Goal: Task Accomplishment & Management: Use online tool/utility

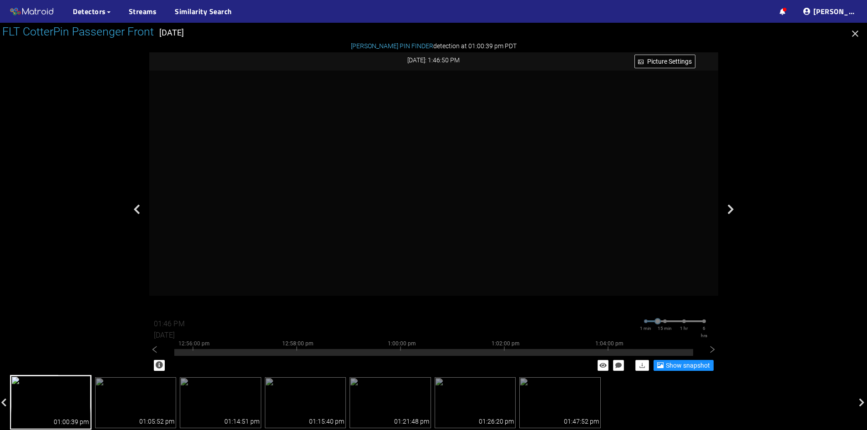
scroll to position [403, 0]
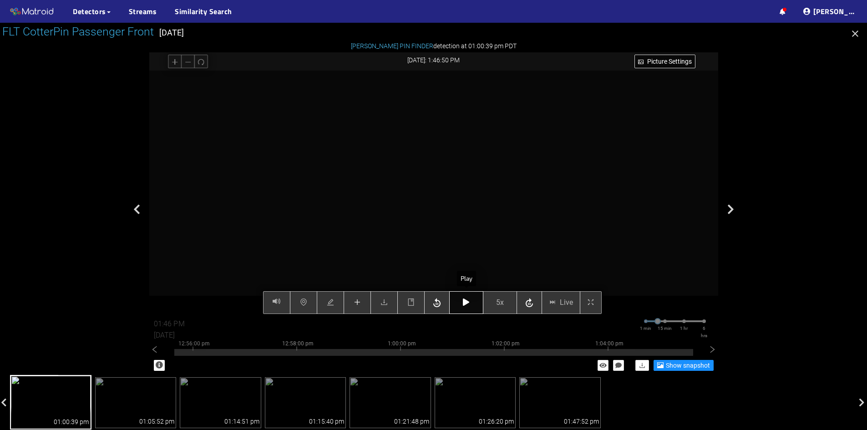
click at [461, 306] on button "button" at bounding box center [466, 302] width 34 height 23
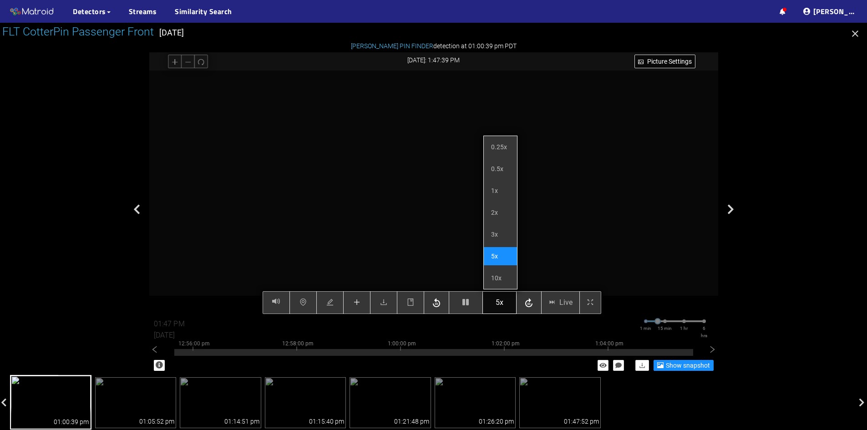
click at [508, 298] on div "Picture Settings 5x Live 01:47 PM 08/07/2025 1 min 15 min 1 hr 6 hrs 12:46:00 p…" at bounding box center [433, 193] width 569 height 244
click at [503, 299] on span "5x" at bounding box center [500, 302] width 8 height 11
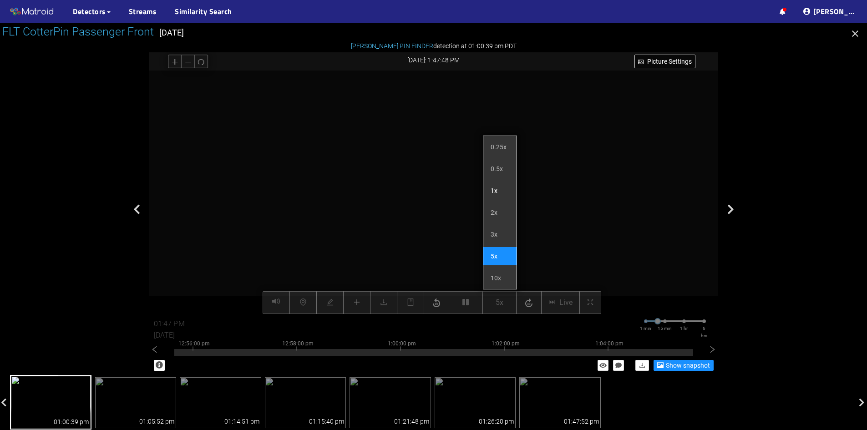
click at [496, 186] on li "1x" at bounding box center [500, 191] width 33 height 18
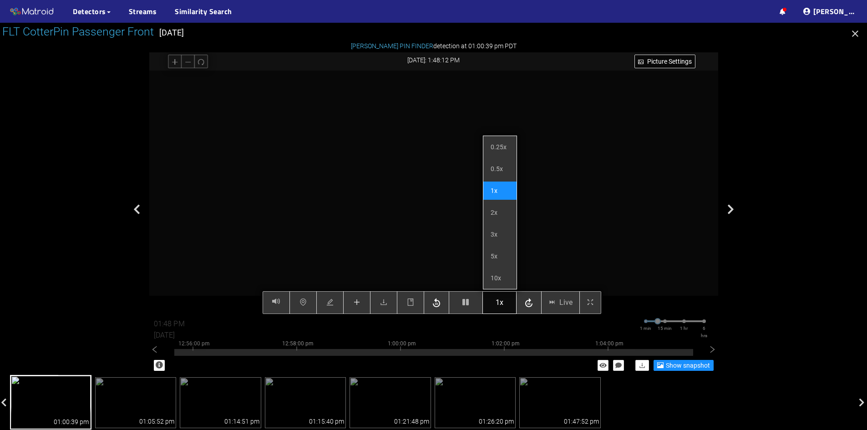
click at [503, 305] on span "1x" at bounding box center [500, 302] width 8 height 11
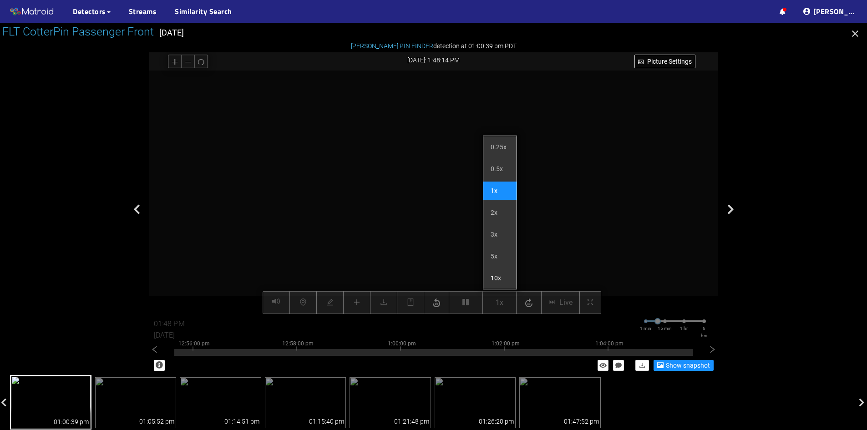
drag, startPoint x: 507, startPoint y: 308, endPoint x: 503, endPoint y: 280, distance: 28.5
click at [505, 307] on div "Picture Settings 1x Live 01:48 PM 08/07/2025 1 min 15 min 1 hr 6 hrs 12:46:00 p…" at bounding box center [433, 193] width 569 height 244
click at [492, 229] on li "3x" at bounding box center [498, 233] width 33 height 18
click at [499, 297] on div "Picture Settings 3x Live 01:48 PM 08/07/2025 1 min 15 min 1 hr 6 hrs 12:46:00 p…" at bounding box center [433, 193] width 569 height 244
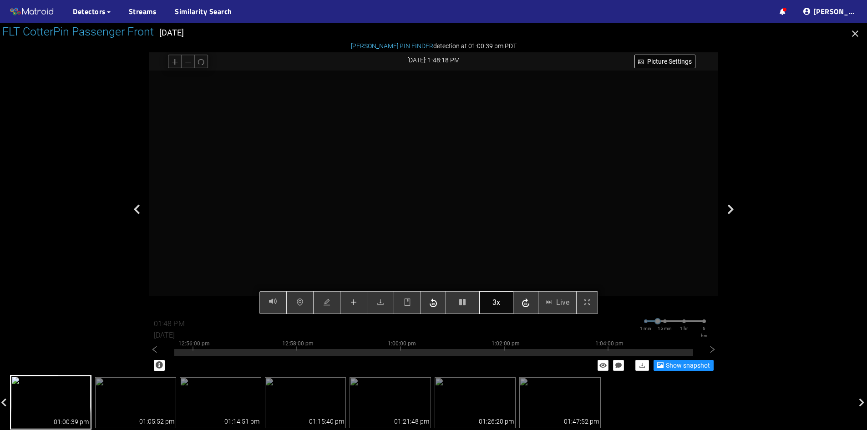
click at [496, 302] on span "3x" at bounding box center [497, 302] width 8 height 11
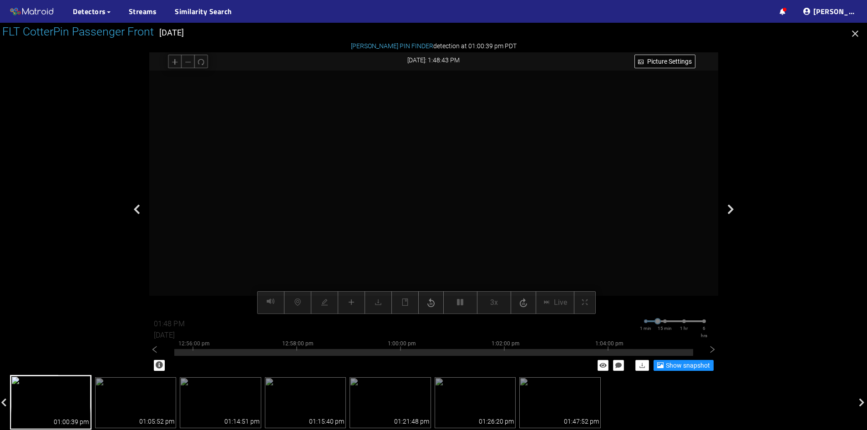
drag, startPoint x: 496, startPoint y: 302, endPoint x: 489, endPoint y: 315, distance: 14.3
click at [491, 314] on div "Picture Settings 3x Live 01:48 PM 08/07/2025 1 min 15 min 1 hr 6 hrs 12:46:00 p…" at bounding box center [433, 193] width 569 height 244
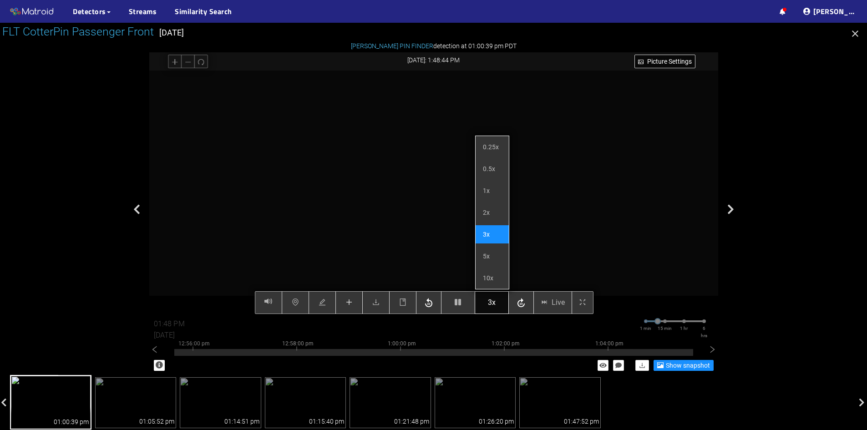
click at [493, 301] on span "3x" at bounding box center [492, 302] width 8 height 11
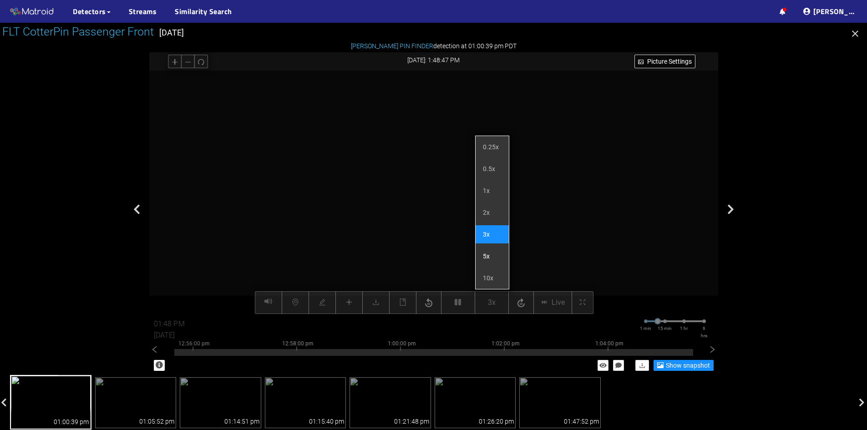
click at [494, 258] on li "5x" at bounding box center [492, 256] width 33 height 18
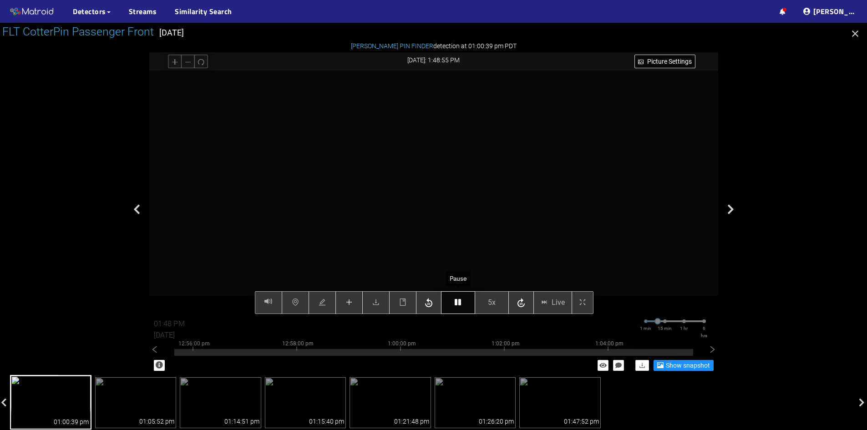
click at [458, 304] on icon "button" at bounding box center [458, 302] width 6 height 7
click at [458, 305] on icon "button" at bounding box center [458, 302] width 6 height 7
click at [461, 303] on icon "button" at bounding box center [458, 302] width 6 height 7
click at [458, 294] on button "button" at bounding box center [458, 302] width 34 height 23
click at [457, 303] on icon "button" at bounding box center [458, 302] width 6 height 7
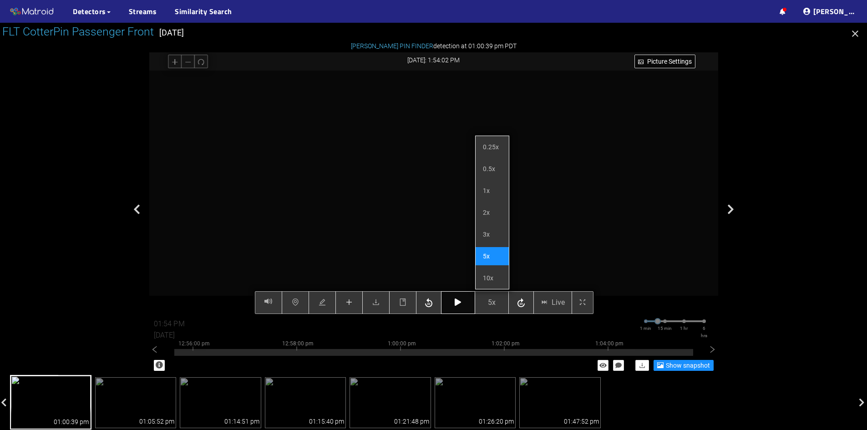
click at [466, 306] on button "button" at bounding box center [458, 302] width 34 height 23
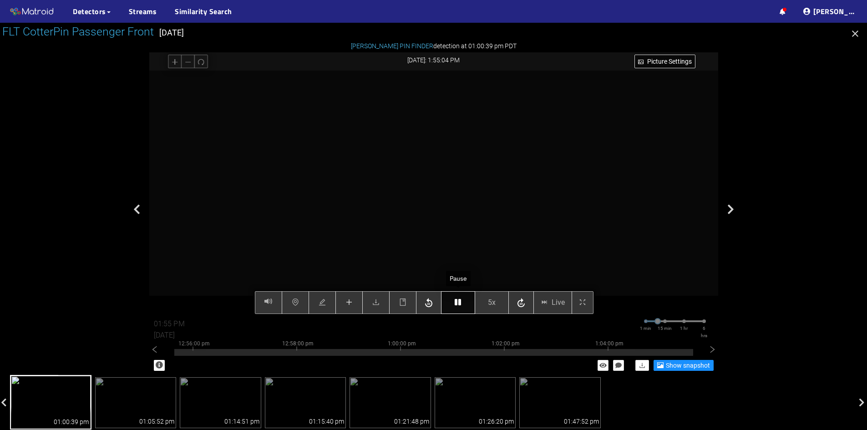
click at [458, 305] on icon "button" at bounding box center [458, 302] width 6 height 7
click at [464, 301] on button "button" at bounding box center [458, 302] width 34 height 23
click at [466, 304] on button "button" at bounding box center [458, 302] width 34 height 23
click at [454, 304] on button "button" at bounding box center [458, 302] width 34 height 23
click at [461, 306] on icon "button" at bounding box center [458, 302] width 6 height 7
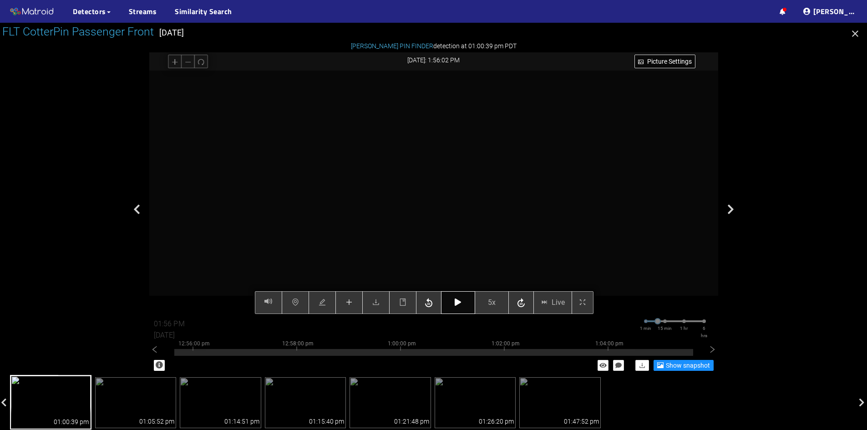
click at [469, 302] on button "button" at bounding box center [458, 302] width 34 height 23
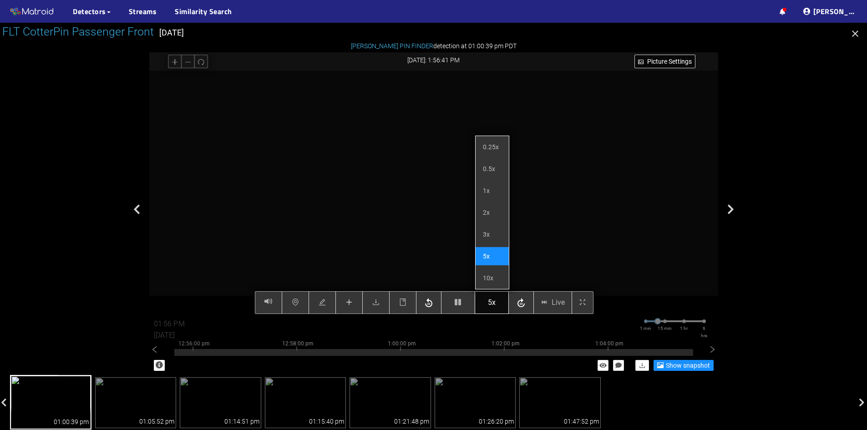
click at [495, 302] on span "5x" at bounding box center [492, 302] width 8 height 11
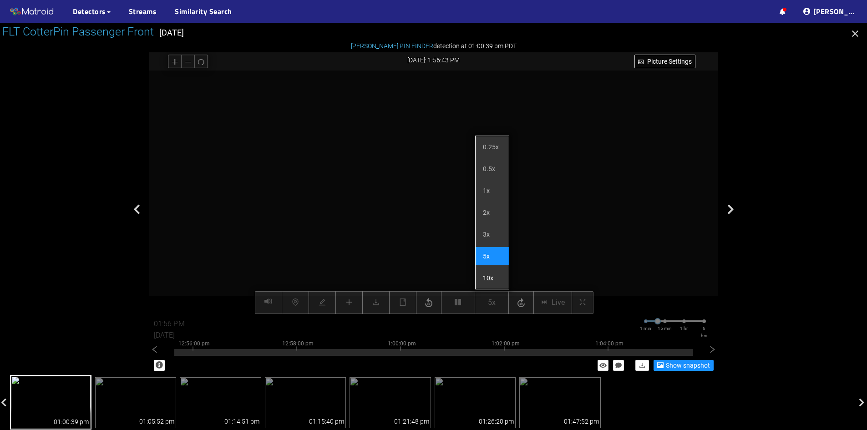
click at [487, 271] on li "10x" at bounding box center [492, 278] width 33 height 18
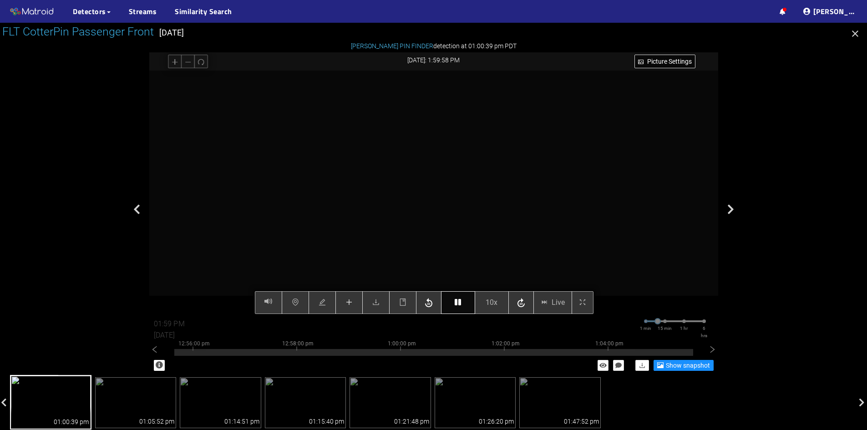
type input "02:00 PM"
click at [460, 302] on icon "button" at bounding box center [458, 302] width 6 height 7
click at [450, 304] on button "button" at bounding box center [458, 302] width 34 height 23
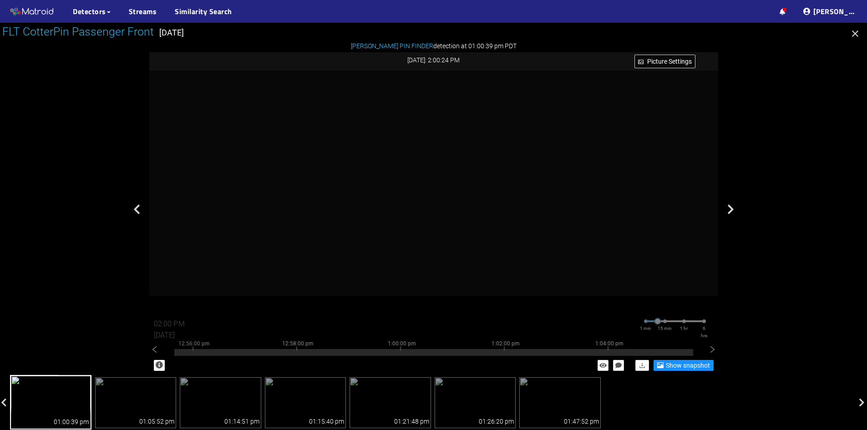
click at [858, 31] on icon "button" at bounding box center [855, 34] width 6 height 6
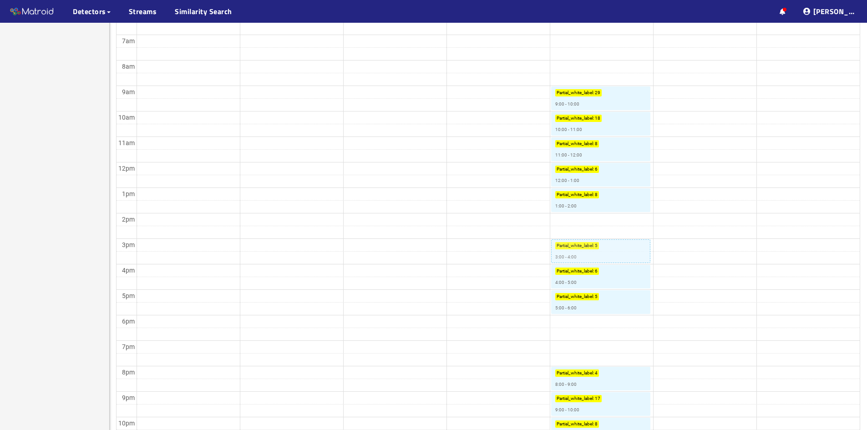
scroll to position [273, 0]
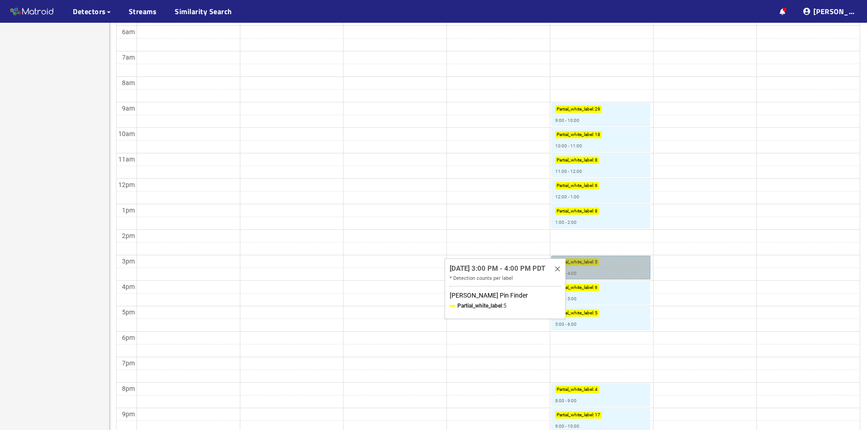
click at [576, 265] on link "Partial_white_label : 5 3:00 - 4:00" at bounding box center [600, 268] width 99 height 24
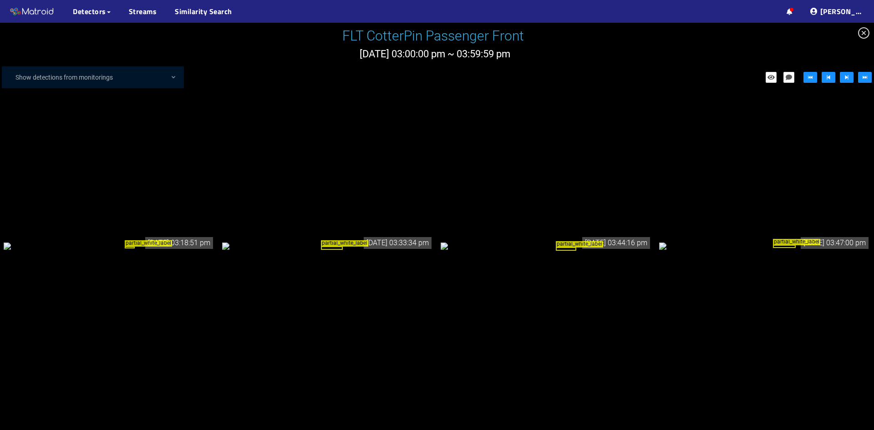
click at [152, 241] on div "partial_white_label" at bounding box center [109, 246] width 211 height 10
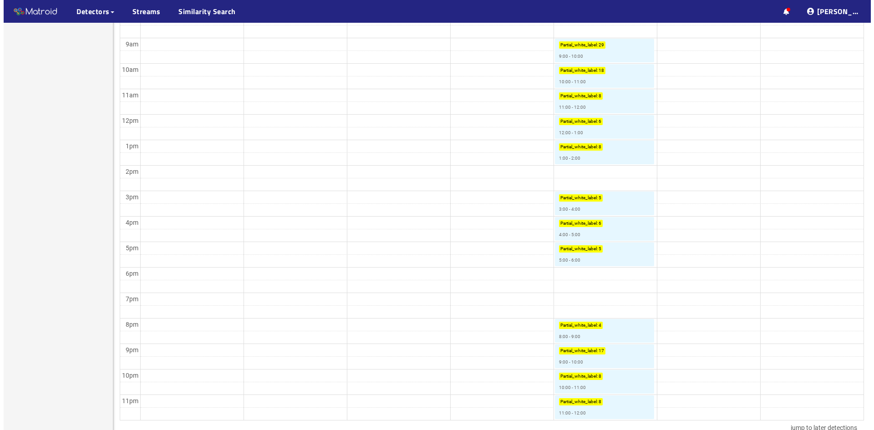
scroll to position [403, 0]
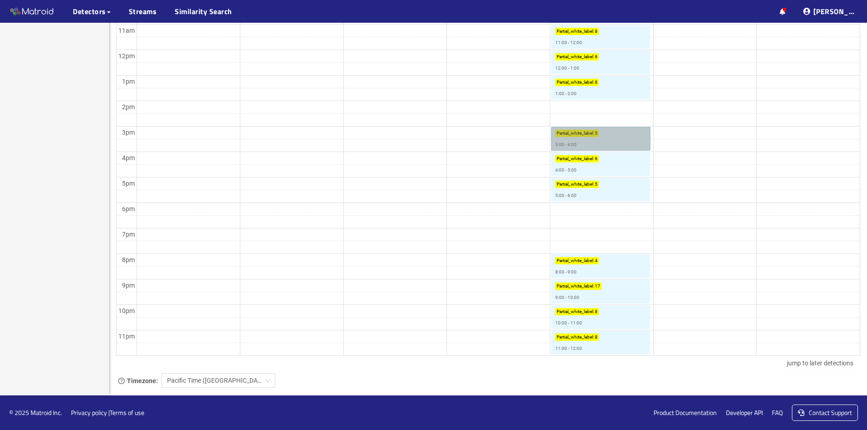
click at [573, 139] on link "Partial_white_label : 5 3:00 - 4:00" at bounding box center [600, 139] width 99 height 24
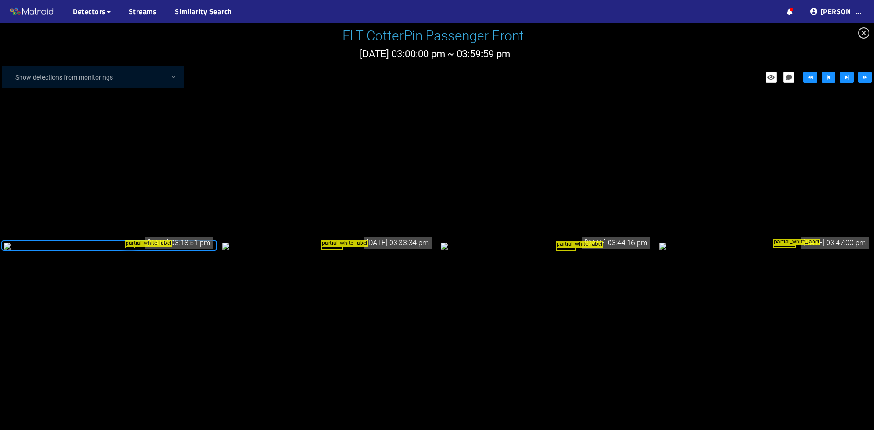
click at [173, 251] on div "partial_white_label" at bounding box center [109, 246] width 211 height 10
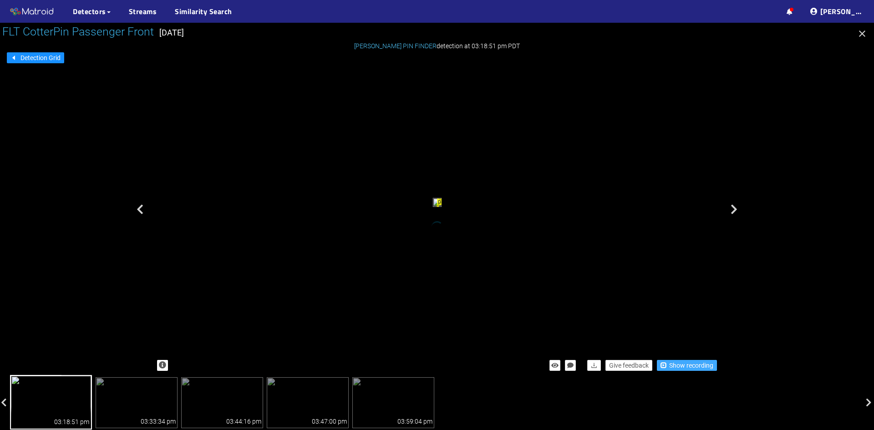
click at [682, 367] on span "Show recording" at bounding box center [691, 366] width 44 height 10
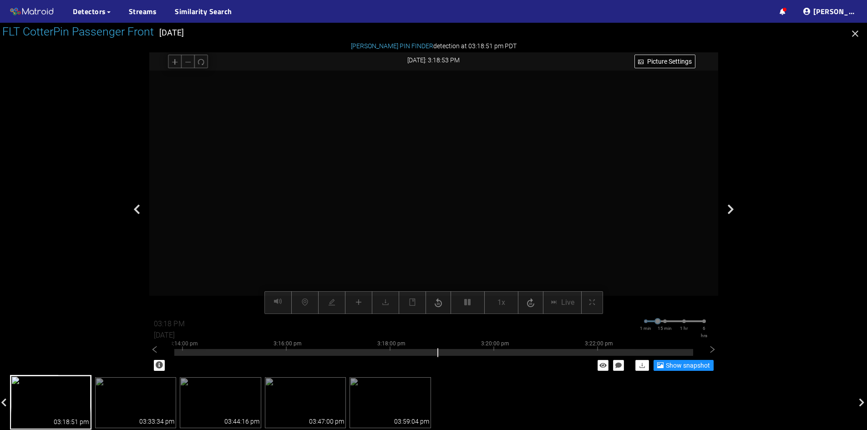
click at [169, 355] on div "3:04:00 pm 3:06:00 pm 3:08:00 pm 3:10:00 pm 3:12:00 pm 3:14:00 pm 3:16:00 pm 3:…" at bounding box center [433, 355] width 569 height 30
click at [174, 354] on div at bounding box center [433, 352] width 519 height 7
click at [151, 352] on icon "left" at bounding box center [154, 350] width 9 height 9
click at [152, 351] on icon "left" at bounding box center [154, 350] width 9 height 9
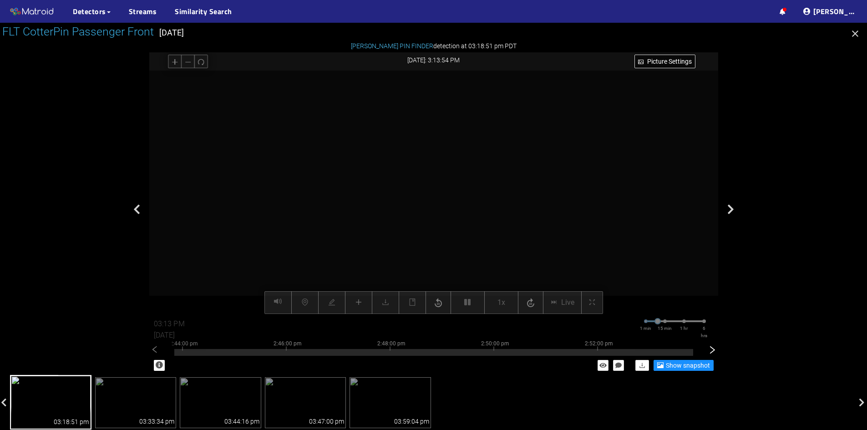
click at [711, 352] on icon "right" at bounding box center [712, 350] width 9 height 9
click at [495, 353] on div at bounding box center [433, 352] width 519 height 7
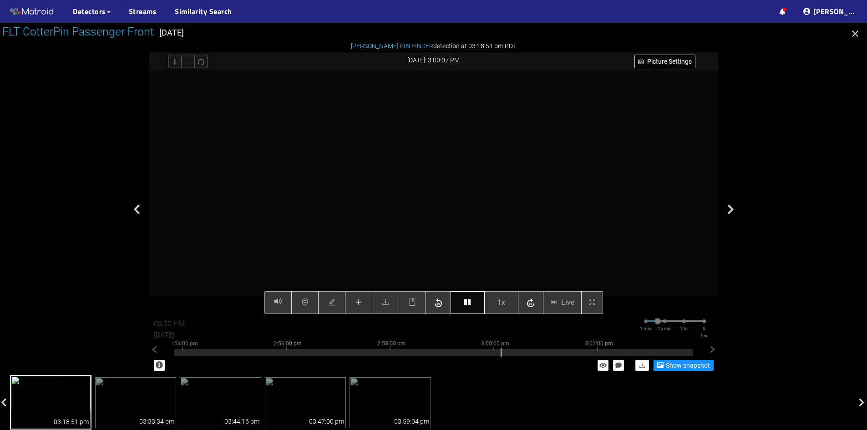
click at [473, 307] on button "button" at bounding box center [468, 302] width 34 height 23
click at [367, 307] on button "button" at bounding box center [358, 302] width 27 height 23
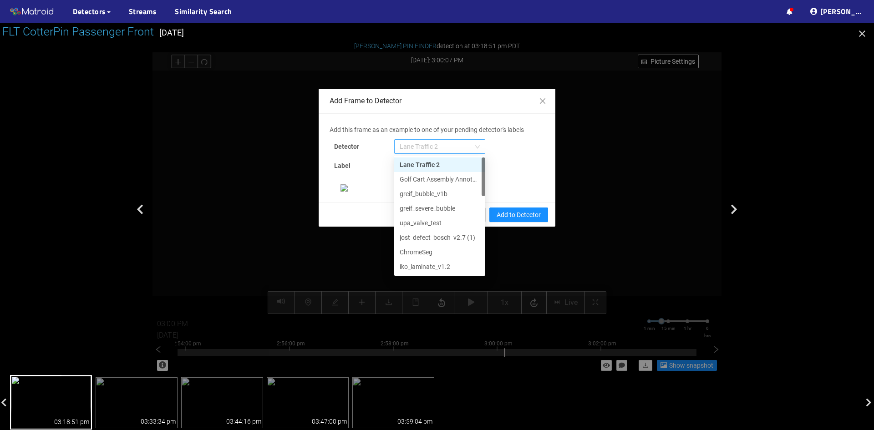
click at [463, 149] on span "Lane Traffic 2" at bounding box center [440, 147] width 80 height 14
click at [421, 262] on div "[PERSON_NAME] Pin" at bounding box center [440, 267] width 80 height 10
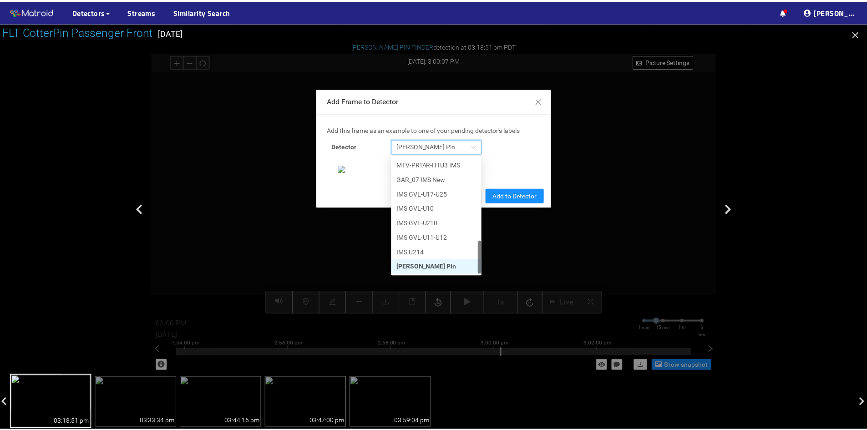
scroll to position [93, 0]
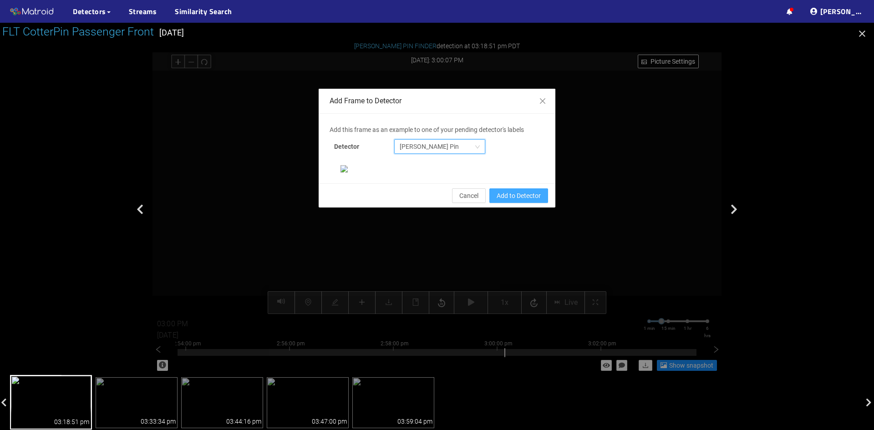
click at [511, 201] on span "Add to Detector" at bounding box center [519, 196] width 44 height 10
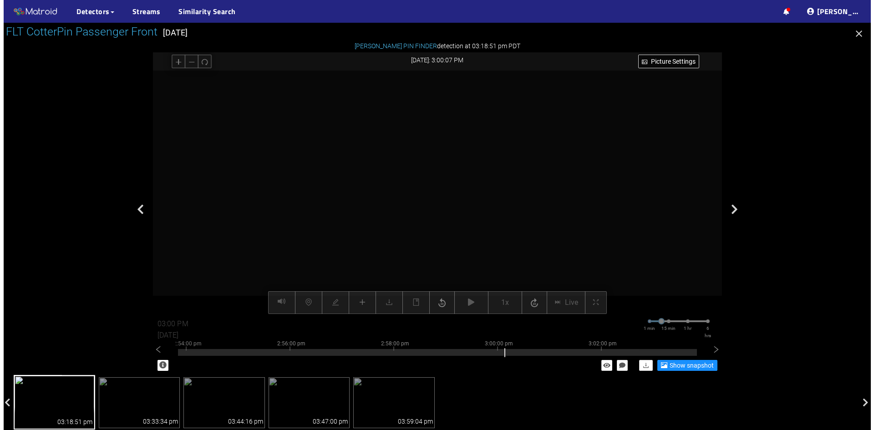
scroll to position [0, 0]
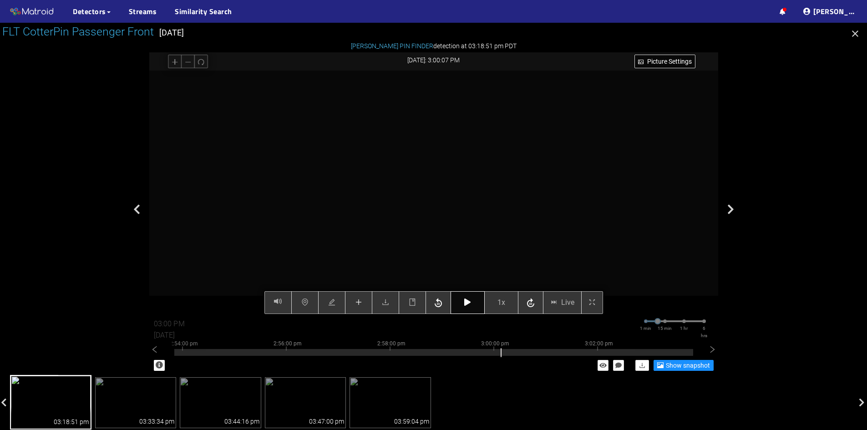
click at [464, 306] on icon "button" at bounding box center [467, 302] width 6 height 7
click at [493, 303] on button "1x" at bounding box center [501, 302] width 34 height 23
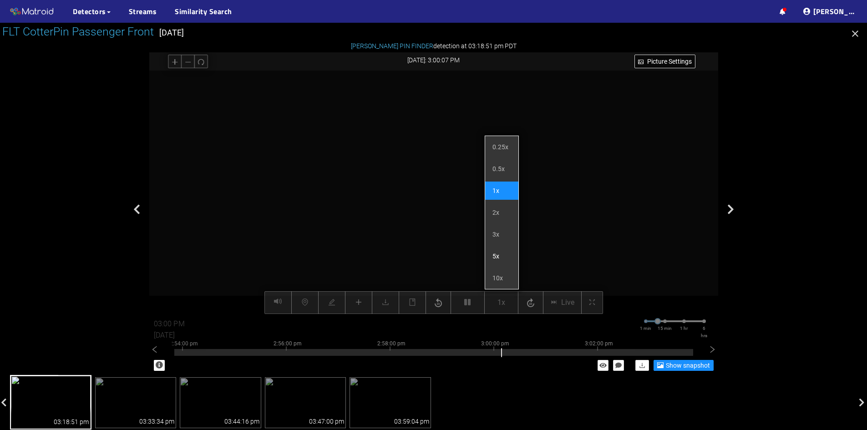
click at [492, 251] on li "5x" at bounding box center [501, 256] width 33 height 18
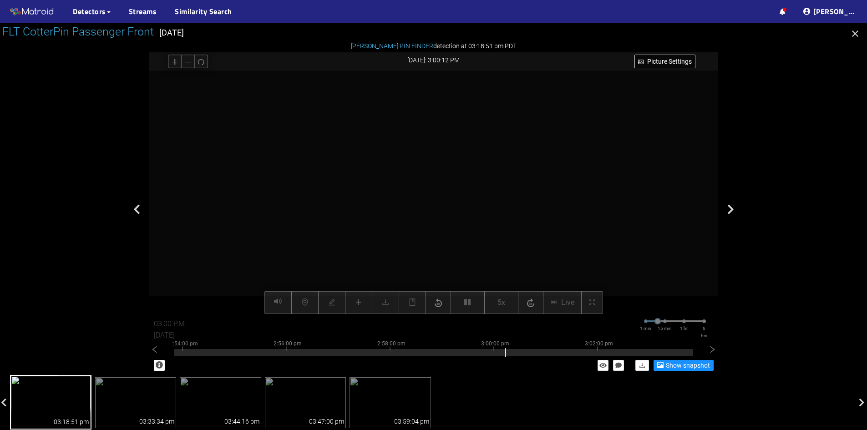
click at [604, 240] on div at bounding box center [433, 193] width 569 height 244
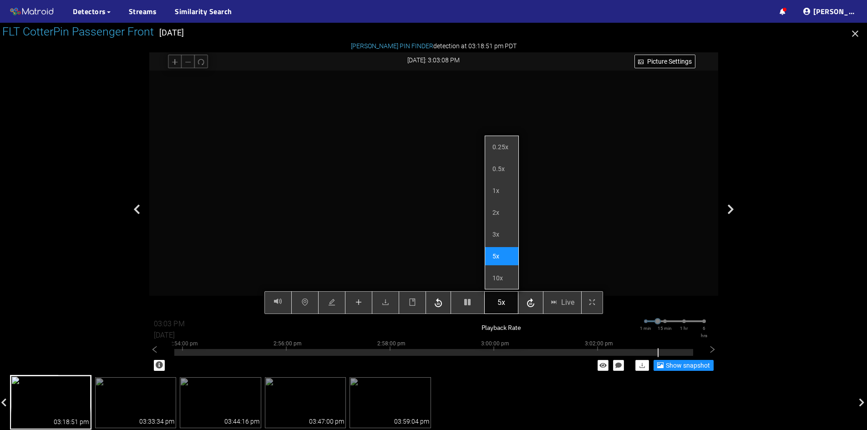
click at [496, 301] on button "5x" at bounding box center [501, 302] width 34 height 23
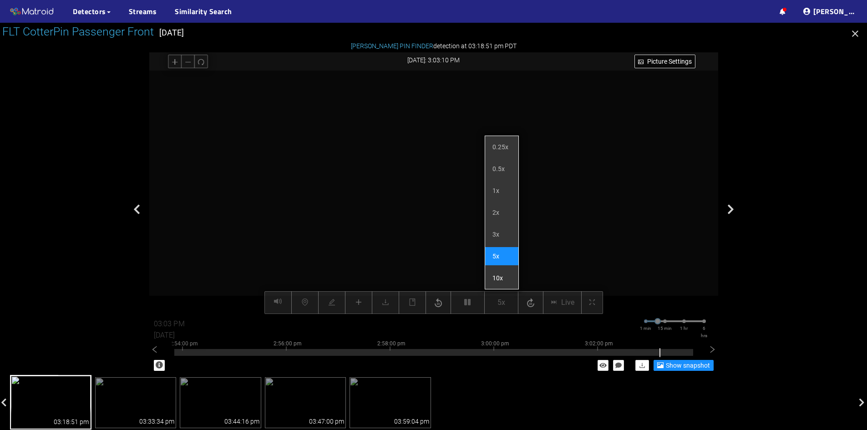
click at [498, 277] on li "10x" at bounding box center [501, 278] width 33 height 18
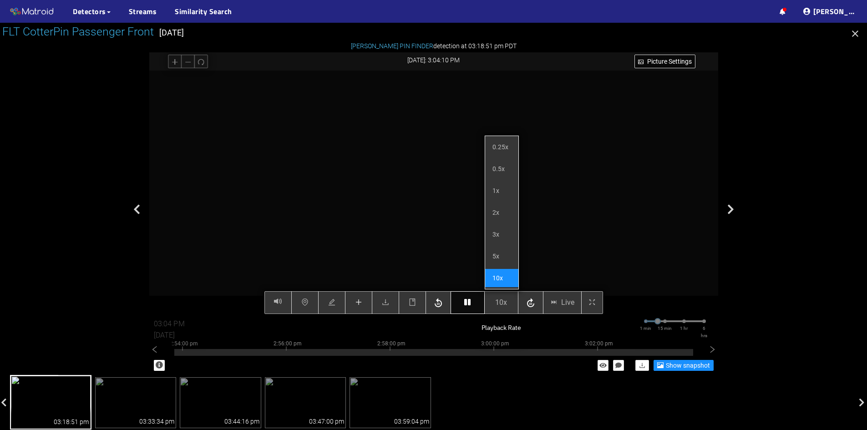
click at [474, 303] on button "button" at bounding box center [468, 302] width 34 height 23
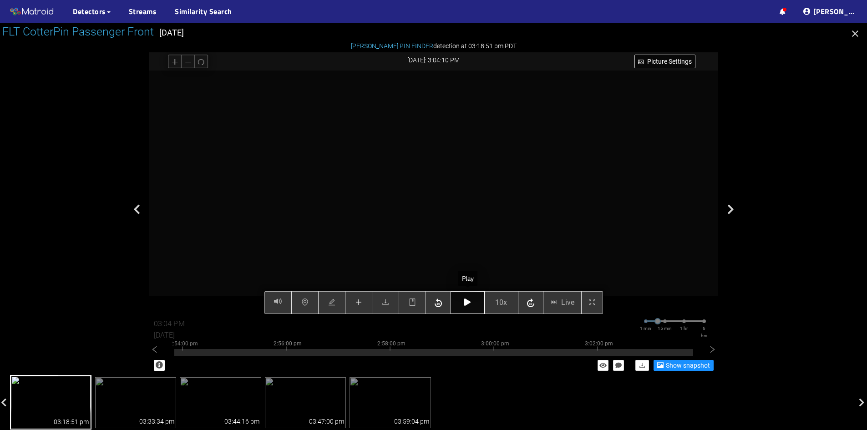
click at [474, 303] on button "button" at bounding box center [468, 302] width 34 height 23
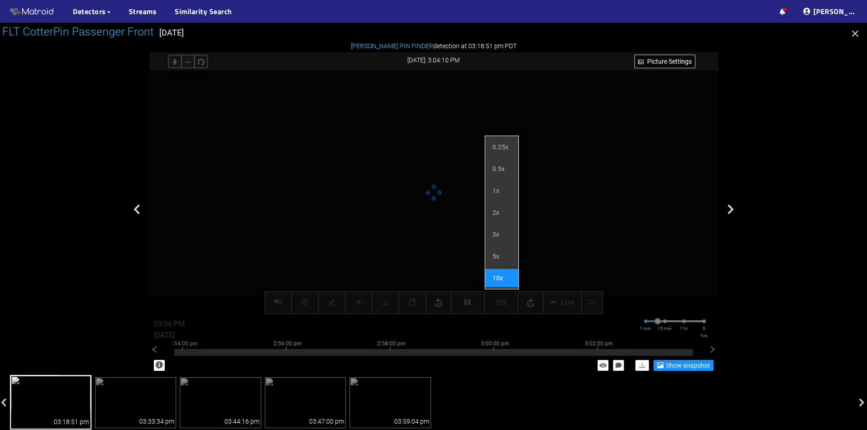
click at [501, 282] on li "10x" at bounding box center [501, 278] width 33 height 18
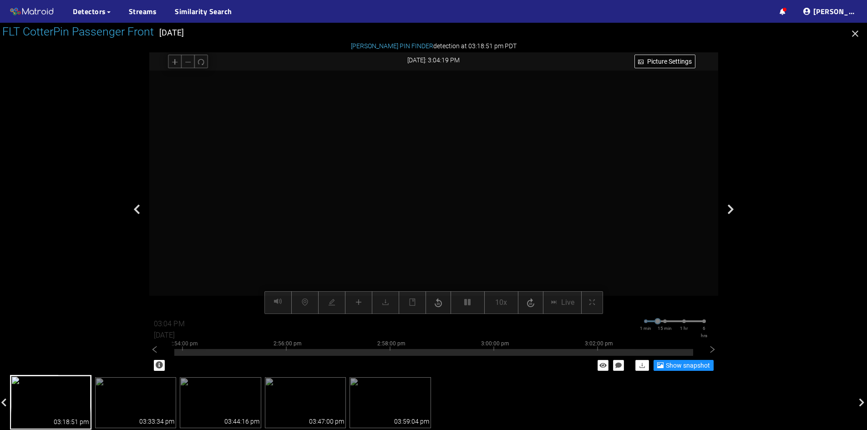
click at [573, 251] on div at bounding box center [433, 193] width 569 height 244
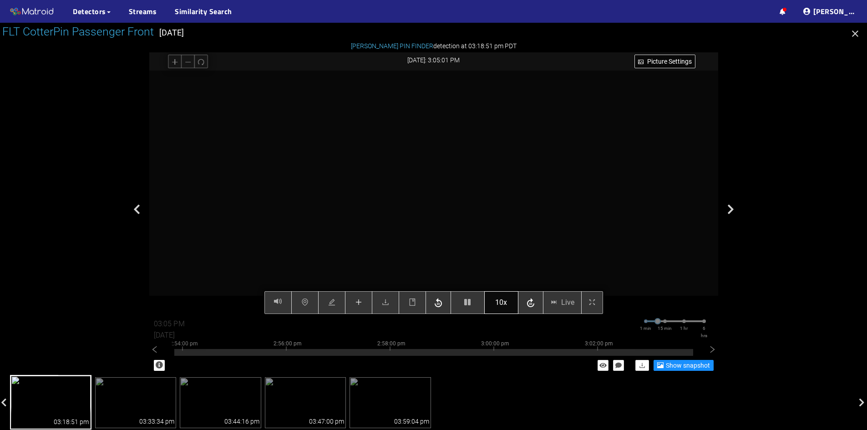
click at [507, 303] on span "10x" at bounding box center [501, 302] width 12 height 11
click at [498, 306] on span "10x" at bounding box center [501, 302] width 12 height 11
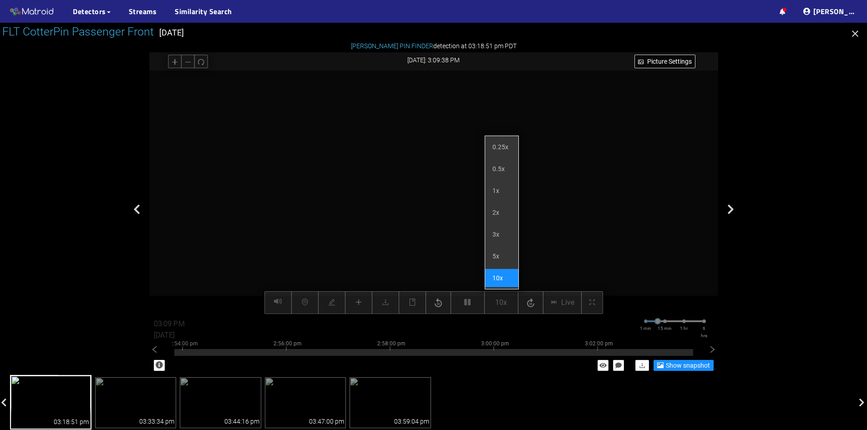
click at [499, 246] on ul "0.25x 0.5x 1x 2x 3x 5x 10x" at bounding box center [502, 213] width 34 height 154
click at [497, 253] on li "5x" at bounding box center [501, 256] width 33 height 18
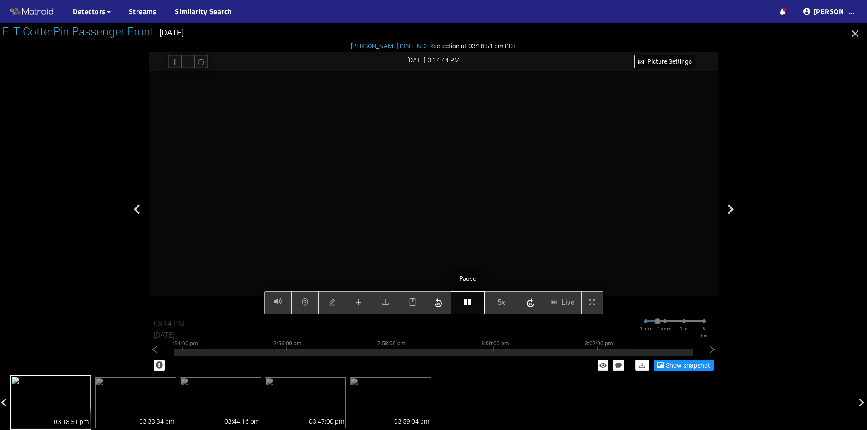
click at [471, 301] on icon "button" at bounding box center [467, 302] width 6 height 7
click at [471, 303] on icon "button" at bounding box center [467, 302] width 6 height 7
click at [359, 303] on icon "plus" at bounding box center [359, 302] width 6 height 0
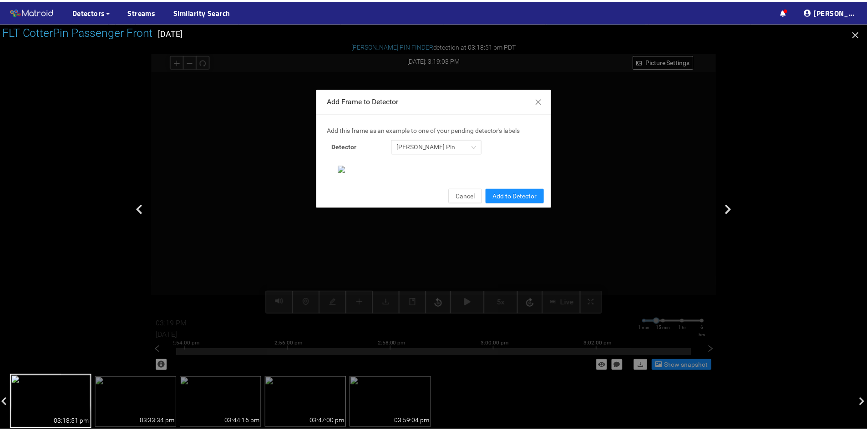
scroll to position [93, 0]
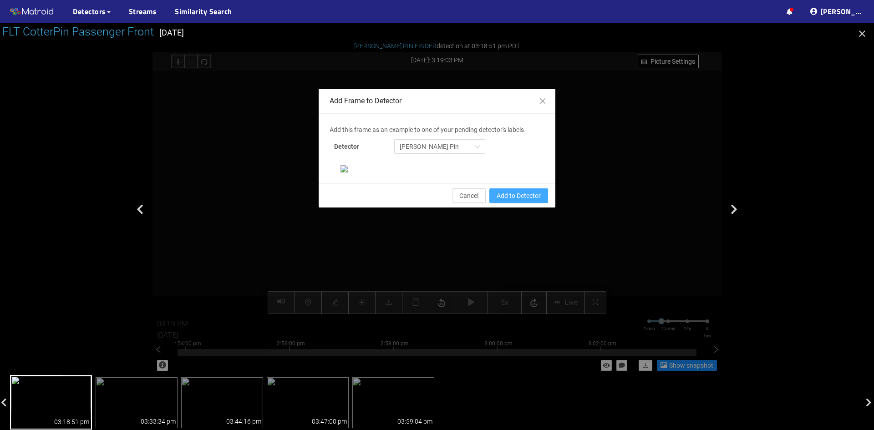
click at [517, 201] on span "Add to Detector" at bounding box center [519, 196] width 44 height 10
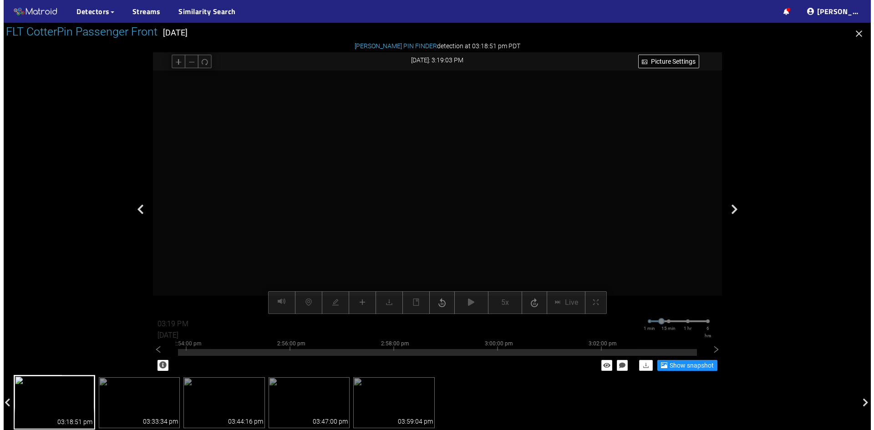
scroll to position [48, 0]
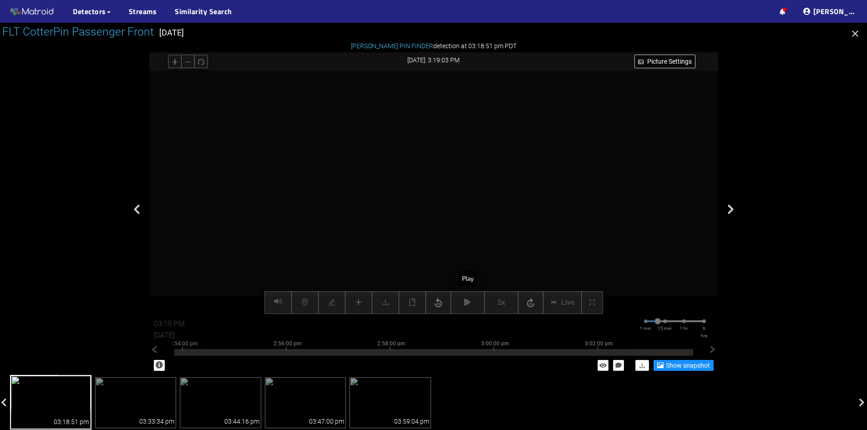
click at [468, 302] on div "Picture Settings 5x Live 03:19 PM 08/07/2025 1 min 15 min 1 hr 6 hrs 2:44:00 pm…" at bounding box center [433, 193] width 569 height 244
click at [468, 302] on icon "button" at bounding box center [468, 302] width 6 height 7
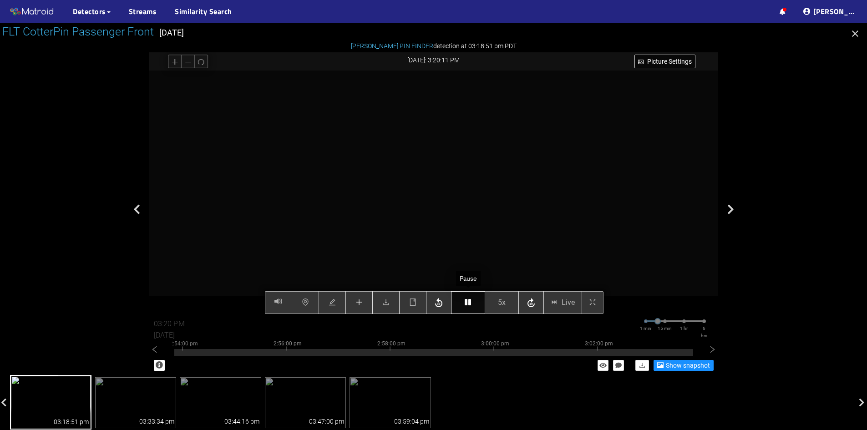
click at [470, 304] on icon "button" at bounding box center [468, 302] width 6 height 7
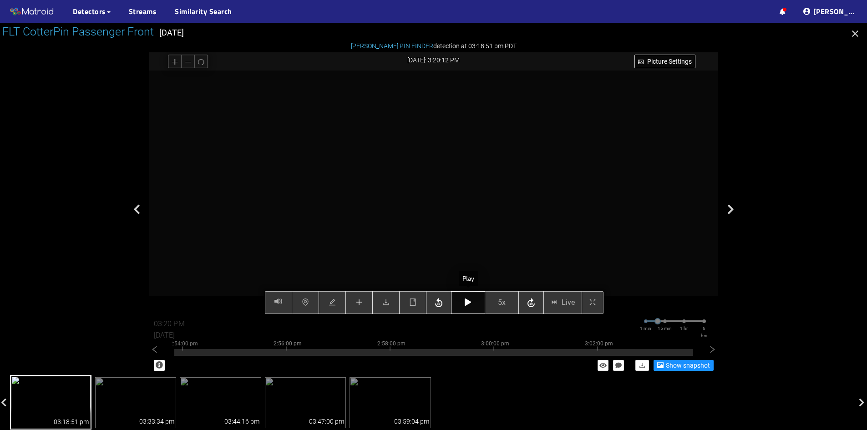
click at [470, 304] on icon "button" at bounding box center [468, 302] width 6 height 7
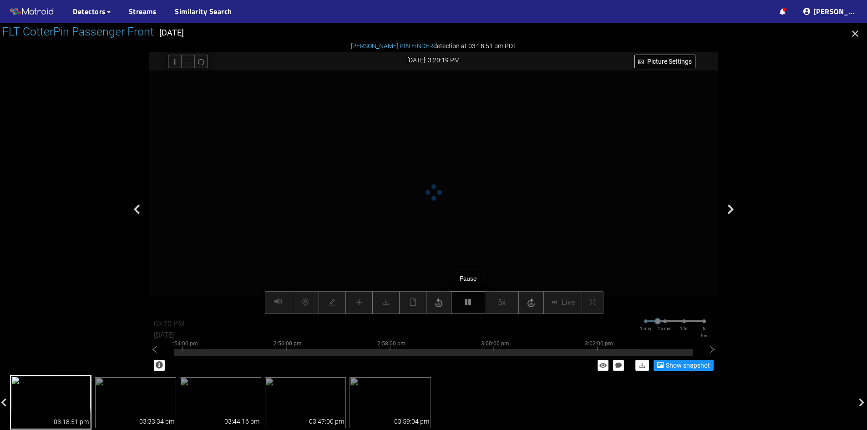
click at [470, 304] on icon "button" at bounding box center [468, 302] width 6 height 7
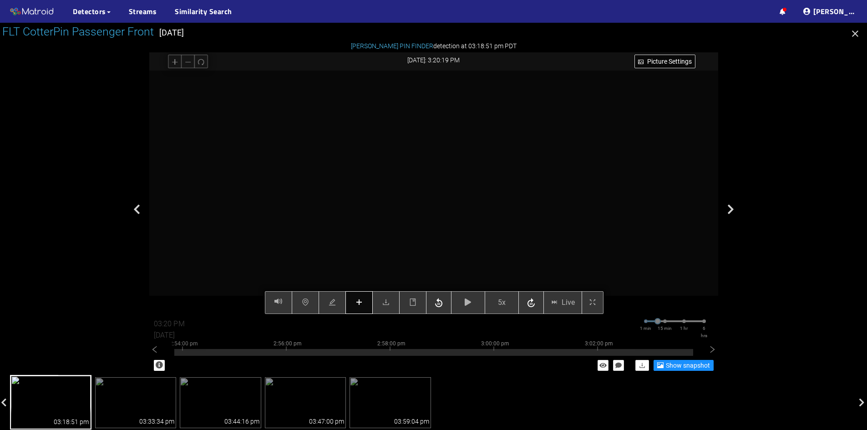
click at [362, 305] on icon "plus" at bounding box center [359, 302] width 7 height 7
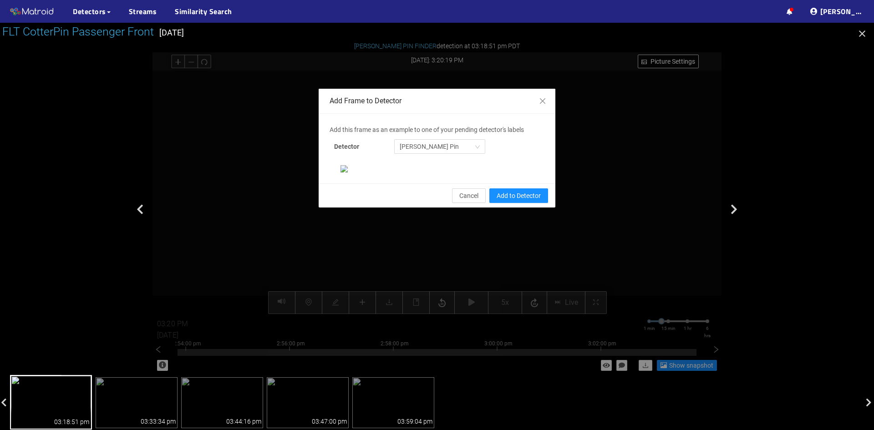
scroll to position [0, 0]
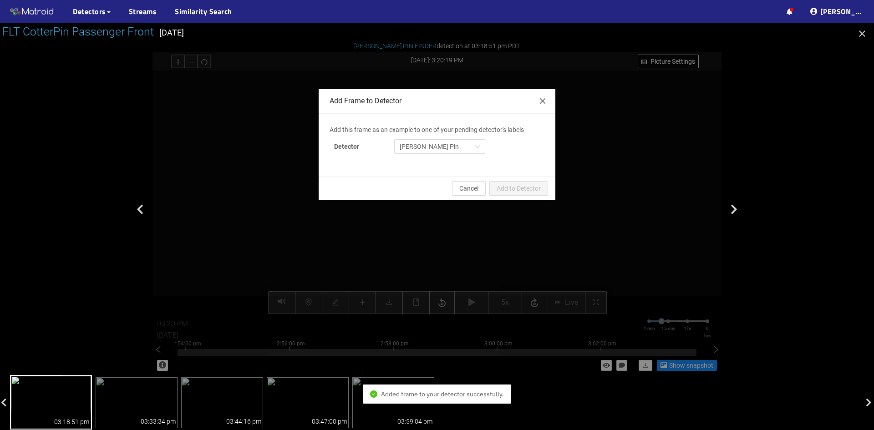
click at [545, 97] on span "Close" at bounding box center [542, 101] width 25 height 25
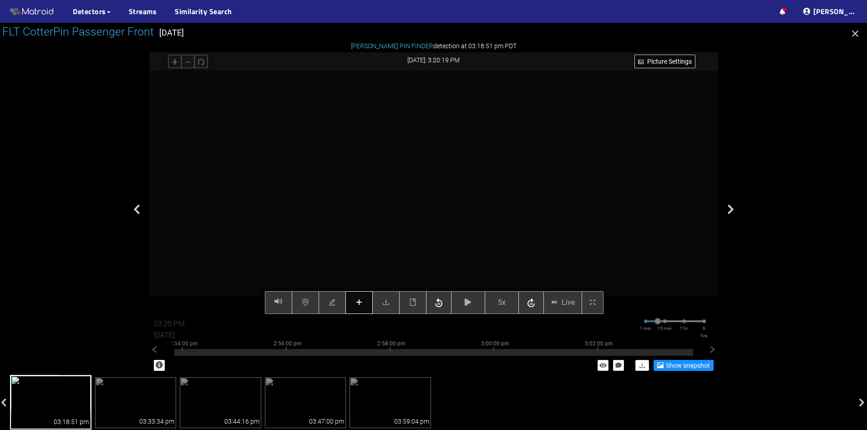
click at [349, 306] on button "button" at bounding box center [359, 302] width 27 height 23
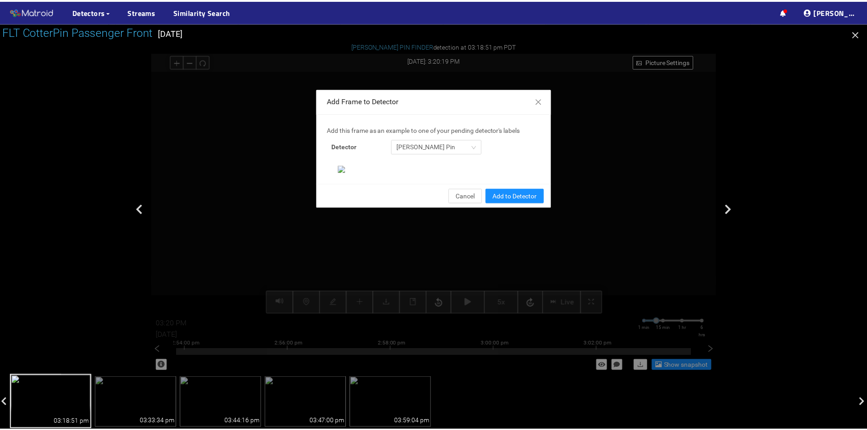
scroll to position [93, 0]
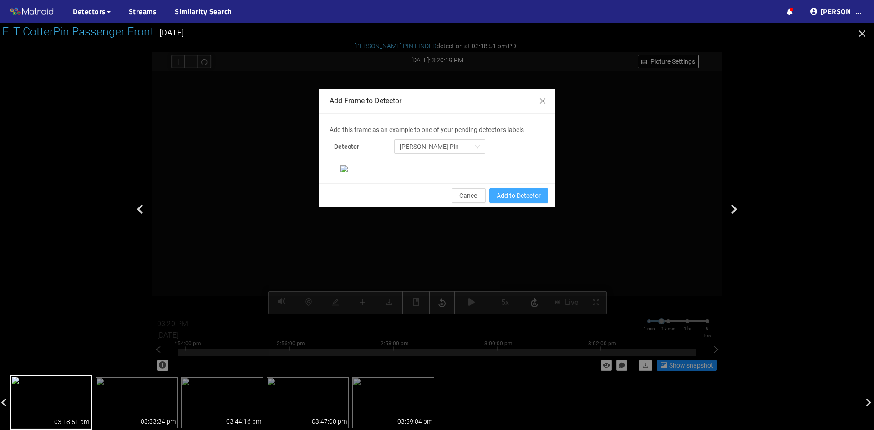
click at [517, 201] on span "Add to Detector" at bounding box center [519, 196] width 44 height 10
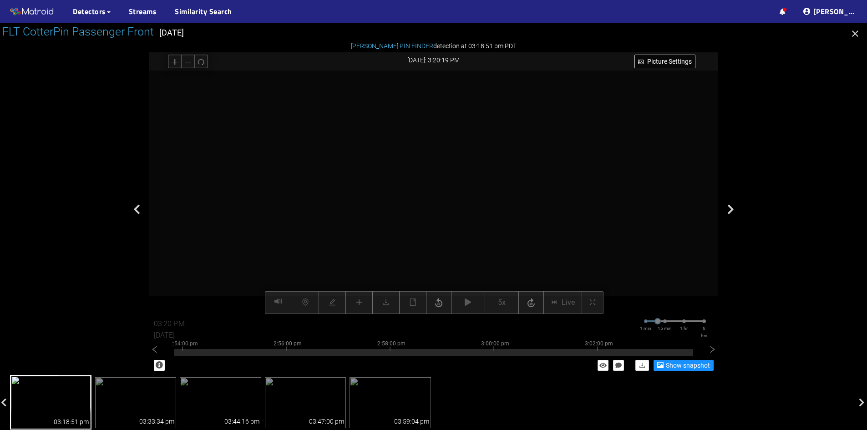
scroll to position [48, 0]
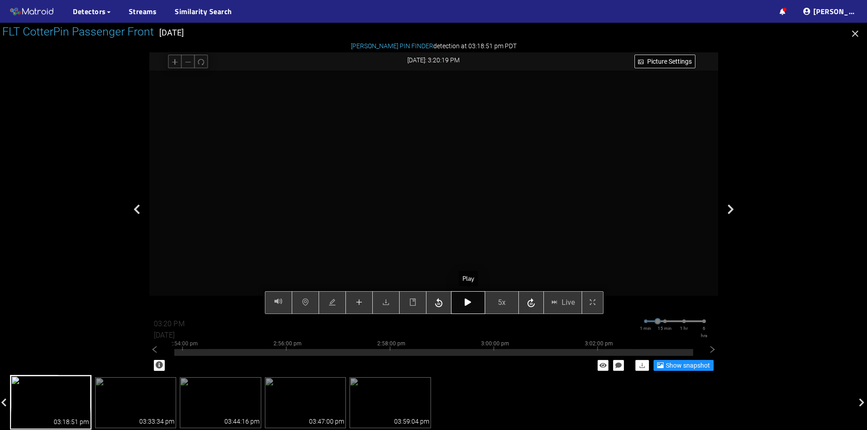
click at [464, 305] on button "button" at bounding box center [468, 302] width 34 height 23
click at [475, 302] on button "button" at bounding box center [468, 302] width 34 height 23
click at [460, 303] on button "button" at bounding box center [468, 302] width 34 height 23
click at [467, 304] on icon "button" at bounding box center [468, 302] width 6 height 7
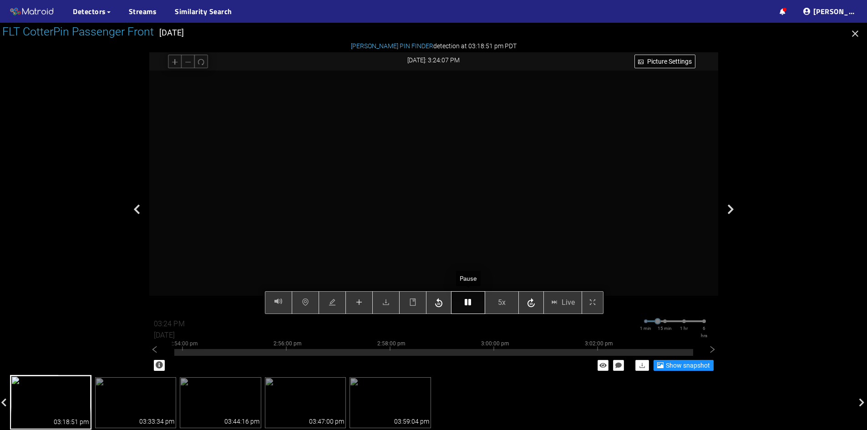
click at [467, 304] on icon "button" at bounding box center [468, 302] width 6 height 7
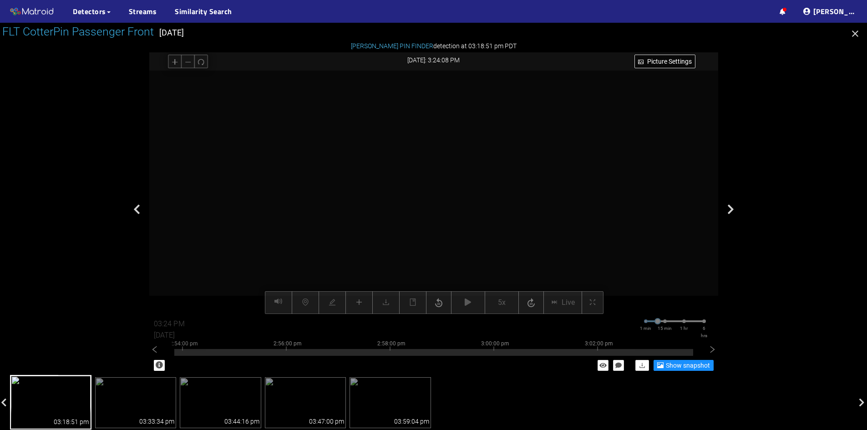
drag, startPoint x: 474, startPoint y: 136, endPoint x: 435, endPoint y: 262, distance: 131.9
click at [435, 262] on video at bounding box center [267, 408] width 1169 height 585
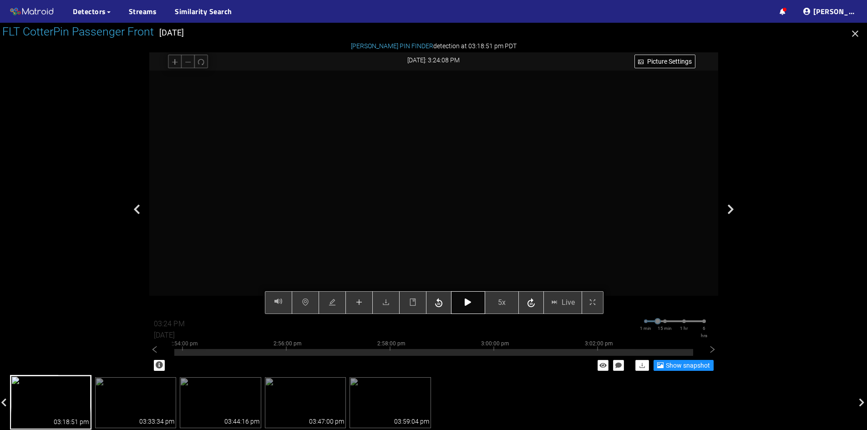
click at [470, 303] on icon "button" at bounding box center [468, 302] width 6 height 7
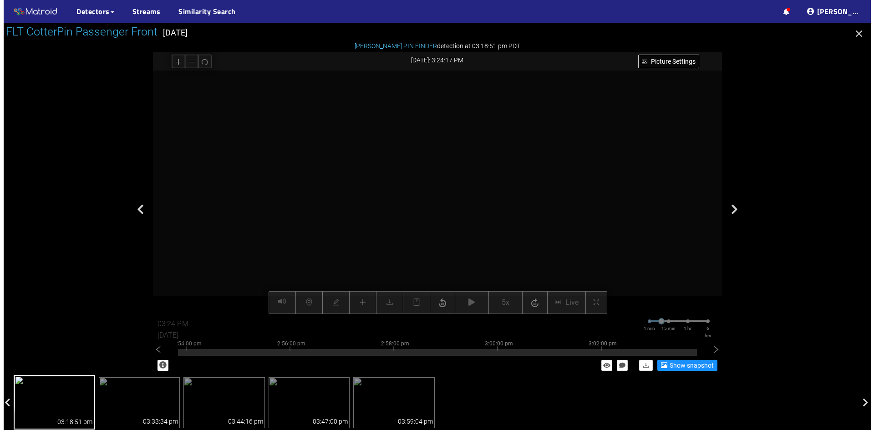
scroll to position [0, 0]
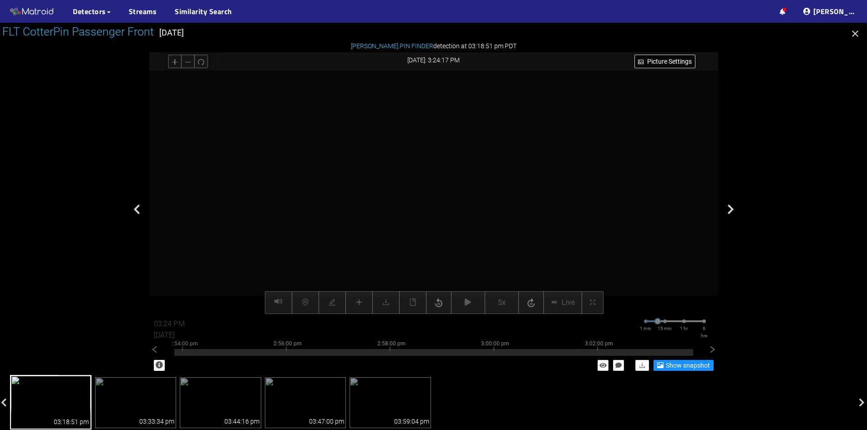
drag, startPoint x: 411, startPoint y: 110, endPoint x: 408, endPoint y: 255, distance: 145.3
click at [408, 255] on video at bounding box center [483, 408] width 1169 height 585
click at [408, 246] on video at bounding box center [513, 363] width 1169 height 585
drag, startPoint x: 422, startPoint y: 187, endPoint x: 421, endPoint y: 195, distance: 8.2
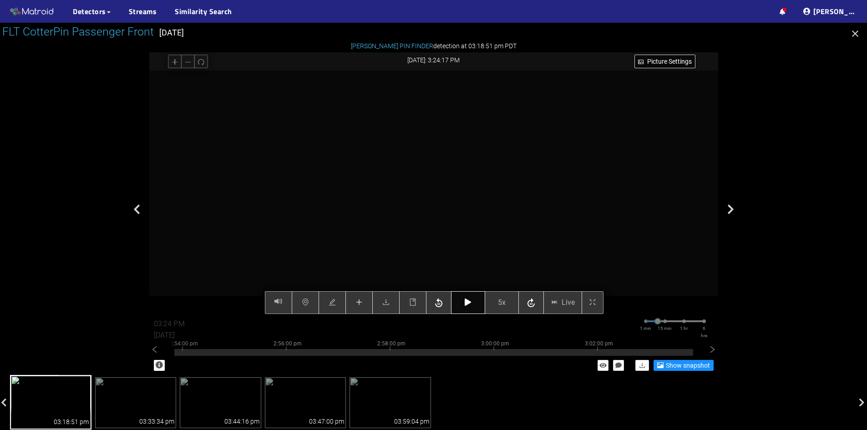
click at [470, 305] on icon "button" at bounding box center [468, 302] width 6 height 7
click at [468, 304] on icon "button" at bounding box center [468, 302] width 6 height 7
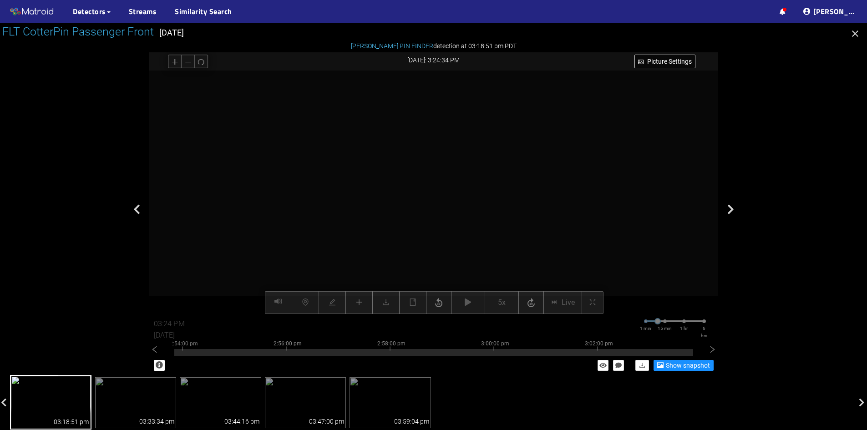
drag, startPoint x: 398, startPoint y: 88, endPoint x: 399, endPoint y: 164, distance: 76.5
click at [399, 164] on video at bounding box center [476, 347] width 926 height 463
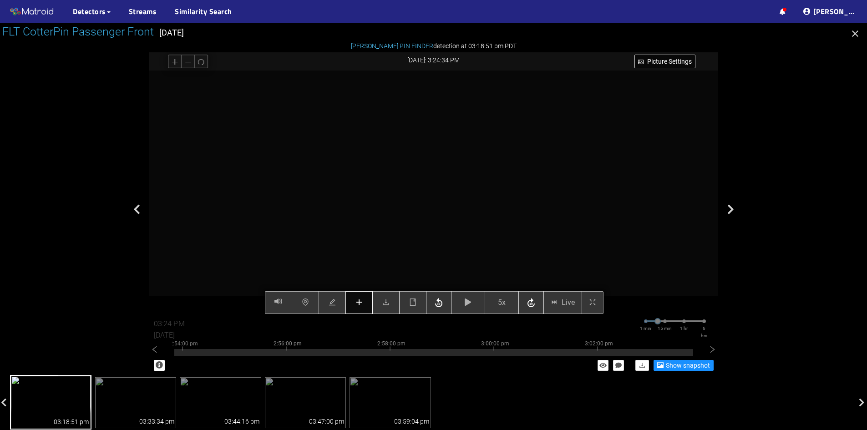
click at [359, 302] on icon "plus" at bounding box center [359, 302] width 7 height 7
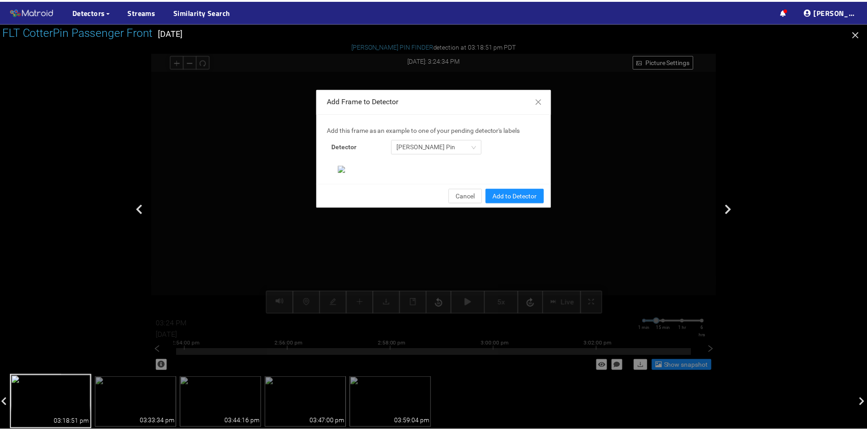
scroll to position [93, 0]
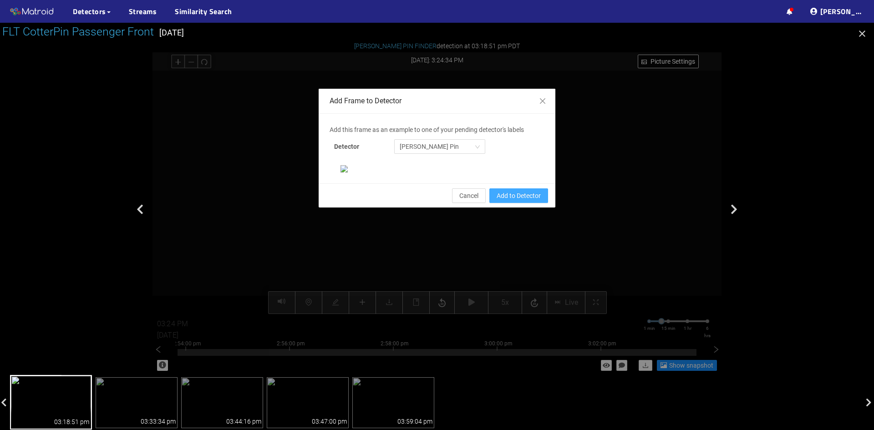
click at [502, 201] on span "Add to Detector" at bounding box center [519, 196] width 44 height 10
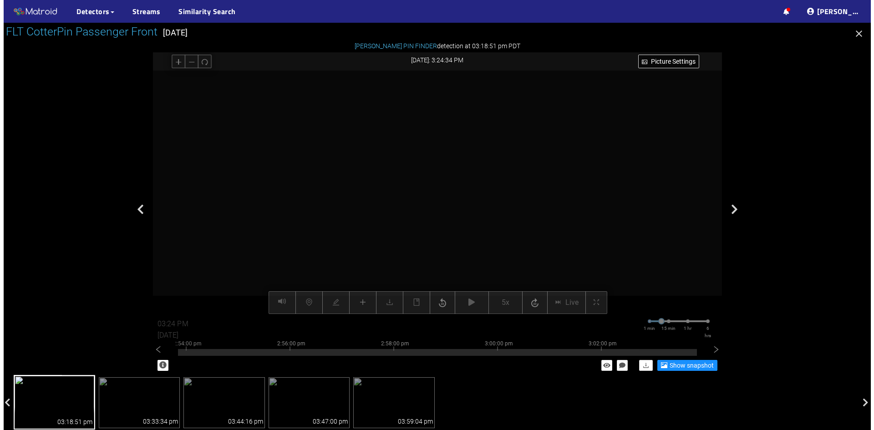
scroll to position [48, 0]
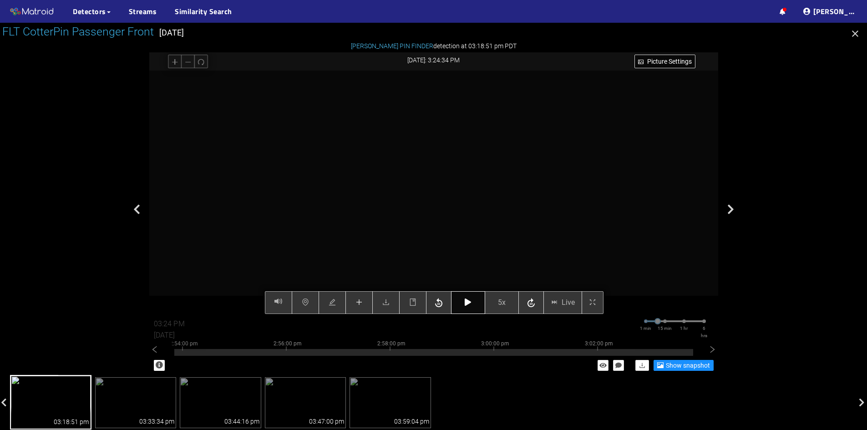
click at [469, 296] on button "button" at bounding box center [468, 302] width 34 height 23
click at [466, 304] on icon "button" at bounding box center [468, 302] width 6 height 7
click at [469, 302] on icon "button" at bounding box center [468, 302] width 6 height 7
click at [468, 302] on icon "button" at bounding box center [468, 302] width 6 height 7
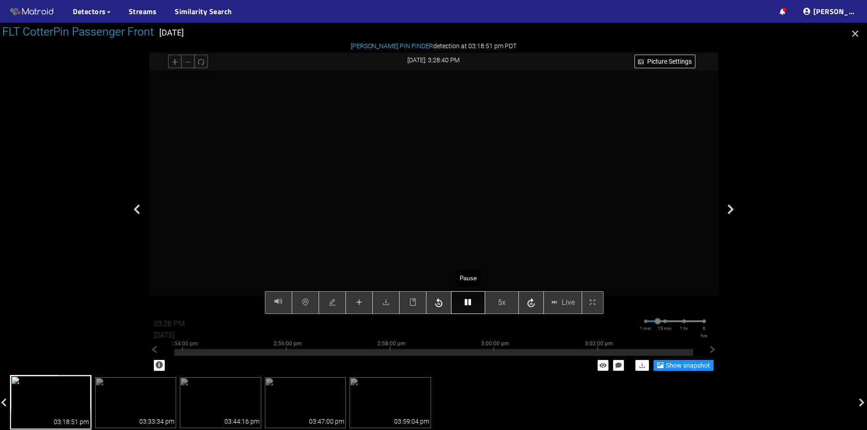
click at [468, 302] on icon "button" at bounding box center [468, 302] width 6 height 7
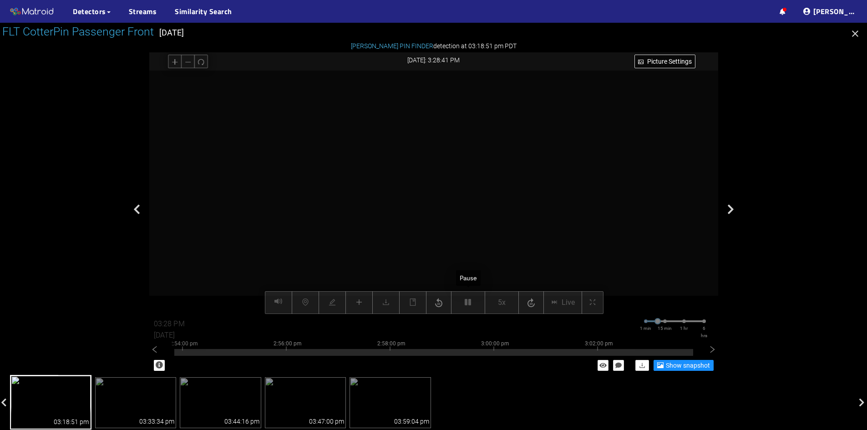
drag, startPoint x: 468, startPoint y: 302, endPoint x: 472, endPoint y: 308, distance: 7.8
click at [472, 308] on div "Picture Settings 5x Live 03:28 PM 08/07/2025 1 min 15 min 1 hr 6 hrs 2:44:00 pm…" at bounding box center [433, 193] width 569 height 244
click at [472, 308] on button "button" at bounding box center [473, 302] width 34 height 23
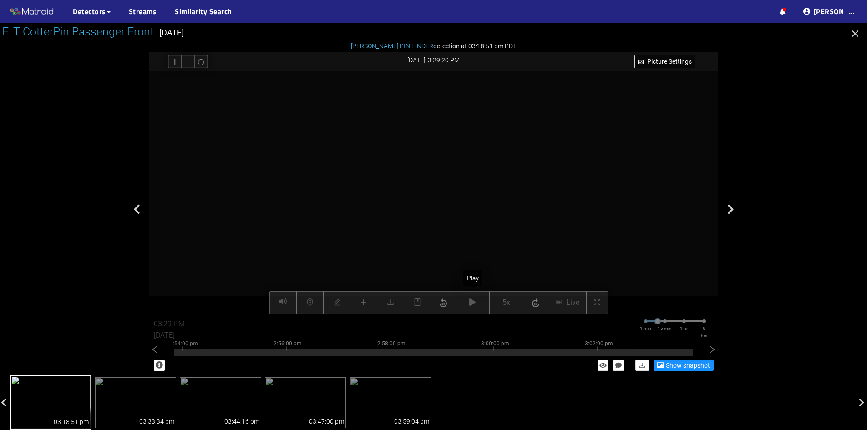
click at [472, 308] on button "button" at bounding box center [473, 302] width 34 height 23
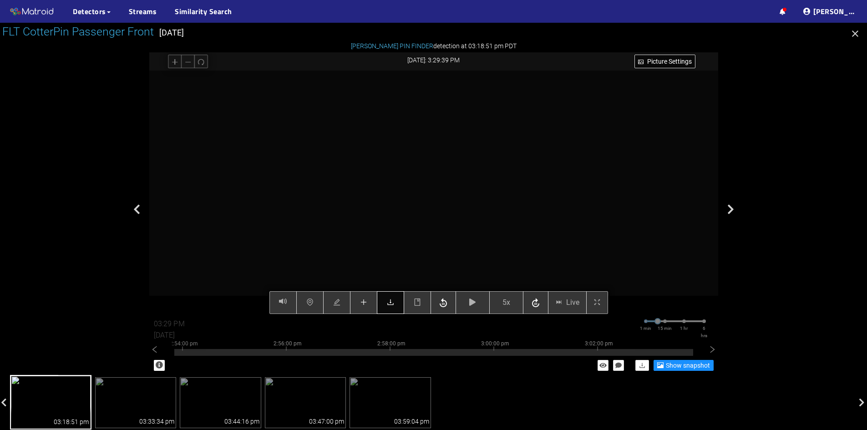
drag, startPoint x: 389, startPoint y: 121, endPoint x: 386, endPoint y: 309, distance: 187.6
click at [385, 310] on div "Picture Settings 5x Live 03:29 PM 08/07/2025 1 min 15 min 1 hr 6 hrs 2:44:00 pm…" at bounding box center [433, 193] width 569 height 244
click at [469, 304] on button "button" at bounding box center [473, 302] width 34 height 23
click at [477, 302] on button "button" at bounding box center [473, 302] width 34 height 23
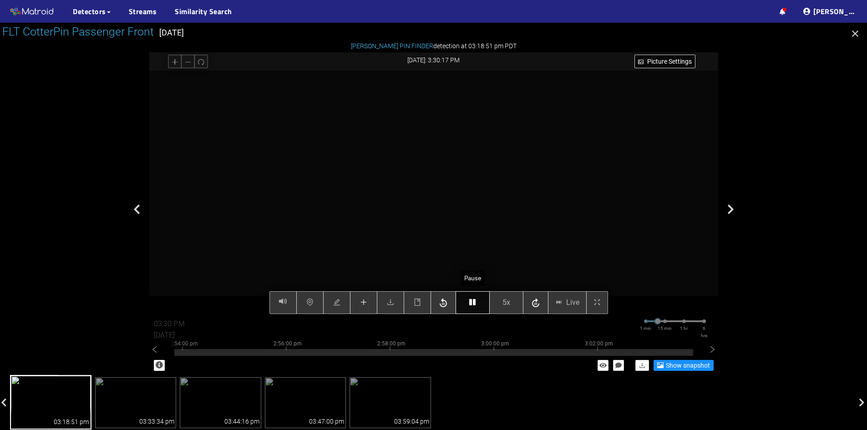
click at [477, 302] on button "button" at bounding box center [473, 302] width 34 height 23
click at [477, 304] on button "button" at bounding box center [473, 302] width 34 height 23
click at [475, 304] on icon "button" at bounding box center [472, 302] width 6 height 7
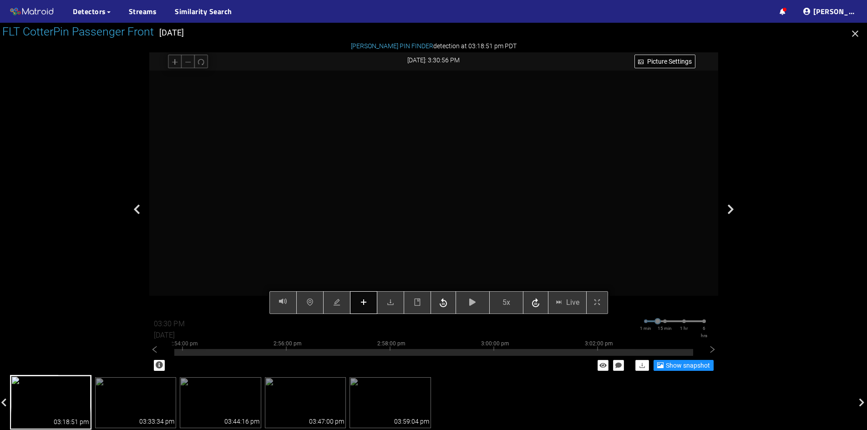
click at [362, 303] on icon "plus" at bounding box center [364, 302] width 6 height 0
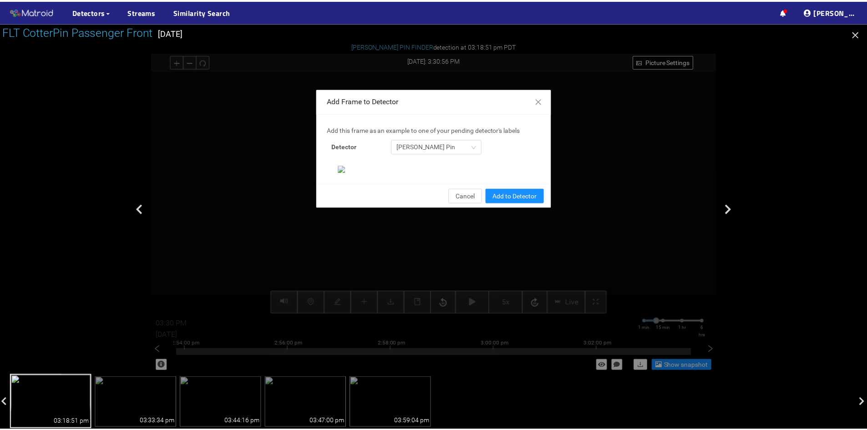
scroll to position [93, 0]
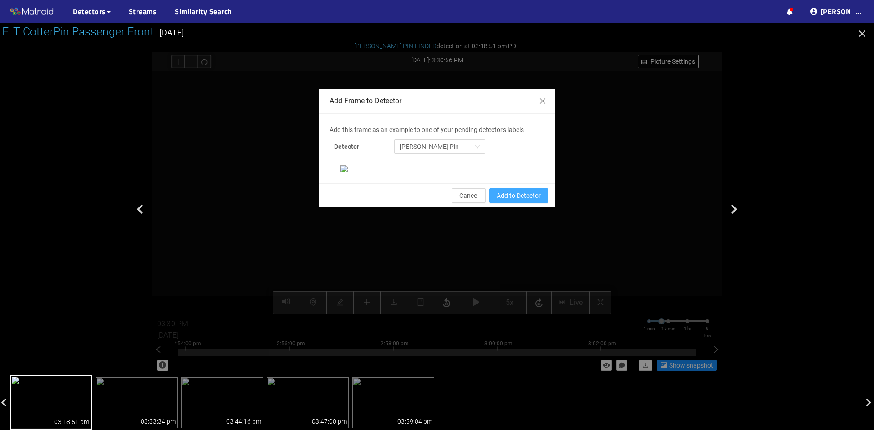
click at [507, 201] on span "Add to Detector" at bounding box center [519, 196] width 44 height 10
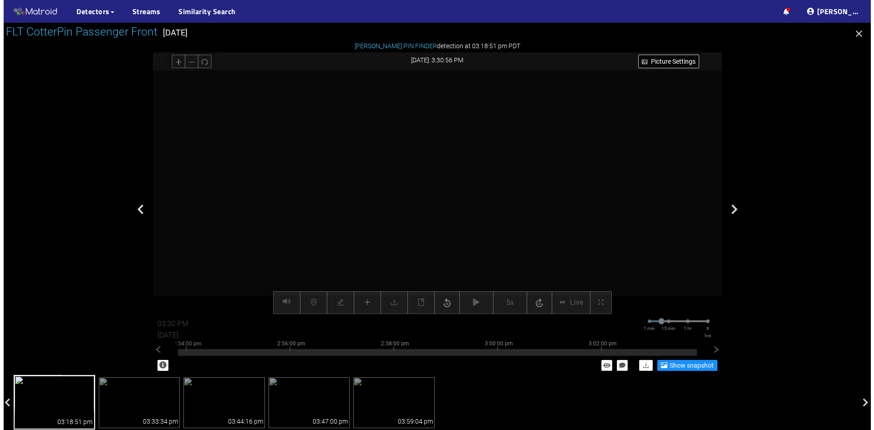
scroll to position [48, 0]
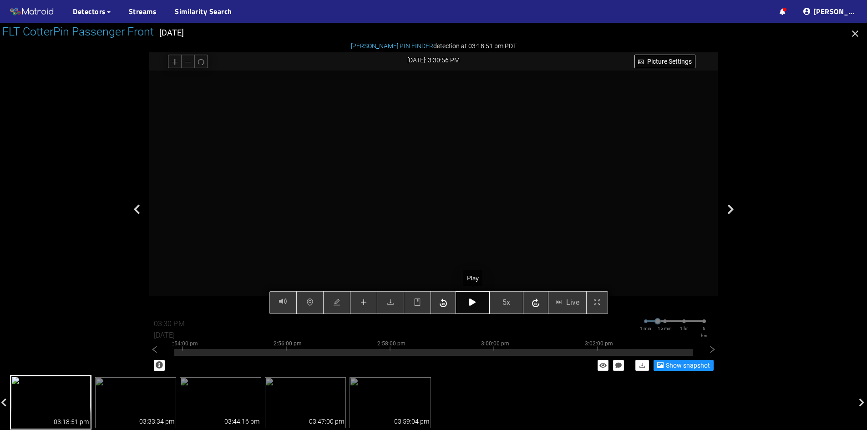
click at [474, 304] on icon "button" at bounding box center [472, 302] width 6 height 7
click at [478, 304] on button "button" at bounding box center [473, 302] width 34 height 23
click at [468, 300] on button "button" at bounding box center [473, 302] width 34 height 23
click at [471, 303] on icon "button" at bounding box center [472, 302] width 6 height 7
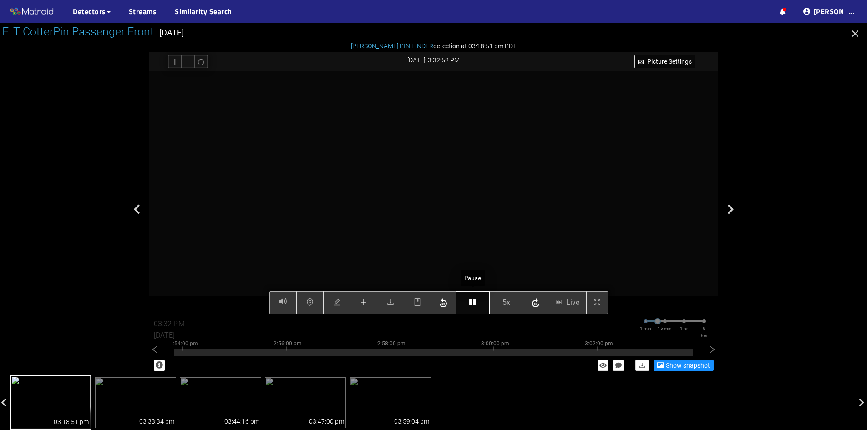
click at [470, 303] on icon "button" at bounding box center [472, 302] width 6 height 7
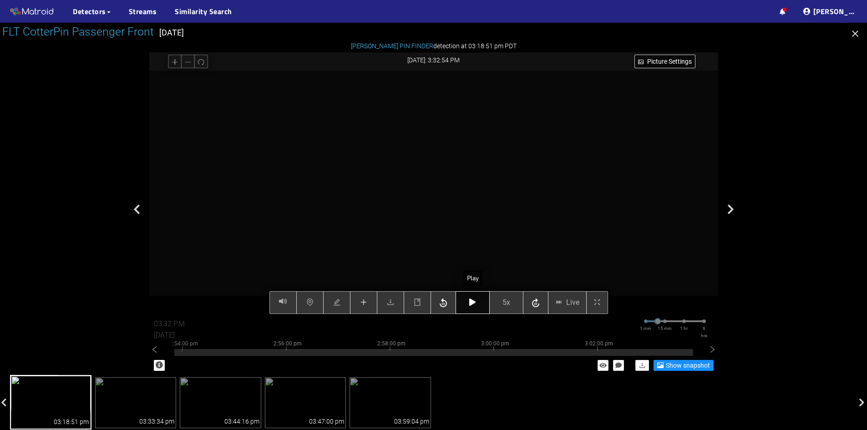
click at [470, 303] on icon "button" at bounding box center [472, 302] width 6 height 7
click at [474, 308] on button "button" at bounding box center [473, 302] width 34 height 23
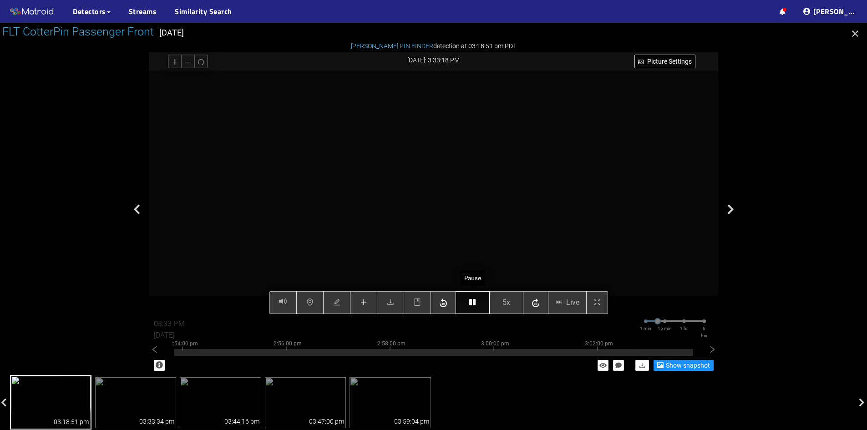
click at [474, 307] on button "button" at bounding box center [473, 302] width 34 height 23
click at [471, 303] on icon "button" at bounding box center [472, 302] width 6 height 7
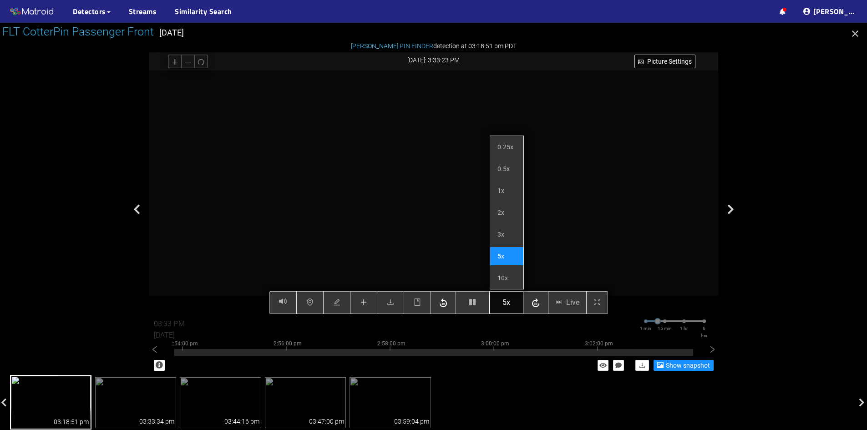
click at [520, 303] on button "5x" at bounding box center [506, 302] width 34 height 23
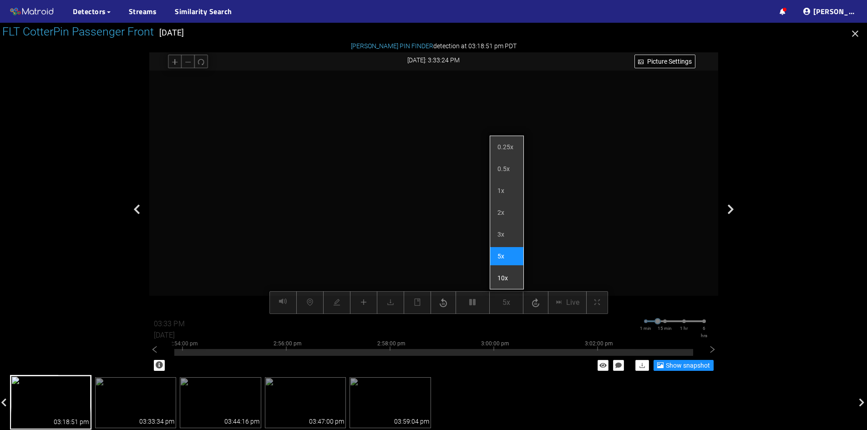
click at [497, 273] on li "10x" at bounding box center [506, 278] width 33 height 18
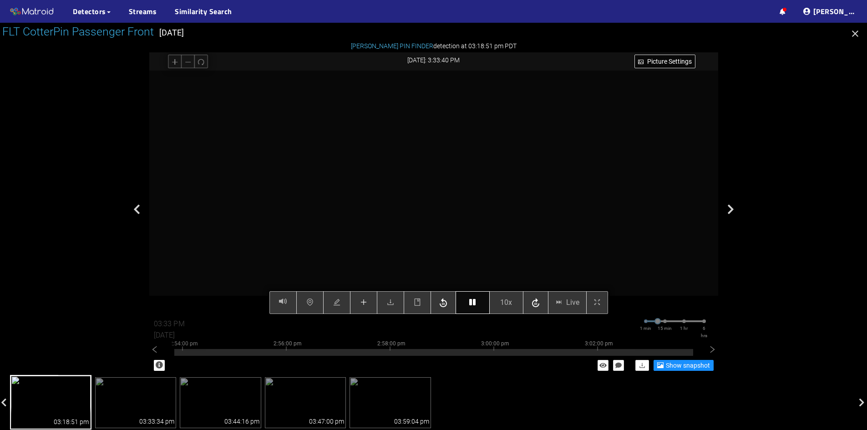
click at [473, 304] on icon "button" at bounding box center [472, 302] width 6 height 7
click at [361, 306] on icon "plus" at bounding box center [363, 302] width 7 height 7
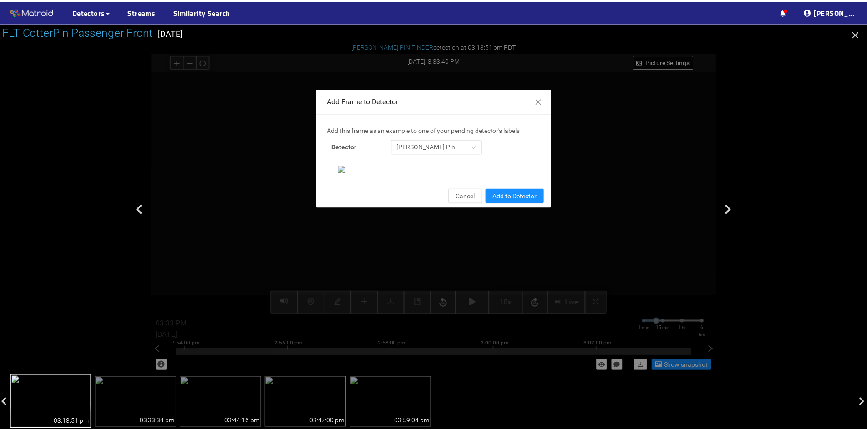
scroll to position [93, 0]
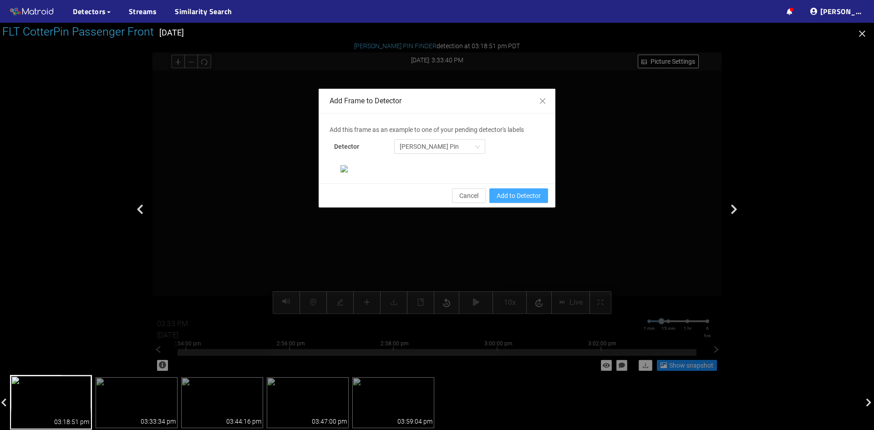
click at [508, 201] on span "Add to Detector" at bounding box center [519, 196] width 44 height 10
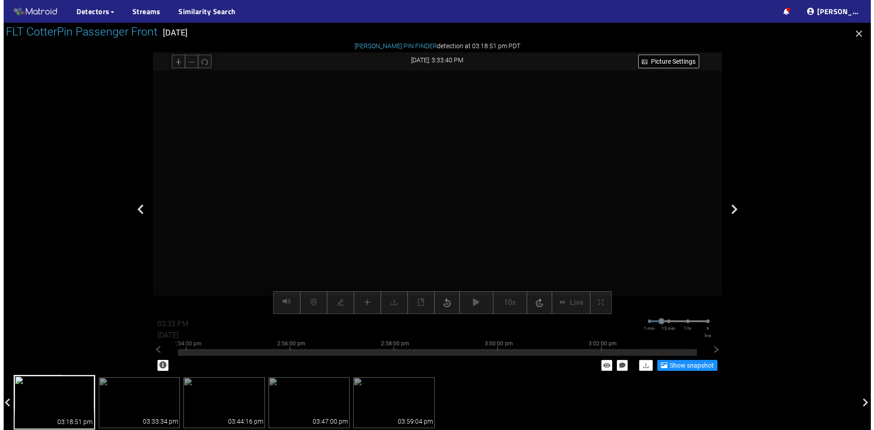
scroll to position [48, 0]
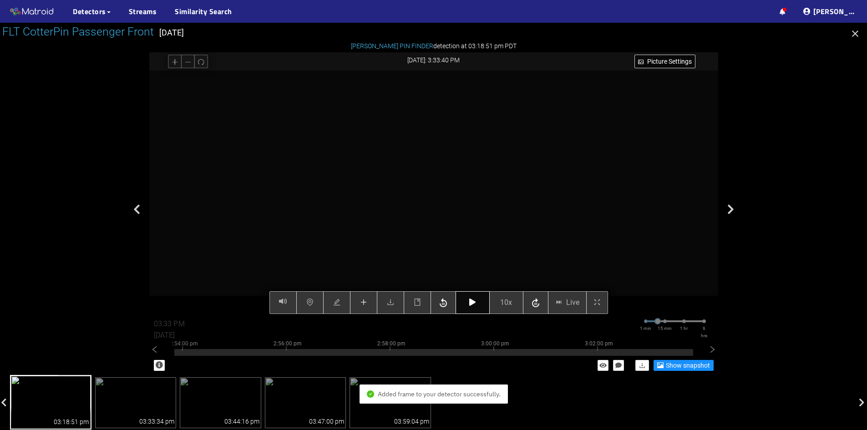
click at [475, 307] on button "button" at bounding box center [473, 302] width 34 height 23
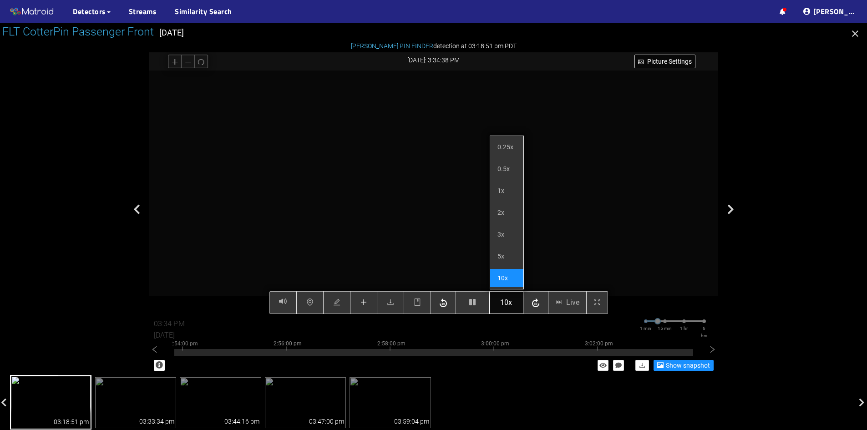
click at [500, 306] on button "10x" at bounding box center [506, 302] width 34 height 23
click at [510, 297] on span "10x" at bounding box center [506, 302] width 12 height 11
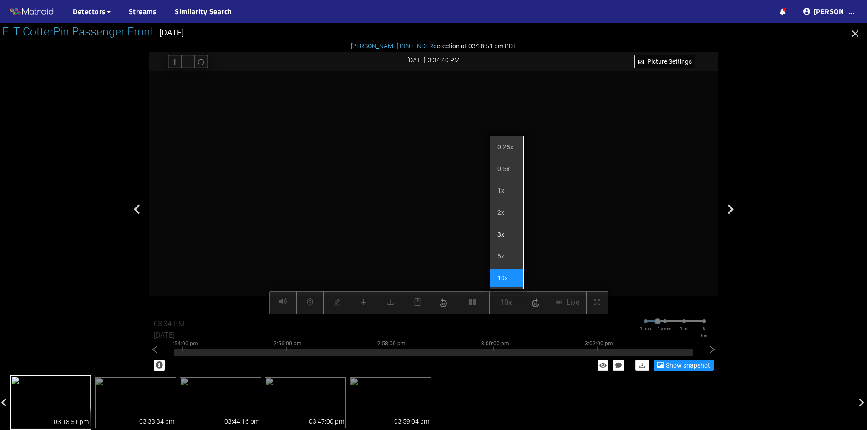
click at [500, 241] on li "3x" at bounding box center [506, 234] width 33 height 18
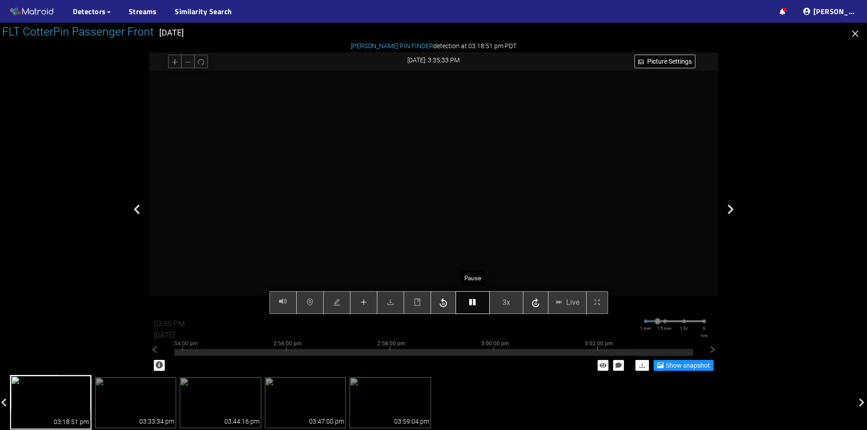
click at [481, 303] on button "button" at bounding box center [473, 302] width 34 height 23
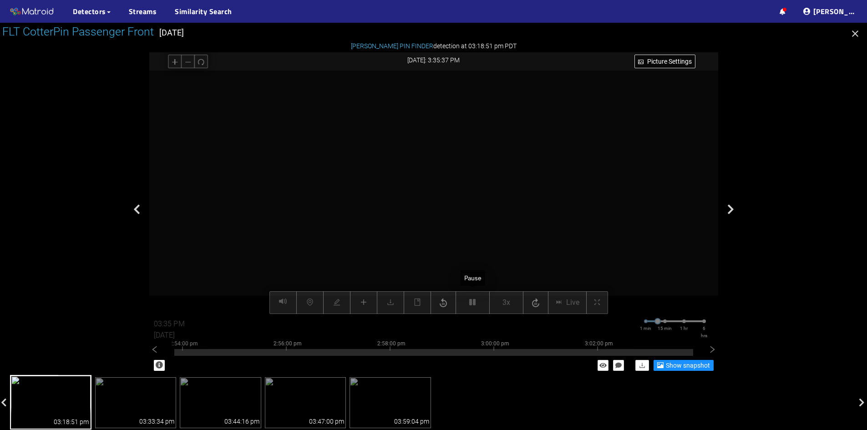
drag, startPoint x: 481, startPoint y: 303, endPoint x: 481, endPoint y: 312, distance: 9.1
click at [481, 312] on div "Picture Settings 3x Live 03:35 PM 08/07/2025 1 min 15 min 1 hr 6 hrs 2:44:00 pm…" at bounding box center [433, 193] width 569 height 244
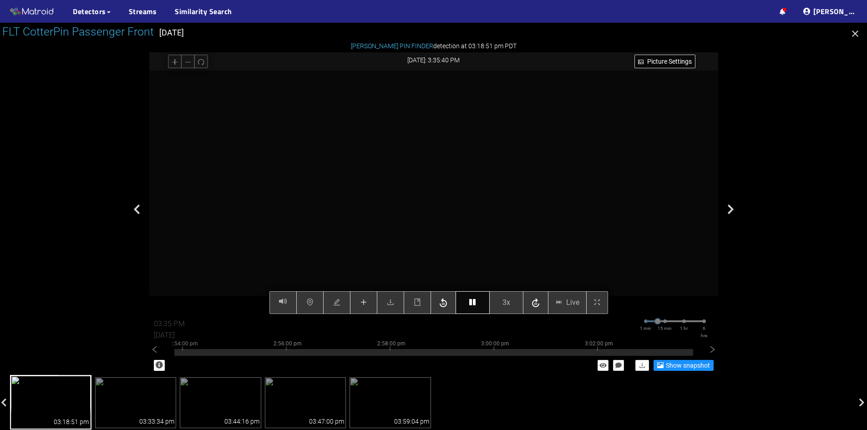
click at [479, 302] on button "button" at bounding box center [473, 302] width 34 height 23
click at [475, 303] on icon "button" at bounding box center [472, 302] width 6 height 7
click at [473, 306] on icon "button" at bounding box center [472, 302] width 6 height 7
click at [358, 304] on button "button" at bounding box center [363, 302] width 27 height 23
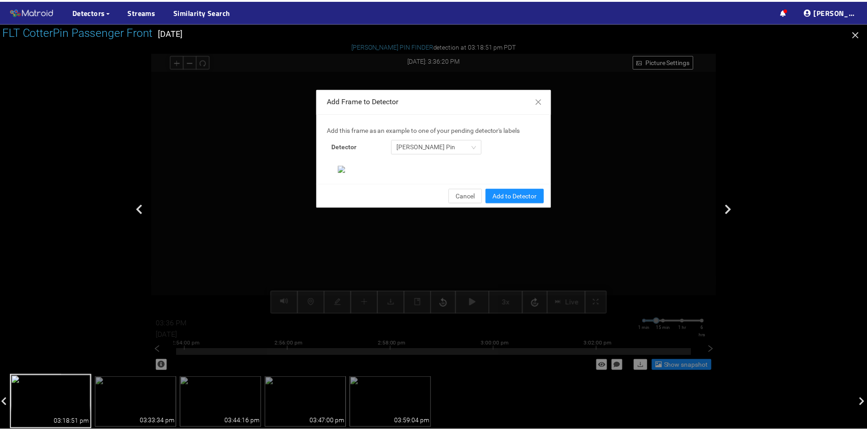
scroll to position [93, 0]
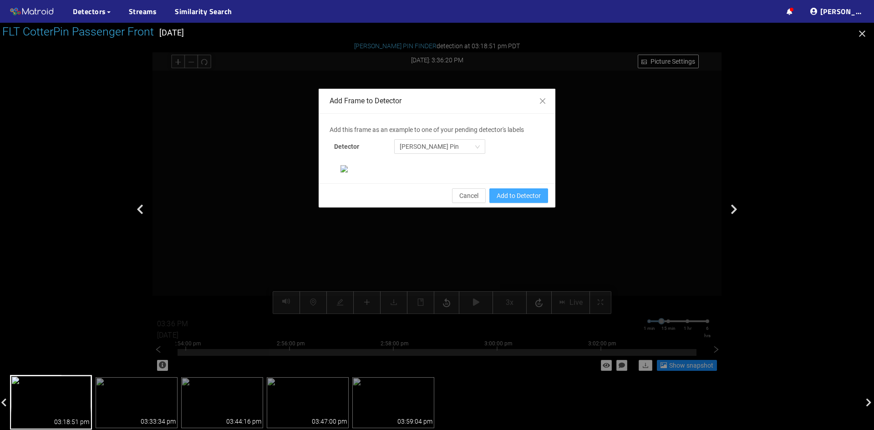
click at [509, 201] on span "Add to Detector" at bounding box center [519, 196] width 44 height 10
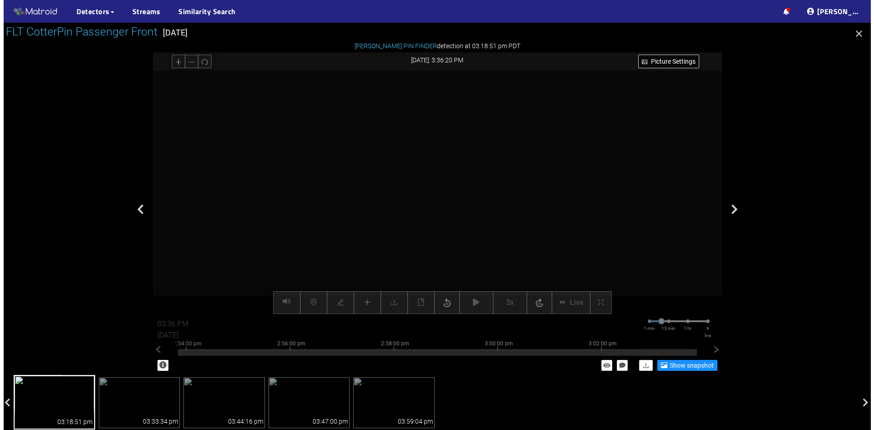
scroll to position [48, 0]
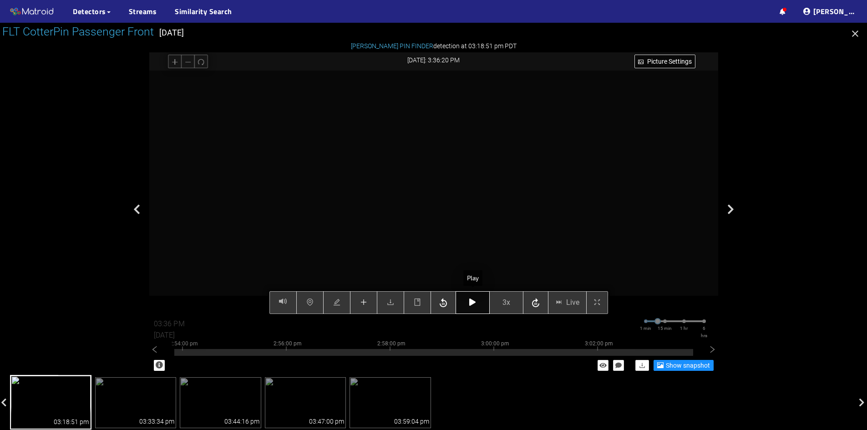
click at [474, 304] on icon "button" at bounding box center [472, 302] width 6 height 7
click at [477, 303] on button "button" at bounding box center [473, 302] width 34 height 23
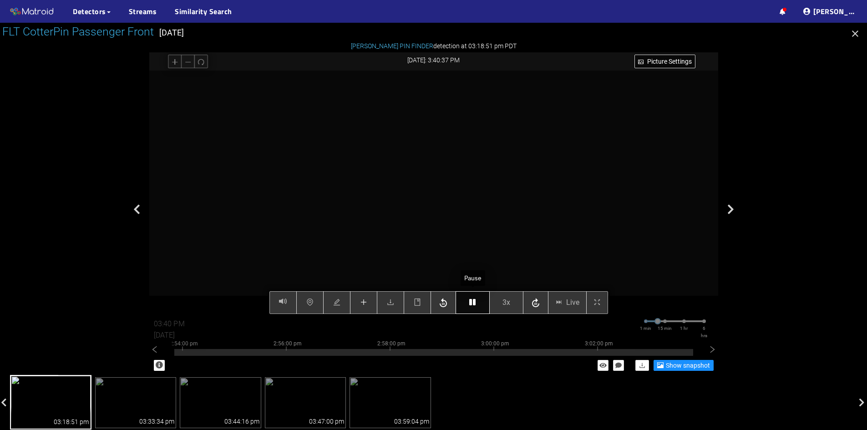
click at [477, 303] on button "button" at bounding box center [473, 302] width 34 height 23
click at [481, 295] on button "button" at bounding box center [473, 302] width 34 height 23
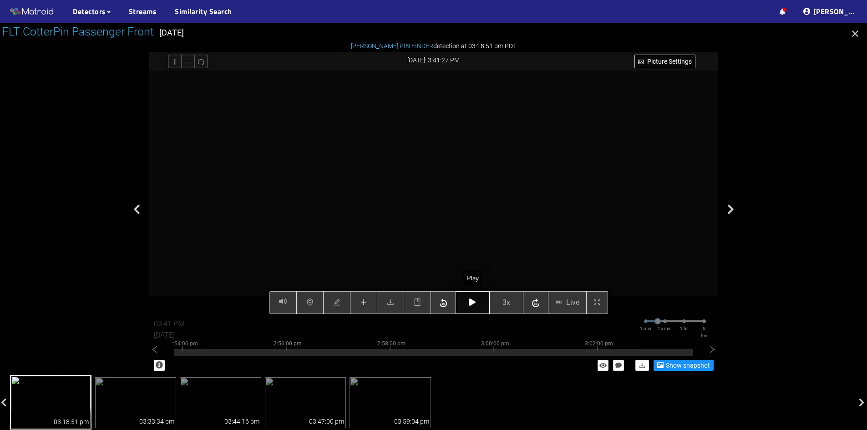
click at [481, 295] on button "button" at bounding box center [473, 302] width 34 height 23
click at [479, 302] on button "button" at bounding box center [473, 302] width 34 height 23
click at [365, 304] on icon "plus" at bounding box center [363, 302] width 7 height 7
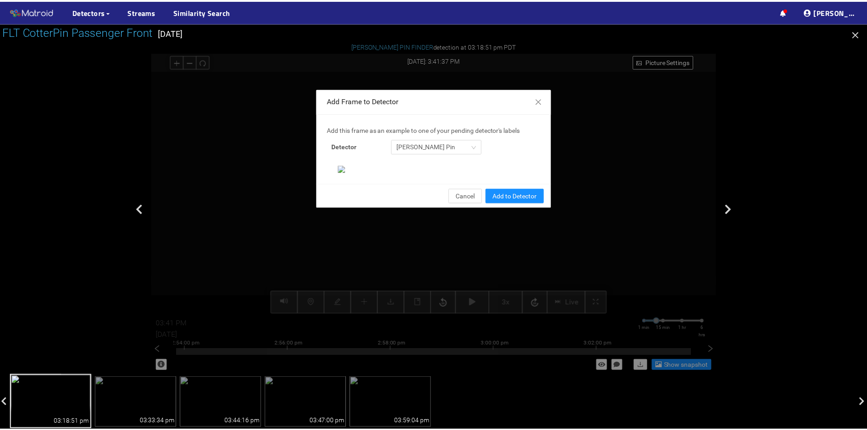
scroll to position [93, 0]
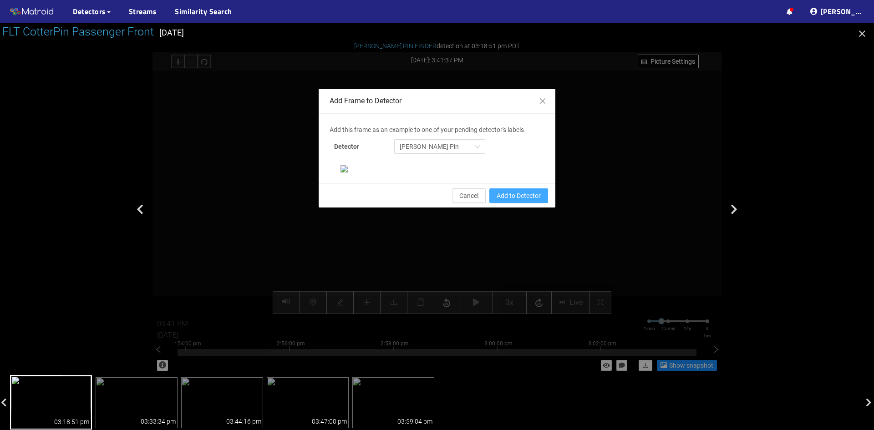
click at [504, 201] on span "Add to Detector" at bounding box center [519, 196] width 44 height 10
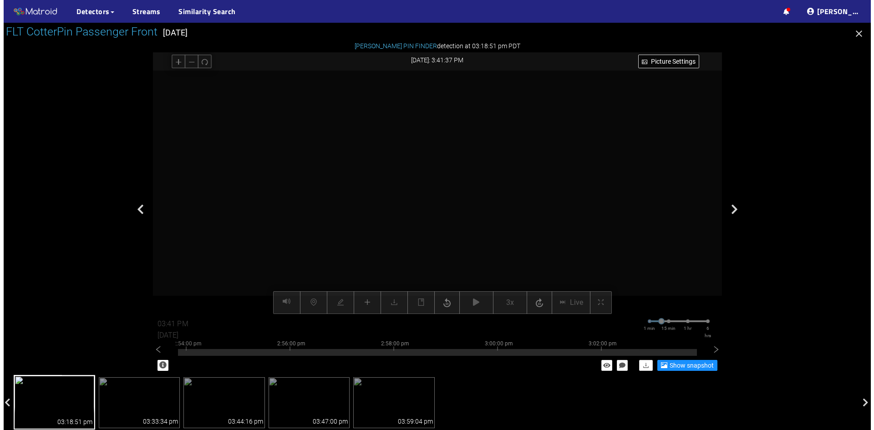
scroll to position [48, 0]
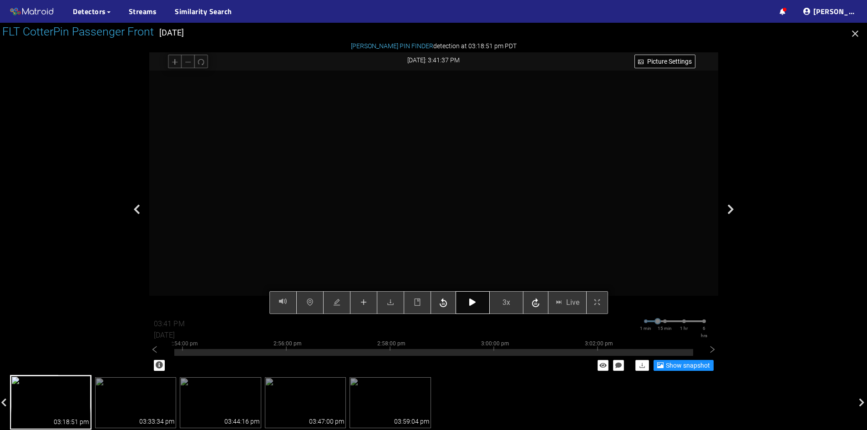
click at [478, 303] on button "button" at bounding box center [473, 302] width 34 height 23
click at [475, 303] on icon "button" at bounding box center [472, 302] width 6 height 7
click at [469, 303] on button "button" at bounding box center [473, 302] width 34 height 23
click at [470, 309] on button "button" at bounding box center [473, 302] width 34 height 23
click at [474, 307] on button "button" at bounding box center [473, 302] width 34 height 23
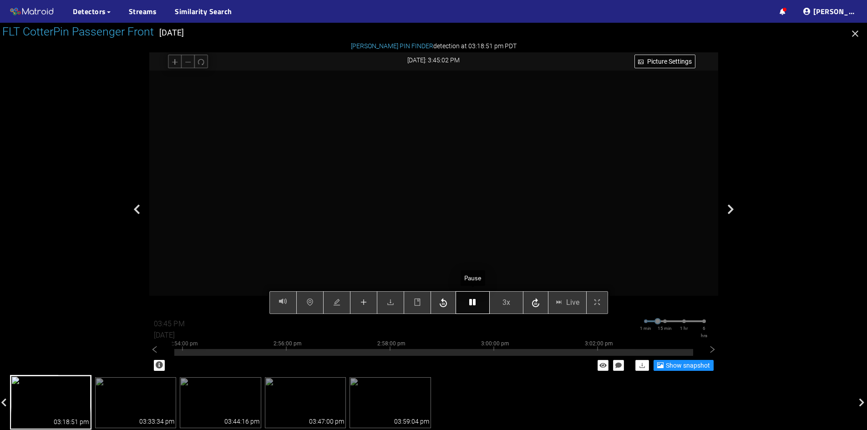
click at [469, 301] on button "button" at bounding box center [473, 302] width 34 height 23
click at [468, 305] on button "button" at bounding box center [473, 302] width 34 height 23
click at [475, 302] on icon "button" at bounding box center [472, 302] width 6 height 7
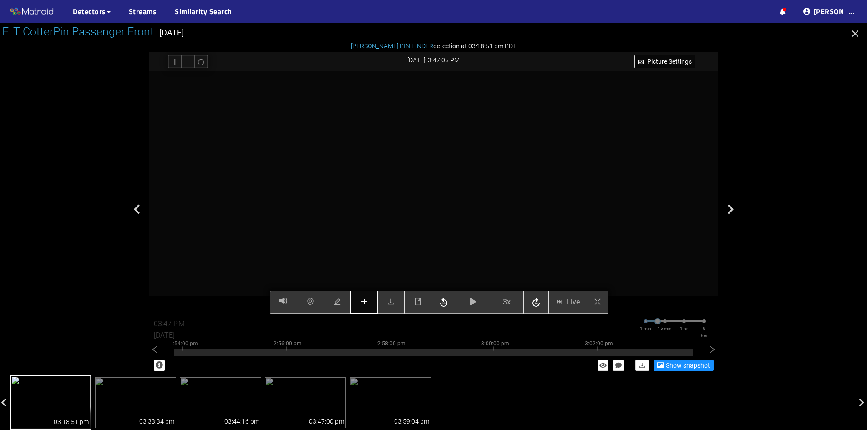
click at [363, 296] on div "Picture Settings 3x Live 03:47 PM 08/07/2025 1 min 15 min 1 hr 6 hrs 2:44:00 pm…" at bounding box center [433, 193] width 569 height 244
click at [363, 298] on button "button" at bounding box center [364, 302] width 27 height 23
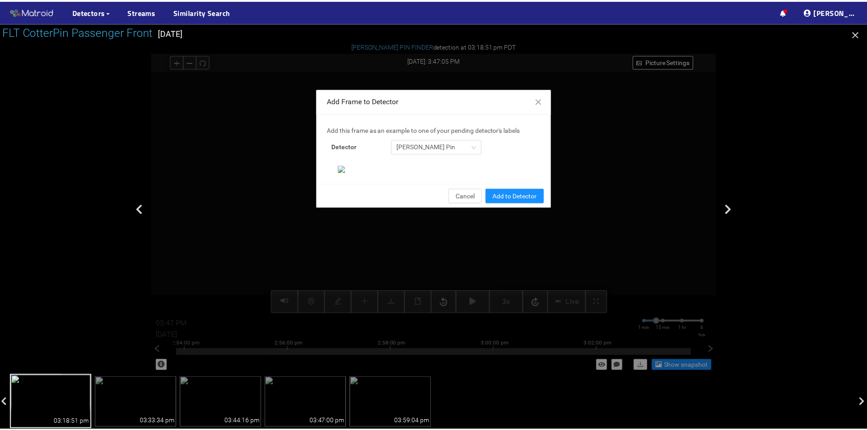
scroll to position [93, 0]
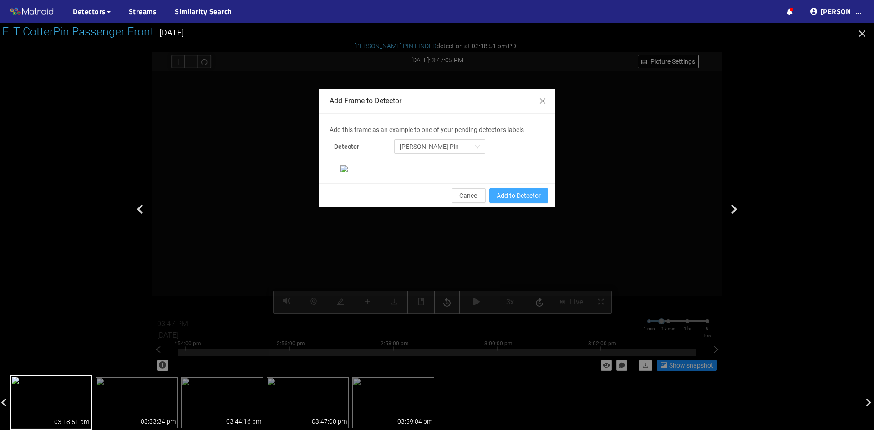
click at [512, 201] on span "Add to Detector" at bounding box center [519, 196] width 44 height 10
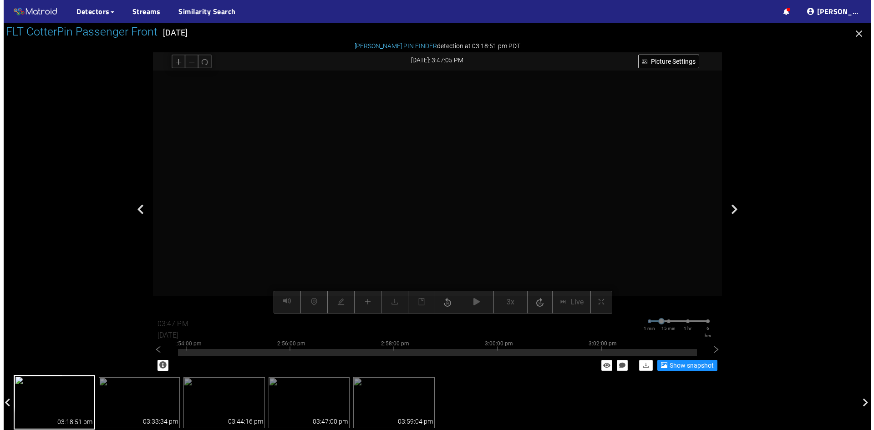
scroll to position [48, 0]
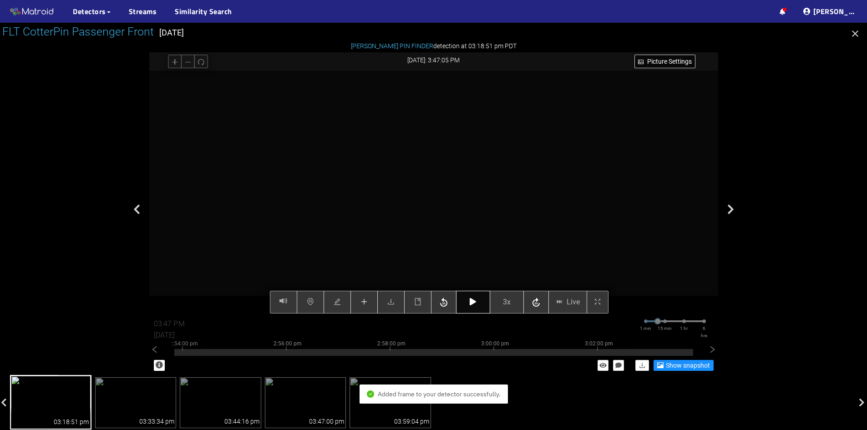
click at [483, 305] on button "button" at bounding box center [473, 302] width 34 height 23
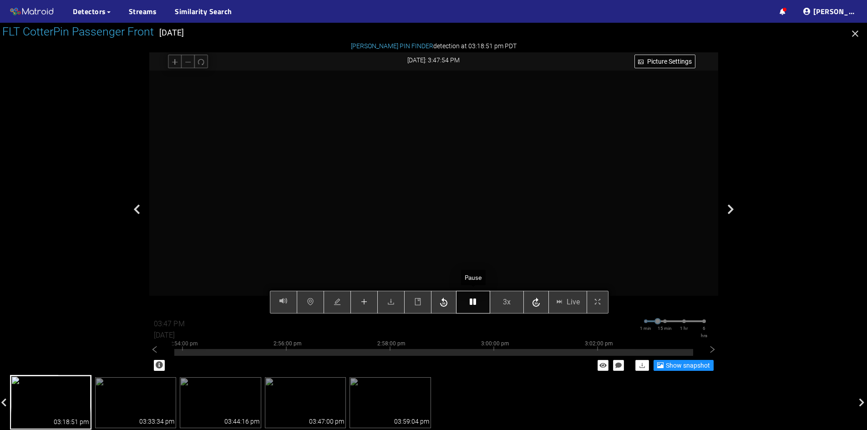
click at [473, 305] on icon "button" at bounding box center [473, 301] width 6 height 7
click at [474, 304] on icon "button" at bounding box center [473, 301] width 6 height 7
click at [474, 300] on icon "button" at bounding box center [473, 301] width 6 height 7
click at [473, 303] on icon "button" at bounding box center [473, 301] width 6 height 7
click at [469, 302] on button "button" at bounding box center [473, 302] width 34 height 23
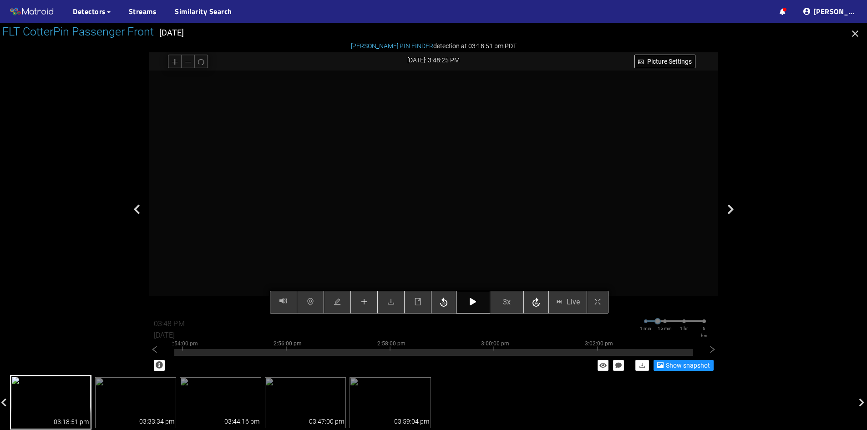
click at [476, 307] on button "button" at bounding box center [473, 302] width 34 height 23
click at [476, 303] on icon "button" at bounding box center [473, 301] width 6 height 7
click at [470, 305] on icon "button" at bounding box center [473, 301] width 6 height 7
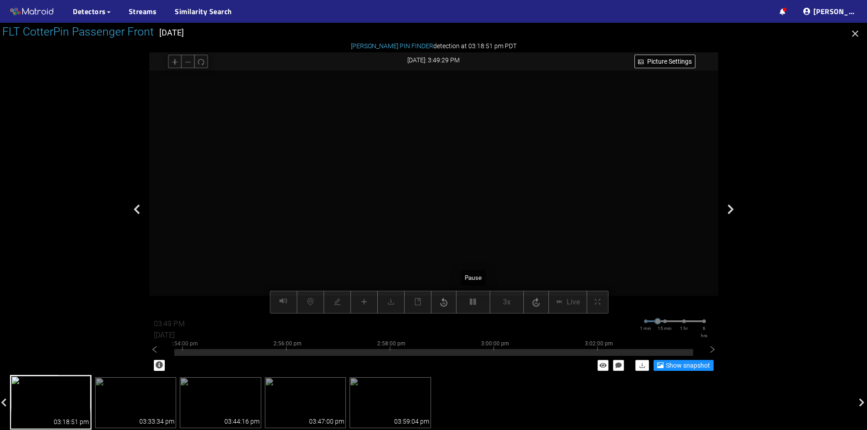
click at [471, 300] on div "Picture Settings 3x Live 03:49 PM 08/07/2025 1 min 15 min 1 hr 6 hrs 2:44:00 pm…" at bounding box center [433, 193] width 569 height 244
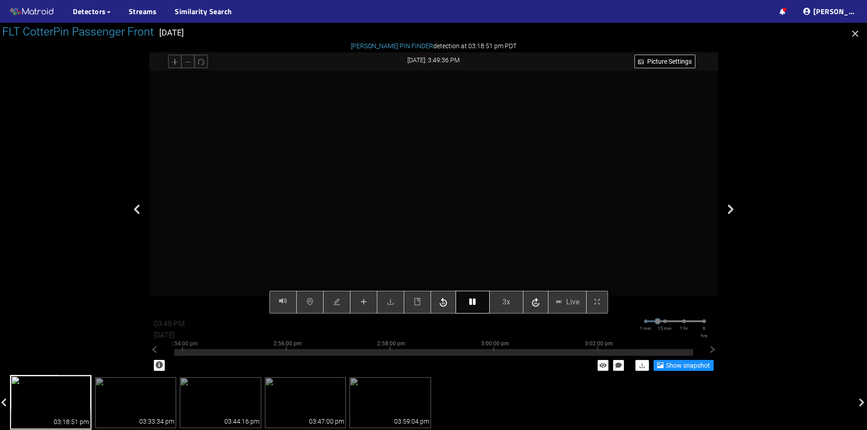
click at [472, 308] on button "button" at bounding box center [473, 302] width 34 height 23
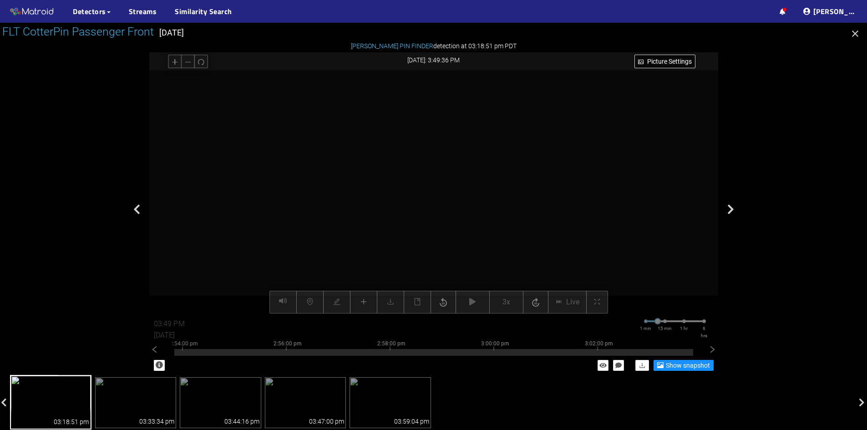
click at [557, 228] on div at bounding box center [433, 193] width 569 height 244
drag, startPoint x: 474, startPoint y: 309, endPoint x: 415, endPoint y: 327, distance: 61.2
click at [415, 314] on div "Picture Settings 3x Live 03:49 PM 08/07/2025 1 min 15 min 1 hr 6 hrs 2:44:00 pm…" at bounding box center [433, 193] width 569 height 244
drag, startPoint x: 426, startPoint y: 311, endPoint x: 421, endPoint y: 314, distance: 5.6
click at [421, 314] on div "Picture Settings 3x Live 03:49 PM 08/07/2025 1 min 15 min 1 hr 6 hrs 2:44:00 pm…" at bounding box center [433, 193] width 569 height 244
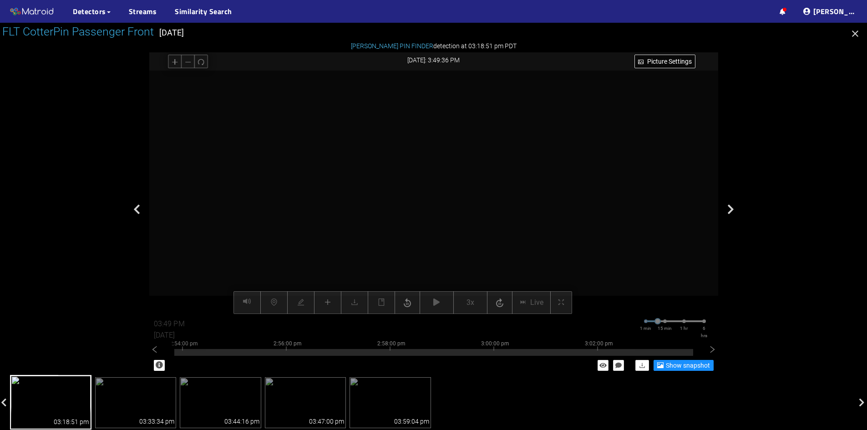
drag, startPoint x: 415, startPoint y: 308, endPoint x: 442, endPoint y: 320, distance: 29.4
click at [442, 314] on div "Picture Settings 3x Live 03:49 PM 08/07/2025 1 min 15 min 1 hr 6 hrs 2:44:00 pm…" at bounding box center [433, 193] width 569 height 244
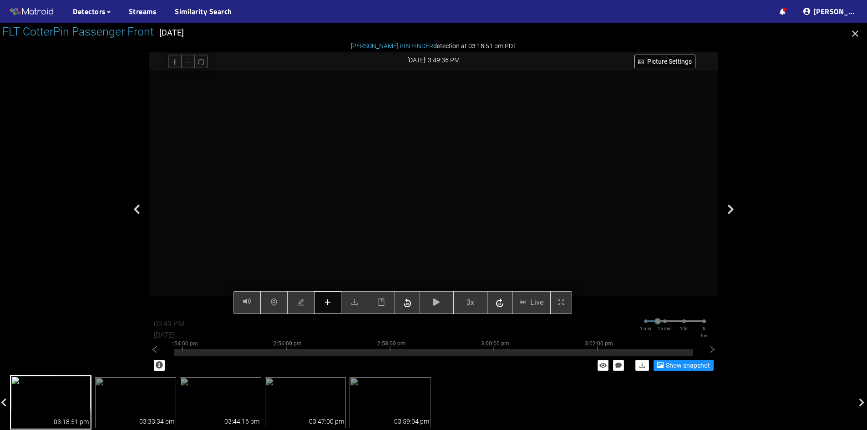
click at [326, 303] on icon "plus" at bounding box center [328, 302] width 6 height 0
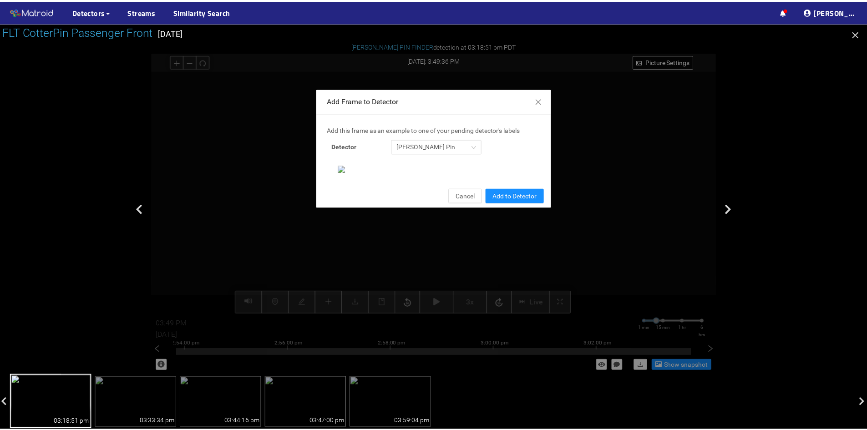
scroll to position [93, 0]
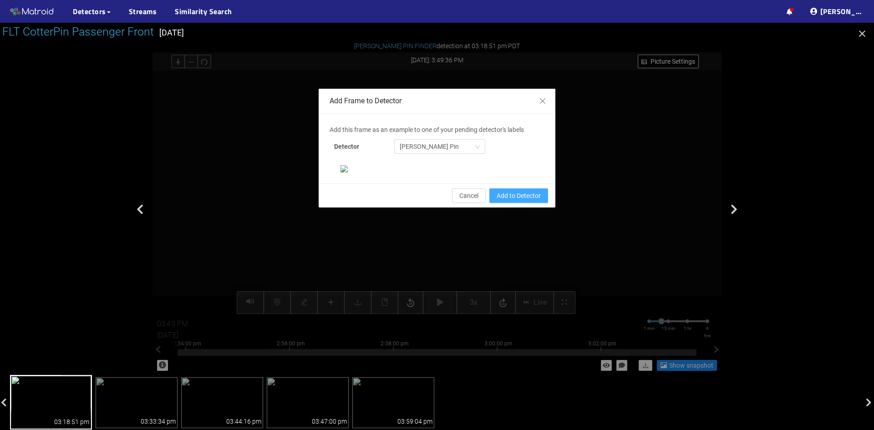
click at [514, 201] on span "Add to Detector" at bounding box center [519, 196] width 44 height 10
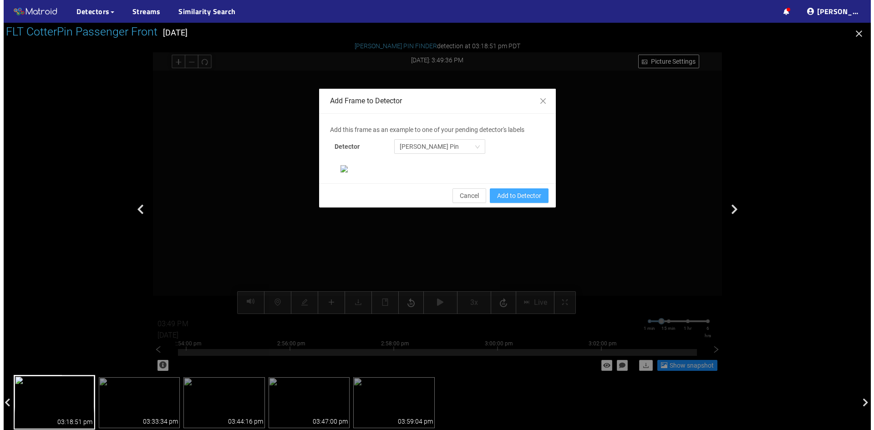
scroll to position [48, 0]
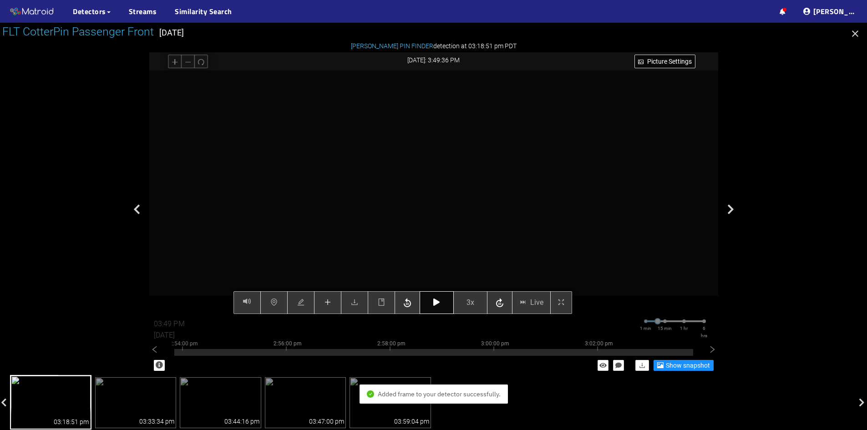
click at [444, 300] on button "button" at bounding box center [437, 302] width 34 height 23
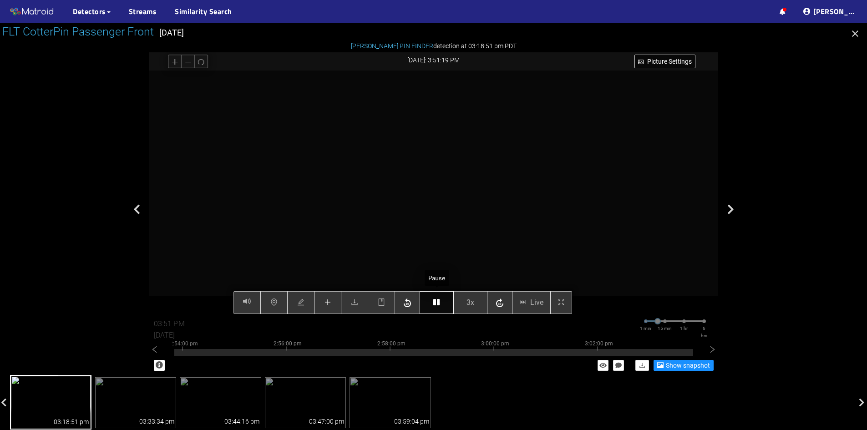
click at [443, 308] on button "button" at bounding box center [437, 302] width 34 height 23
click at [443, 301] on button "button" at bounding box center [437, 302] width 34 height 23
click at [329, 302] on icon "plus" at bounding box center [327, 302] width 7 height 7
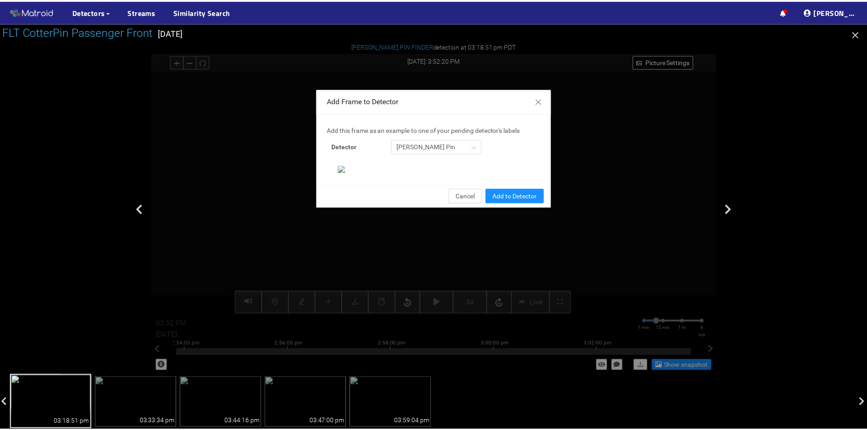
scroll to position [93, 0]
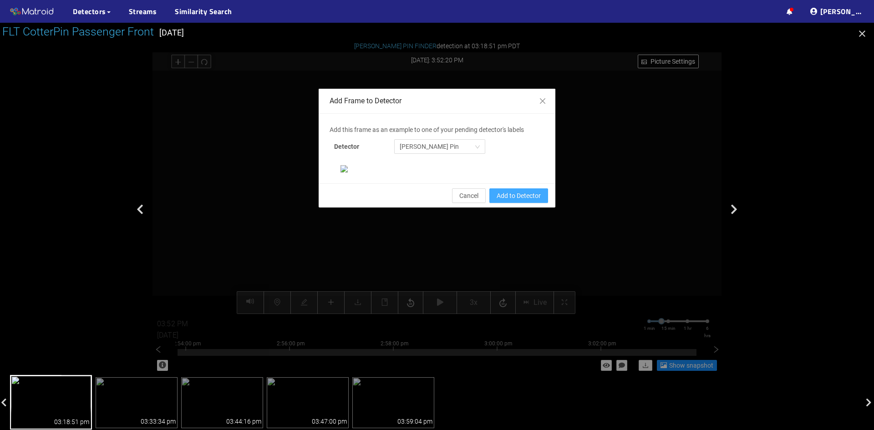
click at [515, 201] on span "Add to Detector" at bounding box center [519, 196] width 44 height 10
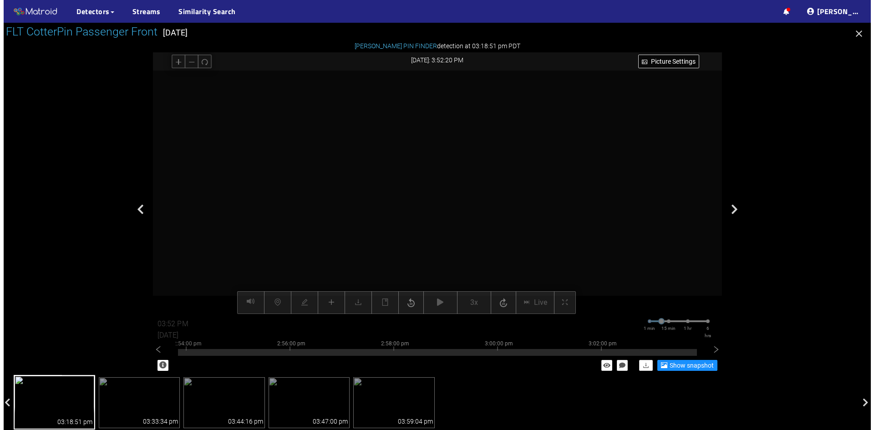
scroll to position [48, 0]
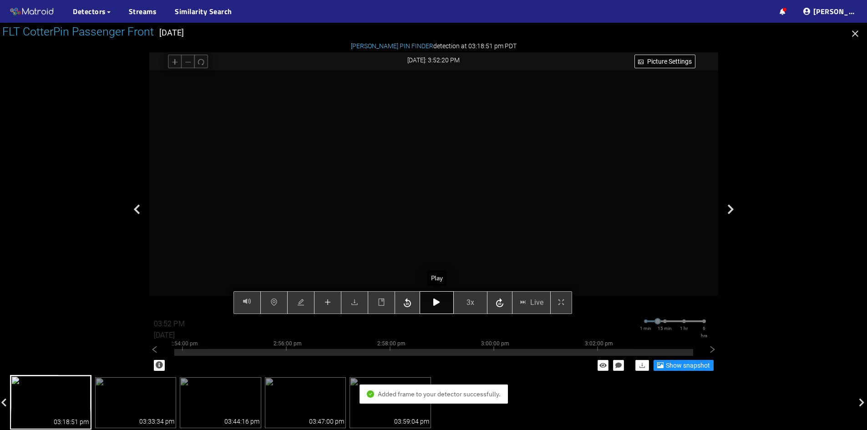
click at [438, 305] on icon "button" at bounding box center [436, 302] width 6 height 7
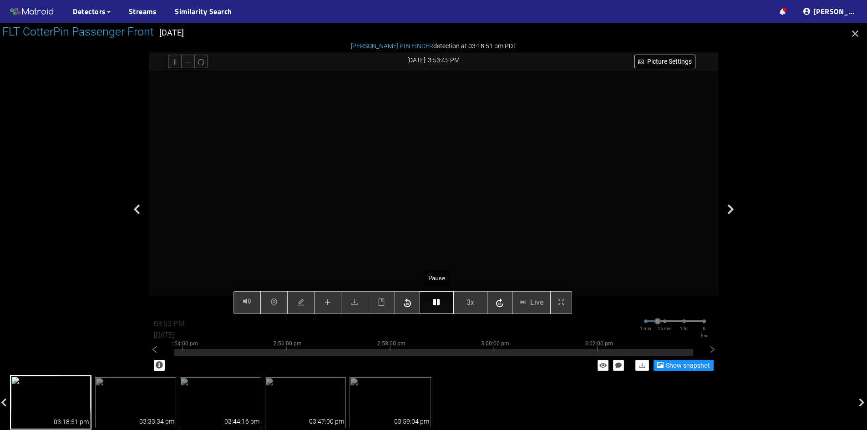
click at [448, 311] on button "button" at bounding box center [437, 302] width 34 height 23
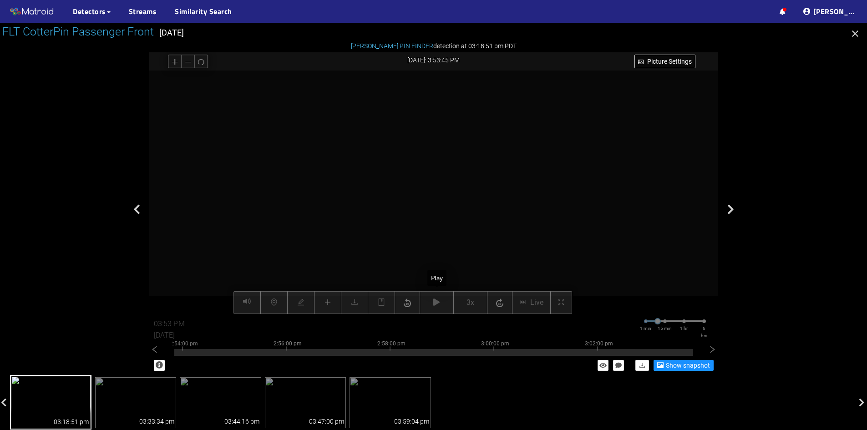
click at [446, 314] on div "Picture Settings 3x Live 03:53 PM 08/07/2025 1 min 15 min 1 hr 6 hrs 2:44:00 pm…" at bounding box center [433, 193] width 569 height 244
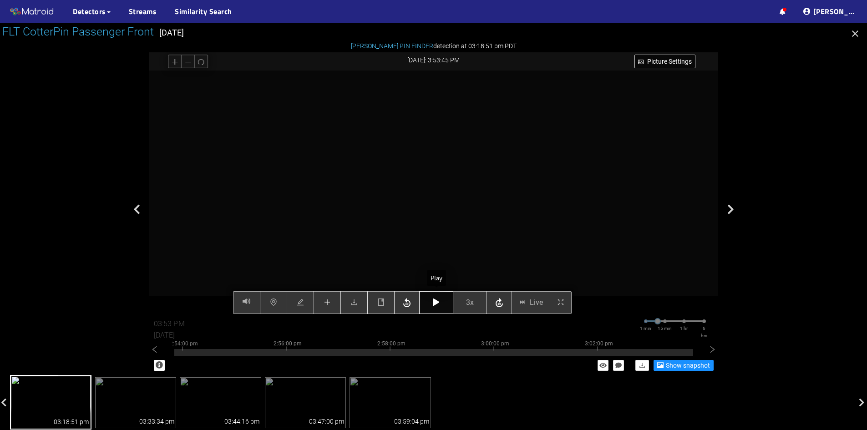
click at [439, 310] on button "button" at bounding box center [436, 302] width 34 height 23
click at [437, 308] on button "button" at bounding box center [436, 302] width 34 height 23
click at [331, 305] on icon "plus" at bounding box center [327, 302] width 7 height 7
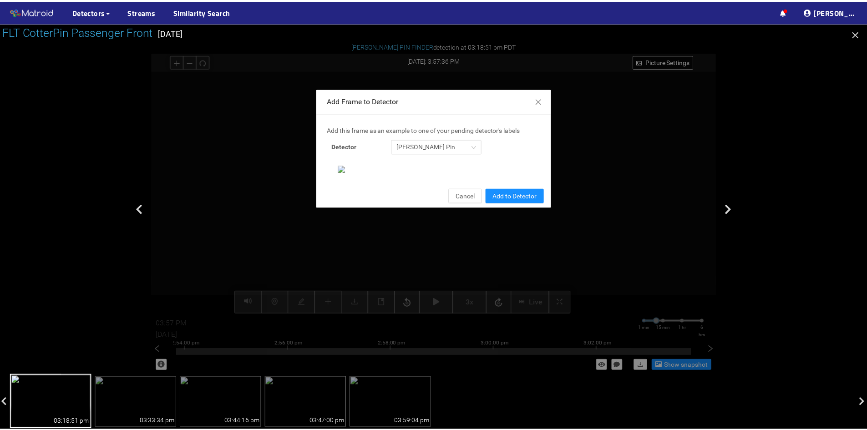
scroll to position [93, 0]
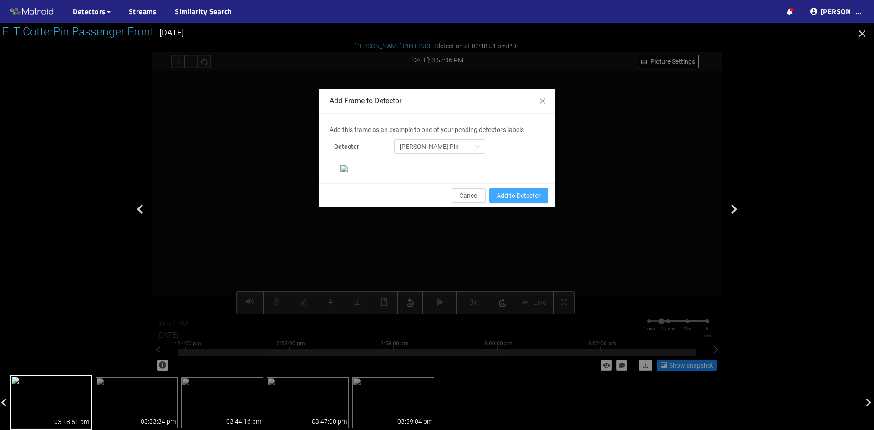
click at [518, 201] on span "Add to Detector" at bounding box center [519, 196] width 44 height 10
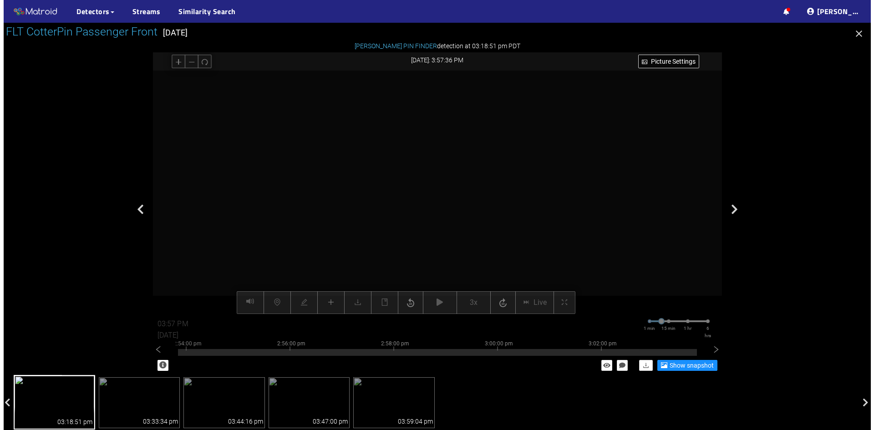
scroll to position [48, 0]
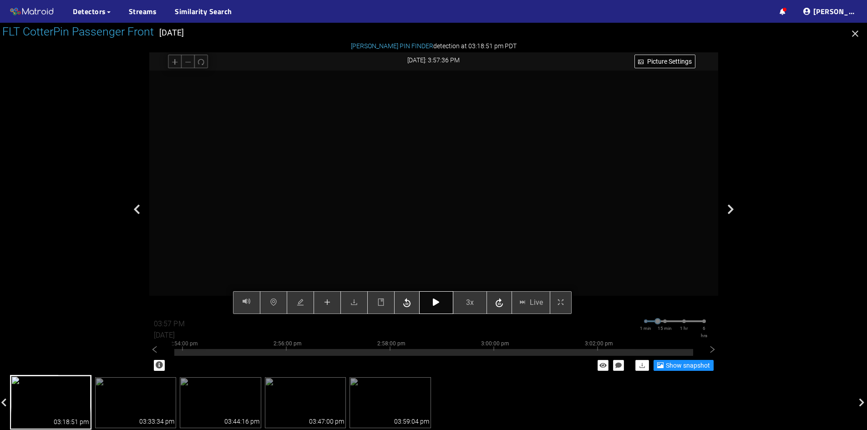
click at [438, 308] on button "button" at bounding box center [436, 302] width 34 height 23
click at [467, 303] on span "3x" at bounding box center [470, 302] width 8 height 11
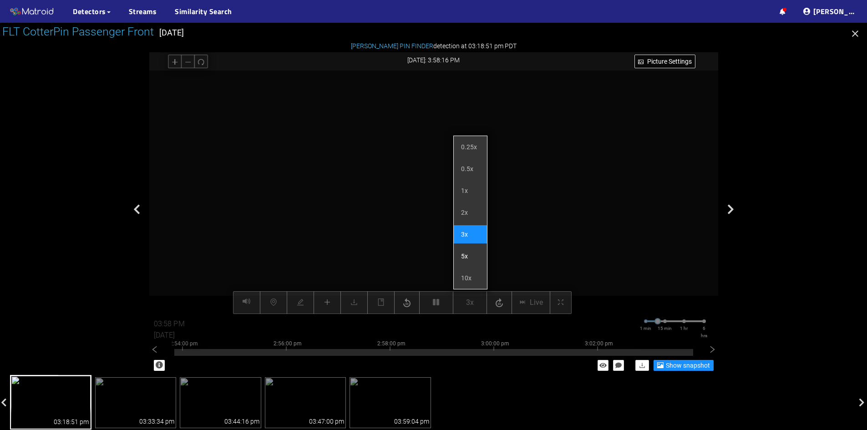
click at [472, 252] on li "5x" at bounding box center [470, 256] width 33 height 18
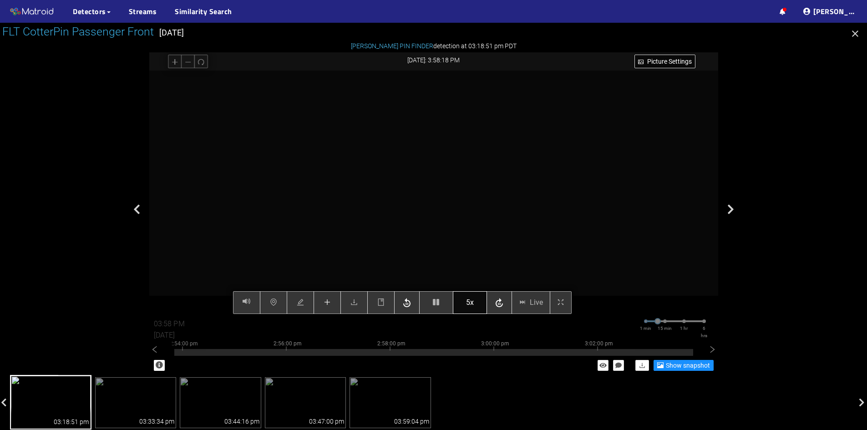
click at [473, 302] on span "5x" at bounding box center [470, 302] width 8 height 11
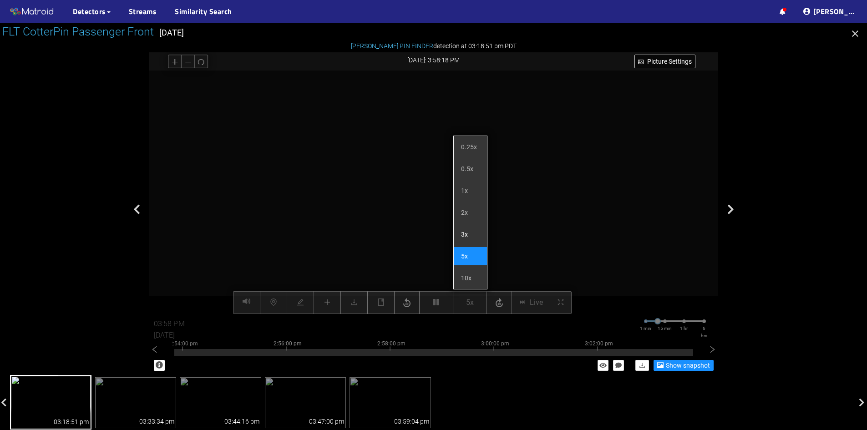
click at [467, 230] on li "3x" at bounding box center [470, 234] width 33 height 18
click at [459, 234] on li "3x" at bounding box center [470, 234] width 33 height 18
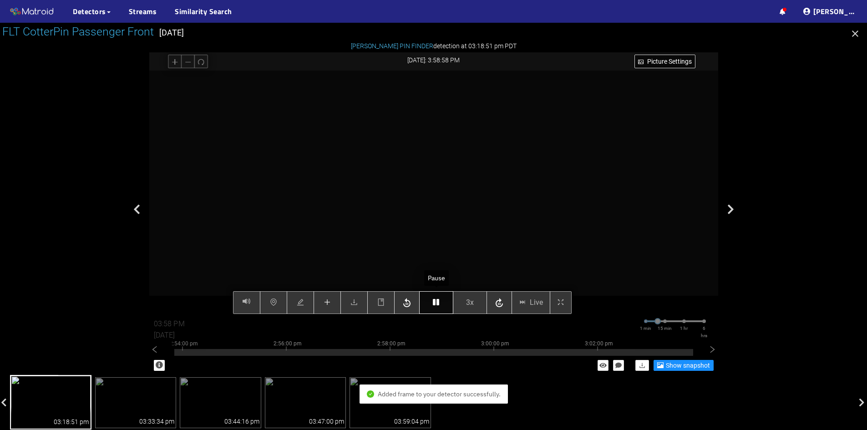
click at [441, 303] on button "button" at bounding box center [436, 302] width 34 height 23
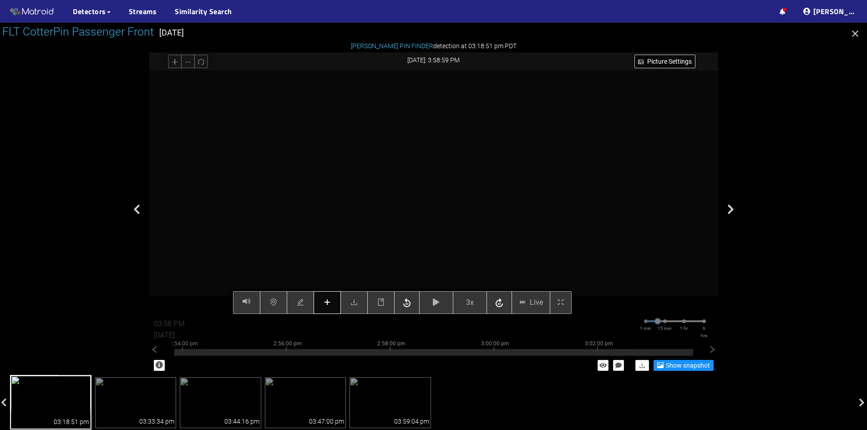
click at [331, 309] on button "button" at bounding box center [327, 302] width 27 height 23
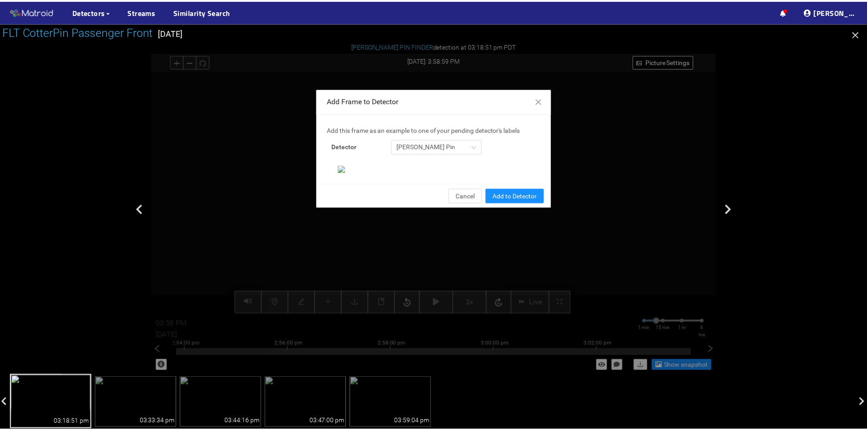
scroll to position [93, 0]
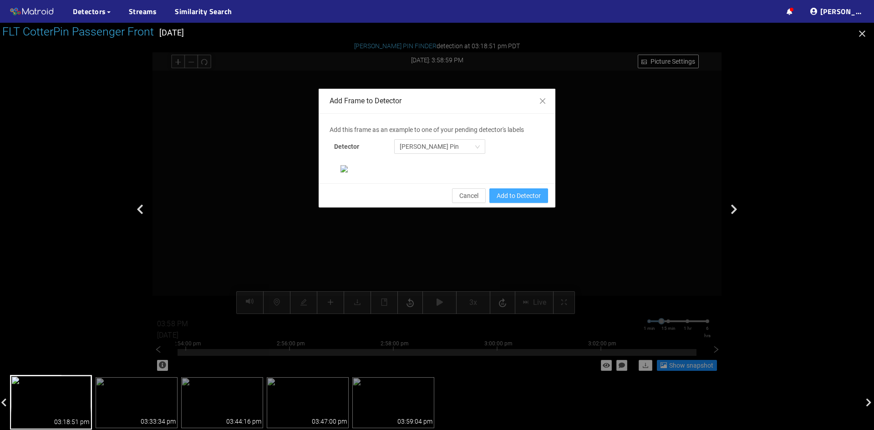
click at [524, 201] on span "Add to Detector" at bounding box center [519, 196] width 44 height 10
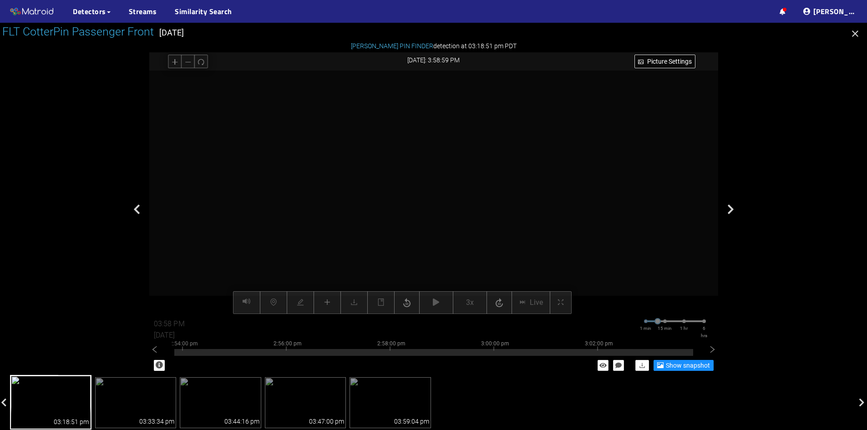
scroll to position [48, 0]
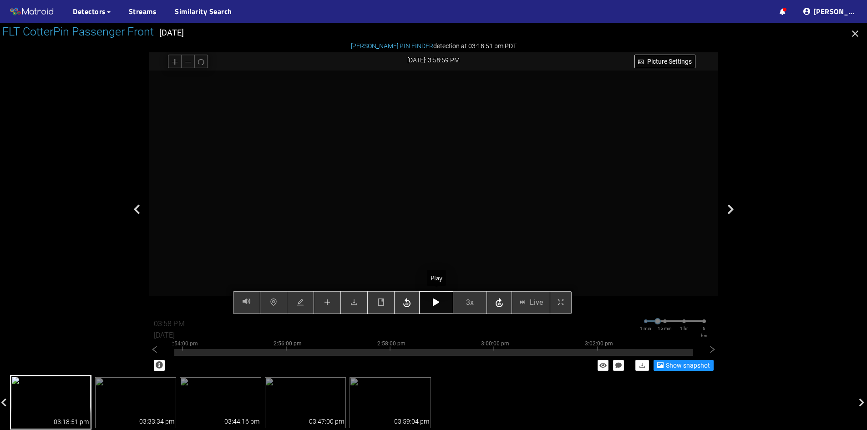
click at [436, 301] on icon "button" at bounding box center [436, 302] width 6 height 7
click at [439, 302] on icon "button" at bounding box center [436, 302] width 6 height 7
click at [443, 308] on button "button" at bounding box center [436, 302] width 34 height 23
type input "04:00 PM"
click at [437, 298] on button "button" at bounding box center [436, 302] width 34 height 23
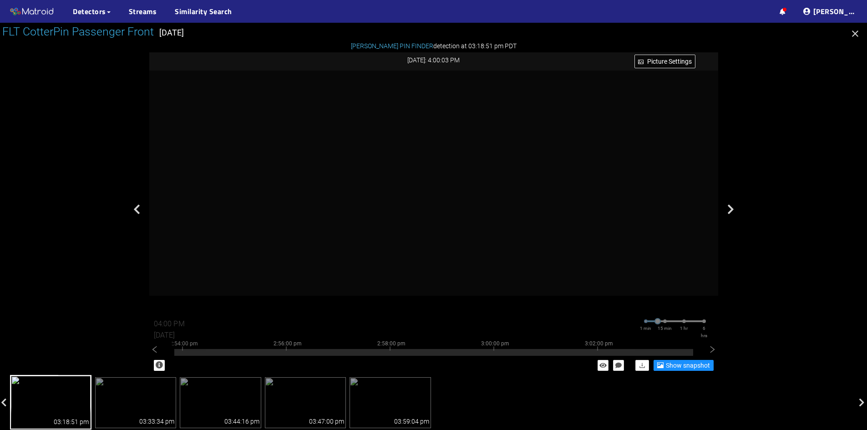
click at [855, 36] on icon "button" at bounding box center [855, 33] width 11 height 11
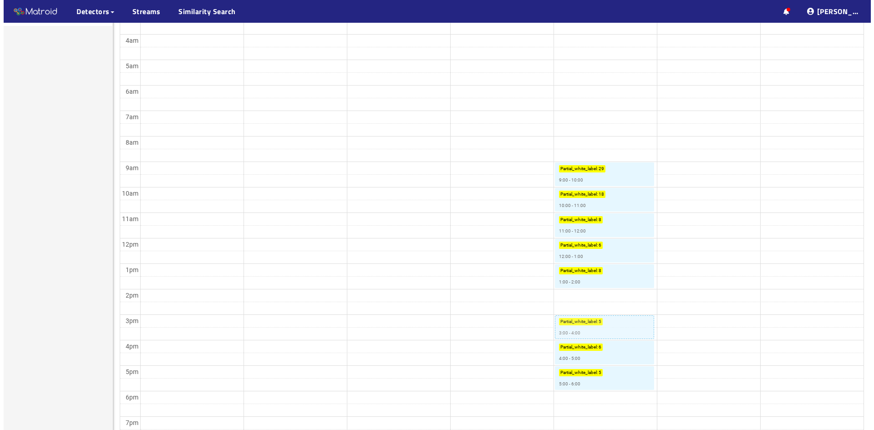
scroll to position [228, 0]
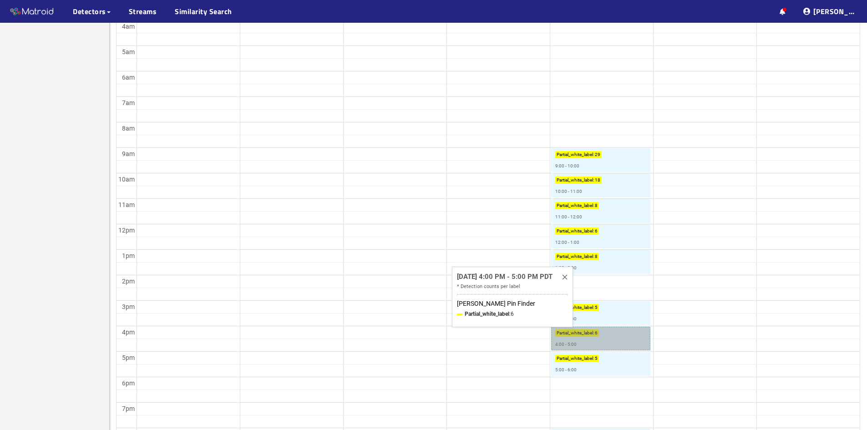
click at [582, 336] on link "Partial_white_label : 6 4:00 - 5:00" at bounding box center [600, 339] width 99 height 24
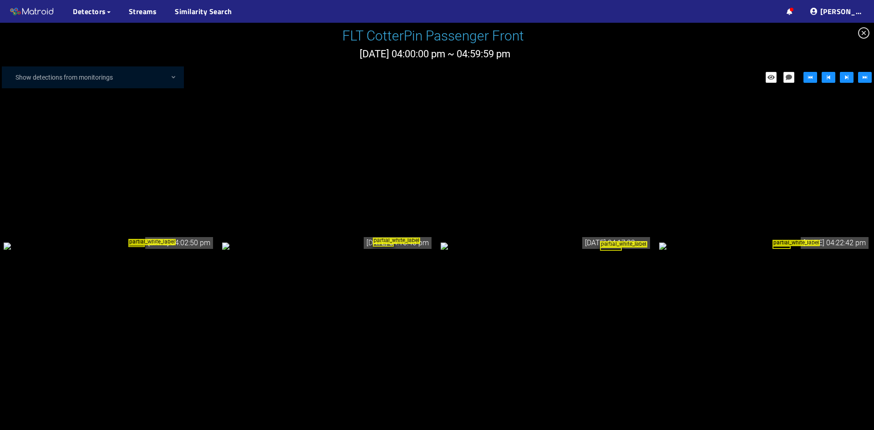
click at [157, 251] on div "partial_white_label" at bounding box center [109, 246] width 211 height 10
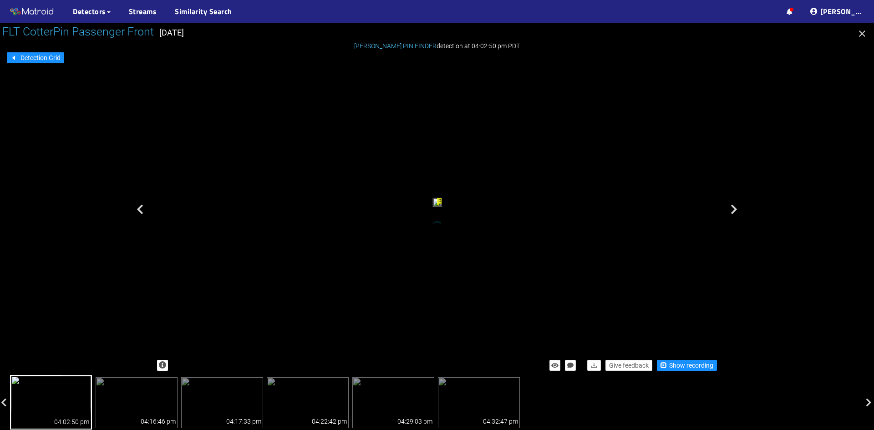
click at [442, 210] on div "partial_white_label" at bounding box center [437, 204] width 9 height 12
click at [691, 364] on span "Show recording" at bounding box center [691, 366] width 44 height 10
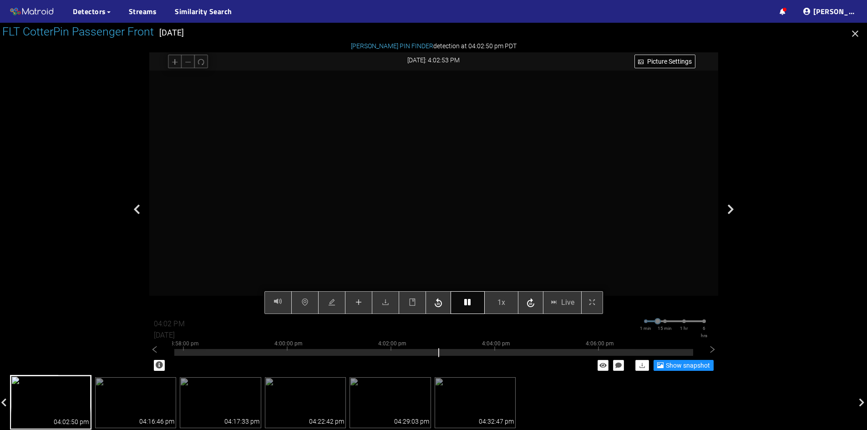
click at [465, 309] on button "button" at bounding box center [468, 302] width 34 height 23
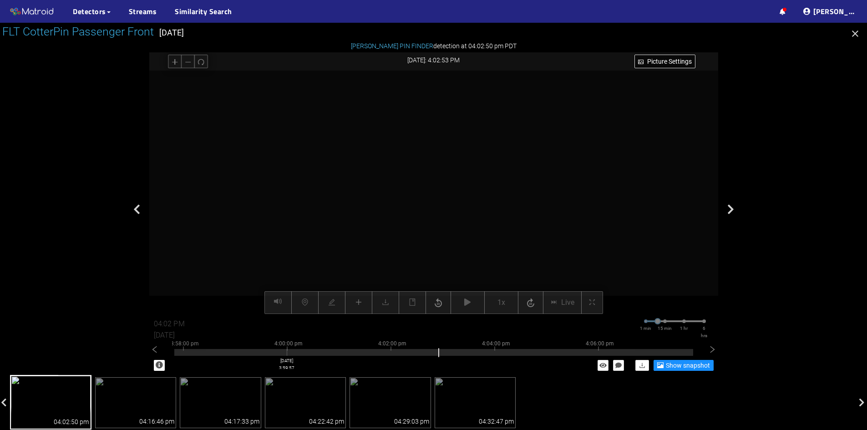
click at [287, 352] on div at bounding box center [433, 352] width 519 height 7
type input "03:59 PM"
click at [470, 301] on icon "button" at bounding box center [467, 302] width 6 height 7
click at [462, 306] on button "button" at bounding box center [468, 302] width 34 height 23
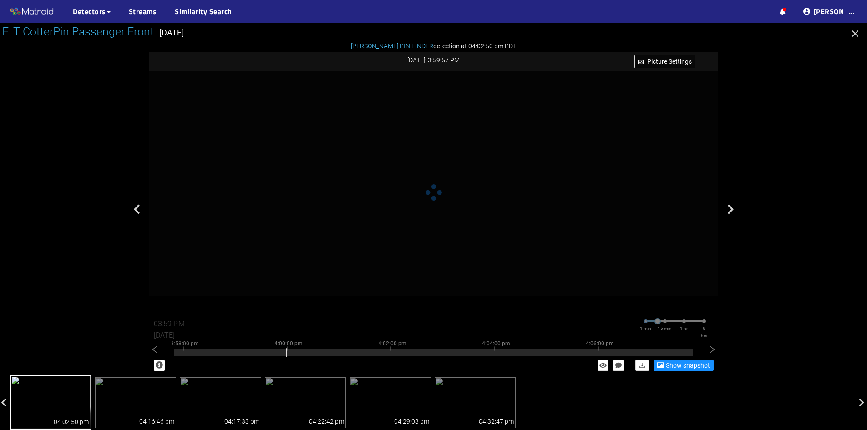
click at [850, 34] on icon "button" at bounding box center [855, 33] width 11 height 11
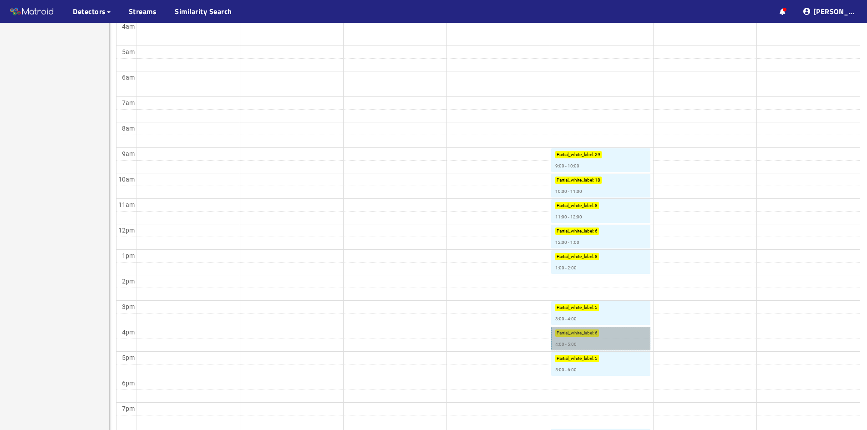
click at [577, 335] on link "Partial_white_label : 6 4:00 - 5:00" at bounding box center [600, 339] width 99 height 24
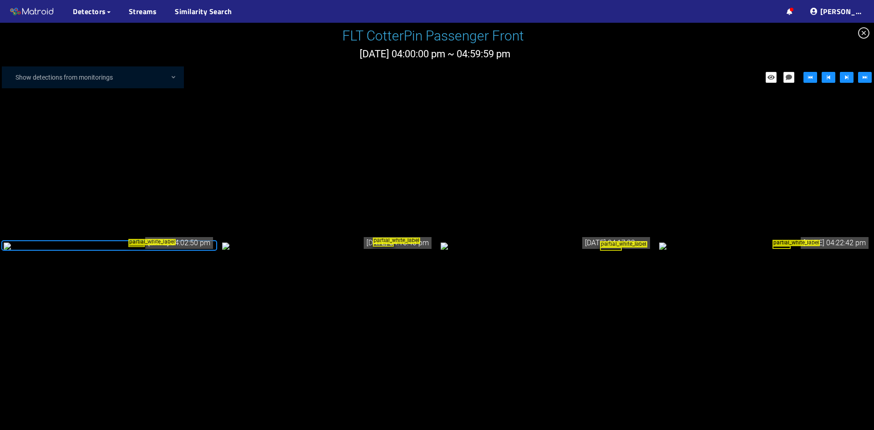
click at [130, 246] on div "partial_white_label" at bounding box center [136, 246] width 16 height 2
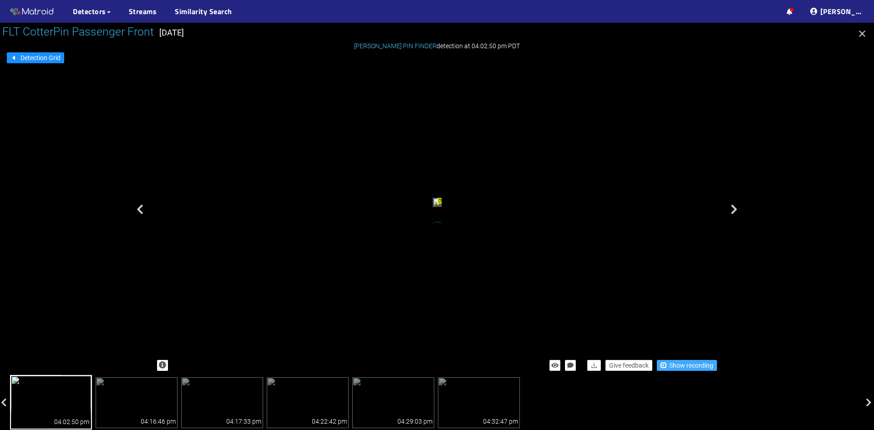
click at [683, 364] on span "Show recording" at bounding box center [691, 366] width 44 height 10
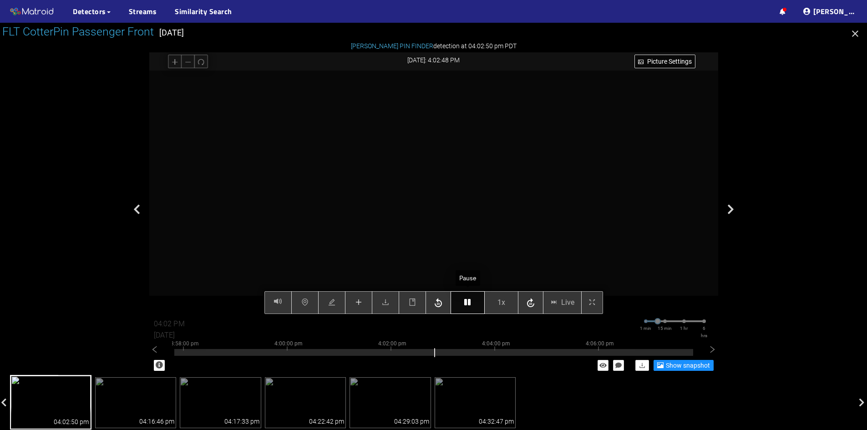
click at [476, 306] on button "button" at bounding box center [468, 302] width 34 height 23
click at [470, 304] on icon "button" at bounding box center [467, 302] width 6 height 7
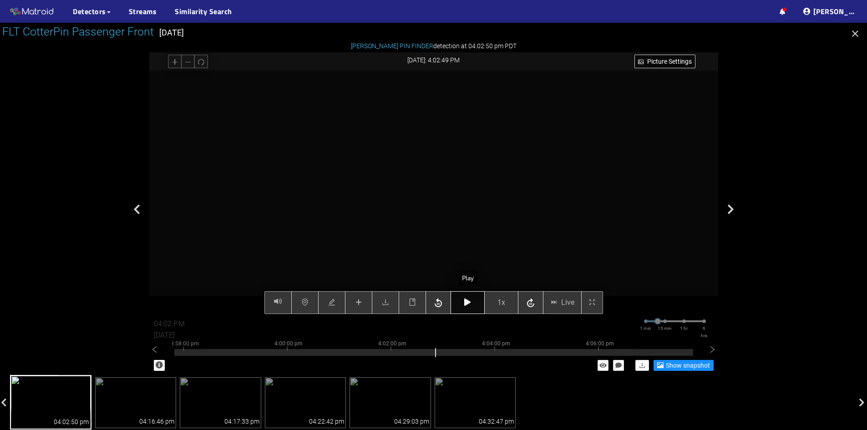
click at [470, 304] on icon "button" at bounding box center [467, 302] width 6 height 7
click at [462, 302] on button "button" at bounding box center [468, 302] width 34 height 23
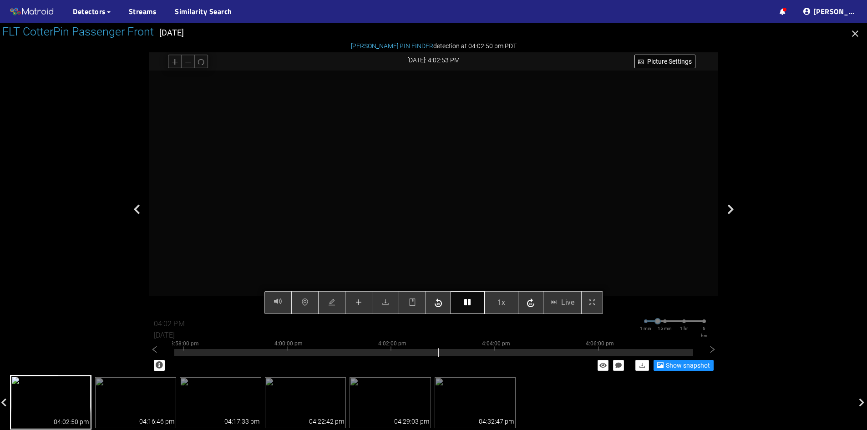
click at [470, 306] on icon "button" at bounding box center [467, 302] width 6 height 7
click at [460, 305] on button "button" at bounding box center [468, 302] width 34 height 23
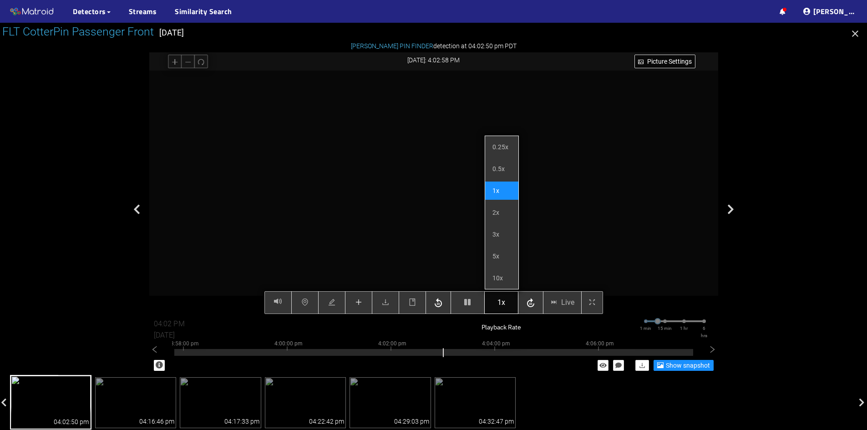
click at [504, 305] on span "1x" at bounding box center [502, 302] width 8 height 11
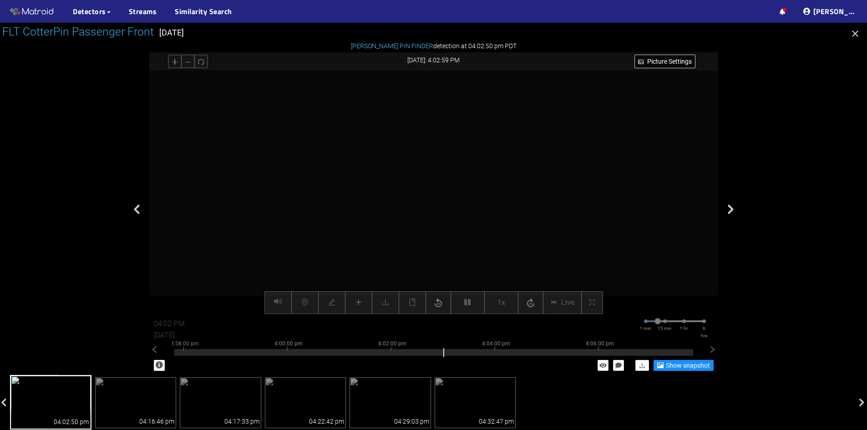
drag, startPoint x: 511, startPoint y: 301, endPoint x: 506, endPoint y: 294, distance: 9.2
click at [510, 302] on div "Picture Settings 1x Live 04:02 PM 08/07/2025 1 min 15 min 1 hr 6 hrs 3:48:00 pm…" at bounding box center [433, 193] width 569 height 244
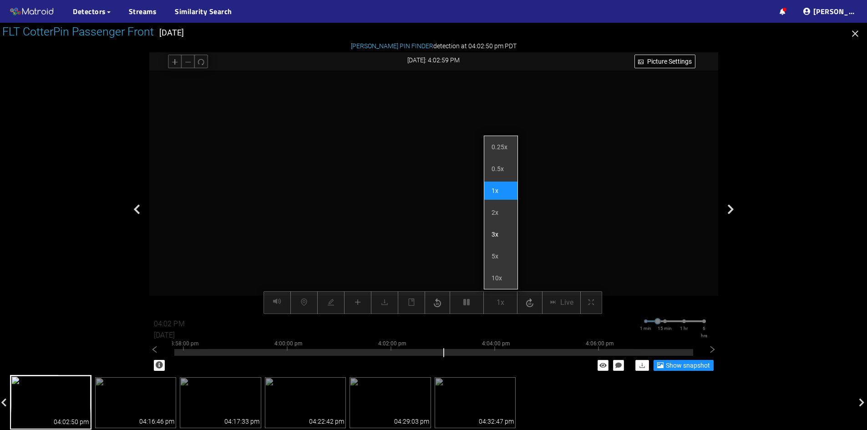
click at [495, 237] on li "3x" at bounding box center [500, 234] width 33 height 18
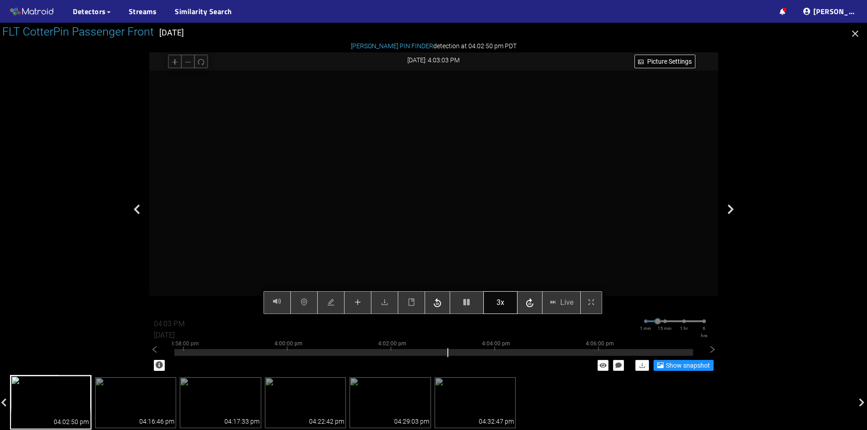
click at [505, 306] on button "3x" at bounding box center [501, 302] width 34 height 23
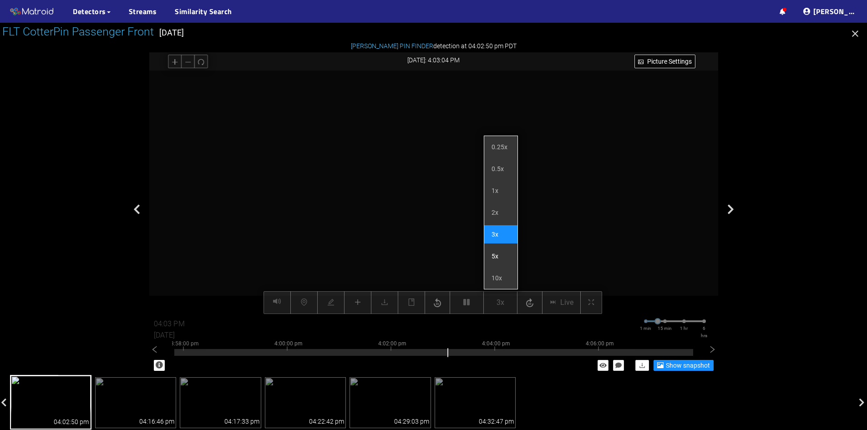
click at [498, 254] on li "5x" at bounding box center [500, 256] width 33 height 18
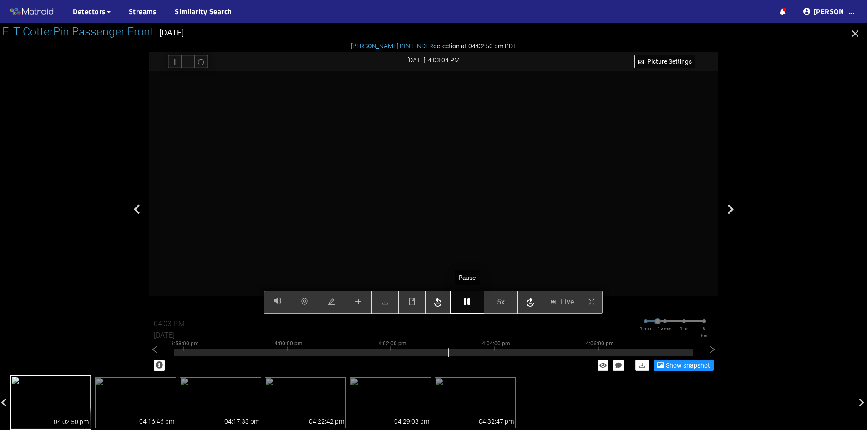
click at [469, 304] on icon "button" at bounding box center [467, 301] width 6 height 7
click at [529, 305] on icon "button" at bounding box center [530, 303] width 11 height 14
click at [471, 308] on button "button" at bounding box center [467, 302] width 34 height 23
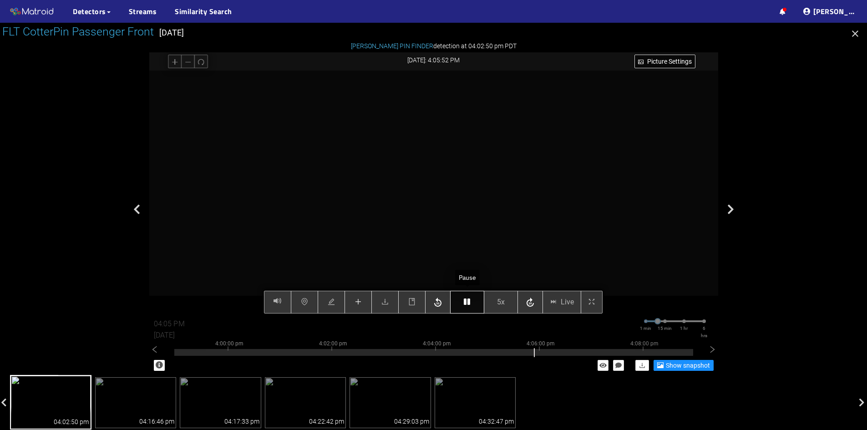
click at [468, 303] on icon "button" at bounding box center [467, 301] width 6 height 7
click at [469, 302] on icon "button" at bounding box center [467, 301] width 6 height 7
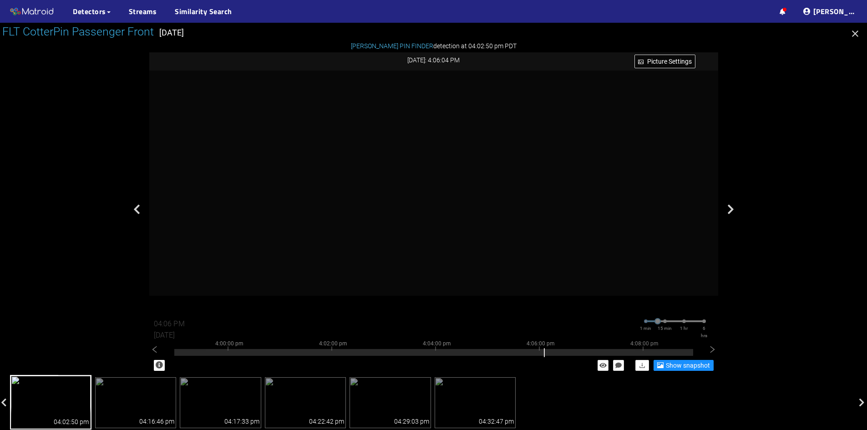
click at [562, 43] on div "COTTER PIN FINDER detection at 04:02:50 pm PDT" at bounding box center [433, 46] width 569 height 10
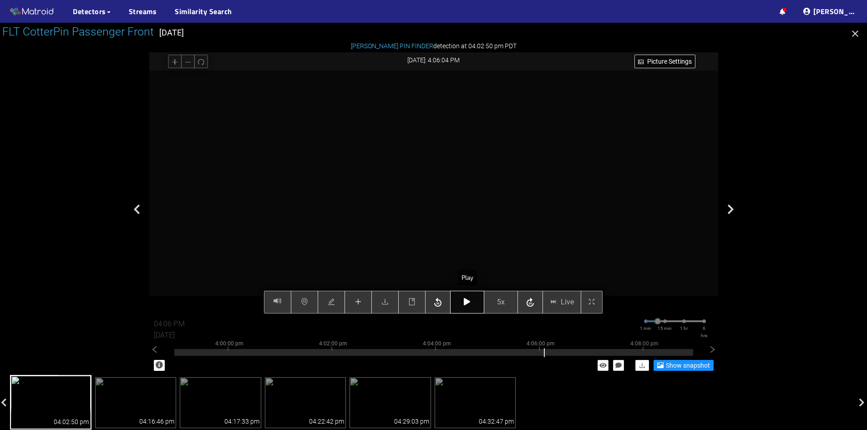
click at [467, 308] on button "button" at bounding box center [467, 302] width 34 height 23
click at [470, 305] on icon "button" at bounding box center [467, 301] width 6 height 7
click at [470, 303] on icon "button" at bounding box center [467, 301] width 6 height 7
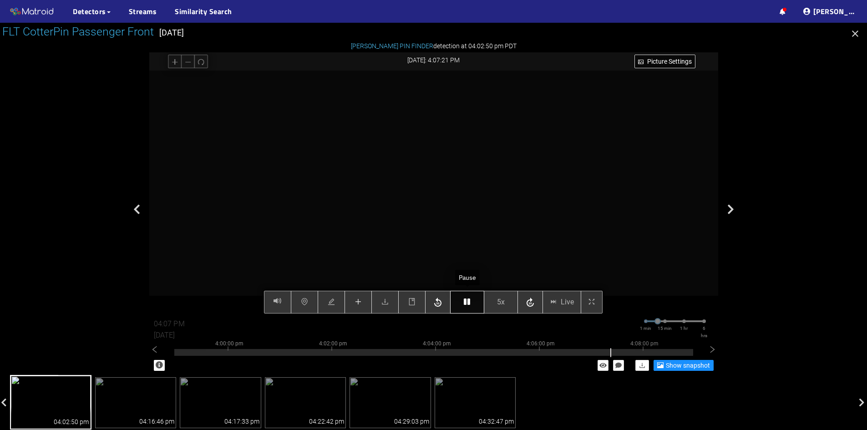
click at [470, 302] on icon "button" at bounding box center [467, 301] width 6 height 7
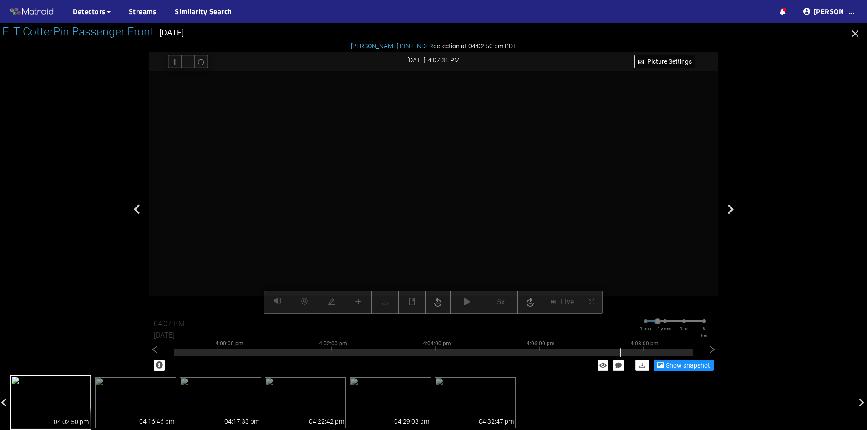
drag, startPoint x: 402, startPoint y: 201, endPoint x: 417, endPoint y: 159, distance: 44.9
click at [417, 159] on video at bounding box center [485, 116] width 877 height 438
drag, startPoint x: 413, startPoint y: 180, endPoint x: 405, endPoint y: 210, distance: 30.6
click at [405, 210] on video at bounding box center [515, 125] width 1267 height 633
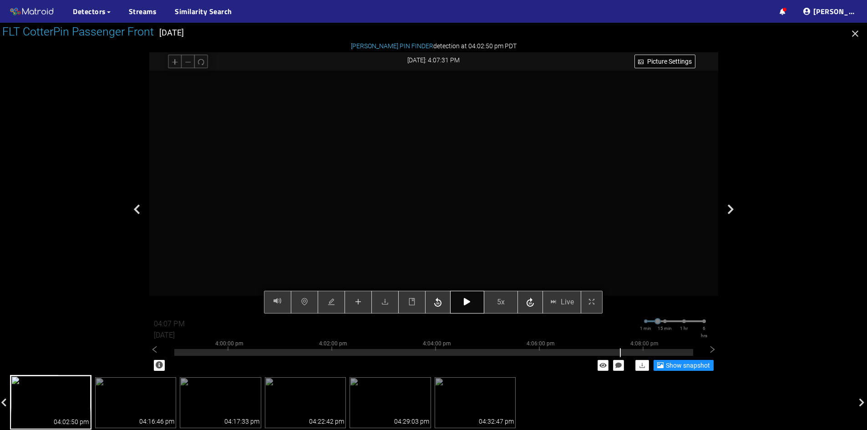
click at [472, 306] on button "button" at bounding box center [467, 302] width 34 height 23
click at [468, 302] on icon "button" at bounding box center [467, 301] width 6 height 7
click at [466, 302] on icon "button" at bounding box center [467, 301] width 6 height 7
click at [357, 305] on icon "plus" at bounding box center [358, 301] width 7 height 7
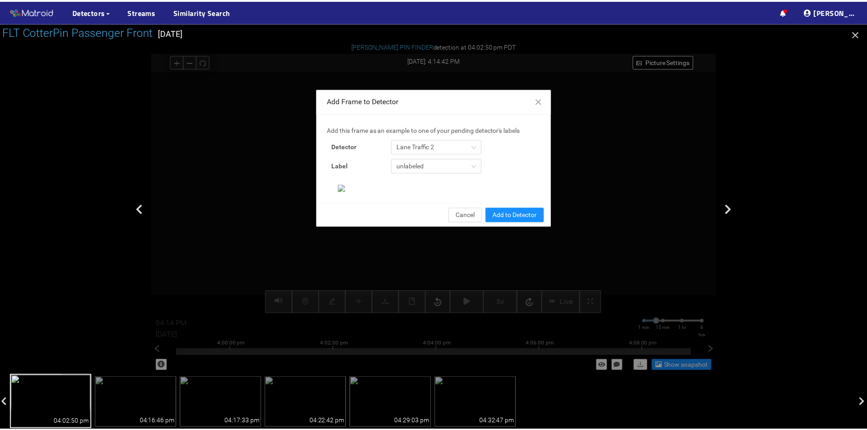
scroll to position [112, 0]
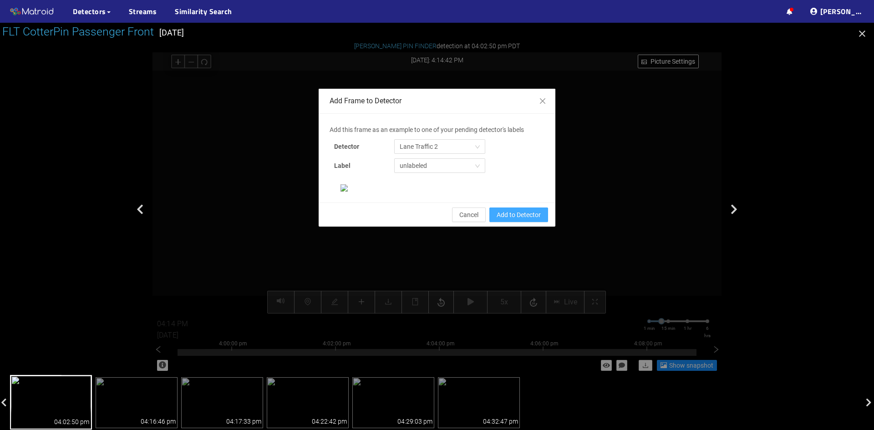
click at [515, 220] on span "Add to Detector" at bounding box center [519, 215] width 44 height 10
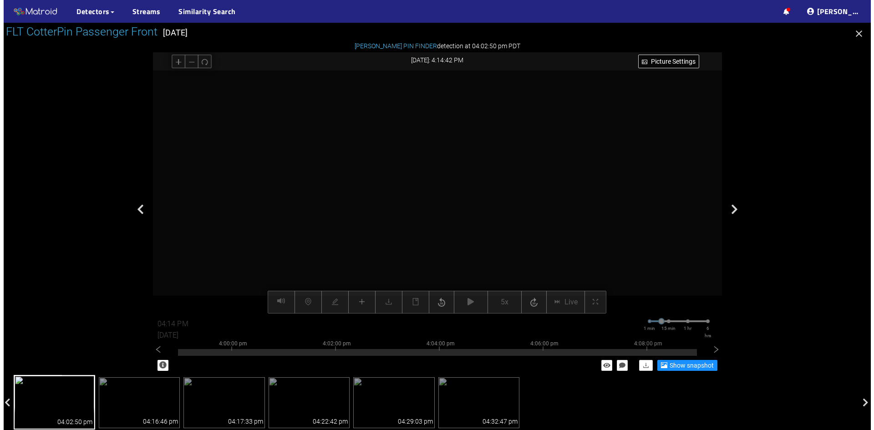
scroll to position [67, 0]
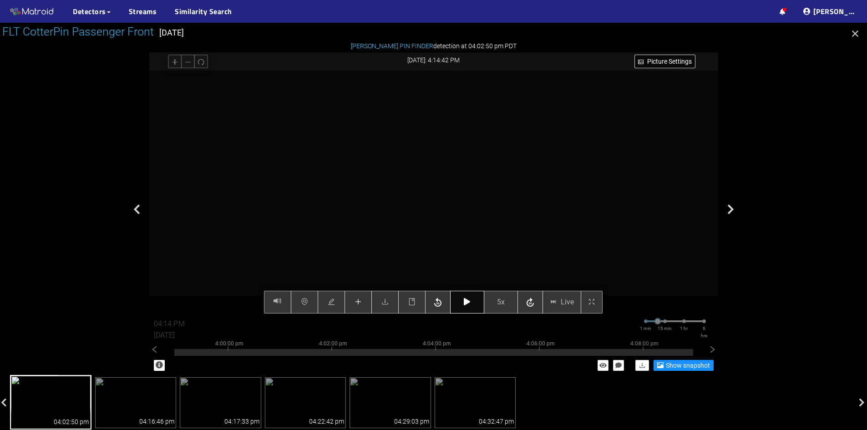
click at [468, 301] on icon "button" at bounding box center [467, 301] width 6 height 7
click at [471, 303] on button "button" at bounding box center [467, 302] width 34 height 23
click at [467, 306] on button "button" at bounding box center [467, 302] width 34 height 23
click at [467, 302] on icon "button" at bounding box center [467, 301] width 6 height 7
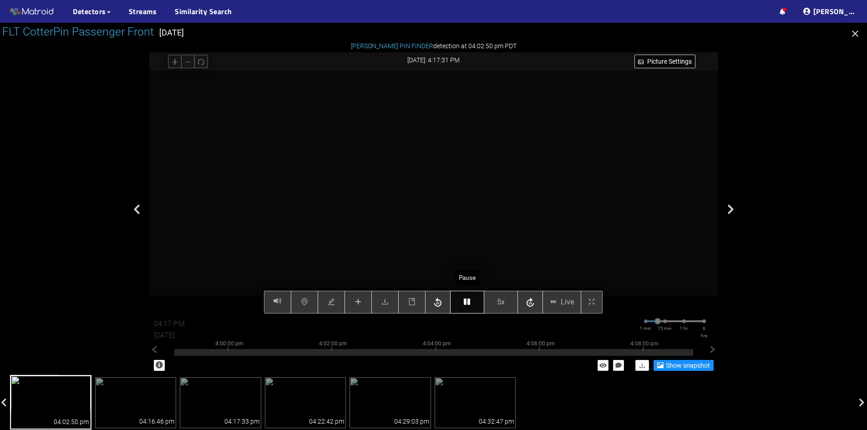
click at [467, 302] on icon "button" at bounding box center [467, 301] width 6 height 7
click at [360, 304] on icon "plus" at bounding box center [358, 301] width 7 height 7
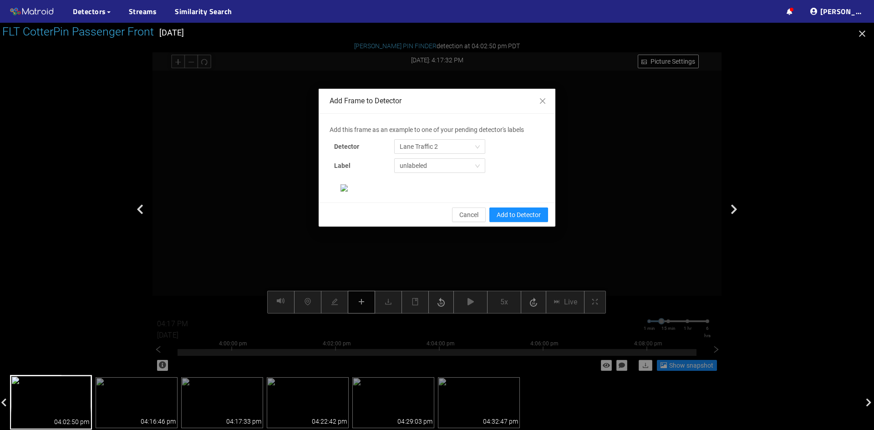
scroll to position [0, 0]
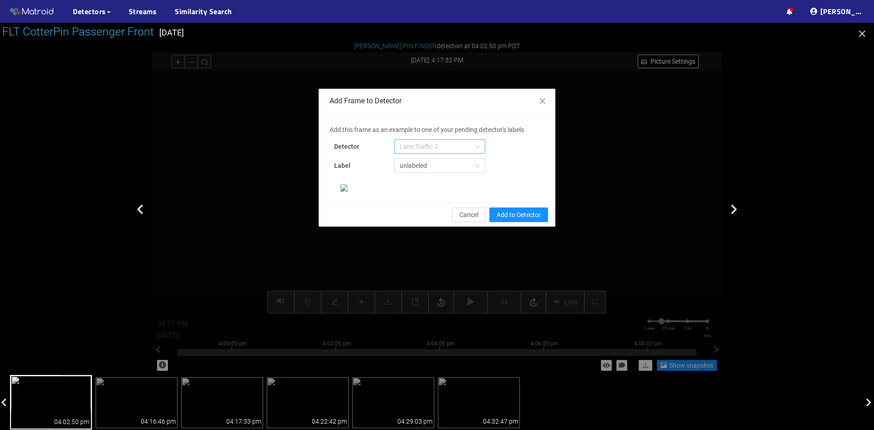
click at [448, 148] on span "Lane Traffic 2" at bounding box center [440, 147] width 80 height 14
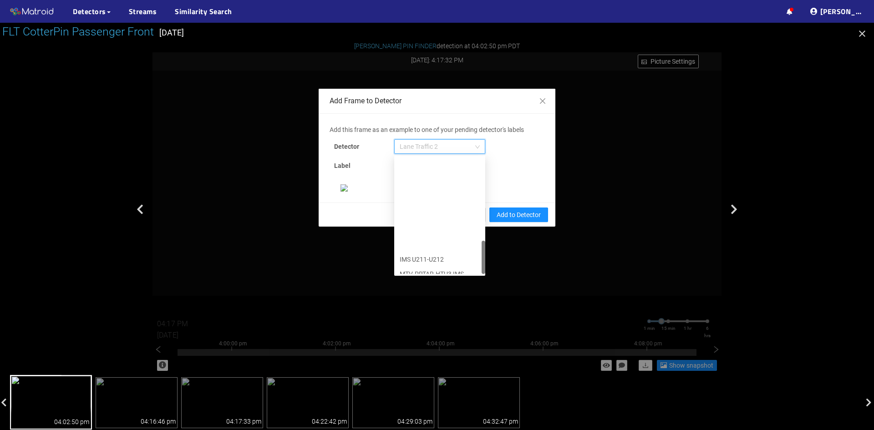
scroll to position [291, 0]
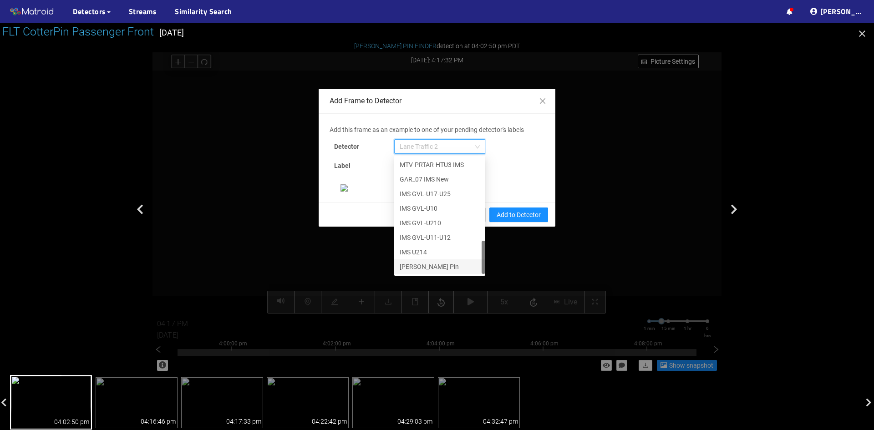
click at [433, 262] on div "[PERSON_NAME] Pin" at bounding box center [440, 267] width 80 height 10
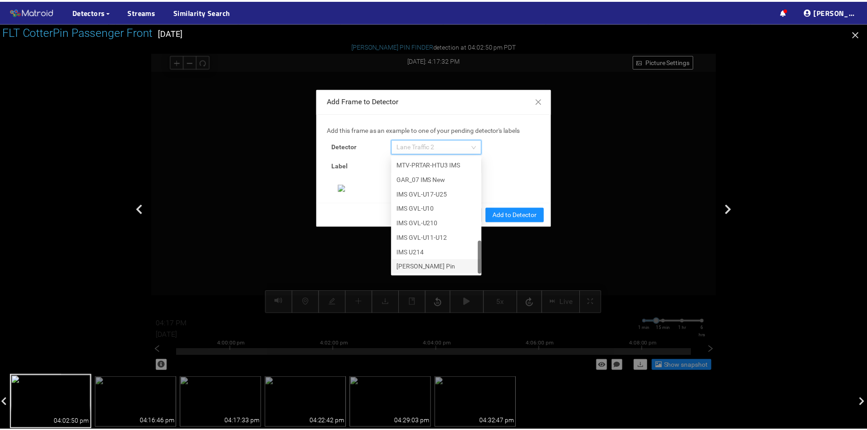
scroll to position [93, 0]
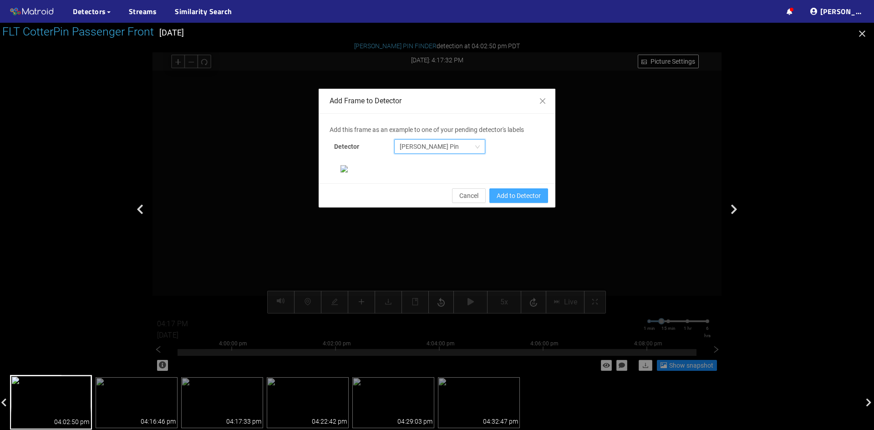
click at [516, 201] on span "Add to Detector" at bounding box center [519, 196] width 44 height 10
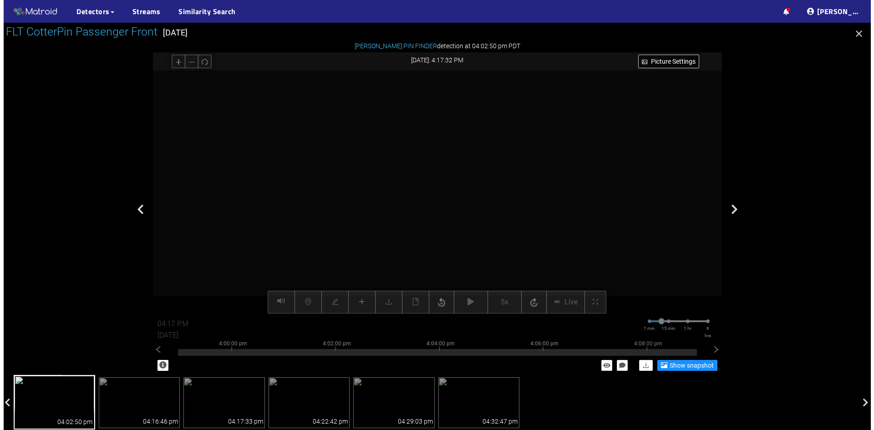
scroll to position [48, 0]
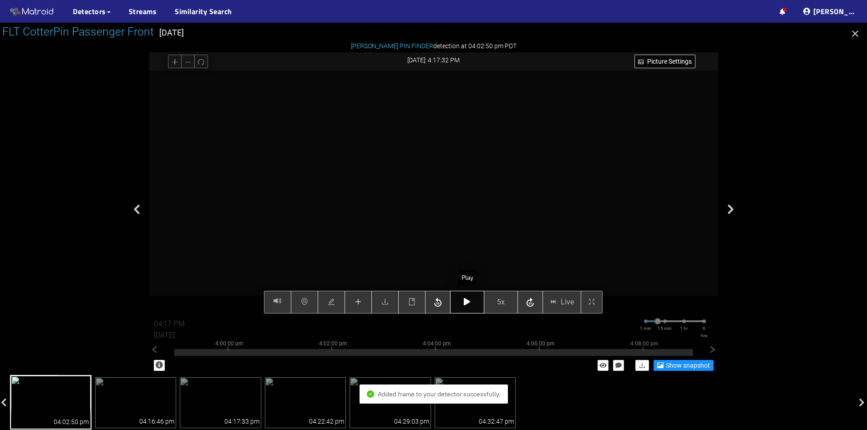
click at [474, 301] on button "button" at bounding box center [467, 302] width 34 height 23
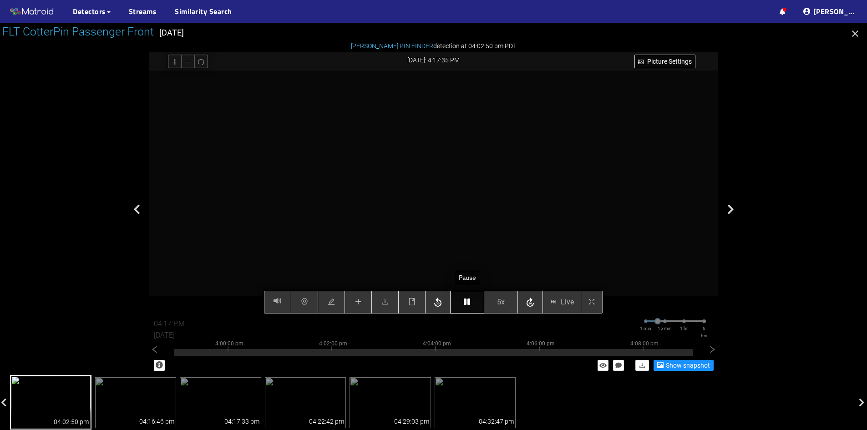
click at [474, 301] on button "button" at bounding box center [467, 302] width 34 height 23
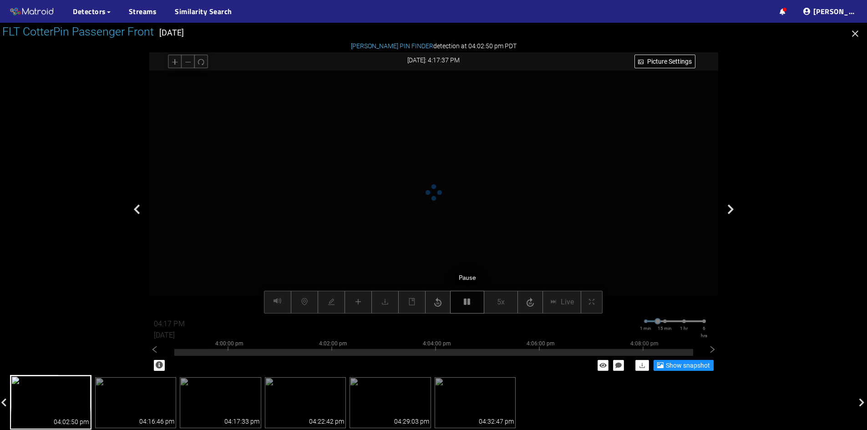
click at [474, 301] on button "button" at bounding box center [467, 302] width 34 height 23
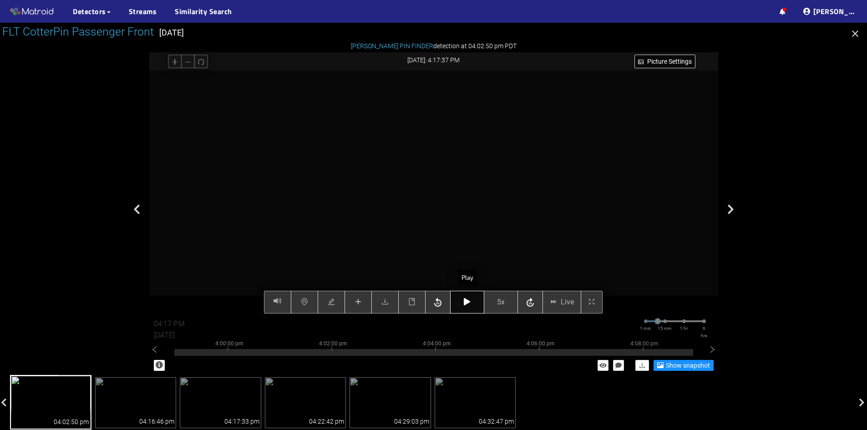
click at [474, 301] on button "button" at bounding box center [467, 302] width 34 height 23
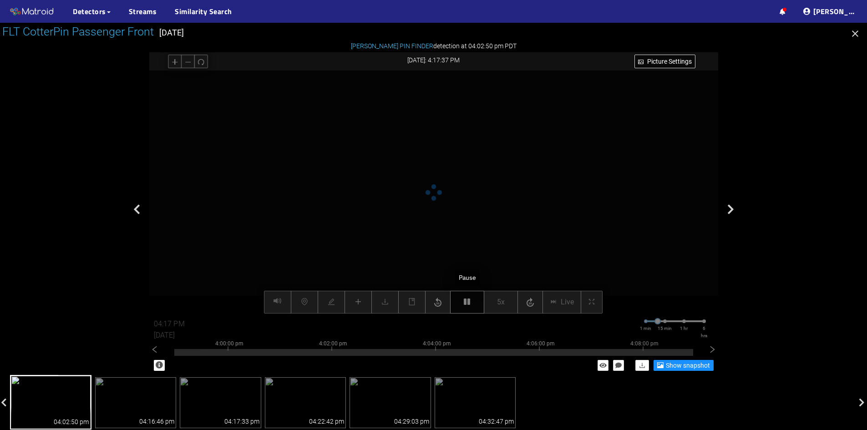
click at [470, 301] on icon "button" at bounding box center [467, 301] width 6 height 7
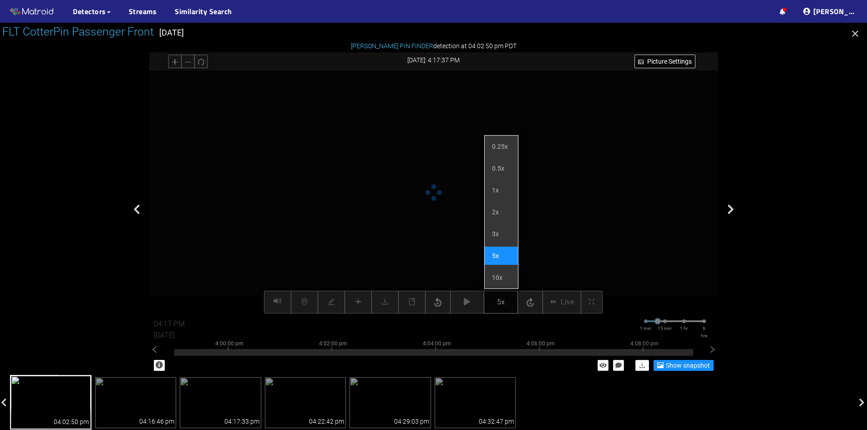
click at [498, 305] on span "5x" at bounding box center [501, 301] width 8 height 11
click at [501, 230] on li "3x" at bounding box center [501, 234] width 33 height 18
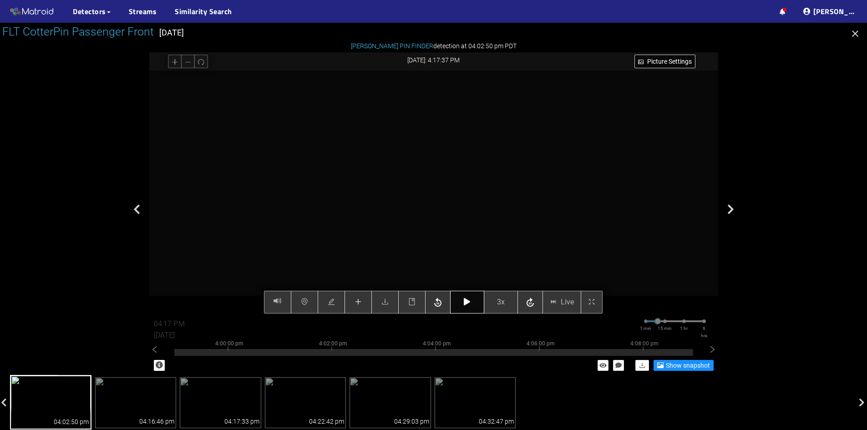
click at [459, 304] on button "button" at bounding box center [467, 302] width 34 height 23
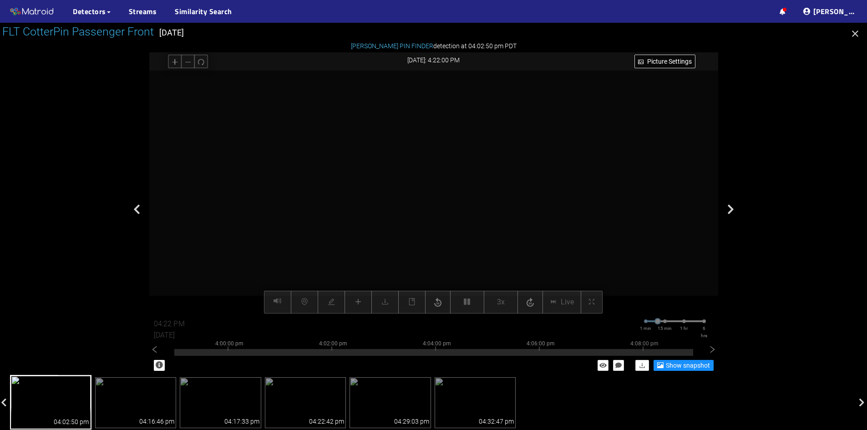
click at [492, 256] on video at bounding box center [433, 193] width 487 height 244
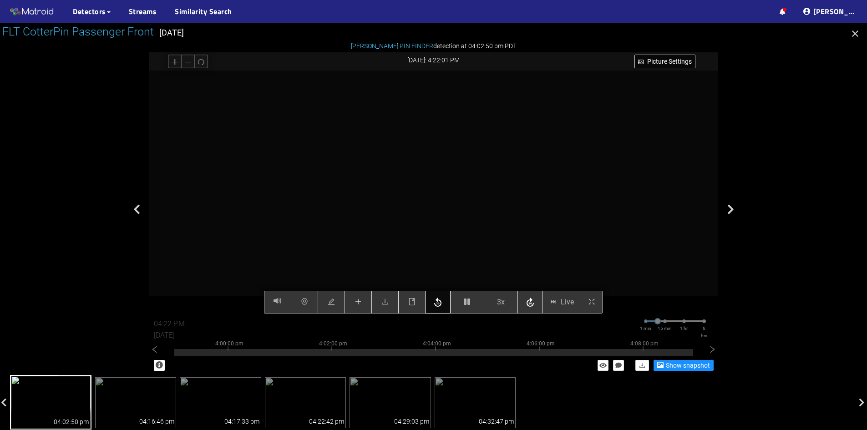
click at [437, 303] on icon "button" at bounding box center [438, 303] width 11 height 14
click at [465, 296] on button "button" at bounding box center [467, 302] width 34 height 23
click at [468, 302] on icon "button" at bounding box center [467, 301] width 6 height 7
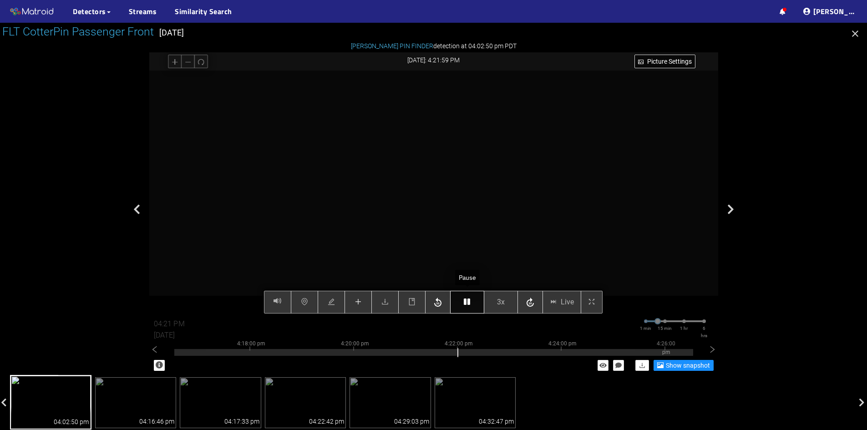
click at [468, 302] on icon "button" at bounding box center [467, 301] width 6 height 7
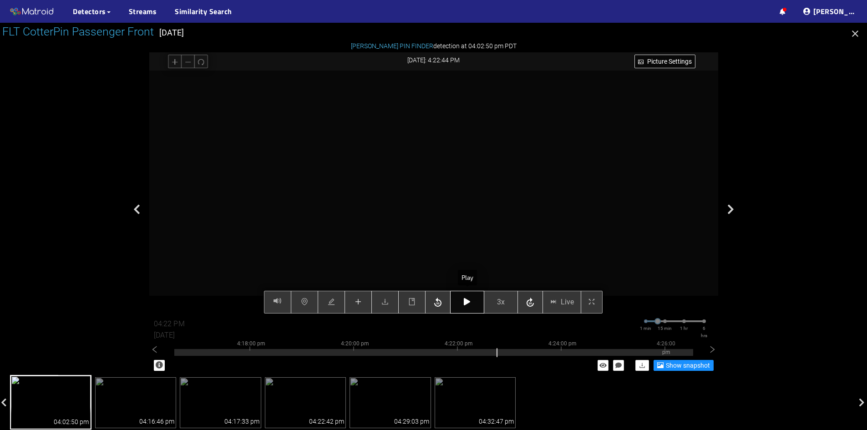
click at [468, 302] on icon "button" at bounding box center [467, 301] width 6 height 7
click at [500, 302] on span "3x" at bounding box center [501, 301] width 8 height 11
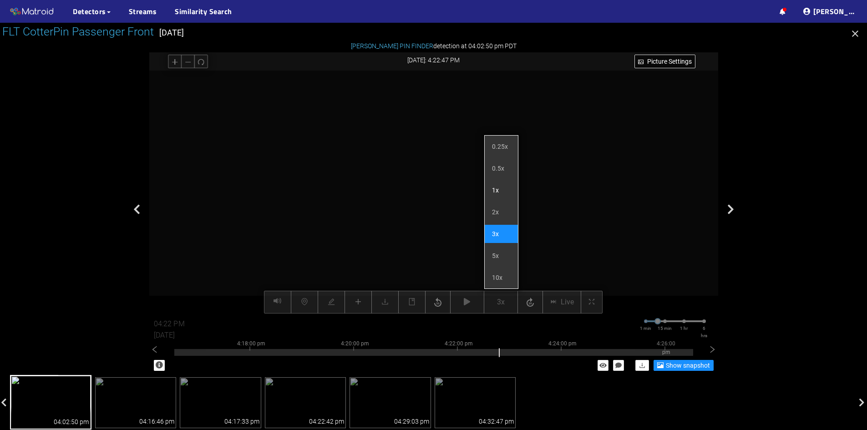
click at [498, 186] on li "1x" at bounding box center [501, 190] width 33 height 18
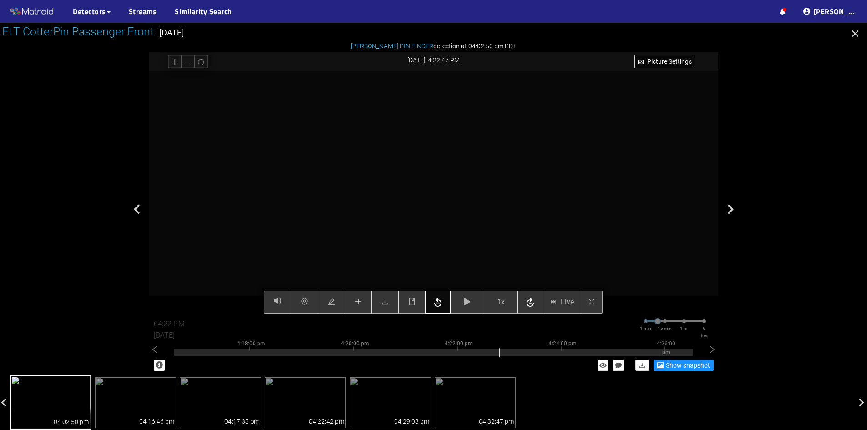
click at [438, 302] on icon "button" at bounding box center [438, 303] width 11 height 14
click at [466, 304] on icon "button" at bounding box center [467, 301] width 6 height 7
click at [467, 303] on icon "button" at bounding box center [467, 301] width 6 height 7
click at [502, 299] on span "1x" at bounding box center [501, 301] width 8 height 11
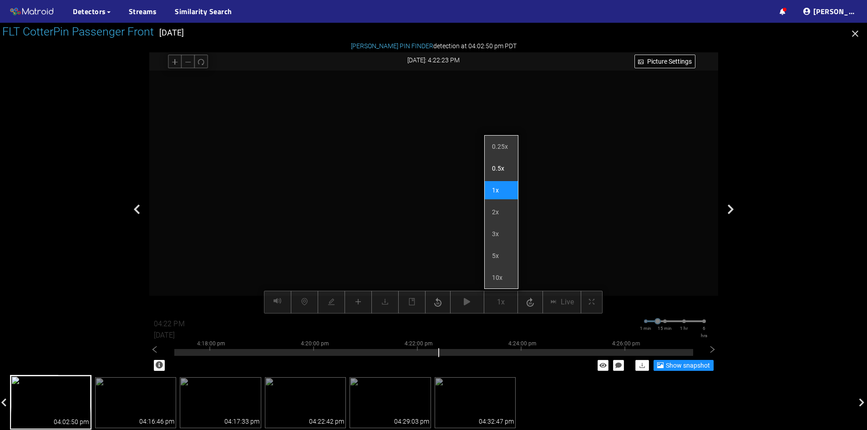
click at [507, 167] on li "0.5x" at bounding box center [501, 168] width 33 height 18
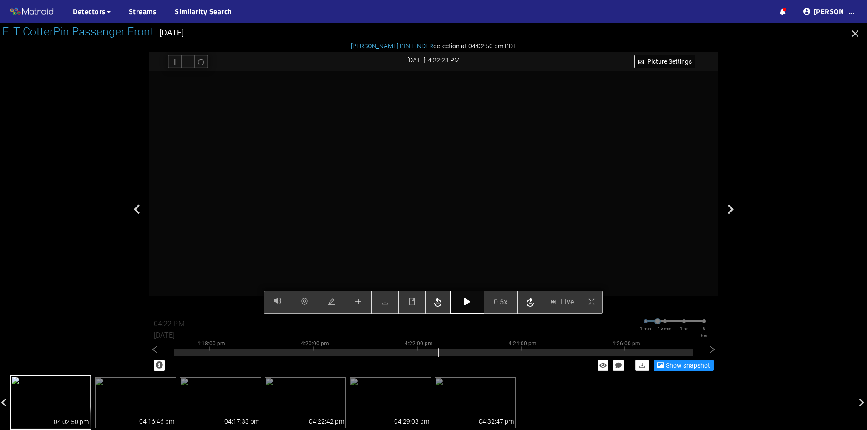
click at [467, 304] on icon "button" at bounding box center [467, 301] width 6 height 7
click at [469, 304] on icon "button" at bounding box center [467, 301] width 6 height 7
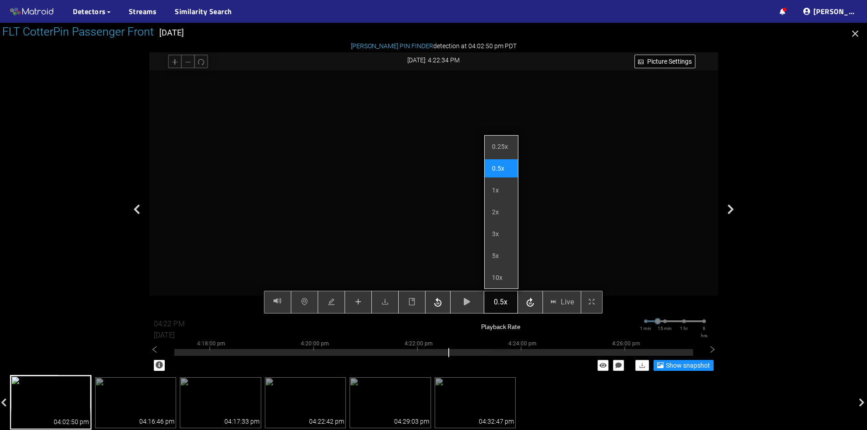
drag, startPoint x: 504, startPoint y: 306, endPoint x: 500, endPoint y: 302, distance: 5.8
click at [504, 306] on div "Picture Settings 0.5x Live 04:22 PM 08/07/2025 1 min 15 min 1 hr 6 hrs 4:08:00 …" at bounding box center [433, 193] width 569 height 244
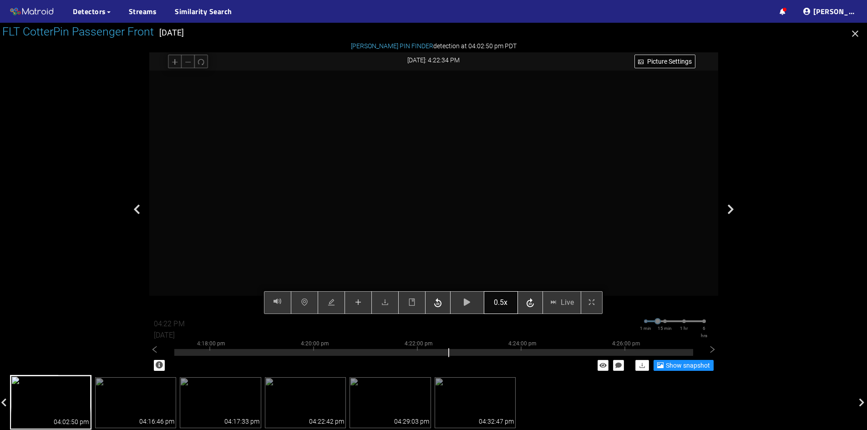
click at [498, 301] on div "Picture Settings 0.5x Live 04:22 PM 08/07/2025 1 min 15 min 1 hr 6 hrs 4:08:00 …" at bounding box center [433, 193] width 569 height 244
click at [494, 305] on button "0.5x" at bounding box center [501, 302] width 34 height 23
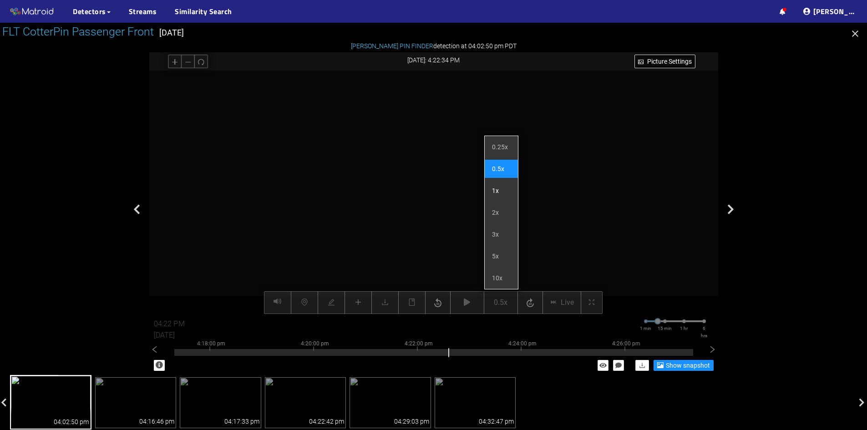
click at [500, 188] on li "1x" at bounding box center [501, 191] width 33 height 18
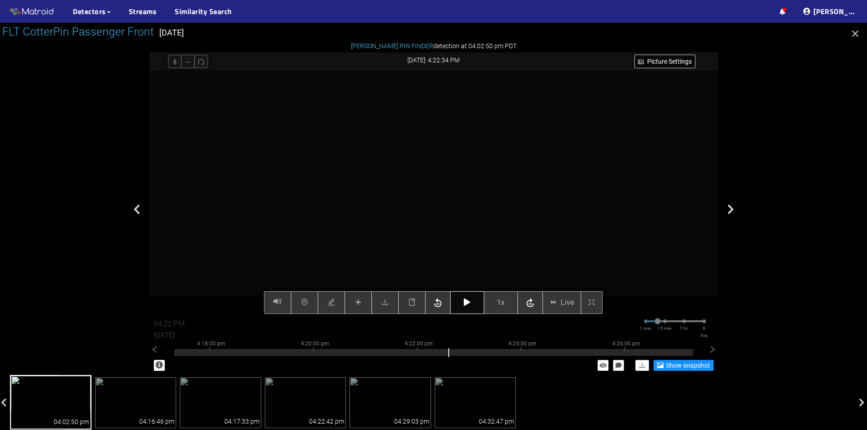
click at [466, 303] on icon "button" at bounding box center [467, 302] width 6 height 7
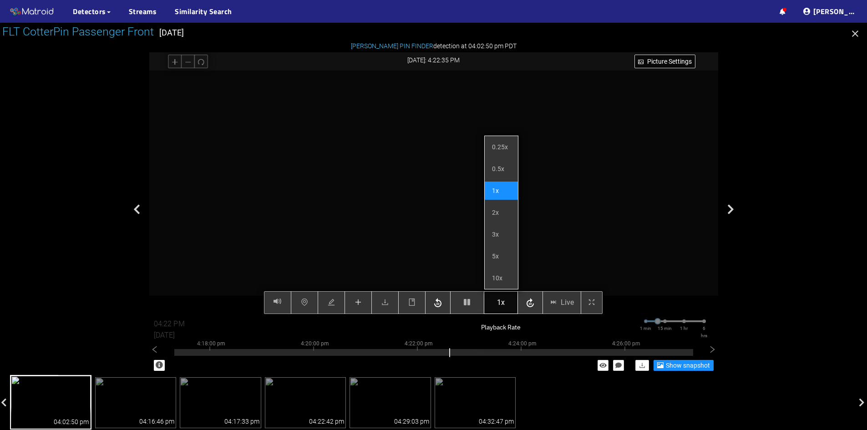
click at [499, 303] on span "1x" at bounding box center [501, 302] width 8 height 11
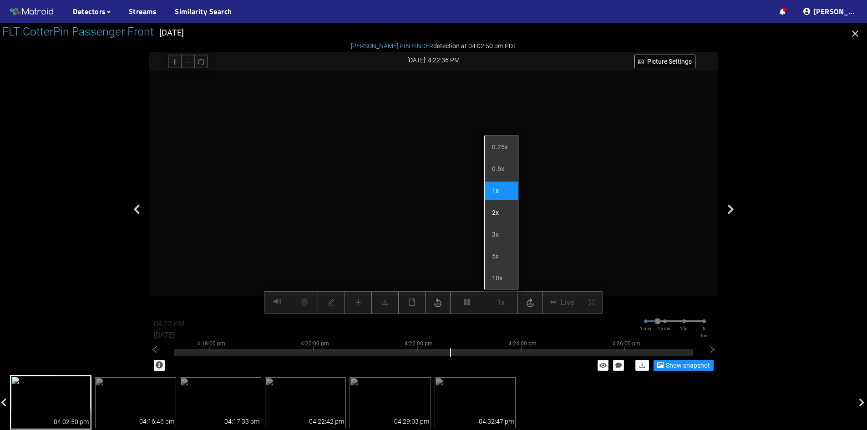
click at [500, 210] on li "2x" at bounding box center [501, 213] width 33 height 18
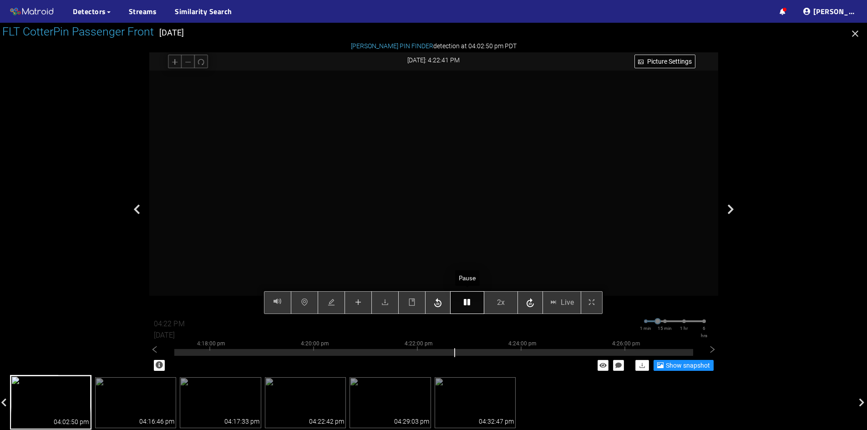
click at [469, 305] on icon "button" at bounding box center [467, 302] width 6 height 7
click at [357, 304] on icon "plus" at bounding box center [358, 302] width 7 height 7
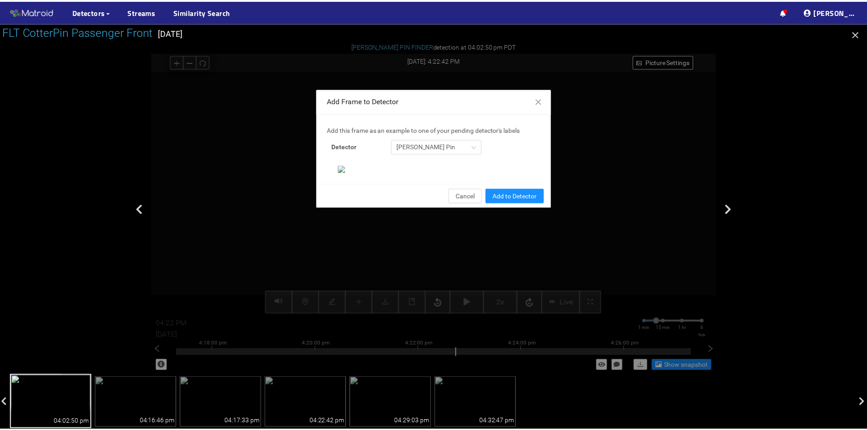
scroll to position [93, 0]
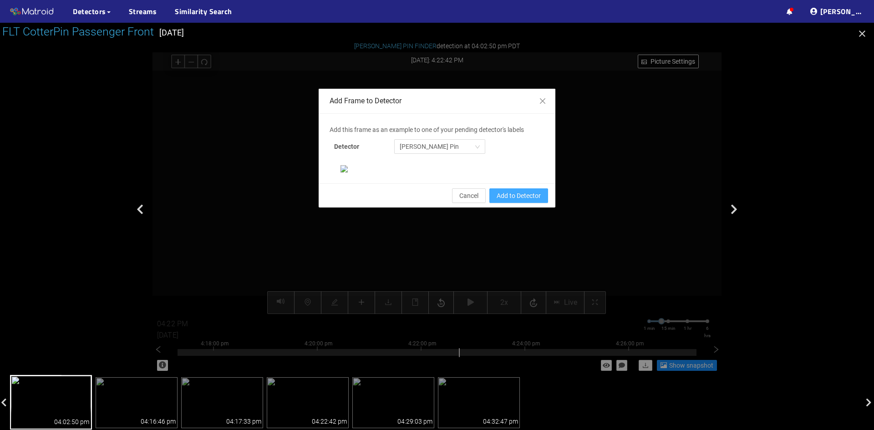
click at [506, 201] on span "Add to Detector" at bounding box center [519, 196] width 44 height 10
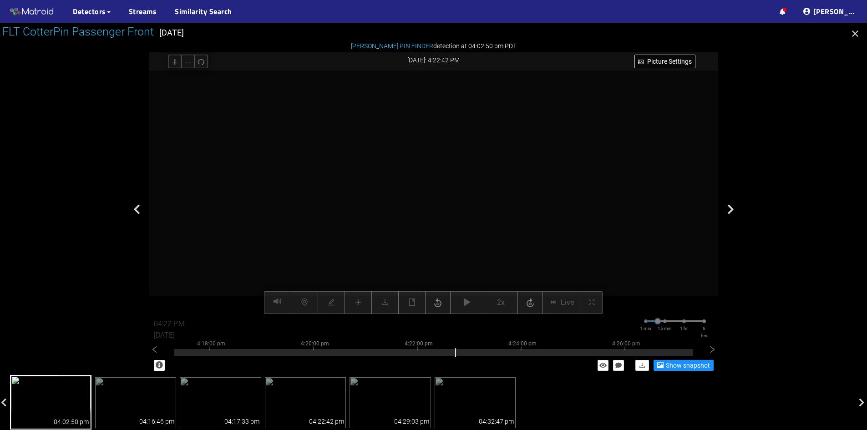
scroll to position [48, 0]
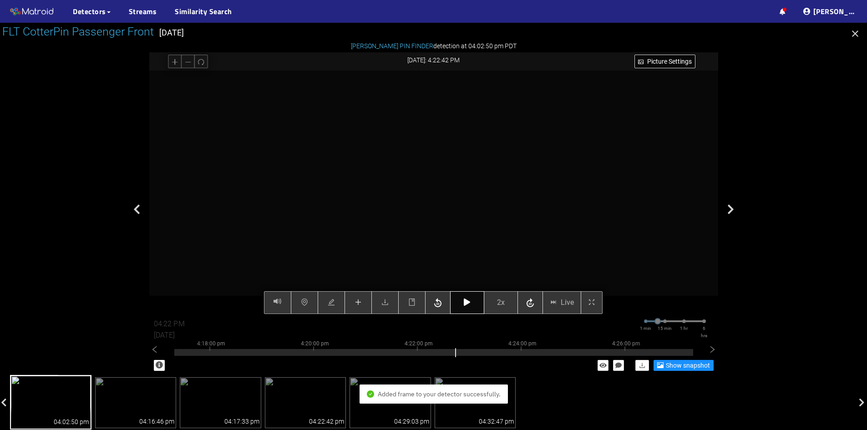
click at [464, 308] on button "button" at bounding box center [467, 302] width 34 height 23
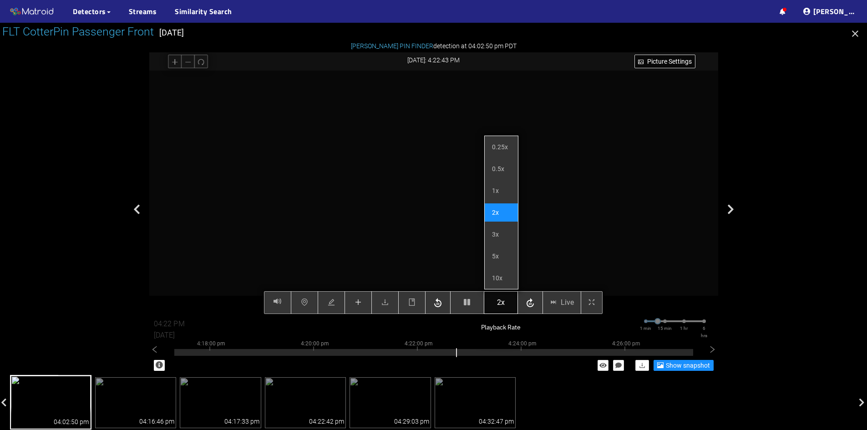
click at [514, 306] on button "2x" at bounding box center [501, 302] width 34 height 23
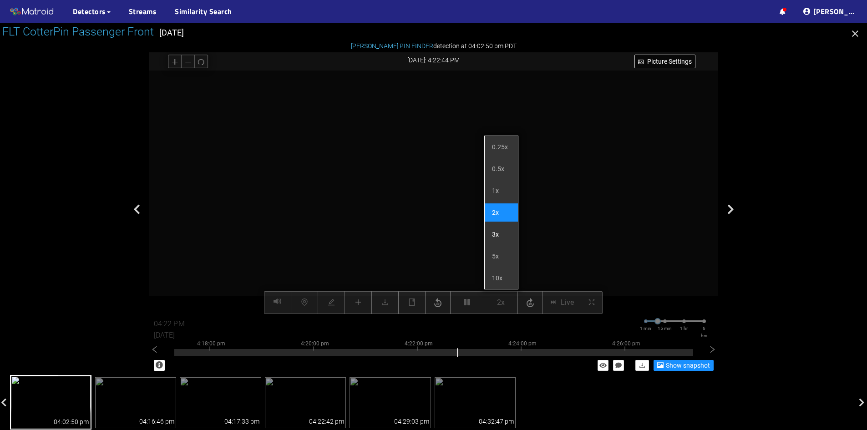
click at [503, 229] on li "3x" at bounding box center [501, 234] width 33 height 18
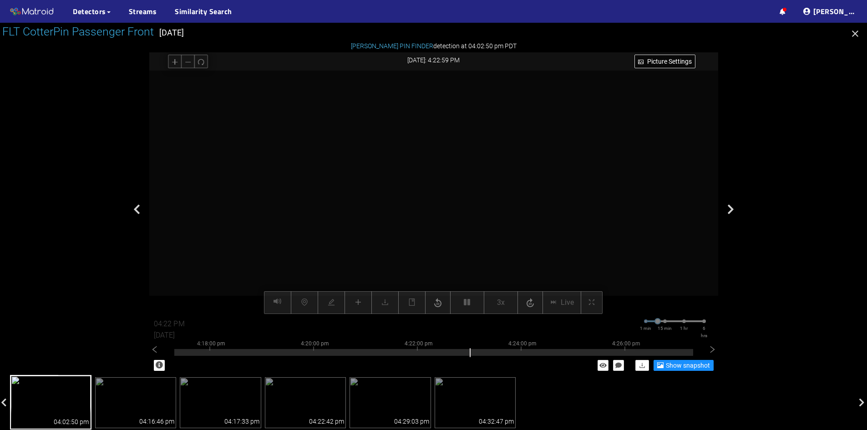
type input "04:23 PM"
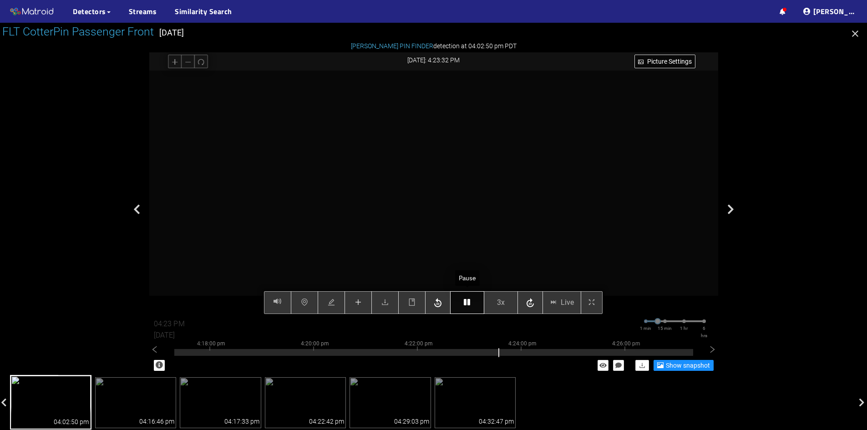
click at [473, 303] on button "button" at bounding box center [467, 302] width 34 height 23
click at [473, 304] on div "Picture Settings 3x Live 04:23 PM 08/07/2025 1 min 15 min 1 hr 6 hrs 4:08:00 pm…" at bounding box center [433, 193] width 569 height 244
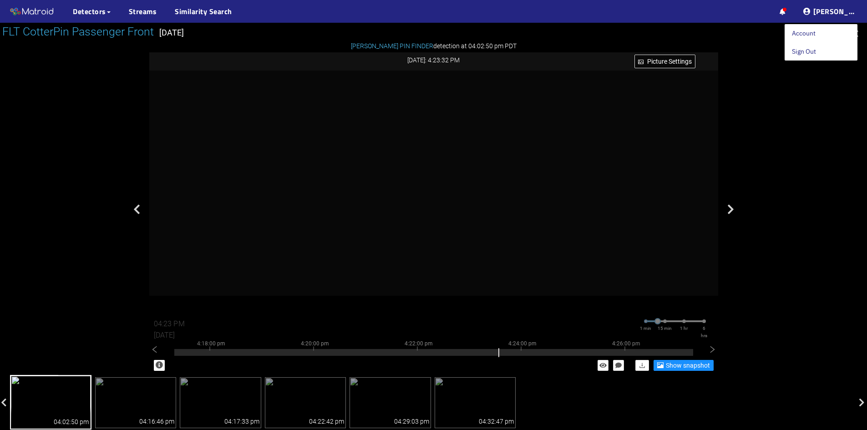
click at [816, 33] on link "Account" at bounding box center [804, 33] width 24 height 18
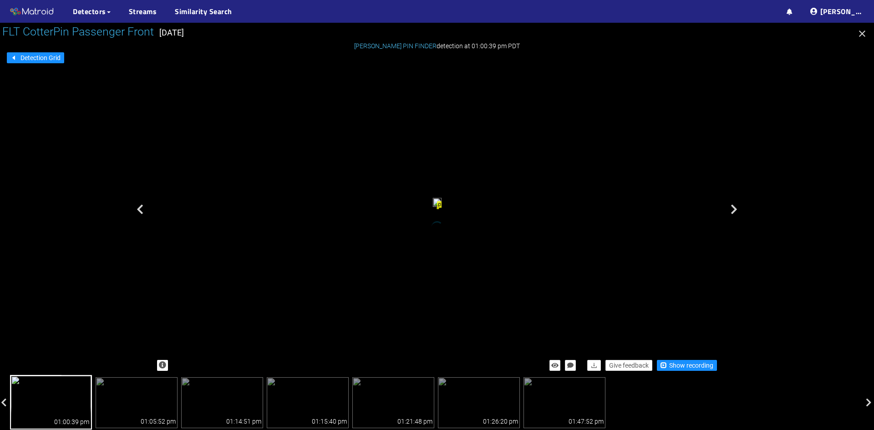
click at [865, 32] on icon "button" at bounding box center [862, 33] width 11 height 11
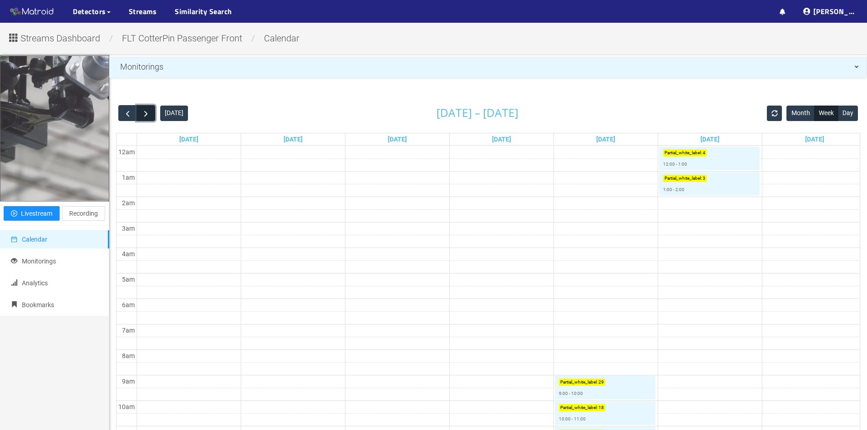
click at [155, 120] on button "button" at bounding box center [146, 113] width 19 height 16
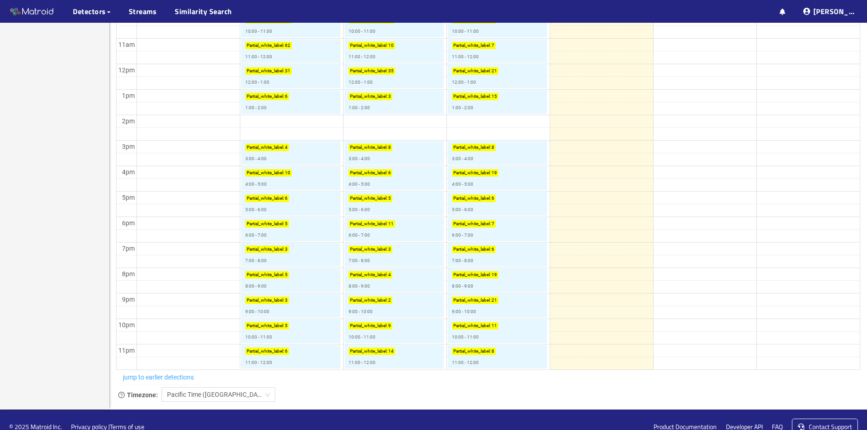
scroll to position [403, 0]
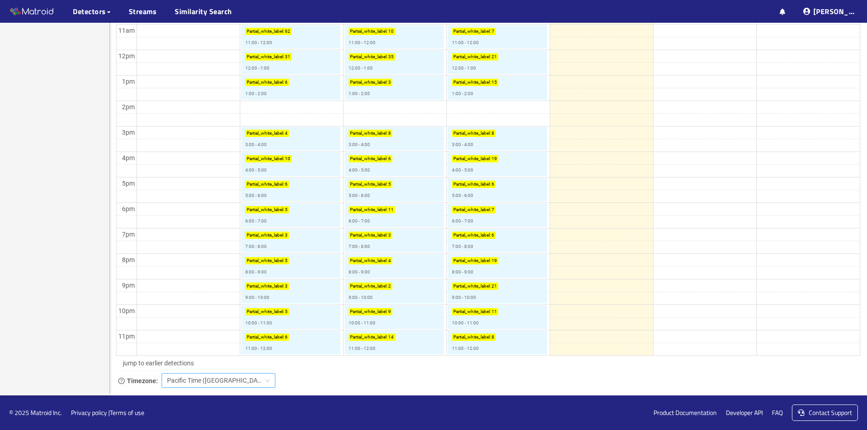
click at [198, 380] on span "Pacific Time (US & Canada)" at bounding box center [218, 381] width 103 height 14
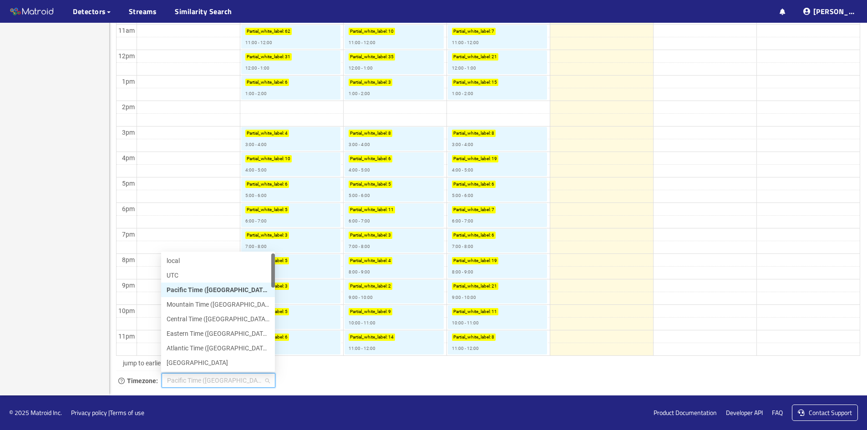
click at [202, 288] on div "Pacific Time ([GEOGRAPHIC_DATA] & [GEOGRAPHIC_DATA])" at bounding box center [218, 290] width 103 height 10
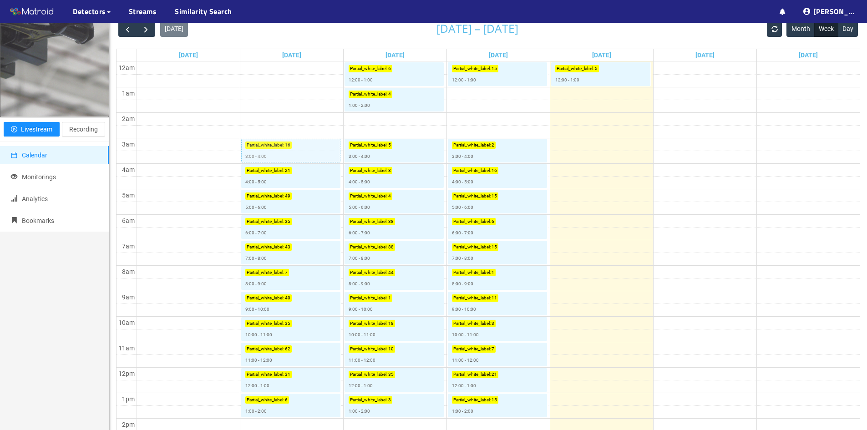
scroll to position [0, 0]
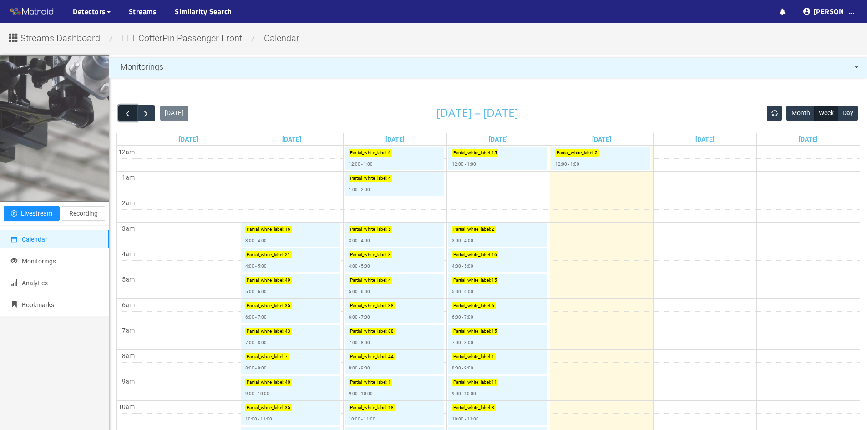
click at [130, 114] on span "button" at bounding box center [128, 114] width 10 height 10
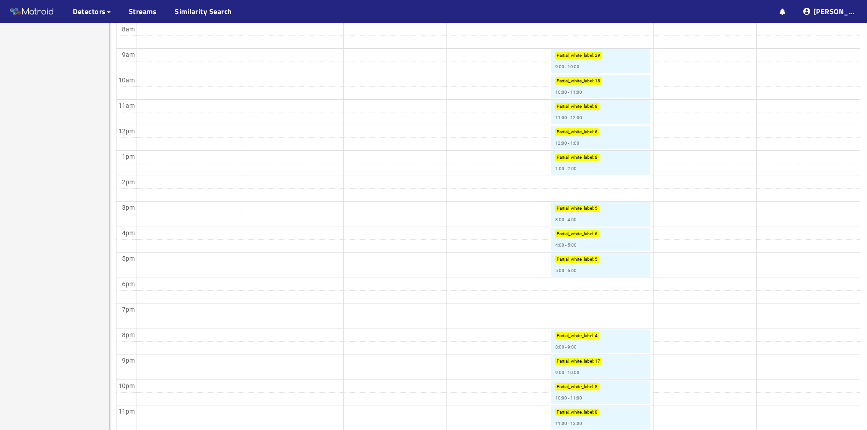
scroll to position [364, 0]
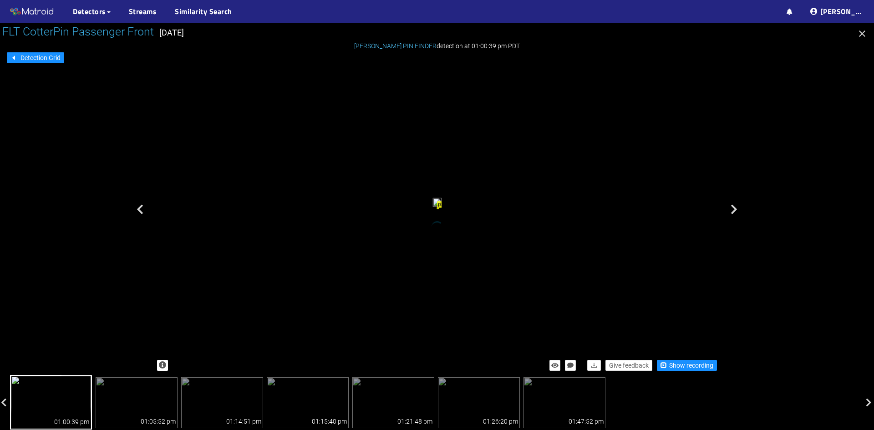
click at [862, 34] on icon "button" at bounding box center [862, 34] width 6 height 6
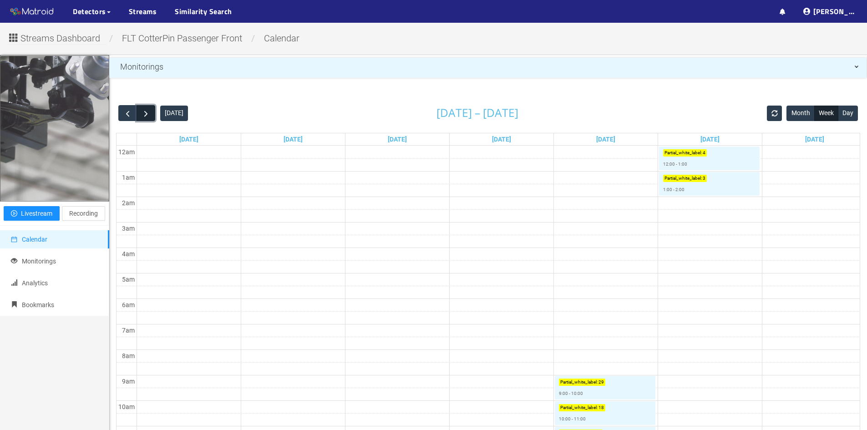
click at [141, 117] on button "button" at bounding box center [146, 113] width 19 height 16
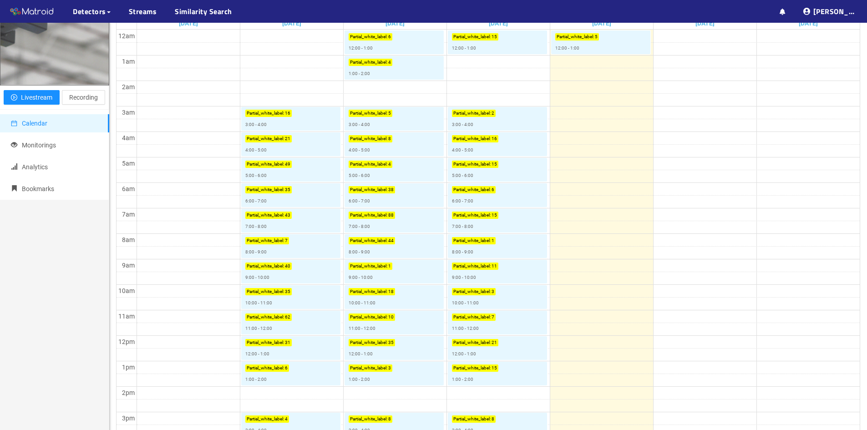
scroll to position [46, 0]
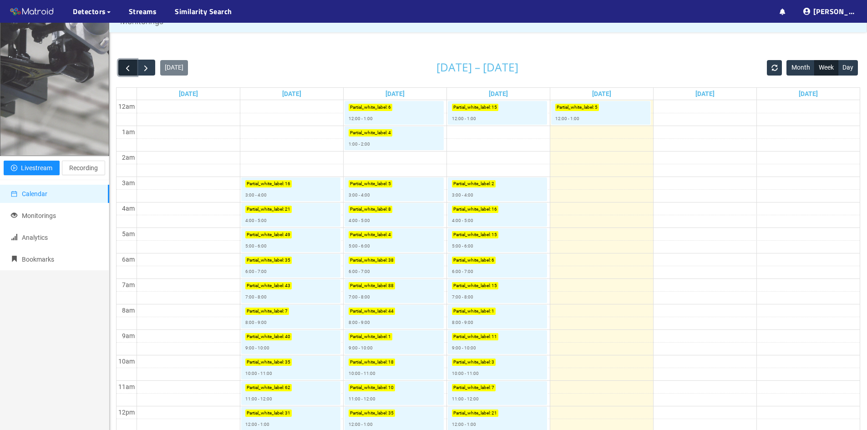
click at [127, 70] on span "button" at bounding box center [128, 68] width 10 height 10
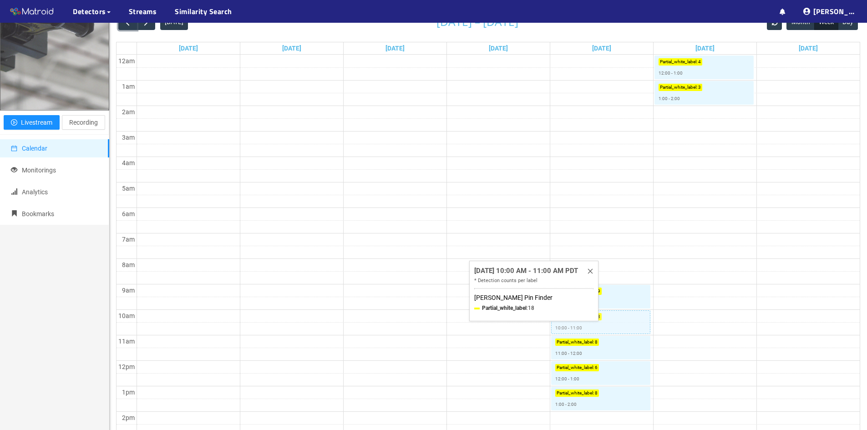
scroll to position [137, 0]
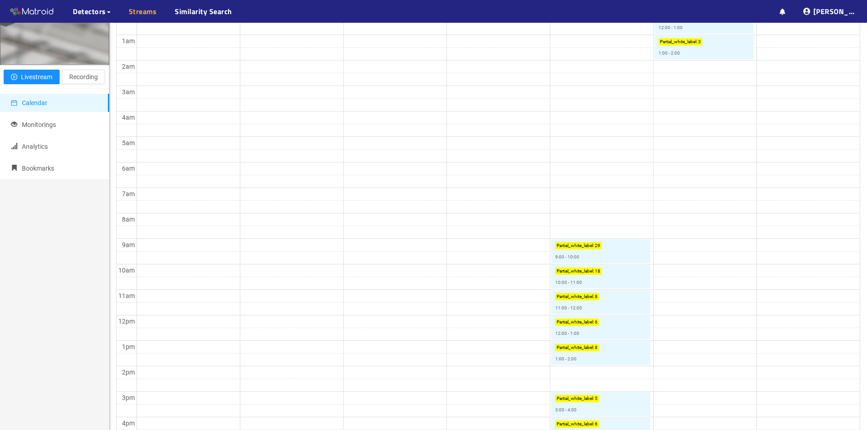
click at [143, 9] on link "Streams" at bounding box center [143, 11] width 28 height 11
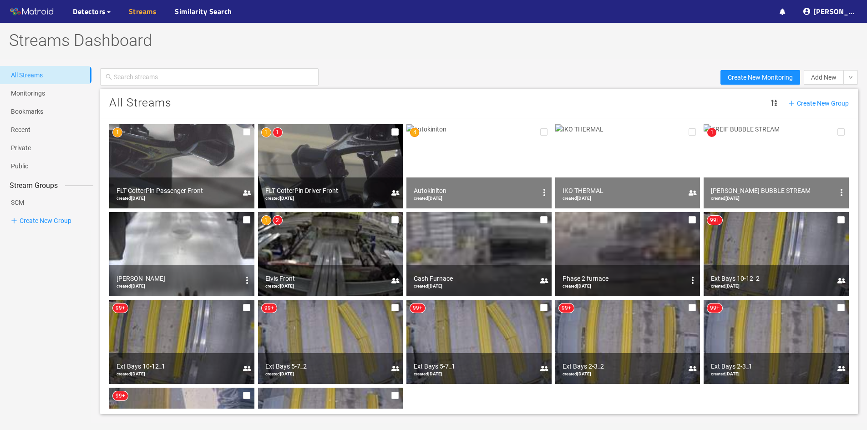
click at [140, 9] on link "Streams" at bounding box center [143, 11] width 28 height 11
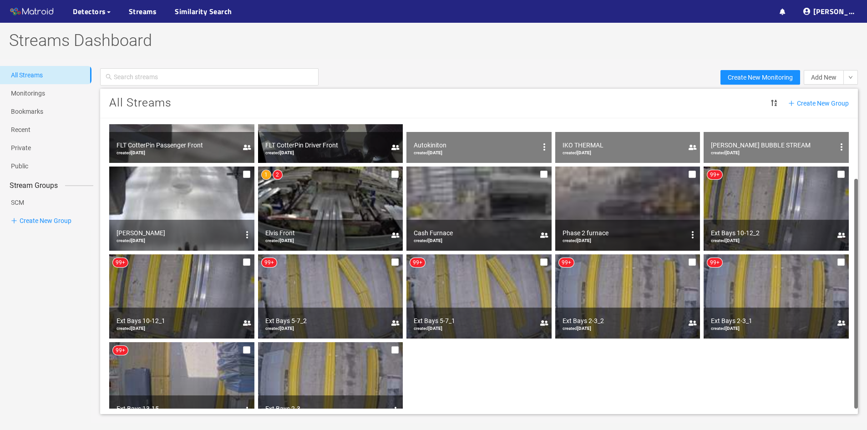
scroll to position [67, 0]
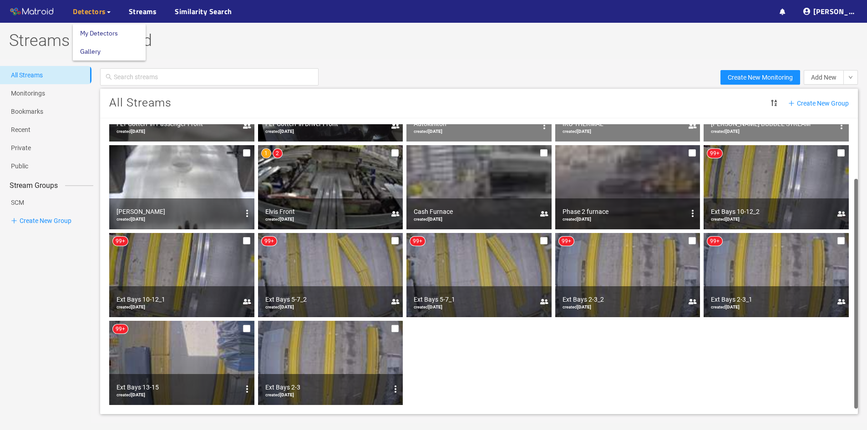
click at [87, 11] on span "Detectors" at bounding box center [89, 11] width 33 height 11
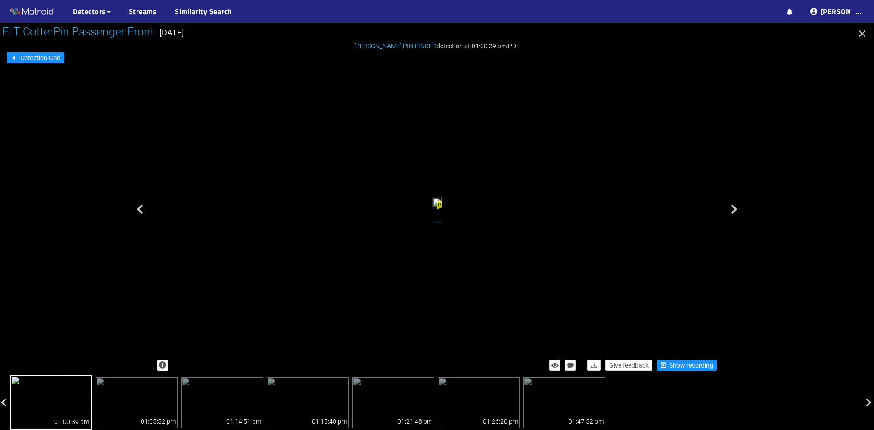
click at [863, 34] on icon "button" at bounding box center [862, 34] width 6 height 6
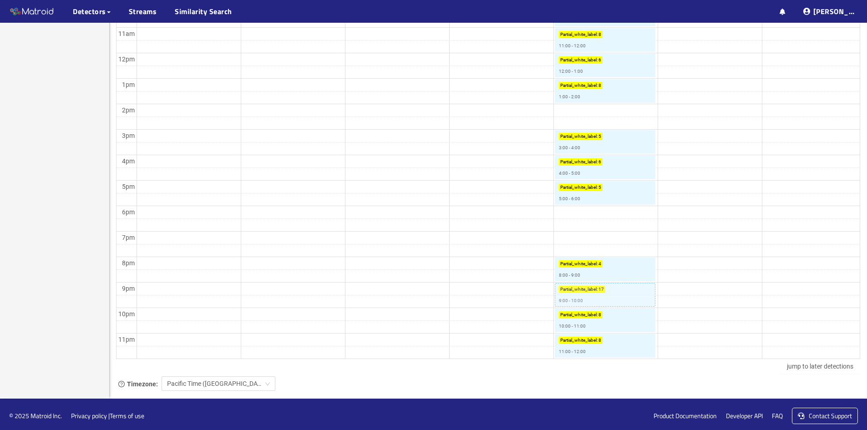
scroll to position [403, 0]
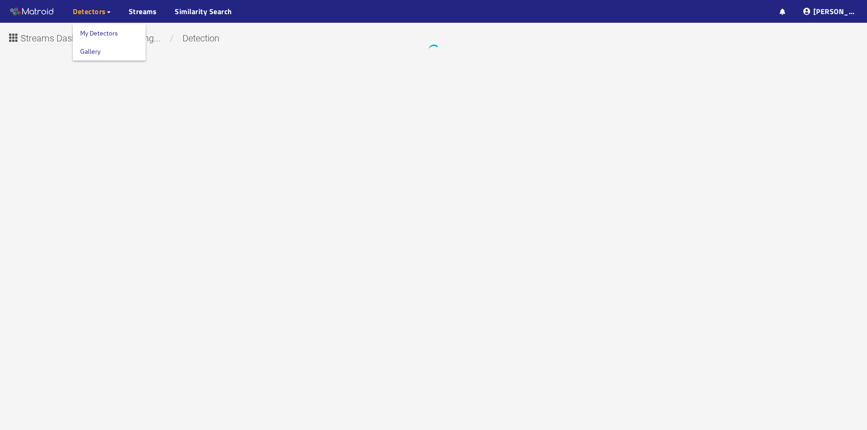
click at [96, 11] on span "Detectors" at bounding box center [89, 11] width 33 height 11
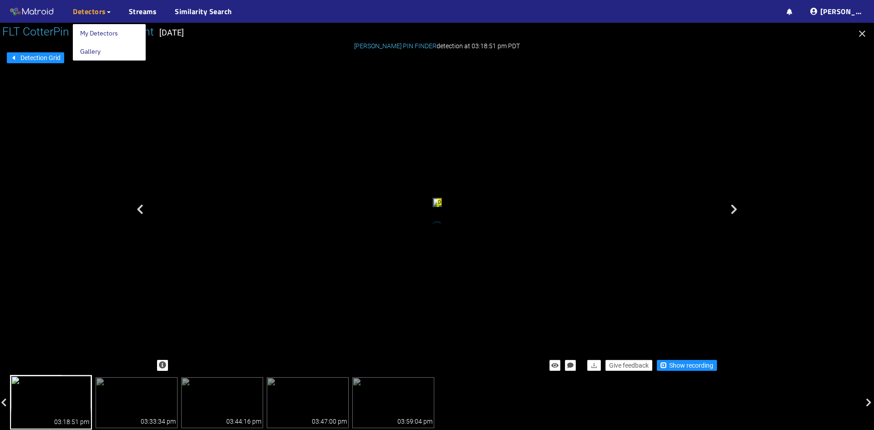
click at [88, 16] on span "Detectors" at bounding box center [89, 11] width 33 height 11
click at [94, 33] on link "My Detectors" at bounding box center [99, 33] width 38 height 18
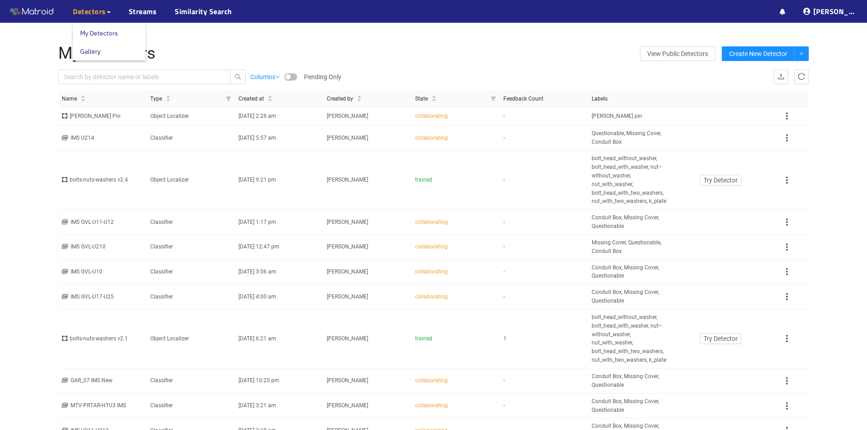
click at [94, 51] on link "Gallery" at bounding box center [90, 51] width 20 height 18
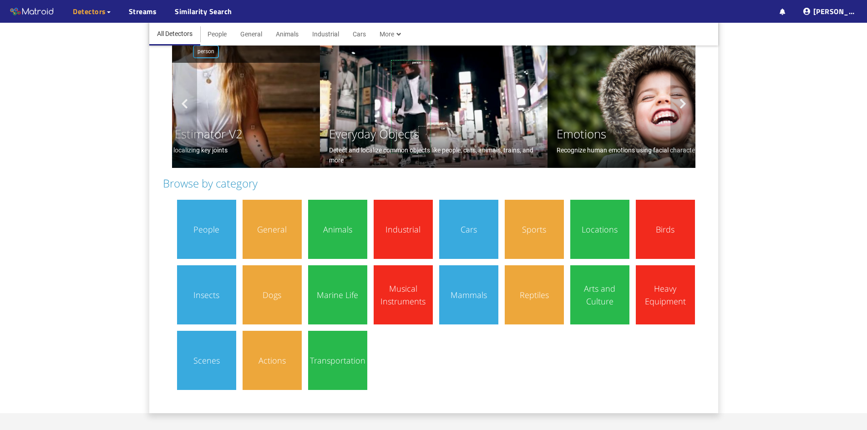
scroll to position [177, 0]
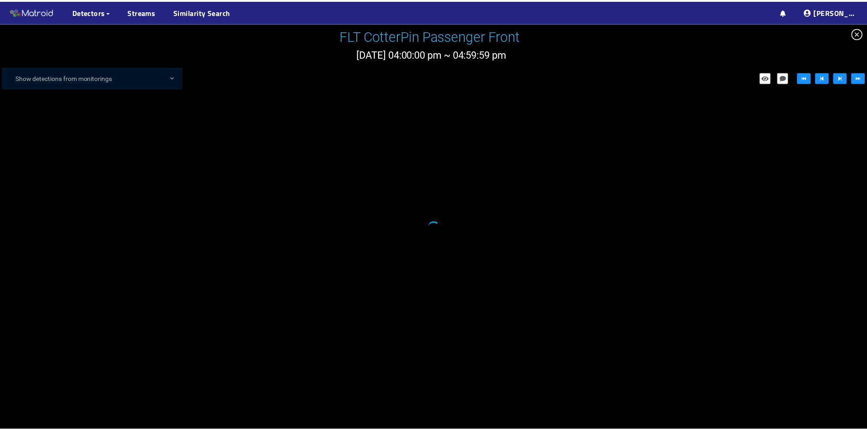
scroll to position [57, 0]
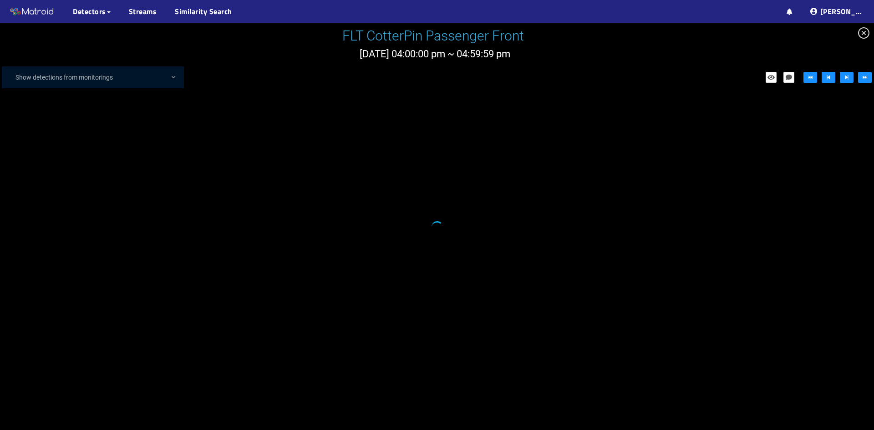
click at [859, 31] on icon "close-circle" at bounding box center [863, 32] width 11 height 11
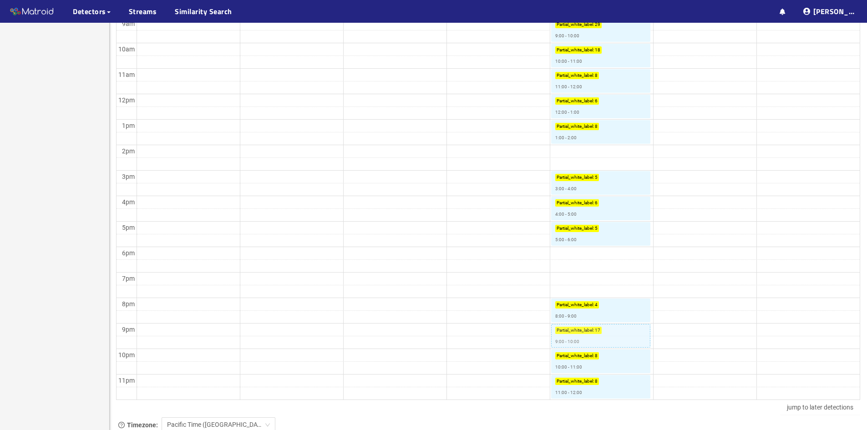
scroll to position [403, 0]
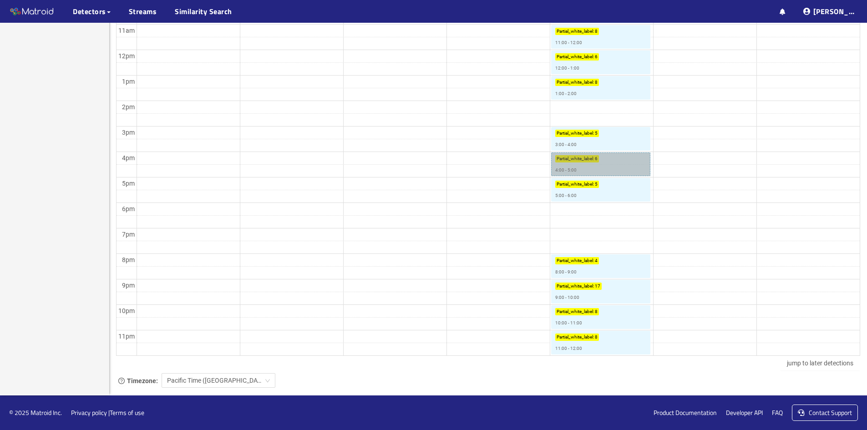
click at [616, 162] on link "Partial_white_label : 6 4:00 - 5:00" at bounding box center [600, 165] width 99 height 24
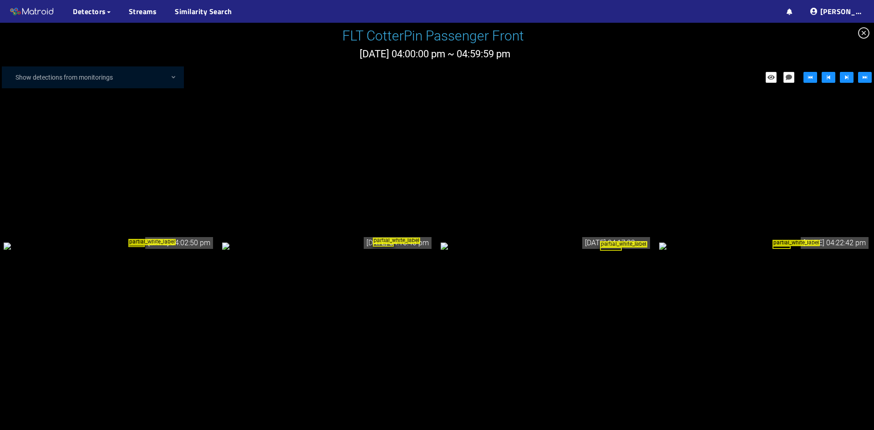
click at [126, 251] on div "partial_white_label" at bounding box center [109, 246] width 211 height 10
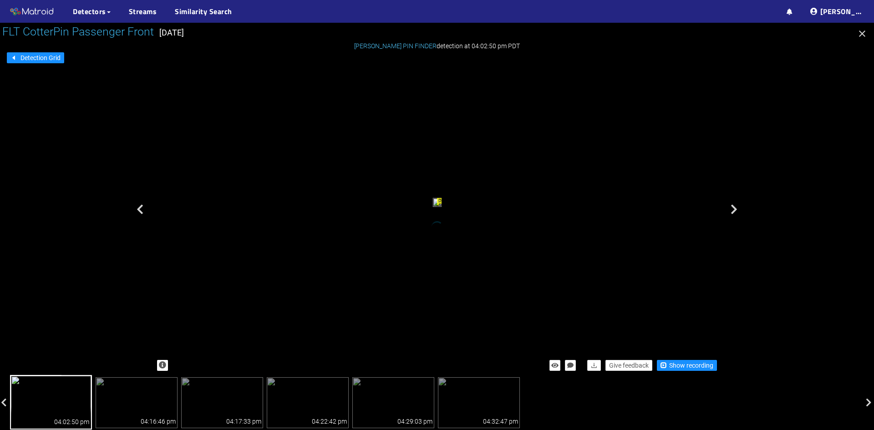
click at [860, 35] on icon "button" at bounding box center [862, 33] width 11 height 11
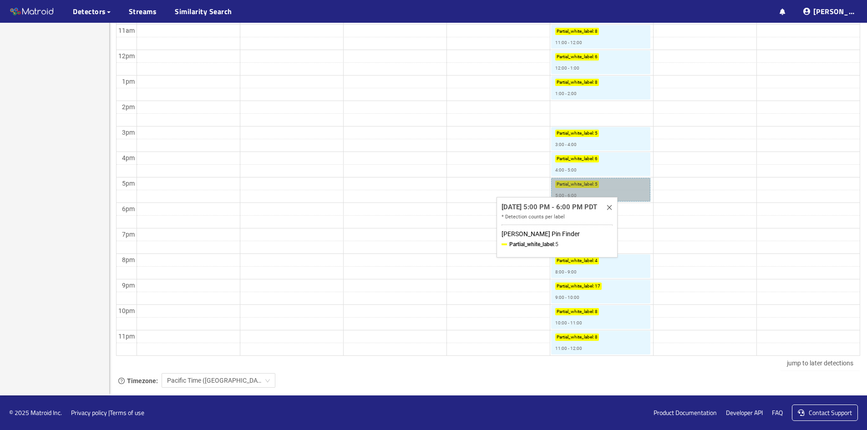
click at [639, 189] on link "Partial_white_label : 5 5:00 - 6:00" at bounding box center [600, 190] width 99 height 24
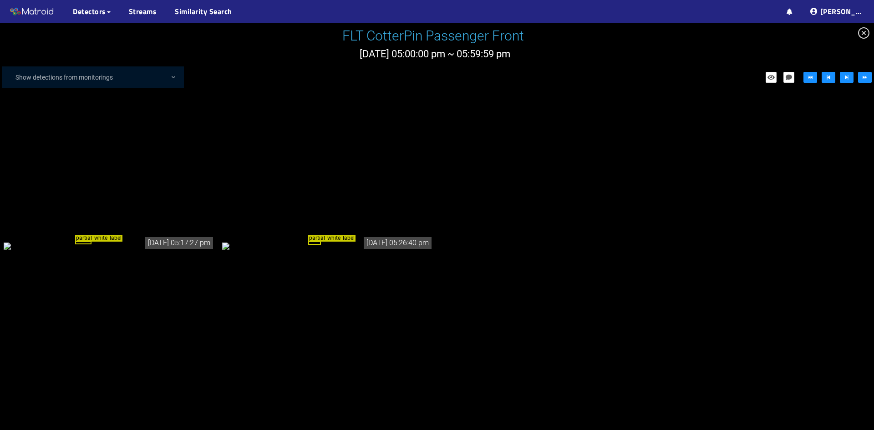
click at [112, 251] on div "partial_white_label" at bounding box center [109, 246] width 211 height 10
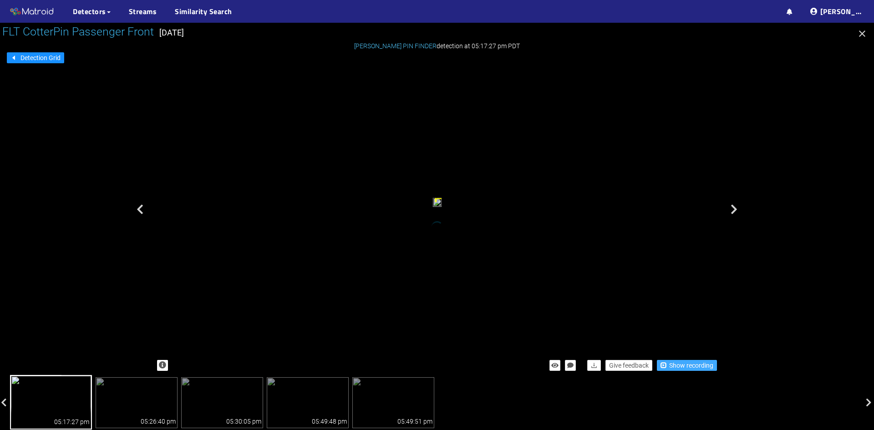
click at [678, 365] on span "Show recording" at bounding box center [691, 366] width 44 height 10
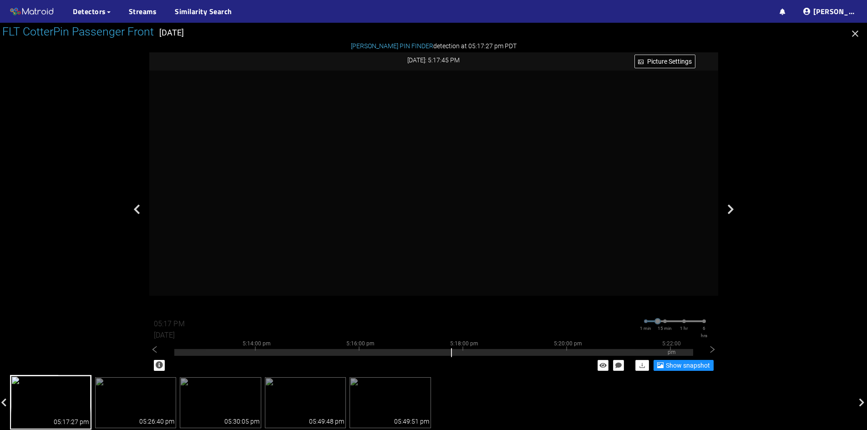
click at [851, 37] on icon "button" at bounding box center [855, 33] width 11 height 11
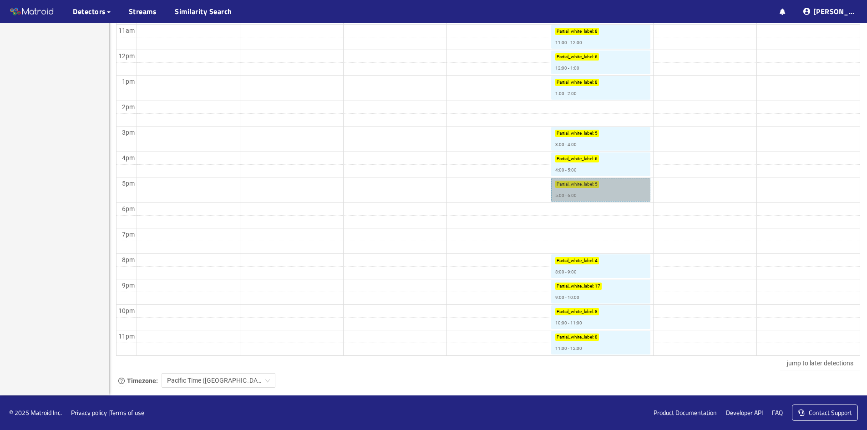
click at [596, 187] on link "Partial_white_label : 5 5:00 - 6:00" at bounding box center [600, 190] width 99 height 24
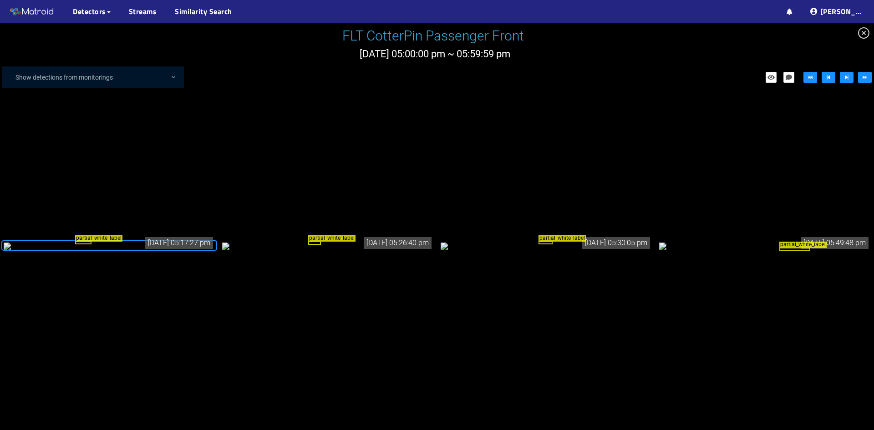
click at [168, 251] on div "partial_white_label" at bounding box center [109, 246] width 211 height 10
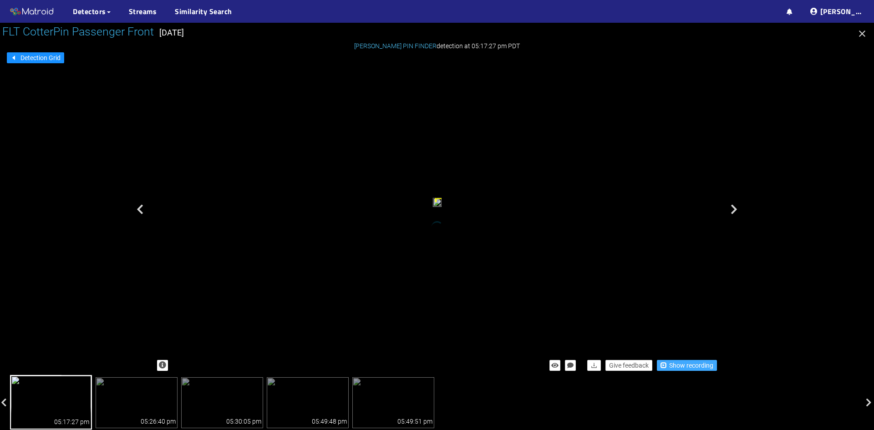
click at [671, 361] on span "Show recording" at bounding box center [691, 366] width 44 height 10
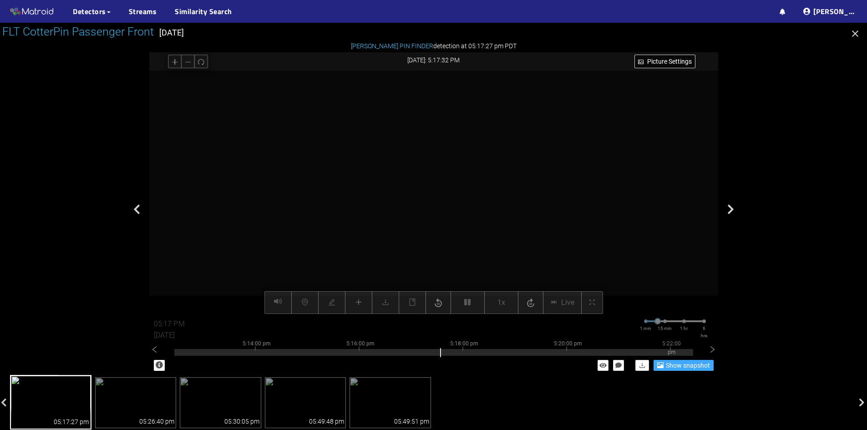
click at [437, 154] on video at bounding box center [433, 193] width 487 height 244
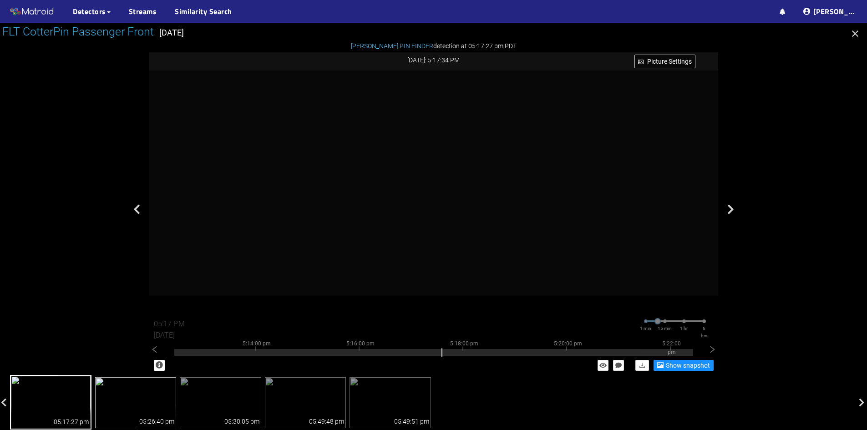
click at [114, 408] on img at bounding box center [136, 402] width 82 height 51
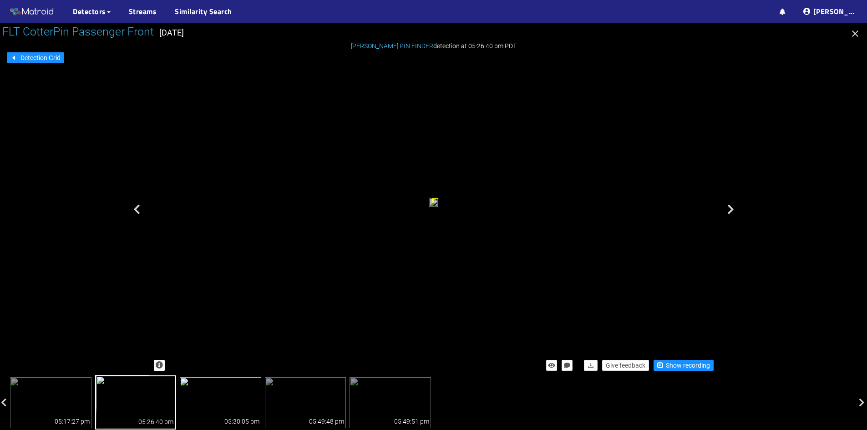
click at [226, 377] on img at bounding box center [221, 402] width 82 height 51
click at [276, 398] on img at bounding box center [306, 402] width 82 height 51
click at [241, 409] on div "05:30:05 pm" at bounding box center [242, 418] width 39 height 22
click at [128, 408] on img at bounding box center [136, 402] width 82 height 51
click at [686, 363] on span "Show recording" at bounding box center [688, 366] width 44 height 10
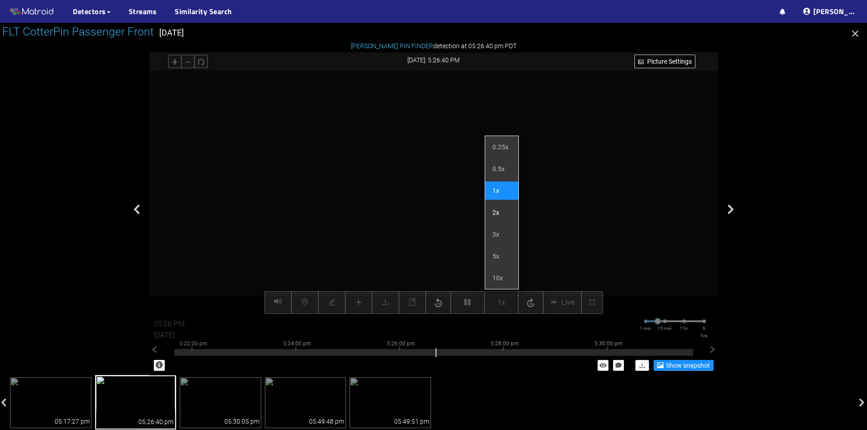
click at [496, 211] on li "2x" at bounding box center [501, 213] width 33 height 18
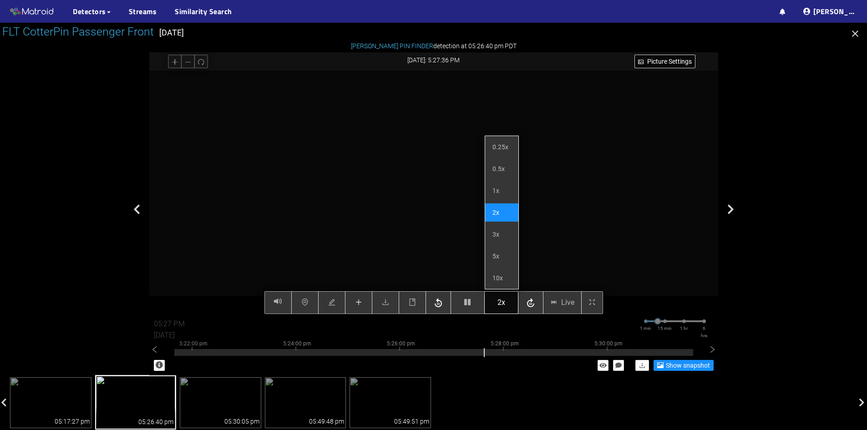
click at [504, 302] on span "2x" at bounding box center [502, 302] width 8 height 11
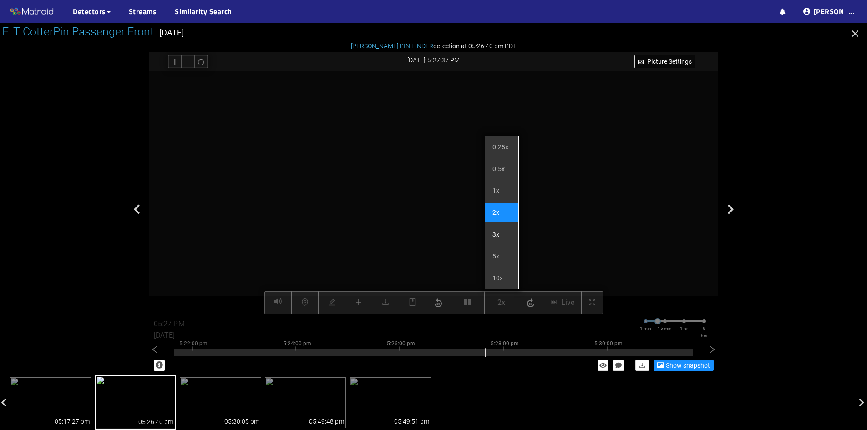
click at [505, 233] on li "3x" at bounding box center [501, 234] width 33 height 18
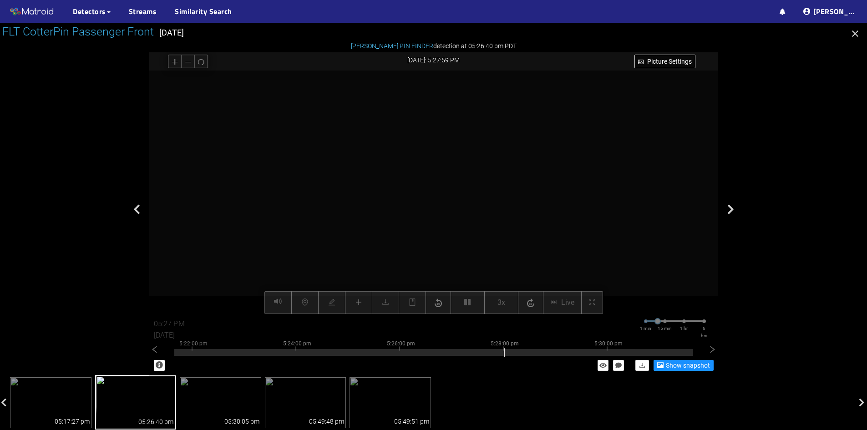
type input "05:28 PM"
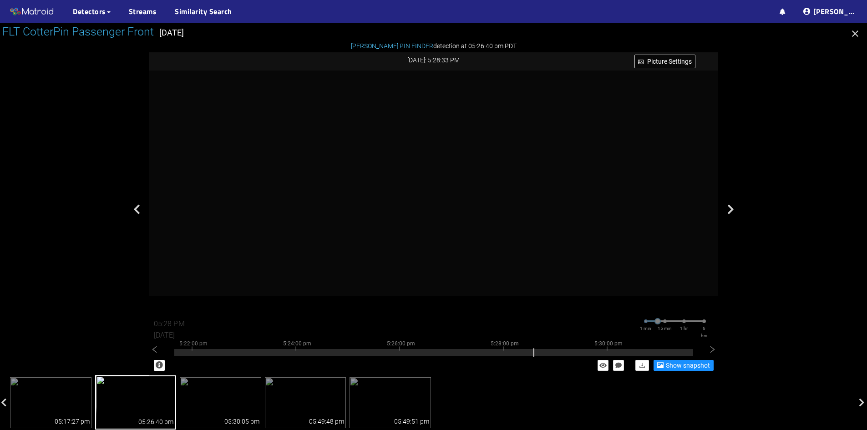
click at [857, 37] on icon "button" at bounding box center [855, 33] width 11 height 11
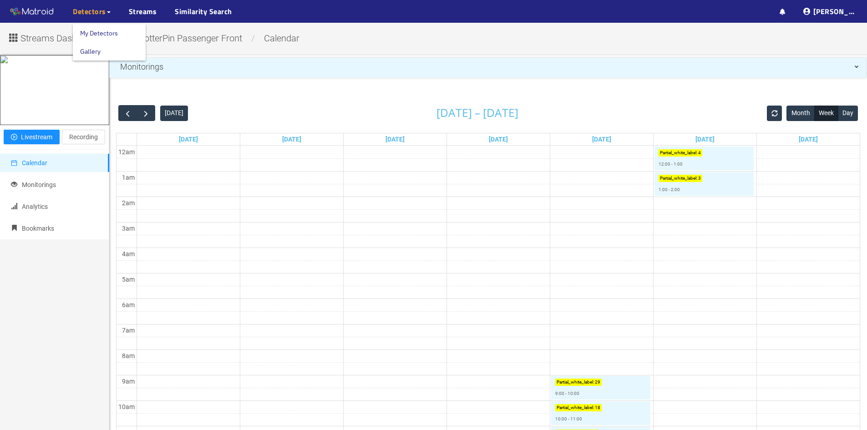
click at [81, 11] on span "Detectors" at bounding box center [89, 11] width 33 height 11
click at [104, 32] on link "My Detectors" at bounding box center [99, 33] width 38 height 18
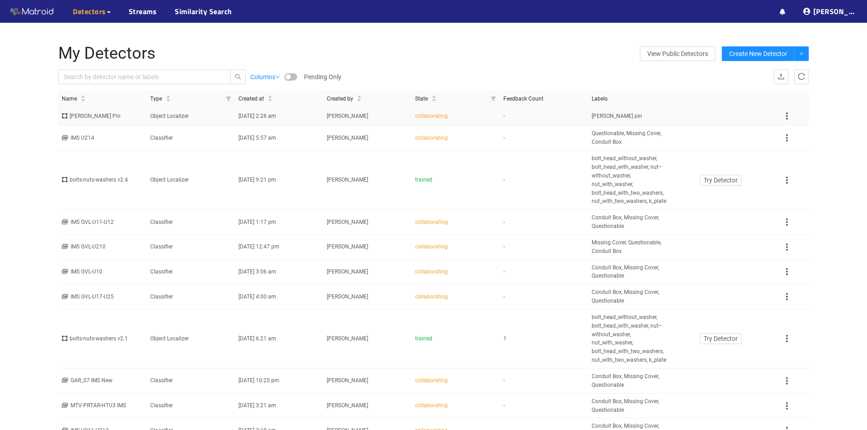
click at [503, 118] on td "-" at bounding box center [544, 116] width 88 height 19
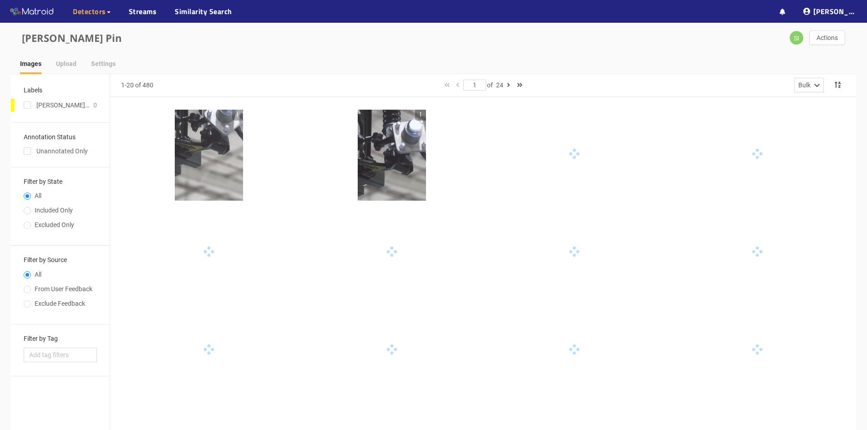
click at [201, 163] on div at bounding box center [209, 155] width 68 height 91
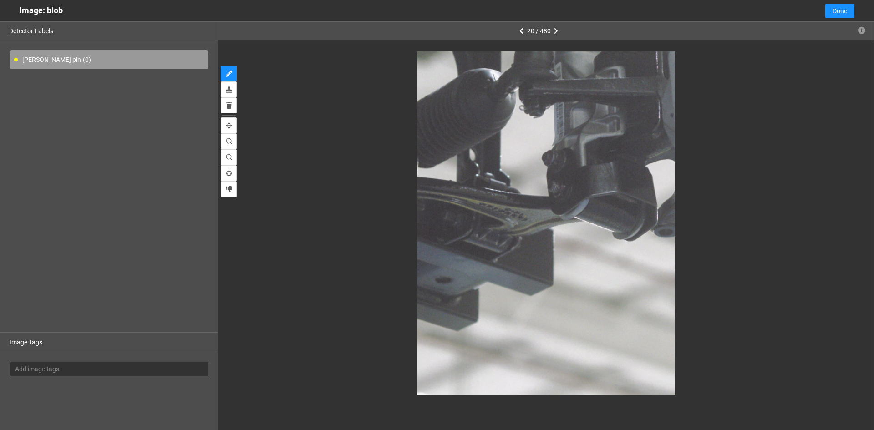
type input "2"
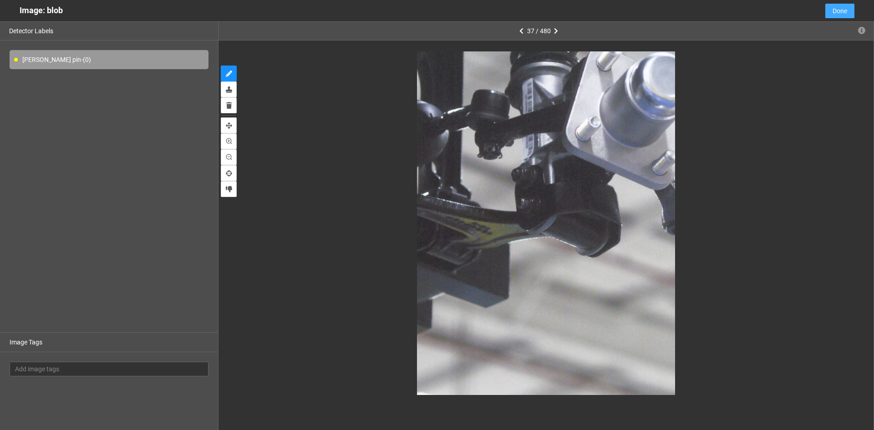
click at [833, 14] on span "Done" at bounding box center [840, 11] width 15 height 10
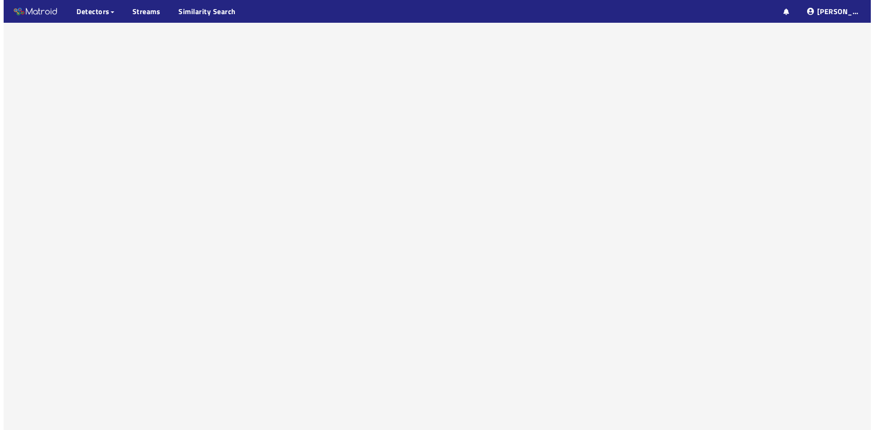
scroll to position [57, 0]
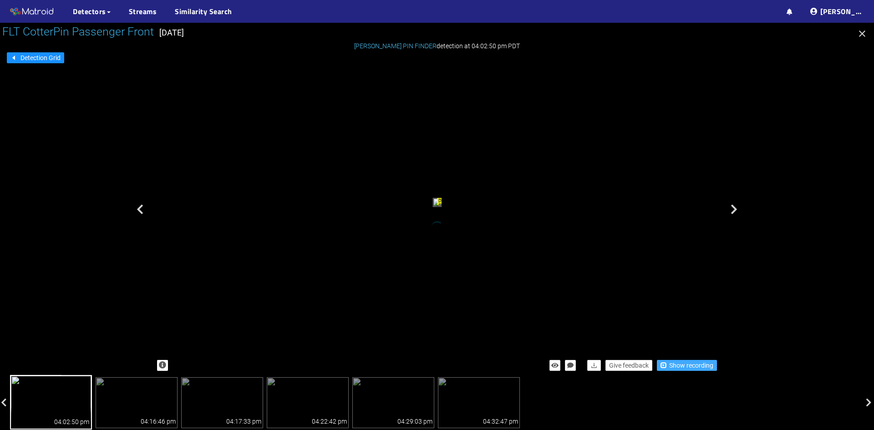
click at [676, 365] on span "Show recording" at bounding box center [691, 366] width 44 height 10
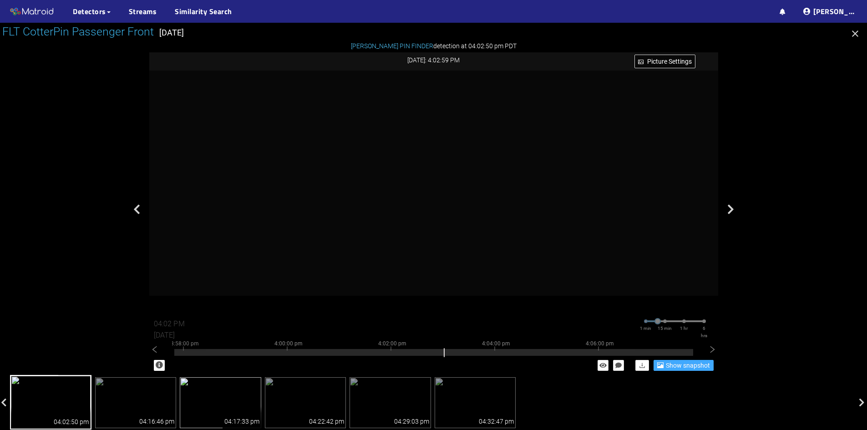
type input "04:03 PM"
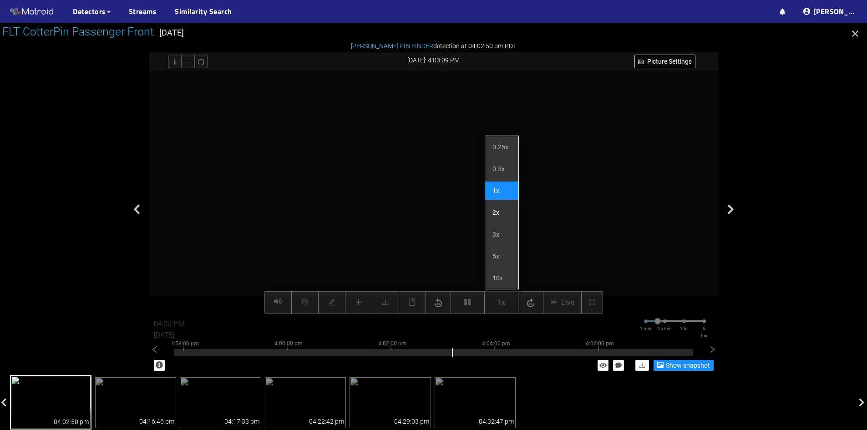
click at [497, 214] on li "2x" at bounding box center [501, 213] width 33 height 18
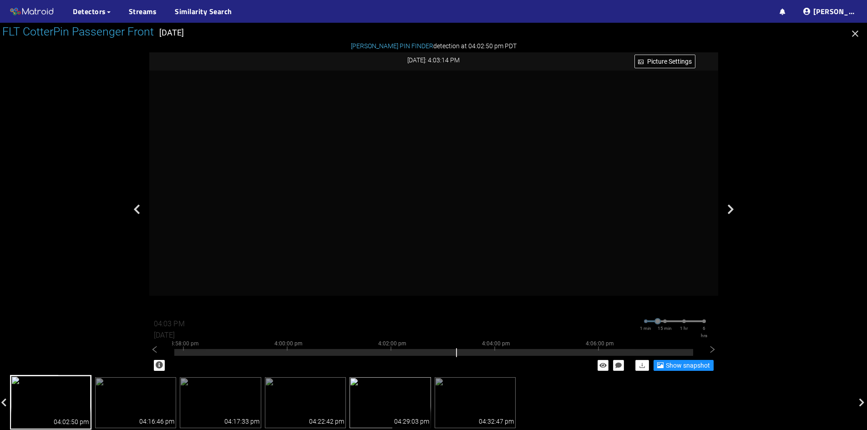
click at [398, 410] on div "04:29:03 pm" at bounding box center [412, 418] width 39 height 22
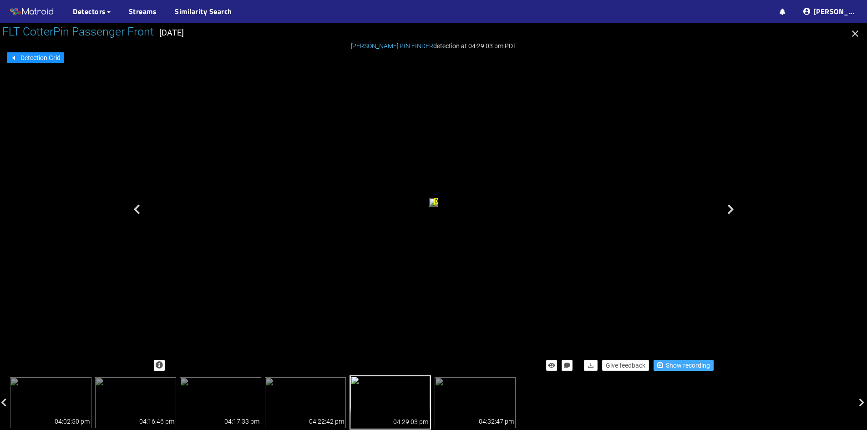
click at [698, 366] on span "Show recording" at bounding box center [688, 366] width 44 height 10
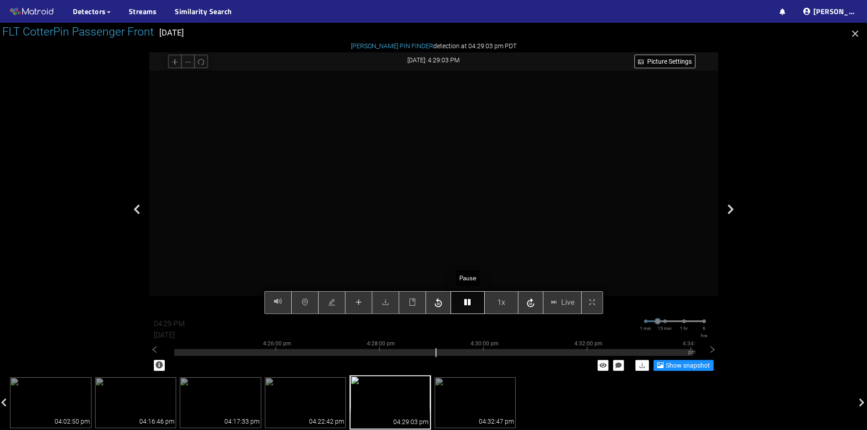
click at [472, 308] on button "button" at bounding box center [468, 302] width 34 height 23
click at [363, 306] on button "button" at bounding box center [358, 302] width 27 height 23
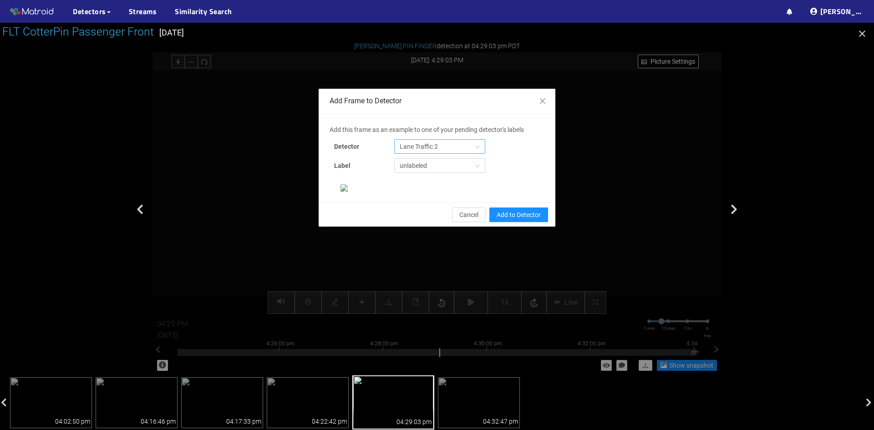
click at [444, 150] on span "Lane Traffic 2" at bounding box center [440, 147] width 80 height 14
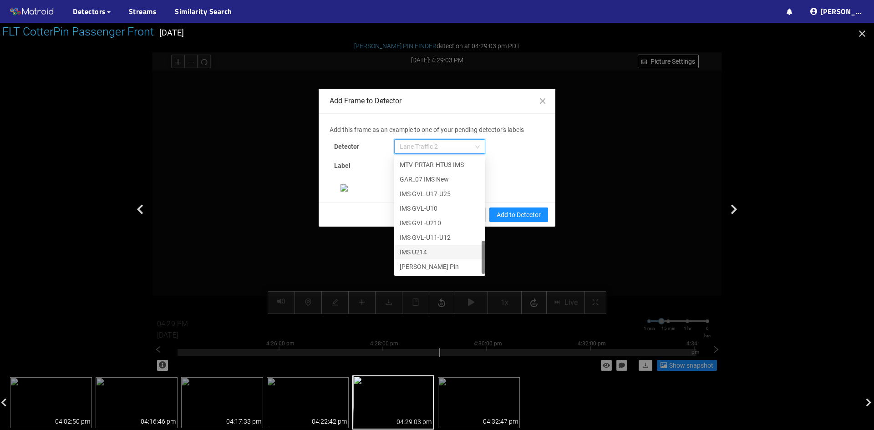
scroll to position [112, 0]
click at [416, 262] on div "[PERSON_NAME] Pin" at bounding box center [440, 267] width 80 height 10
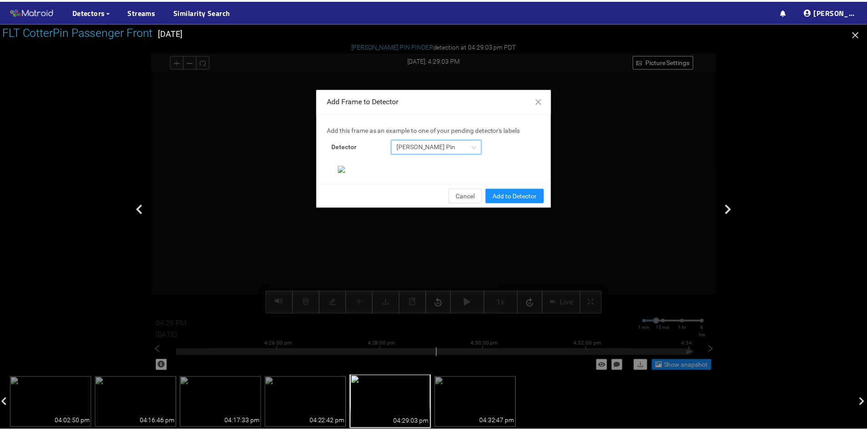
scroll to position [93, 0]
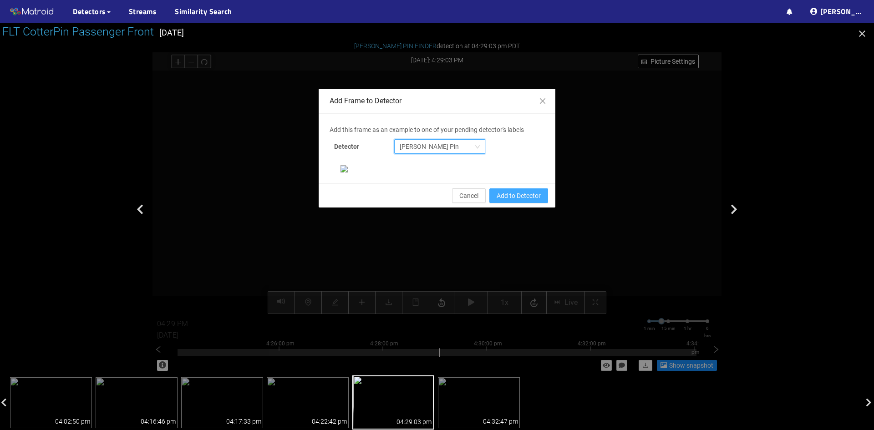
click at [522, 201] on span "Add to Detector" at bounding box center [519, 196] width 44 height 10
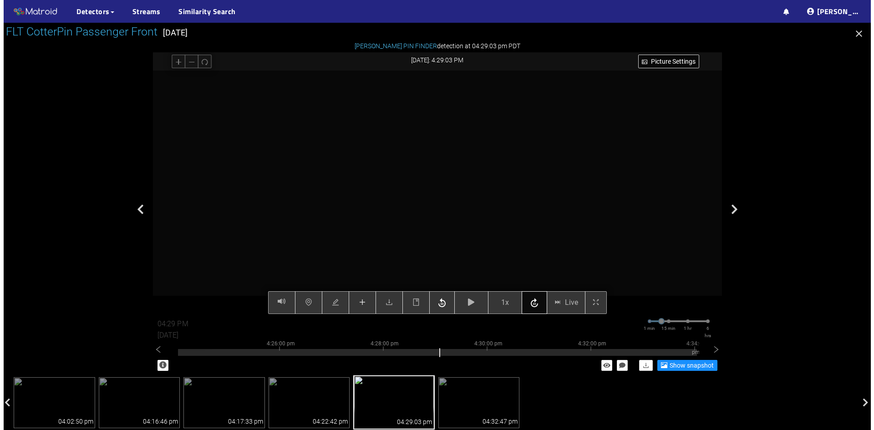
scroll to position [48, 0]
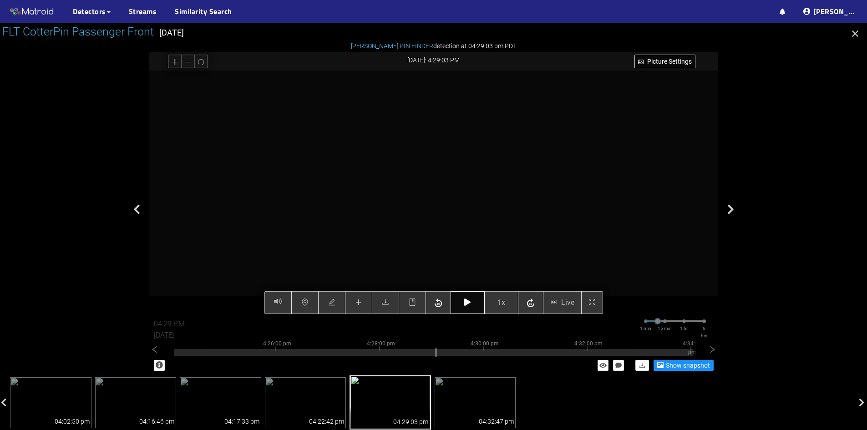
click at [459, 308] on button "button" at bounding box center [468, 302] width 34 height 23
click at [470, 302] on icon "button" at bounding box center [467, 302] width 6 height 7
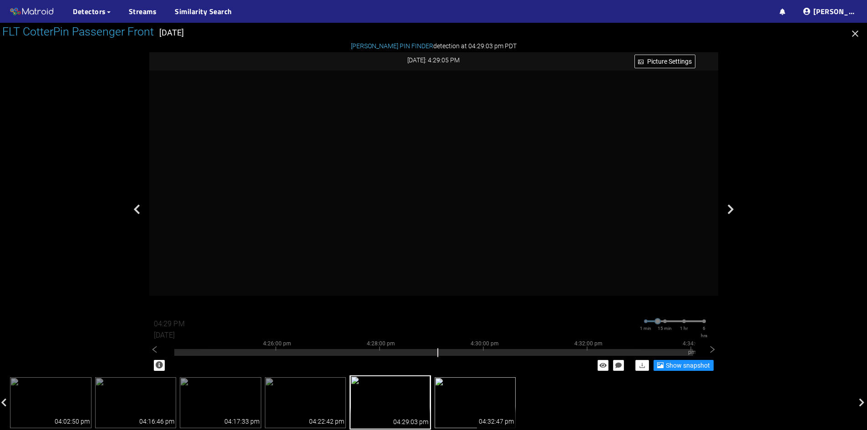
click at [479, 397] on img at bounding box center [476, 402] width 82 height 51
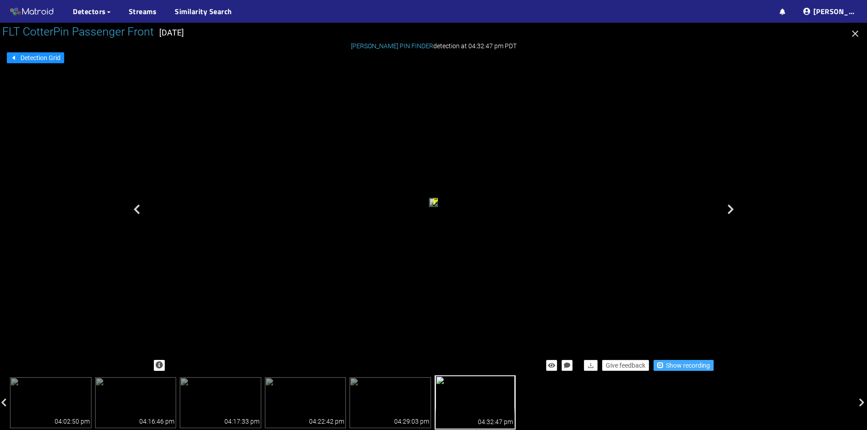
click at [673, 367] on span "Show recording" at bounding box center [688, 366] width 44 height 10
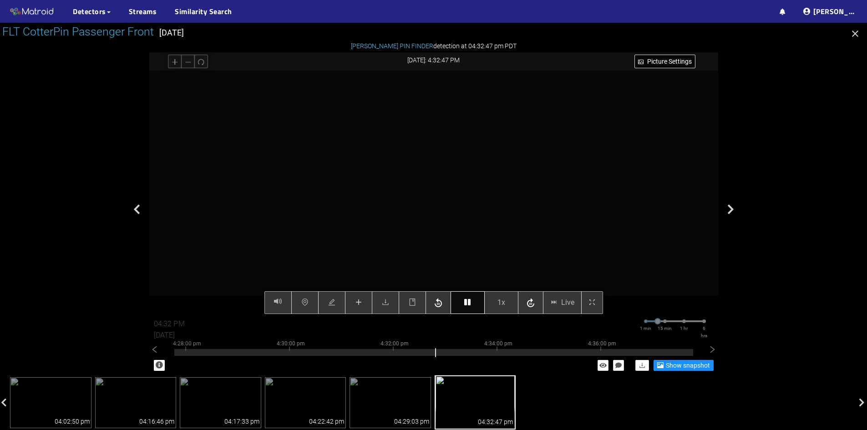
click at [472, 307] on button "button" at bounding box center [468, 302] width 34 height 23
click at [470, 306] on icon "button" at bounding box center [467, 302] width 6 height 7
click at [363, 307] on button "button" at bounding box center [358, 302] width 27 height 23
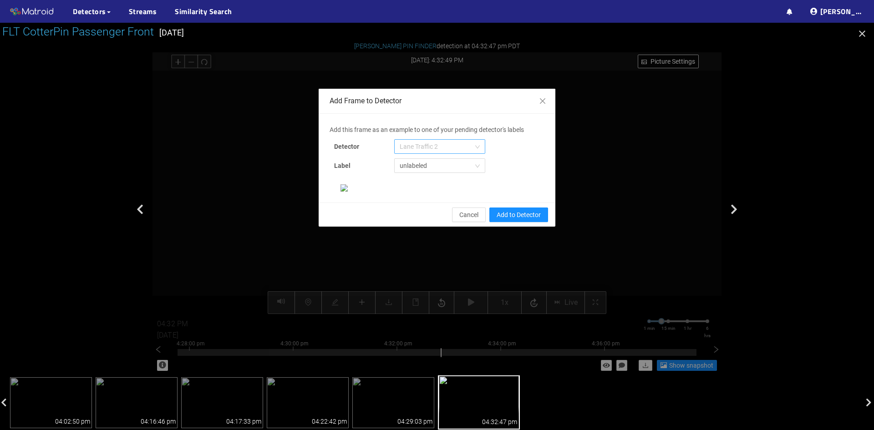
click at [437, 150] on span "Lane Traffic 2" at bounding box center [440, 147] width 80 height 14
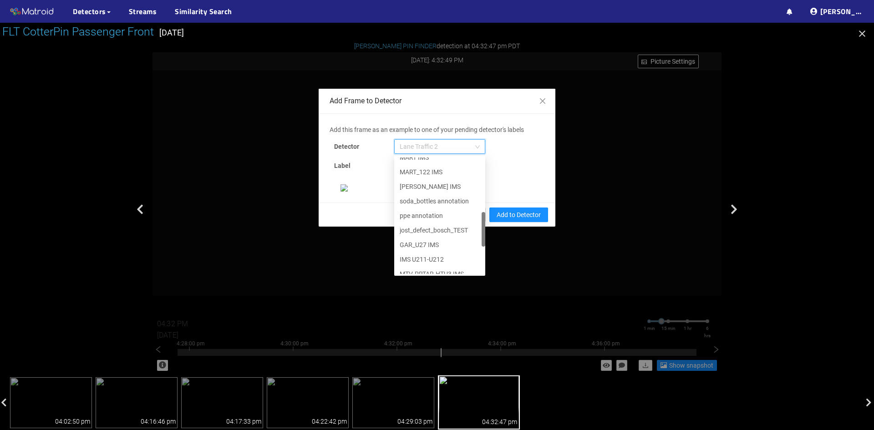
scroll to position [291, 0]
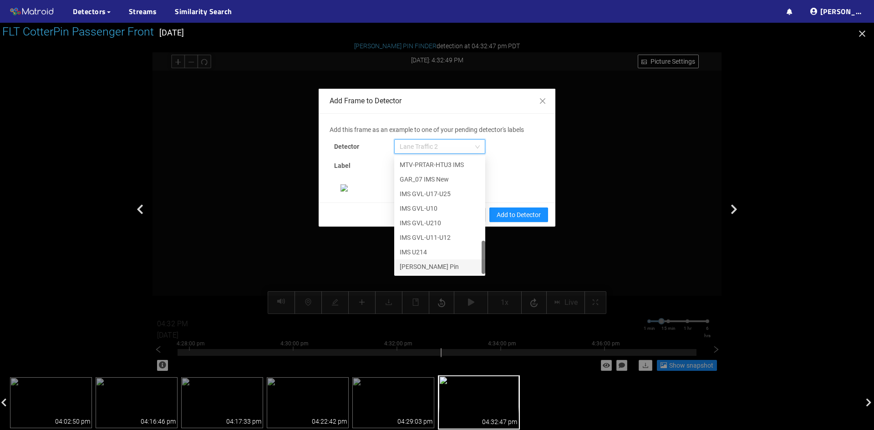
click at [417, 262] on div "[PERSON_NAME] Pin" at bounding box center [440, 267] width 80 height 10
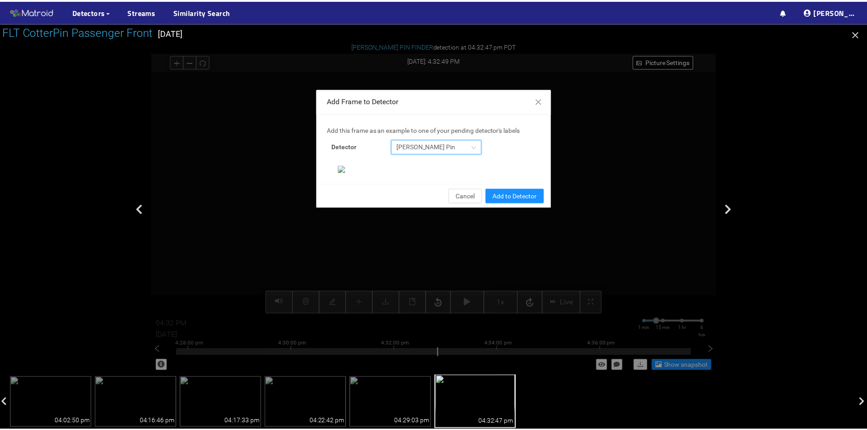
scroll to position [93, 0]
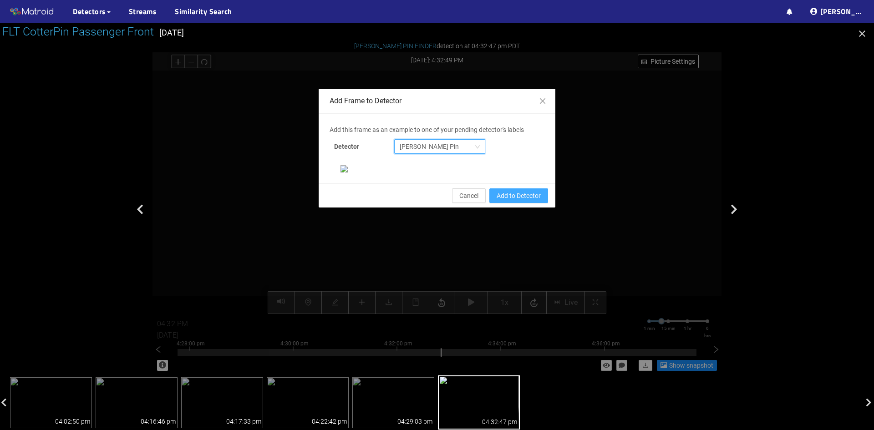
click at [506, 201] on span "Add to Detector" at bounding box center [519, 196] width 44 height 10
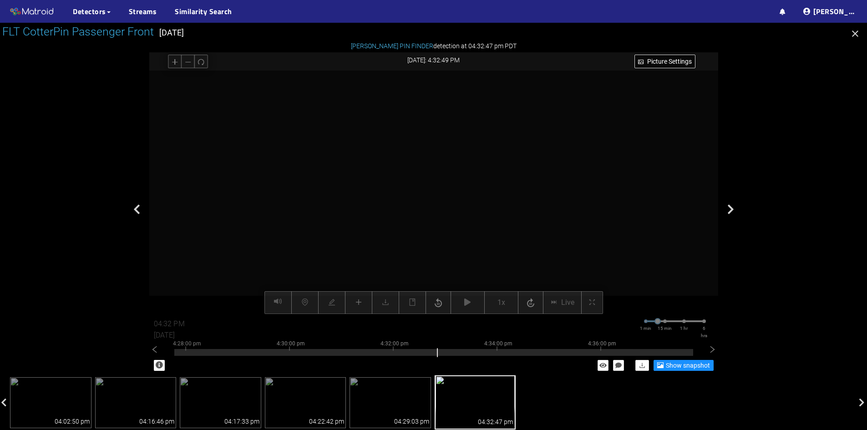
scroll to position [0, 0]
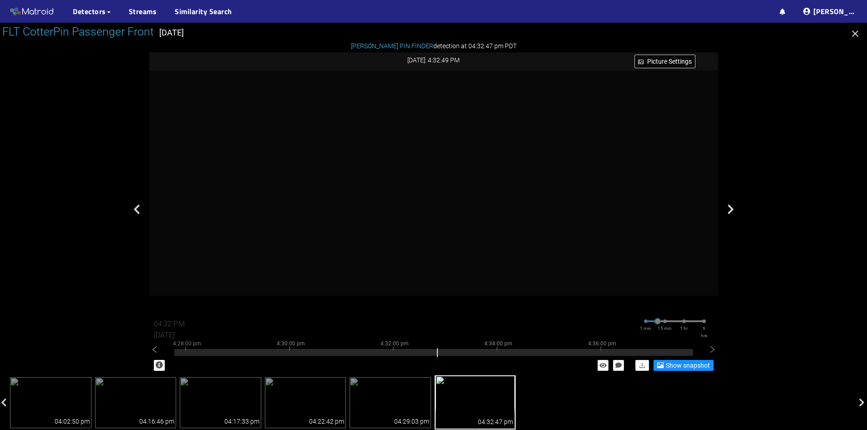
click at [852, 33] on icon "button" at bounding box center [855, 33] width 11 height 11
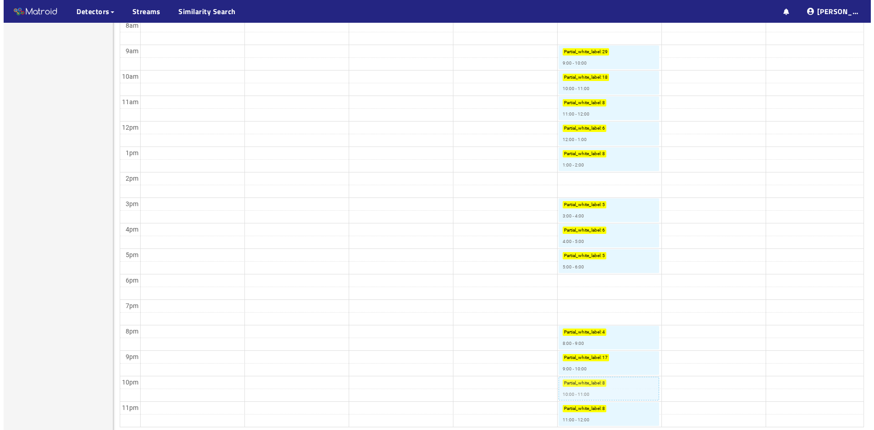
scroll to position [376, 0]
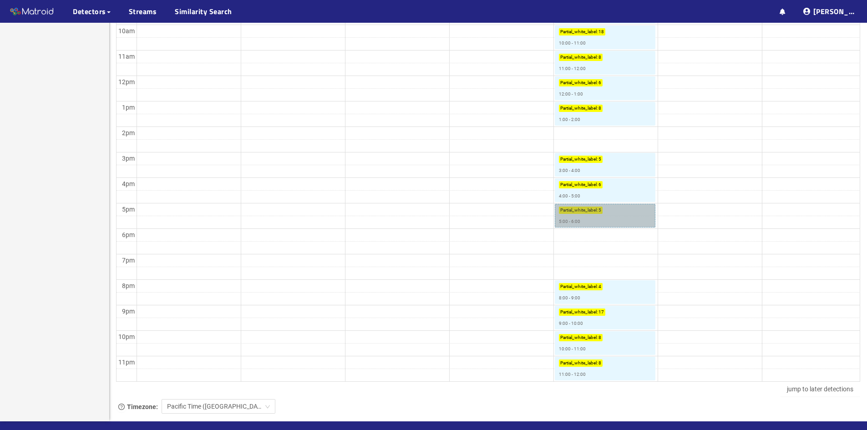
click at [580, 219] on link "Partial_white_label : 5 5:00 - 6:00" at bounding box center [605, 216] width 100 height 24
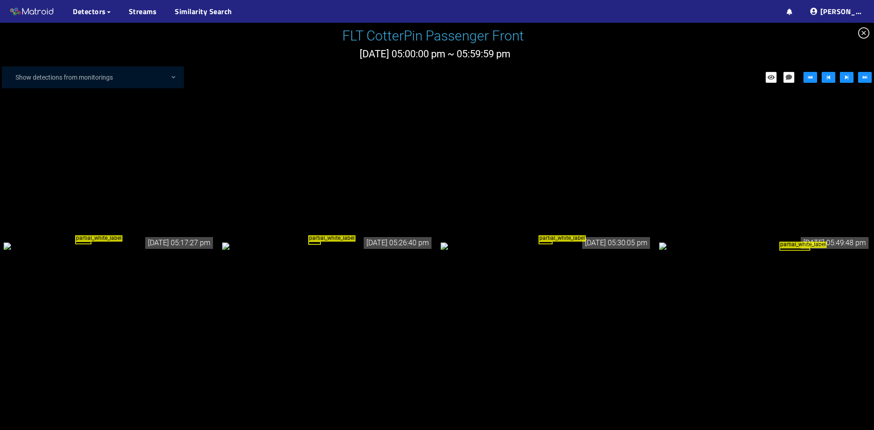
click at [126, 251] on div "partial_white_label" at bounding box center [109, 246] width 211 height 10
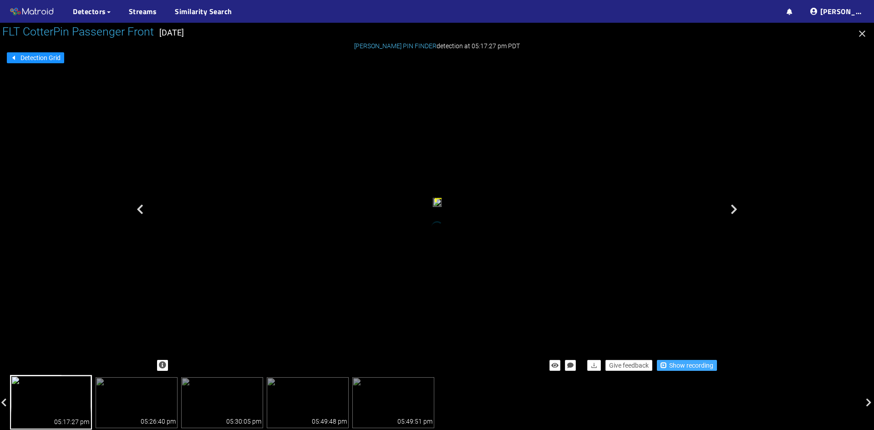
click at [674, 362] on span "Show recording" at bounding box center [691, 366] width 44 height 10
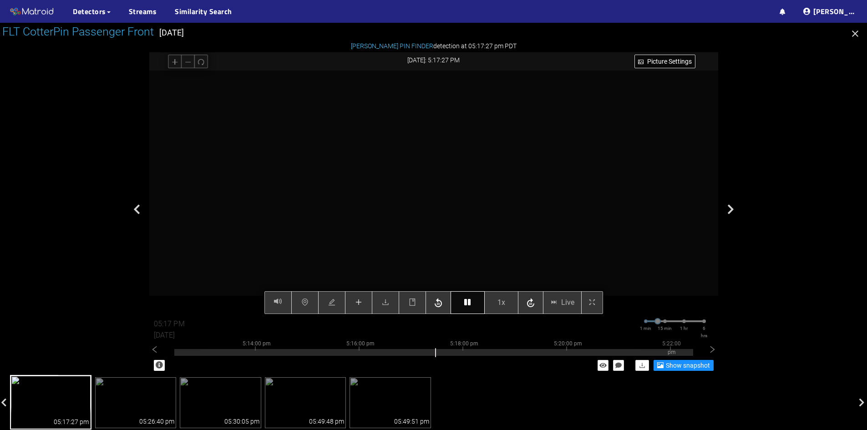
click at [470, 303] on icon "button" at bounding box center [467, 302] width 6 height 7
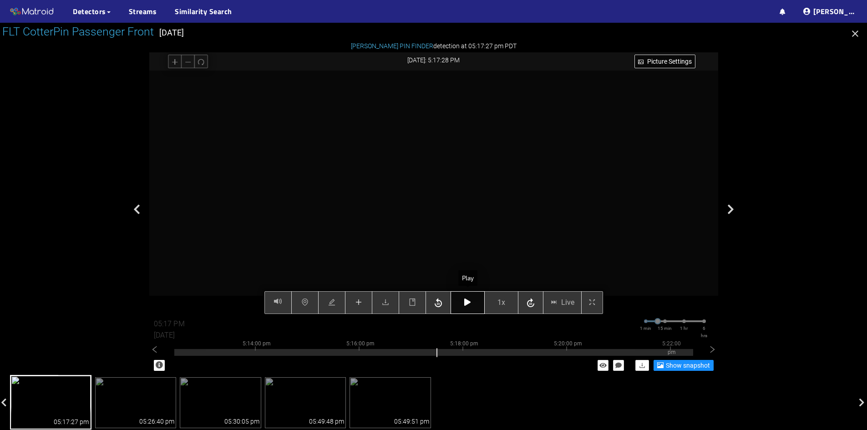
click at [470, 303] on icon "button" at bounding box center [467, 302] width 6 height 7
click at [364, 305] on button "button" at bounding box center [358, 302] width 27 height 23
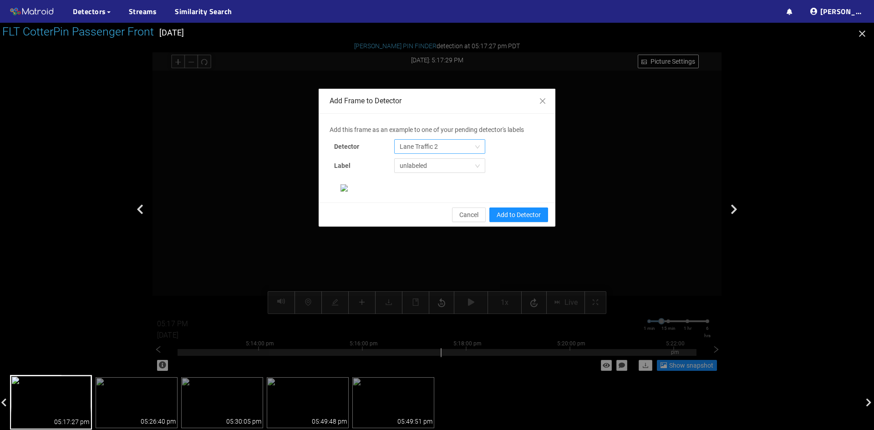
click at [434, 148] on span "Lane Traffic 2" at bounding box center [440, 147] width 80 height 14
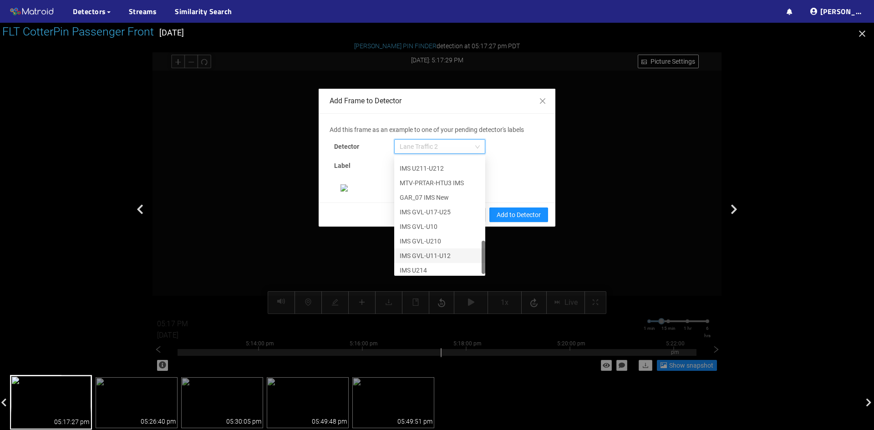
scroll to position [291, 0]
click at [428, 265] on div "[PERSON_NAME] Pin" at bounding box center [440, 267] width 80 height 10
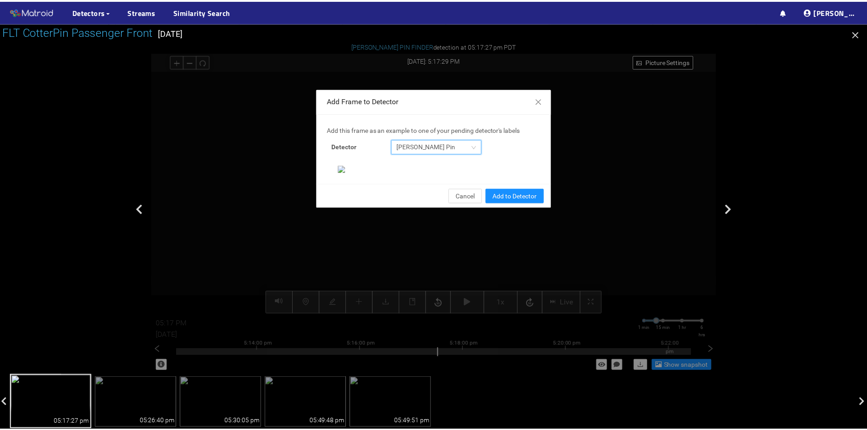
scroll to position [93, 0]
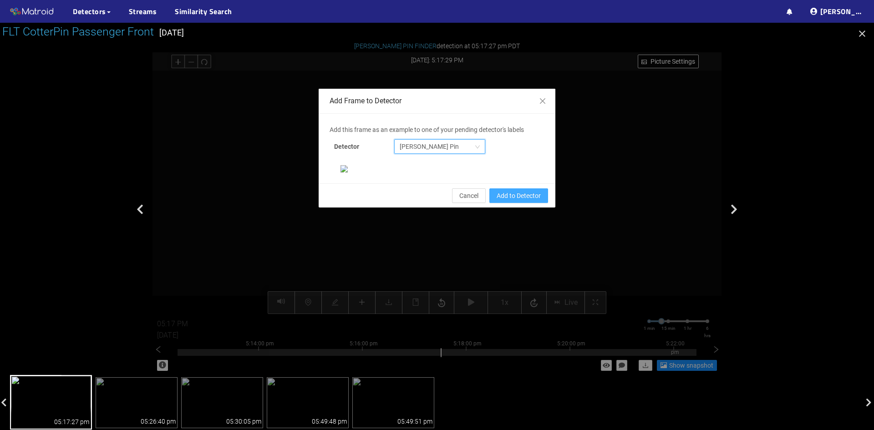
click at [510, 201] on span "Add to Detector" at bounding box center [519, 196] width 44 height 10
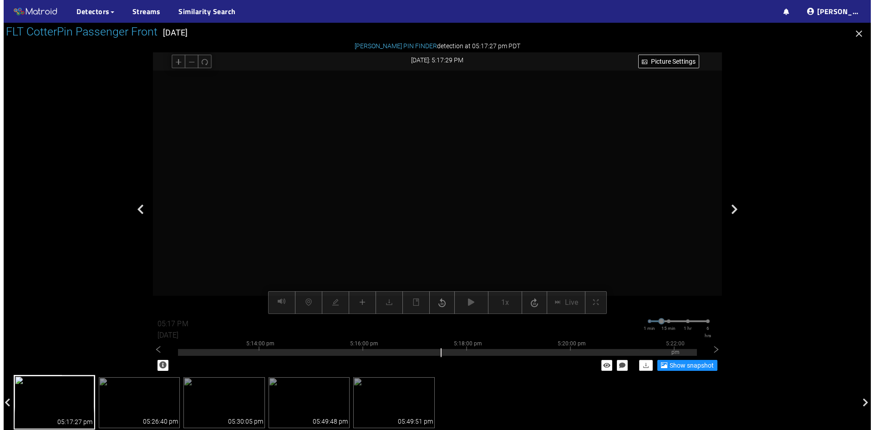
scroll to position [48, 0]
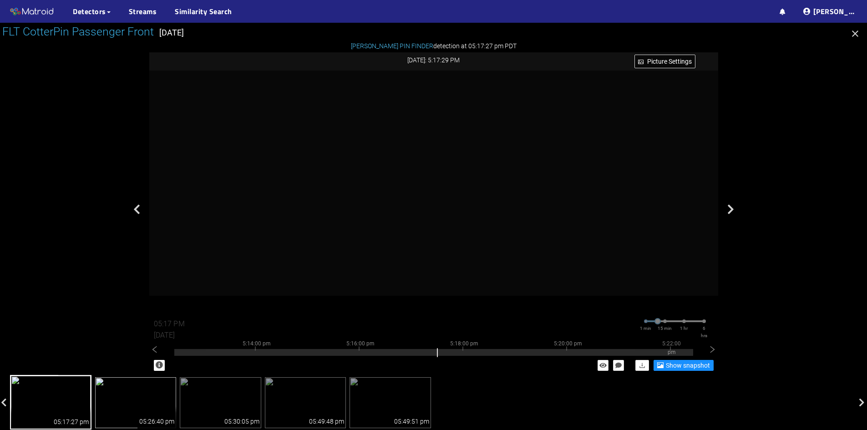
click at [151, 413] on div "05:26:40 pm" at bounding box center [157, 418] width 39 height 22
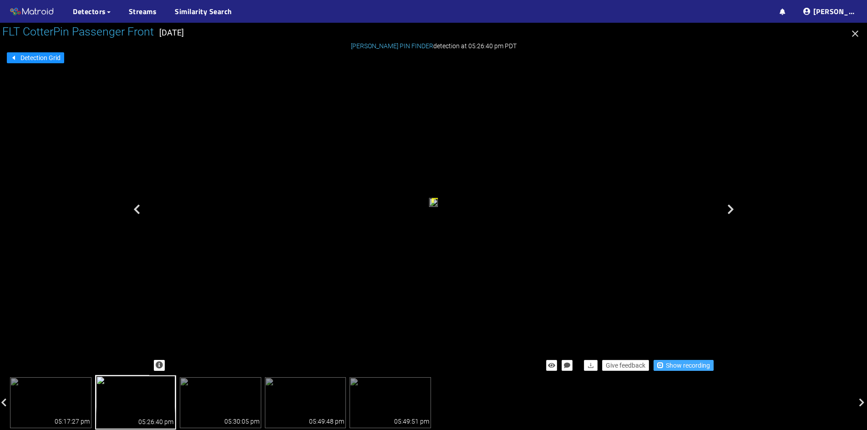
click at [674, 368] on span "Show recording" at bounding box center [688, 366] width 44 height 10
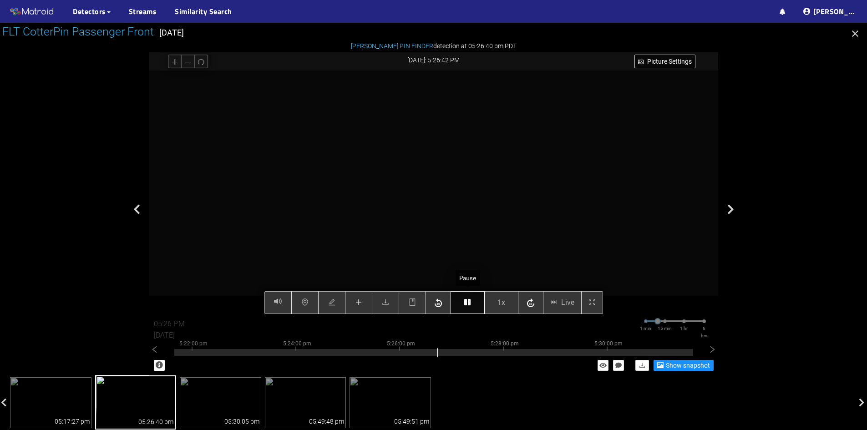
click at [470, 303] on icon "button" at bounding box center [467, 302] width 6 height 7
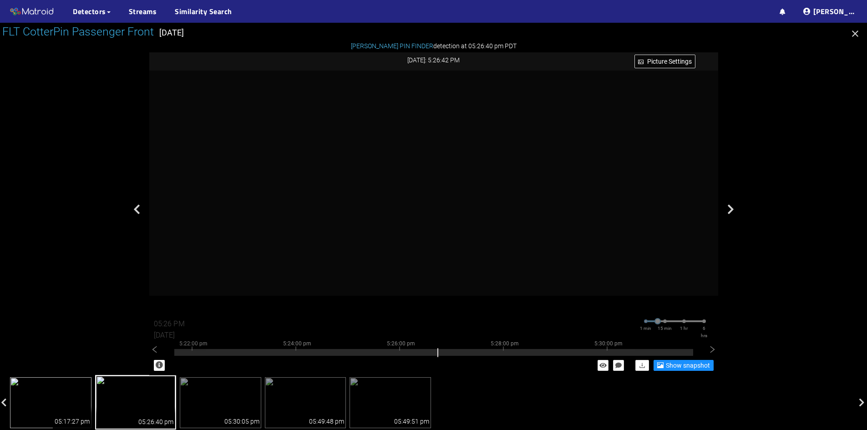
click at [70, 398] on img at bounding box center [51, 402] width 82 height 51
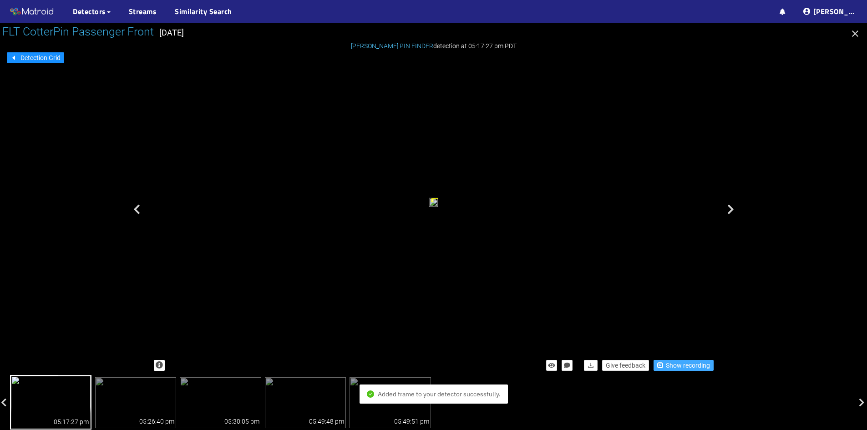
click at [671, 365] on span "Show recording" at bounding box center [688, 366] width 44 height 10
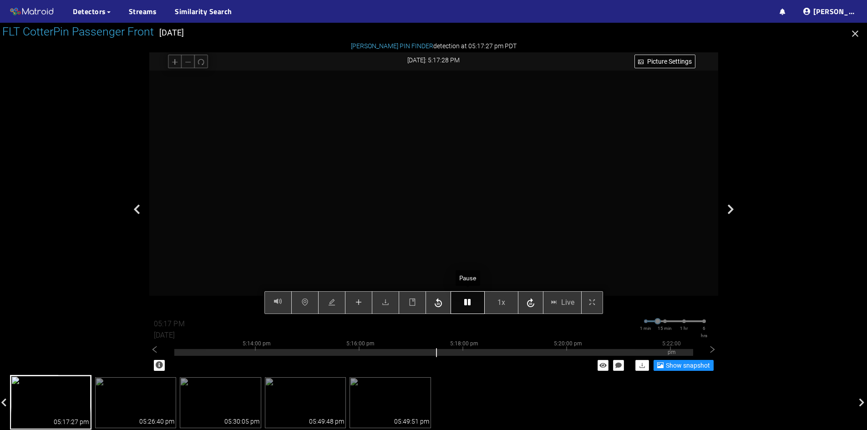
click at [463, 299] on button "button" at bounding box center [468, 302] width 34 height 23
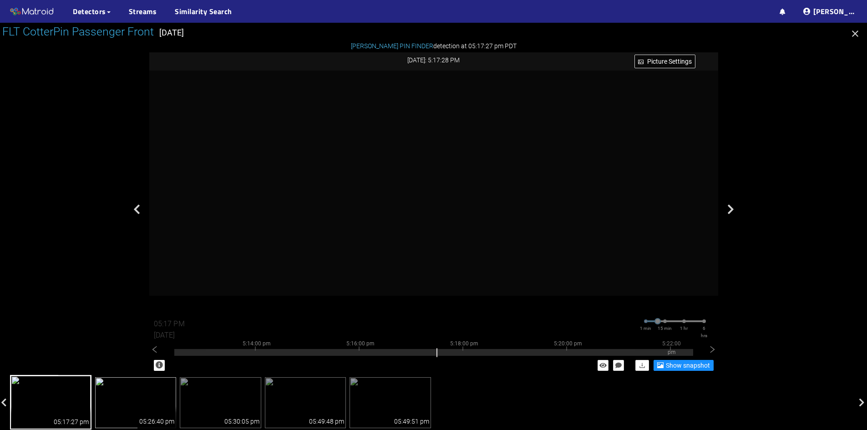
click at [138, 408] on img at bounding box center [136, 402] width 82 height 51
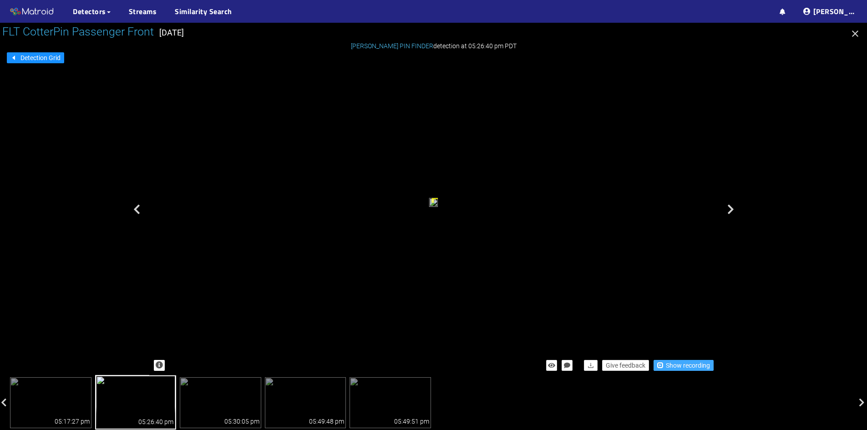
click at [683, 365] on span "Show recording" at bounding box center [688, 366] width 44 height 10
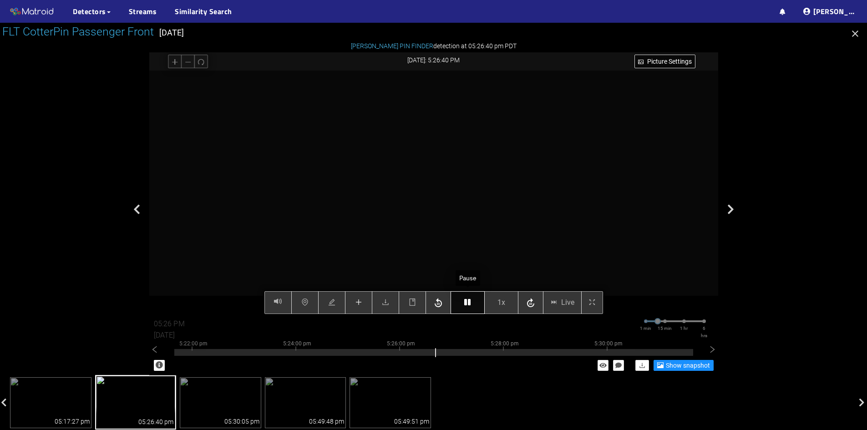
click at [472, 304] on button "button" at bounding box center [468, 302] width 34 height 23
click at [472, 305] on button "button" at bounding box center [468, 302] width 34 height 23
click at [468, 305] on icon "button" at bounding box center [467, 302] width 6 height 7
click at [355, 304] on button "button" at bounding box center [358, 302] width 27 height 23
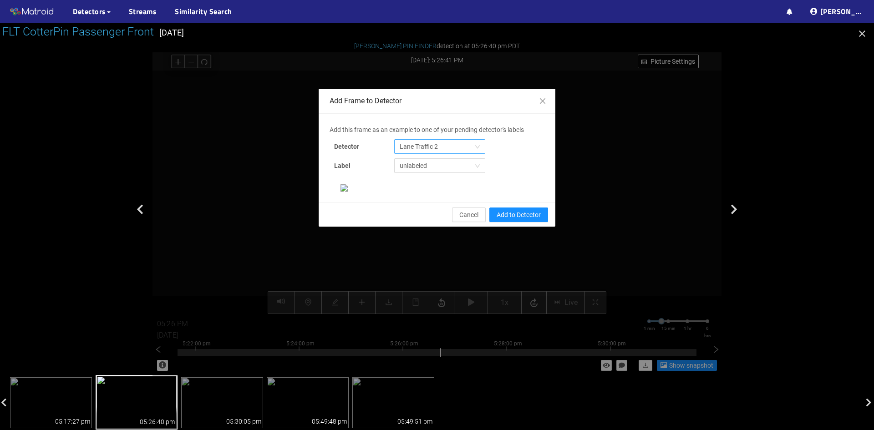
click at [439, 143] on span "Lane Traffic 2" at bounding box center [440, 147] width 80 height 14
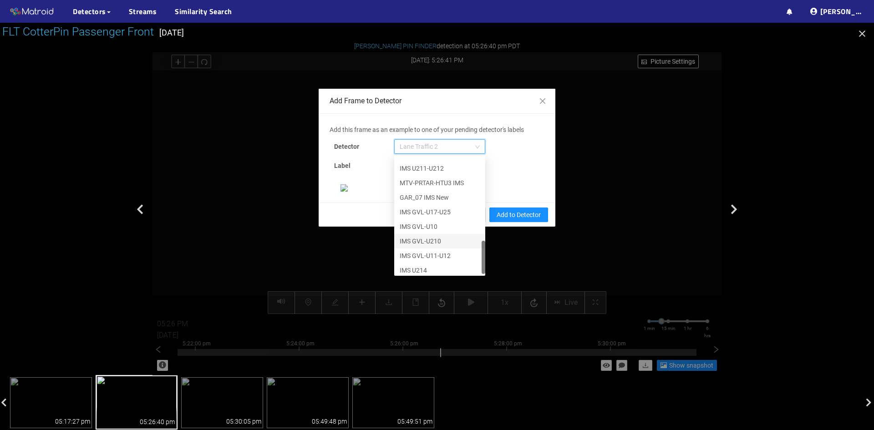
scroll to position [291, 0]
click at [421, 263] on div "[PERSON_NAME] Pin" at bounding box center [440, 267] width 80 height 10
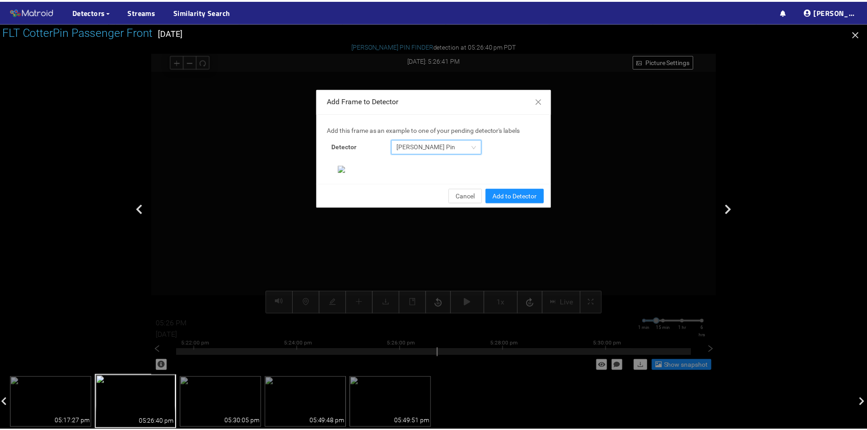
scroll to position [93, 0]
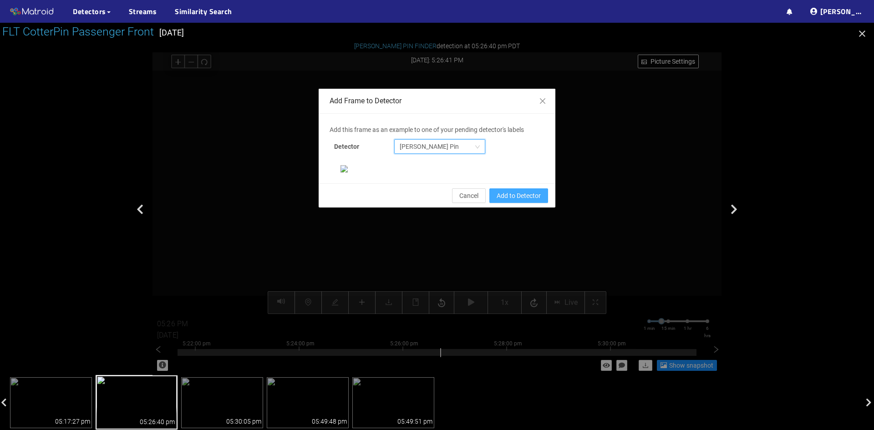
click at [499, 201] on span "Add to Detector" at bounding box center [519, 196] width 44 height 10
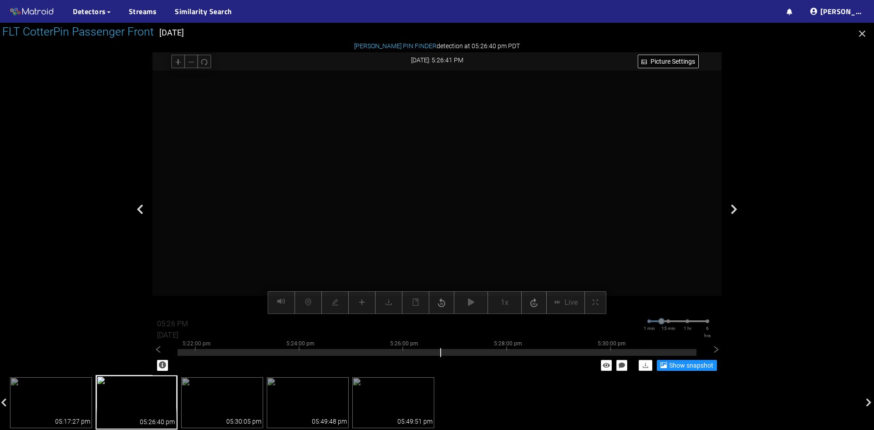
scroll to position [0, 0]
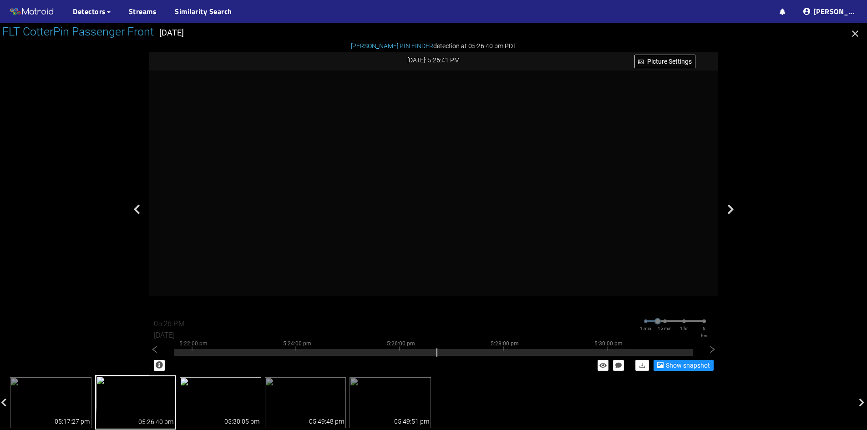
click at [217, 398] on img at bounding box center [221, 402] width 82 height 51
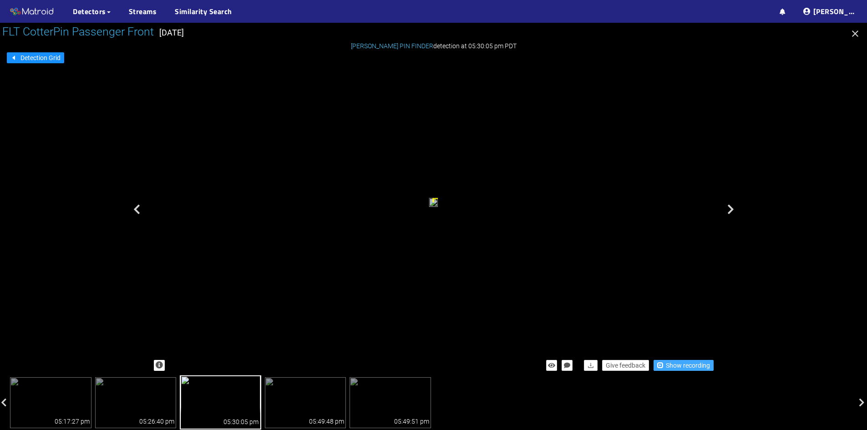
click at [684, 364] on span "Show recording" at bounding box center [688, 366] width 44 height 10
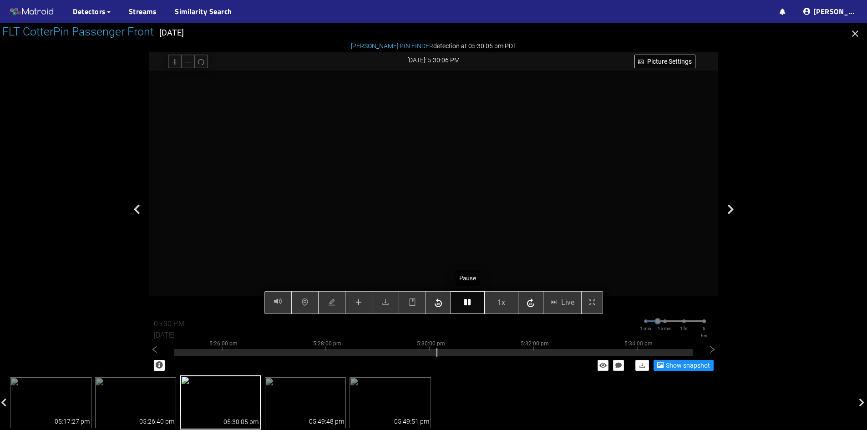
click at [466, 302] on icon "button" at bounding box center [467, 302] width 6 height 7
click at [442, 305] on icon "button" at bounding box center [438, 302] width 7 height 9
type input "05:29 PM"
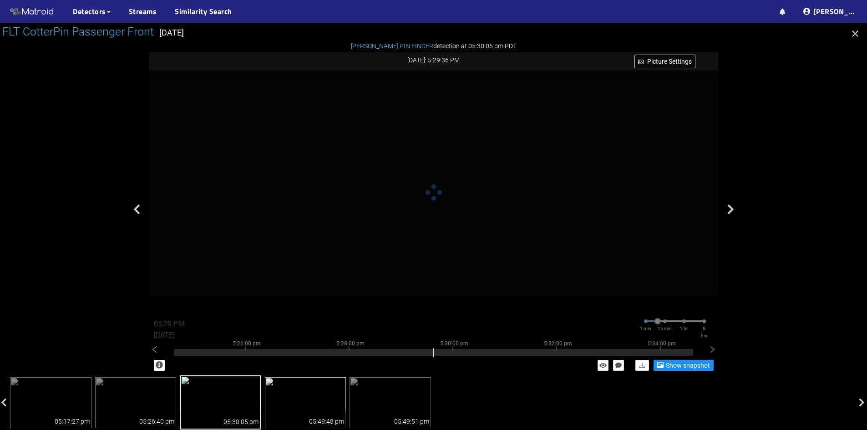
click at [314, 403] on img at bounding box center [306, 402] width 82 height 51
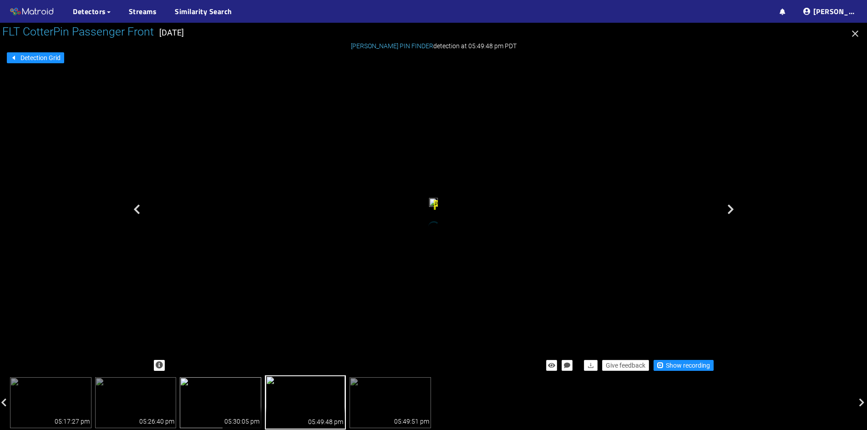
click at [238, 403] on img at bounding box center [221, 402] width 82 height 51
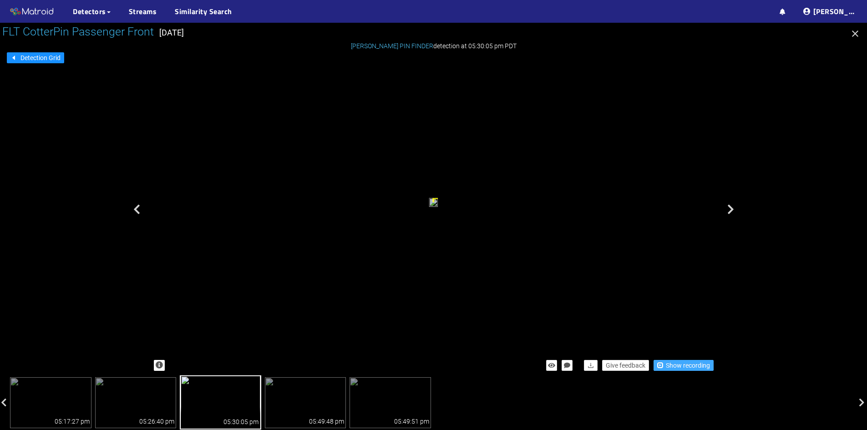
click at [676, 368] on span "Show recording" at bounding box center [688, 366] width 44 height 10
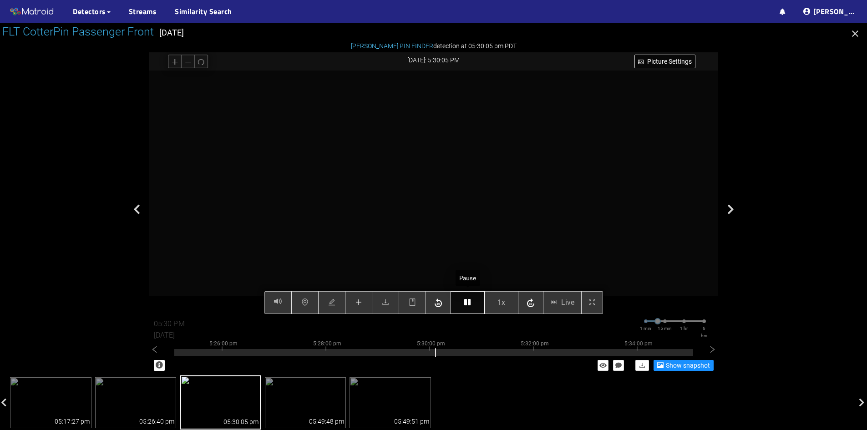
click at [470, 304] on icon "button" at bounding box center [467, 302] width 6 height 7
click at [465, 305] on icon "button" at bounding box center [467, 302] width 6 height 7
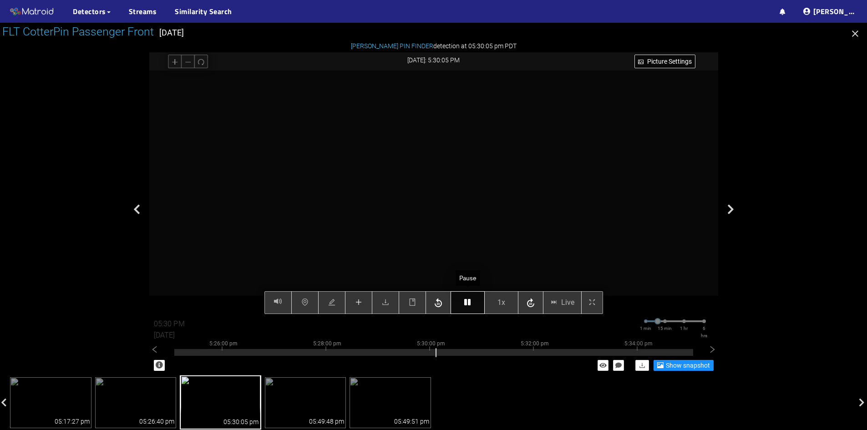
click at [465, 305] on icon "button" at bounding box center [467, 302] width 6 height 7
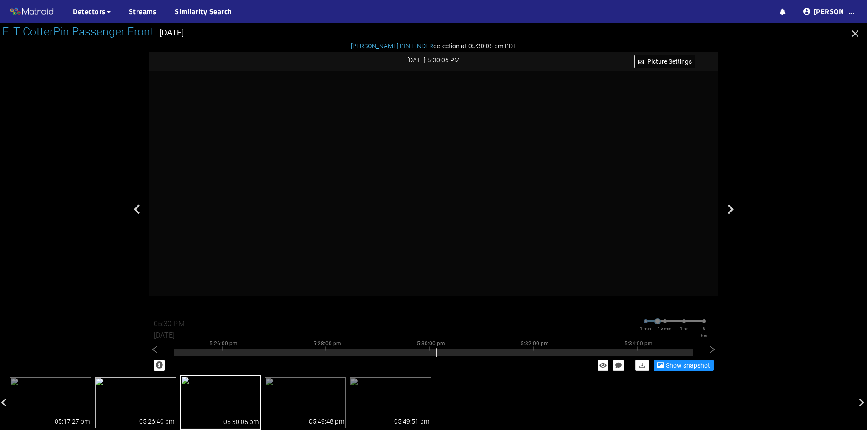
click at [162, 400] on img at bounding box center [136, 402] width 82 height 51
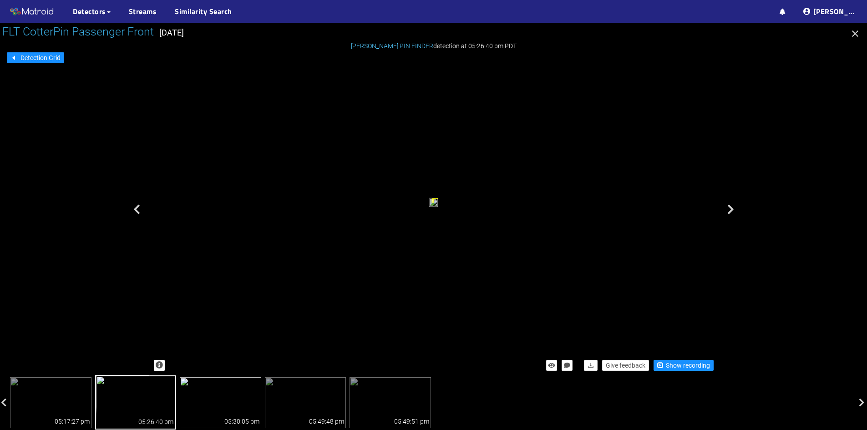
click at [209, 397] on img at bounding box center [221, 402] width 82 height 51
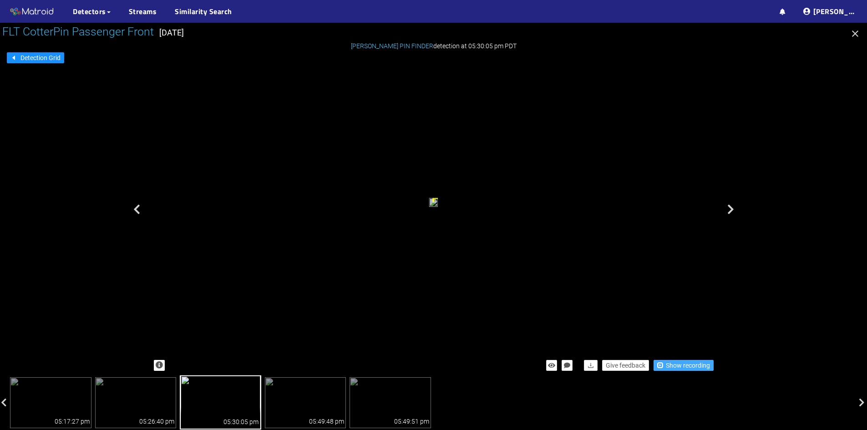
click at [683, 368] on span "Show recording" at bounding box center [688, 366] width 44 height 10
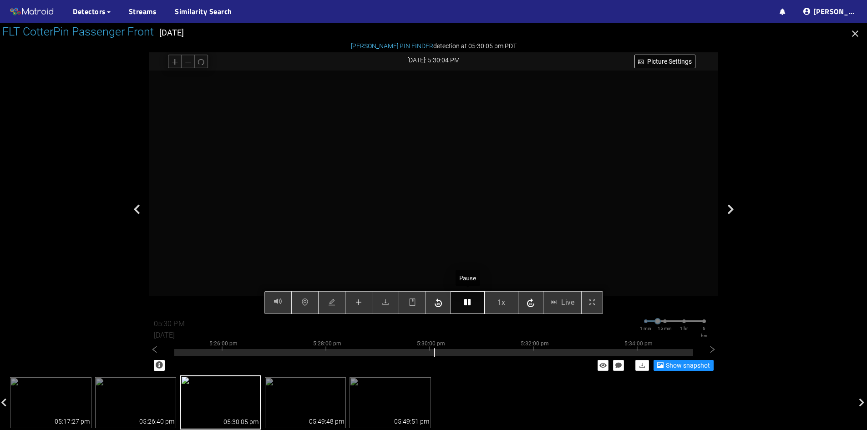
click at [466, 302] on icon "button" at bounding box center [467, 302] width 6 height 7
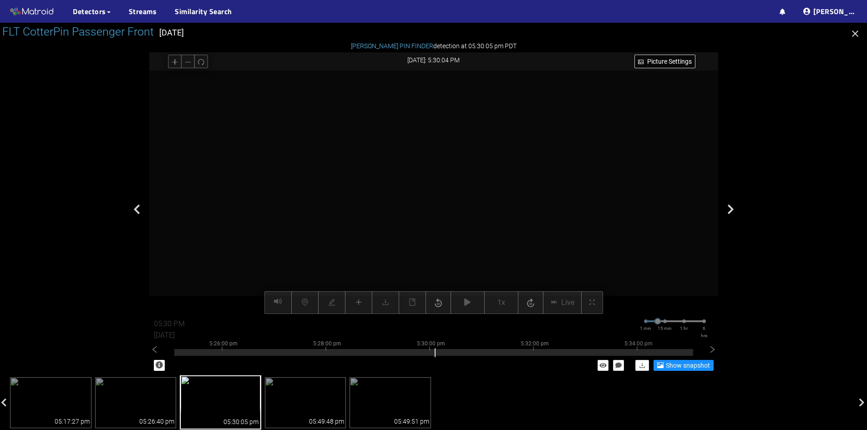
click at [362, 305] on icon "plus" at bounding box center [358, 302] width 7 height 7
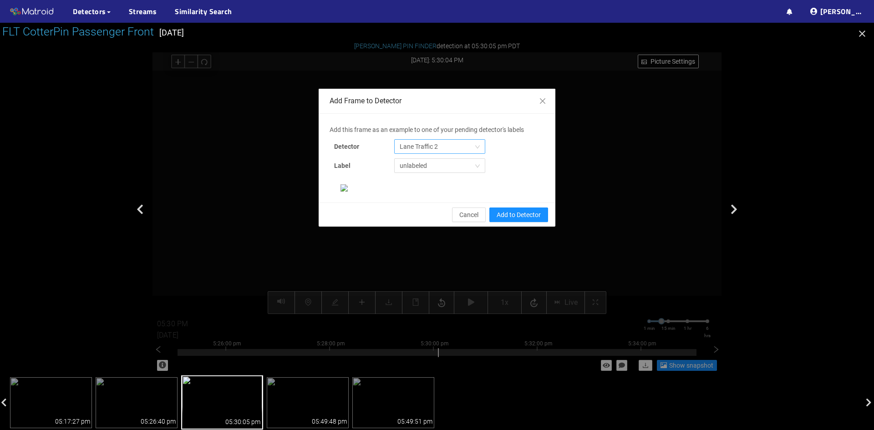
click at [439, 140] on span "Lane Traffic 2" at bounding box center [440, 147] width 80 height 14
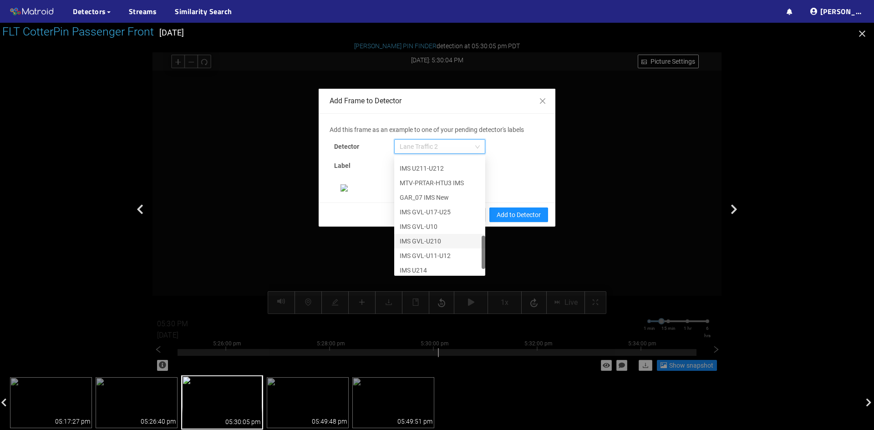
scroll to position [291, 0]
click at [429, 268] on div "[PERSON_NAME] Pin" at bounding box center [440, 267] width 80 height 10
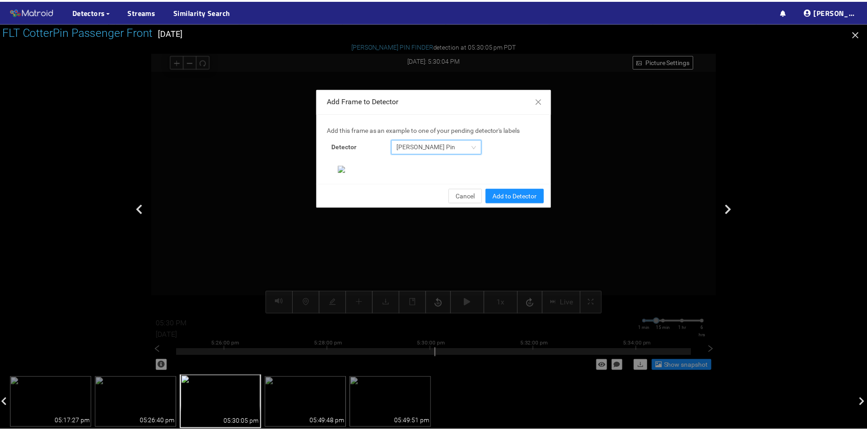
scroll to position [93, 0]
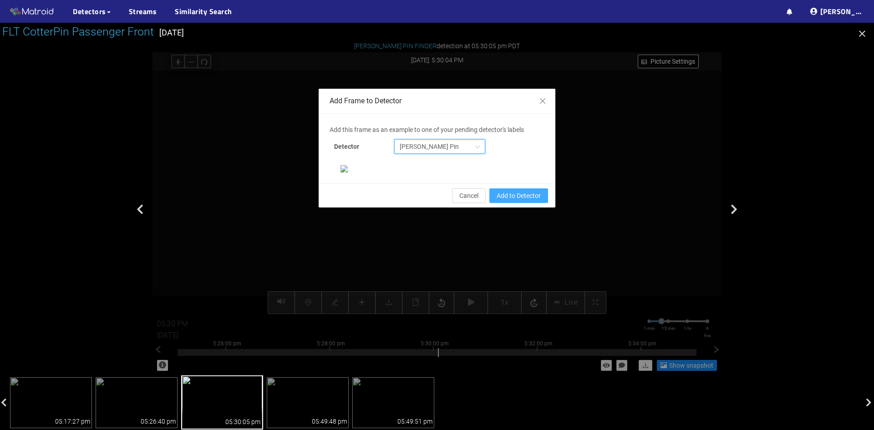
click at [514, 201] on span "Add to Detector" at bounding box center [519, 196] width 44 height 10
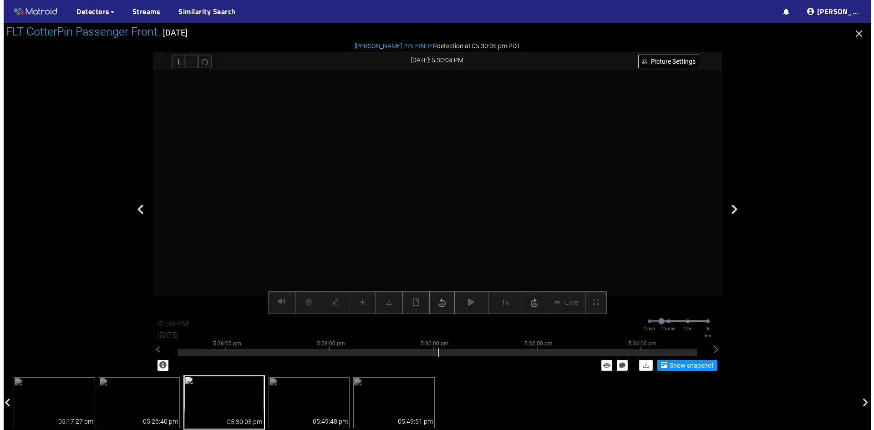
scroll to position [0, 0]
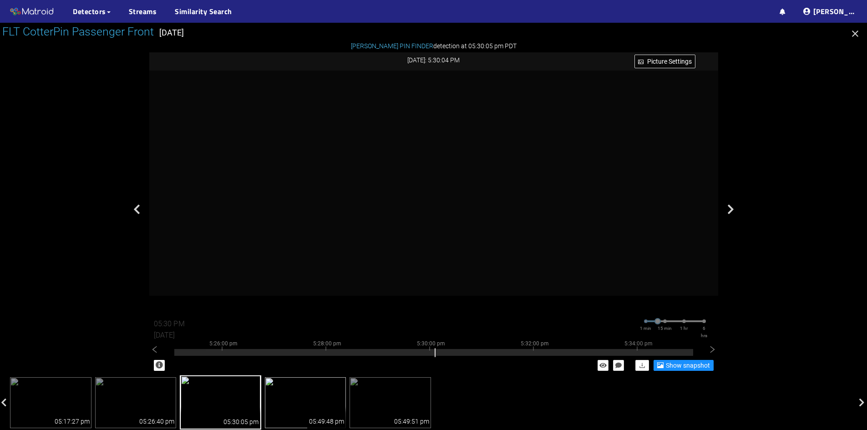
click at [323, 421] on div "05:49:48 pm" at bounding box center [326, 422] width 35 height 10
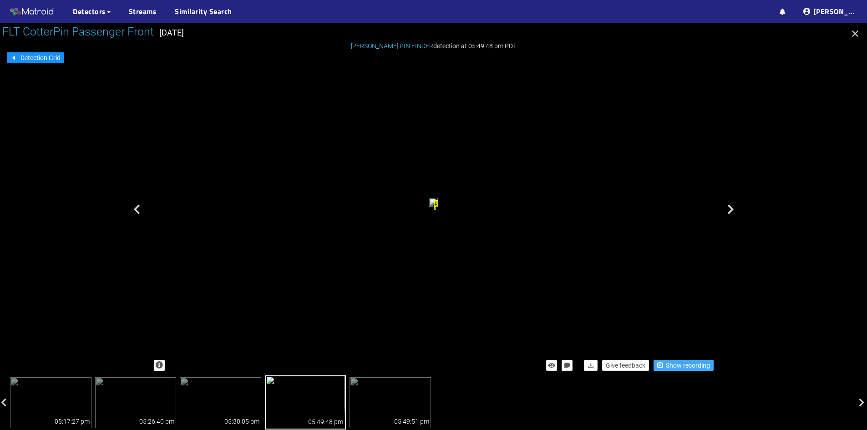
click at [683, 367] on span "Show recording" at bounding box center [688, 366] width 44 height 10
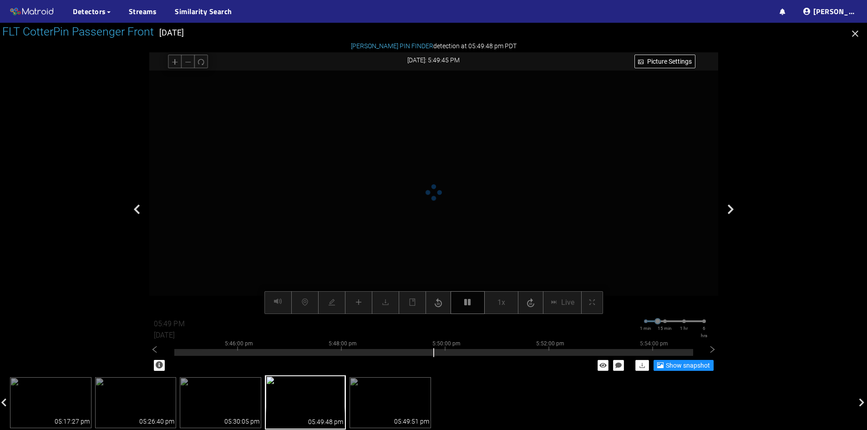
click at [473, 302] on button "button" at bounding box center [468, 302] width 34 height 23
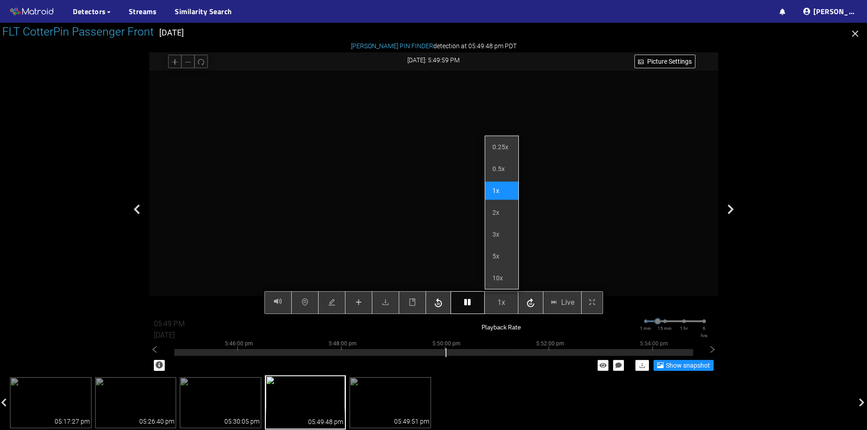
type input "05:50 PM"
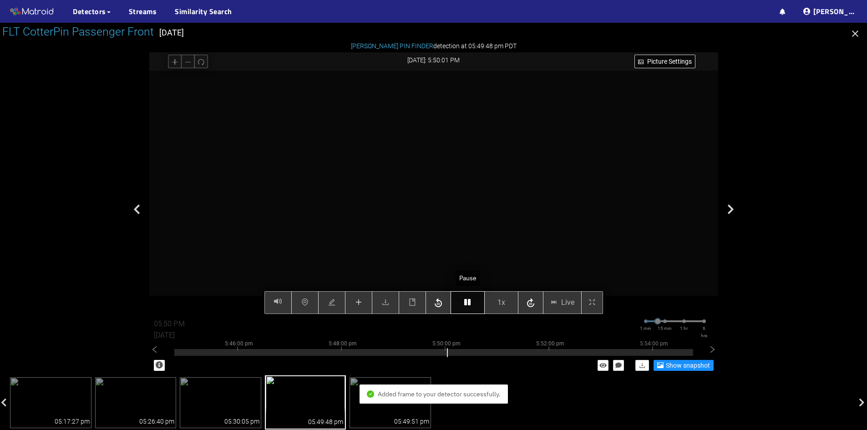
click at [463, 303] on button "button" at bounding box center [468, 302] width 34 height 23
click at [362, 299] on button "button" at bounding box center [358, 302] width 27 height 23
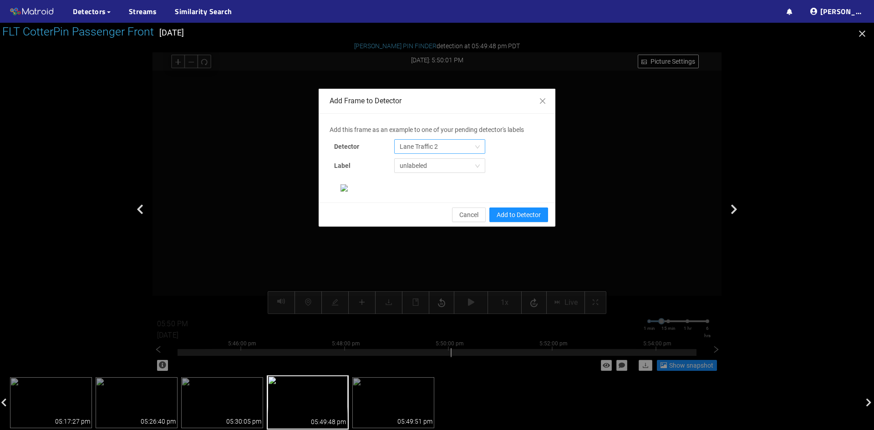
click at [431, 149] on span "Lane Traffic 2" at bounding box center [440, 147] width 80 height 14
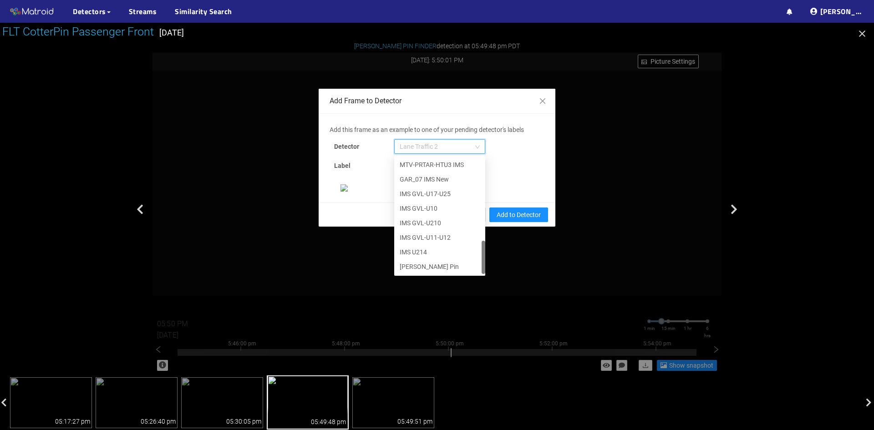
scroll to position [112, 0]
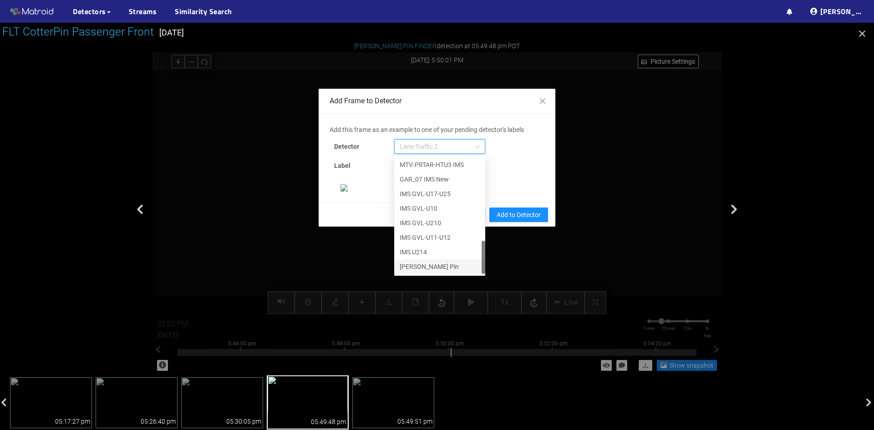
click at [413, 262] on div "[PERSON_NAME] Pin" at bounding box center [440, 267] width 80 height 10
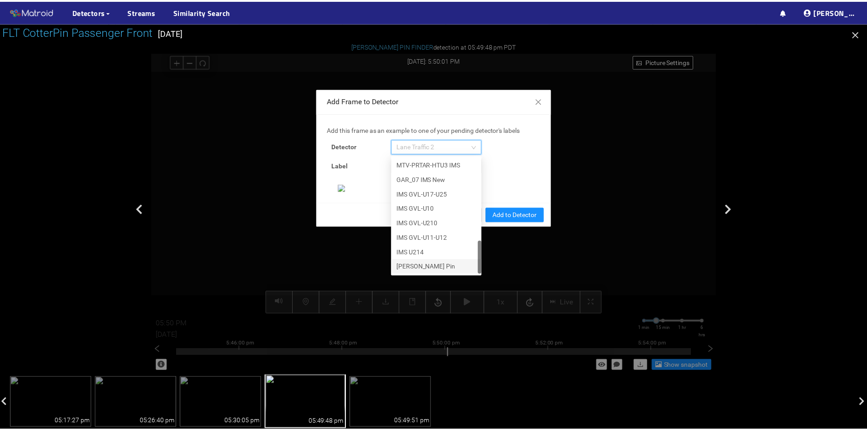
scroll to position [93, 0]
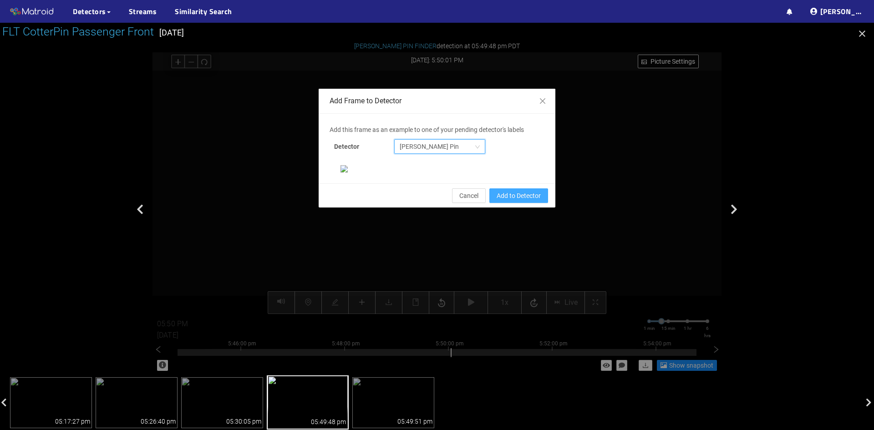
click at [509, 201] on span "Add to Detector" at bounding box center [519, 196] width 44 height 10
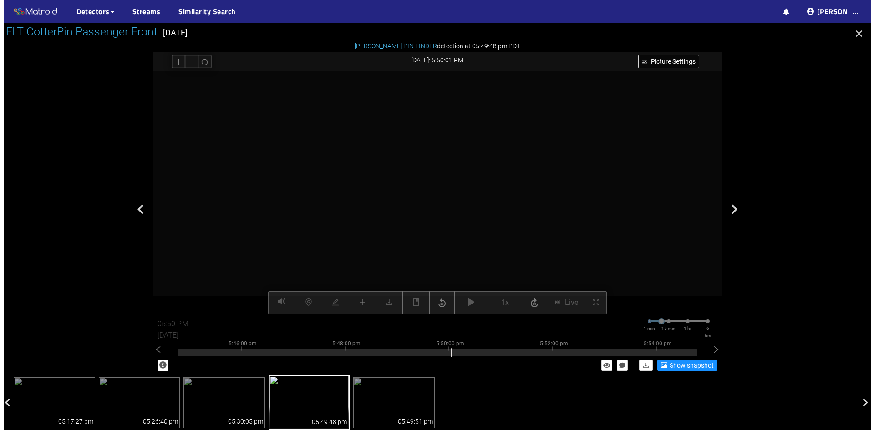
scroll to position [48, 0]
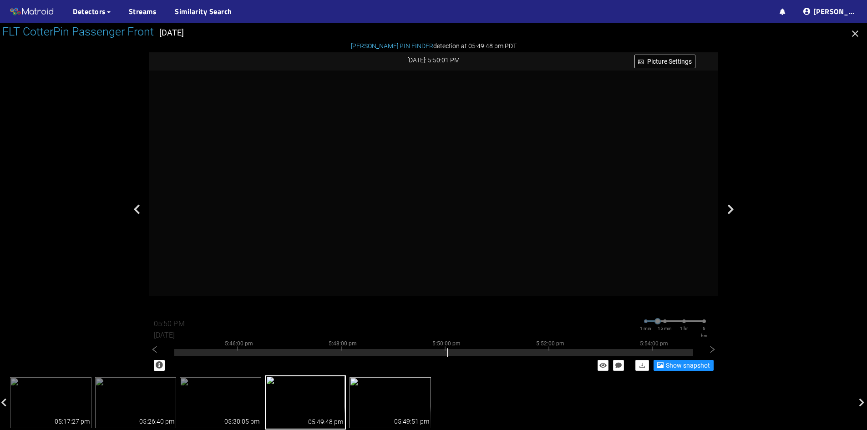
click at [385, 402] on img at bounding box center [391, 402] width 82 height 51
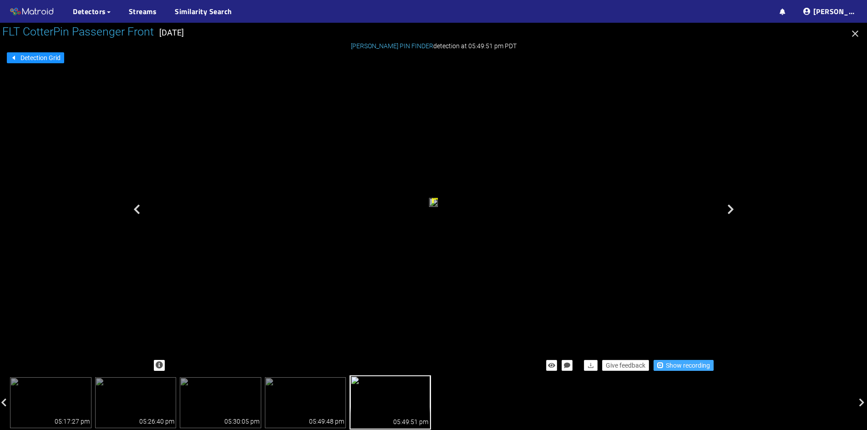
click at [687, 365] on span "Show recording" at bounding box center [688, 366] width 44 height 10
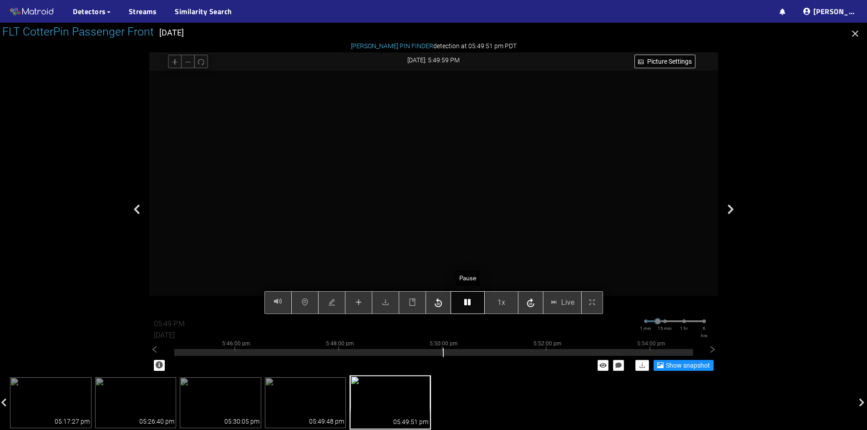
type input "05:50 PM"
click at [471, 302] on icon "button" at bounding box center [467, 302] width 6 height 7
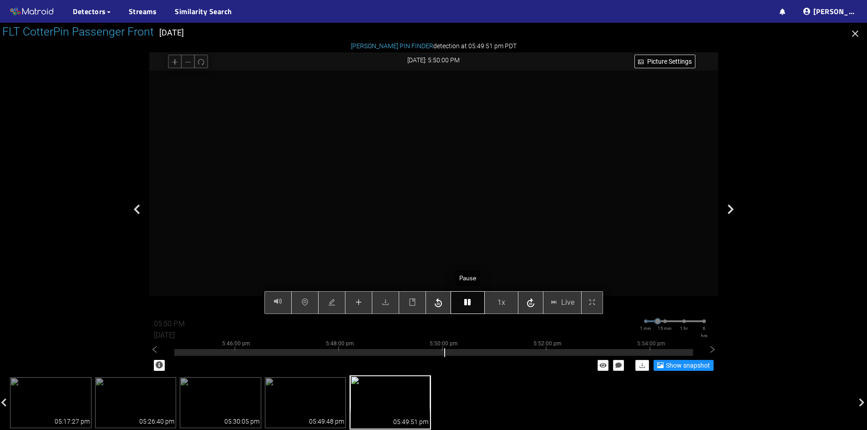
click at [471, 302] on icon "button" at bounding box center [467, 302] width 6 height 7
click at [365, 304] on button "button" at bounding box center [358, 302] width 27 height 23
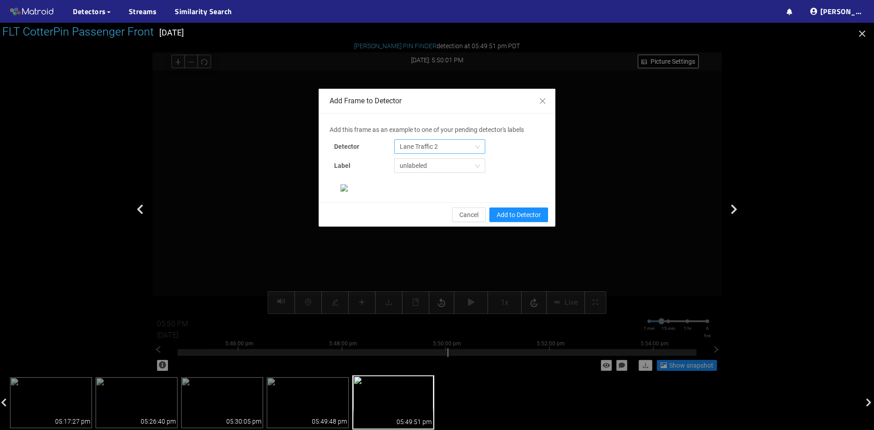
click at [425, 147] on span "Lane Traffic 2" at bounding box center [440, 147] width 80 height 14
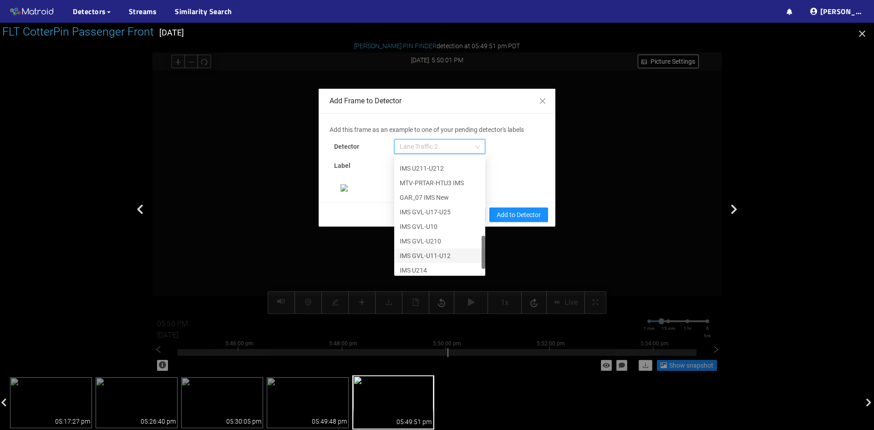
scroll to position [291, 0]
click at [417, 264] on div "[PERSON_NAME] Pin" at bounding box center [440, 267] width 80 height 10
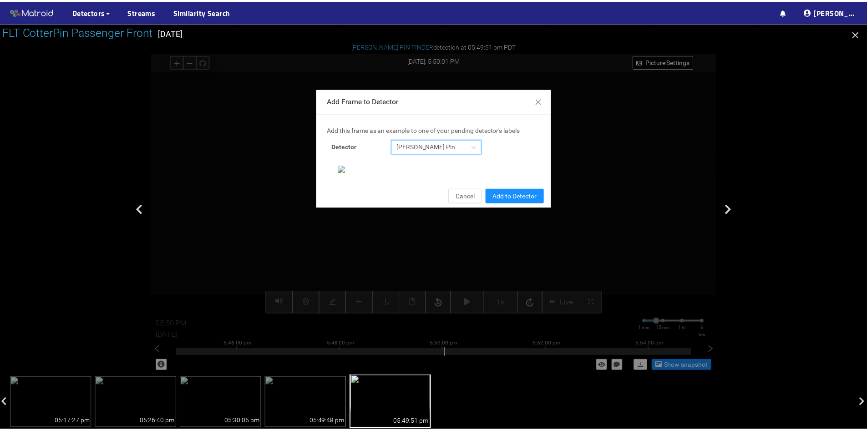
scroll to position [93, 0]
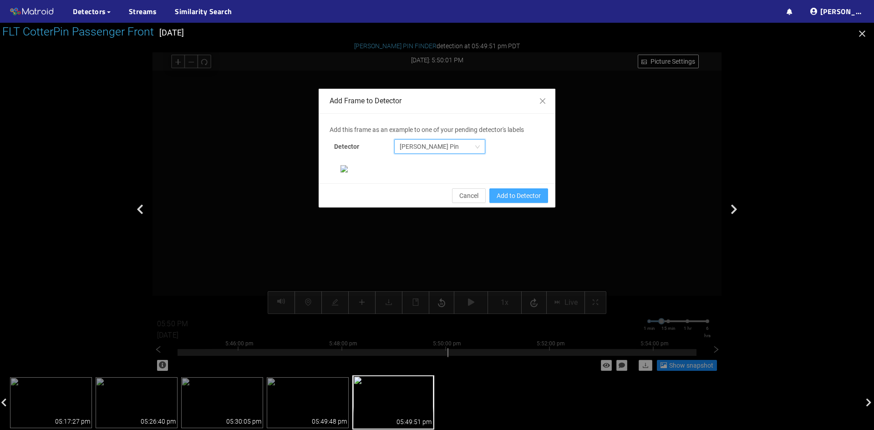
click at [510, 201] on span "Add to Detector" at bounding box center [519, 196] width 44 height 10
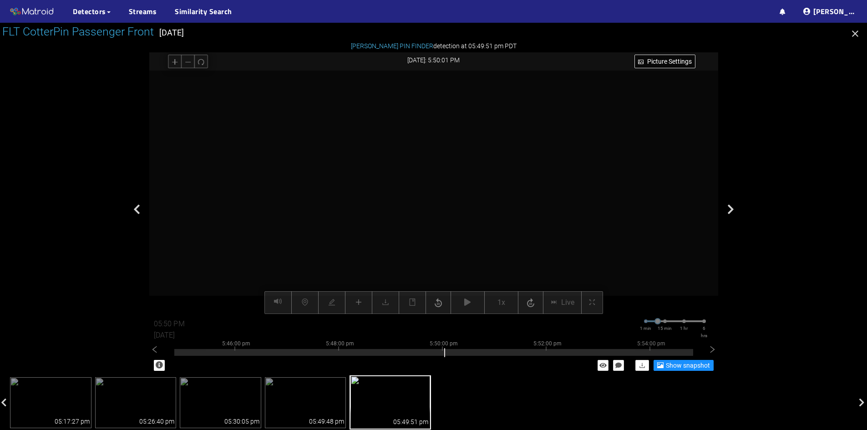
scroll to position [48, 0]
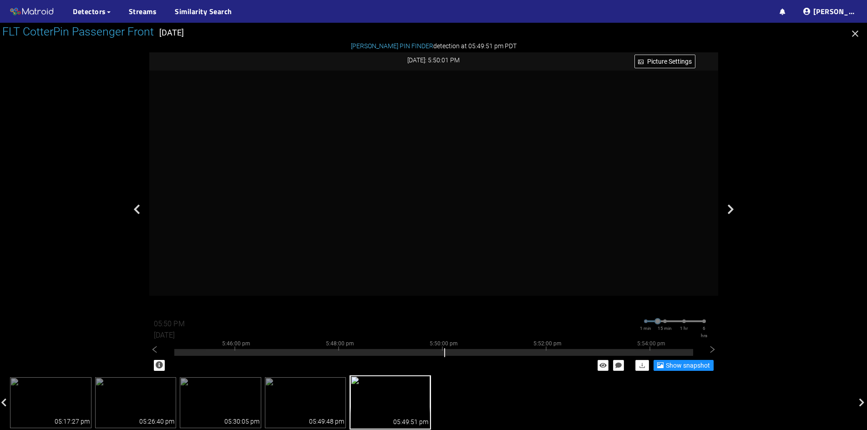
click at [857, 31] on icon "button" at bounding box center [855, 33] width 11 height 11
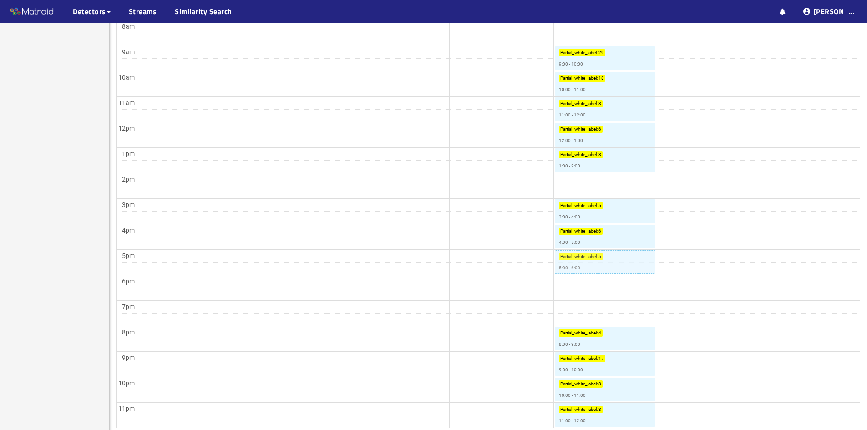
scroll to position [403, 0]
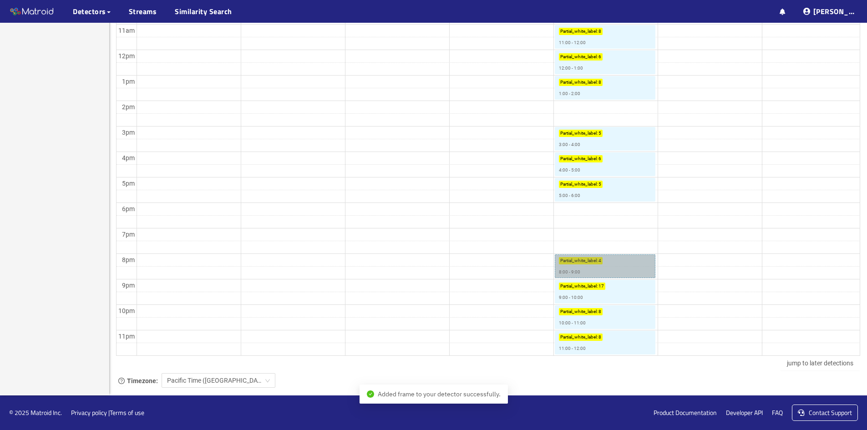
click at [588, 267] on link "Partial_white_label : 4 8:00 - 9:00" at bounding box center [605, 267] width 100 height 24
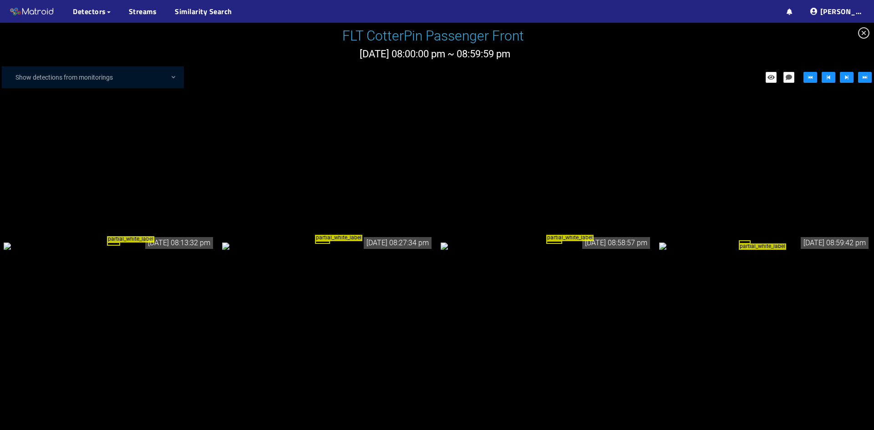
click at [157, 251] on div "partial_white_label" at bounding box center [109, 246] width 211 height 10
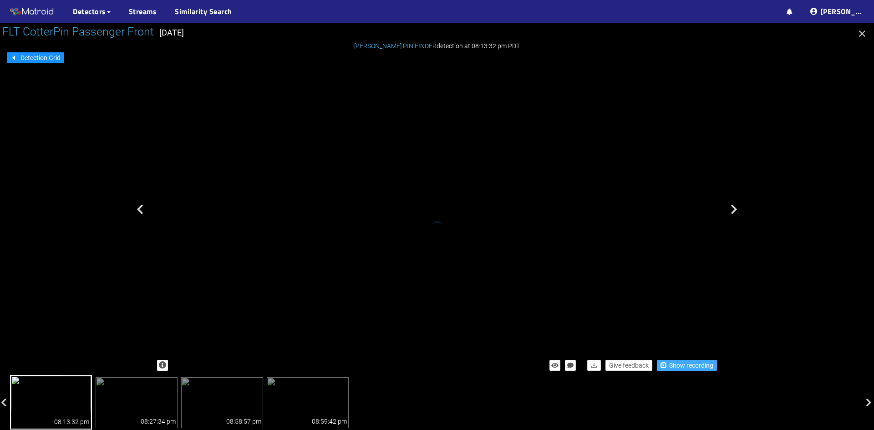
click at [683, 369] on span "Show recording" at bounding box center [691, 366] width 44 height 10
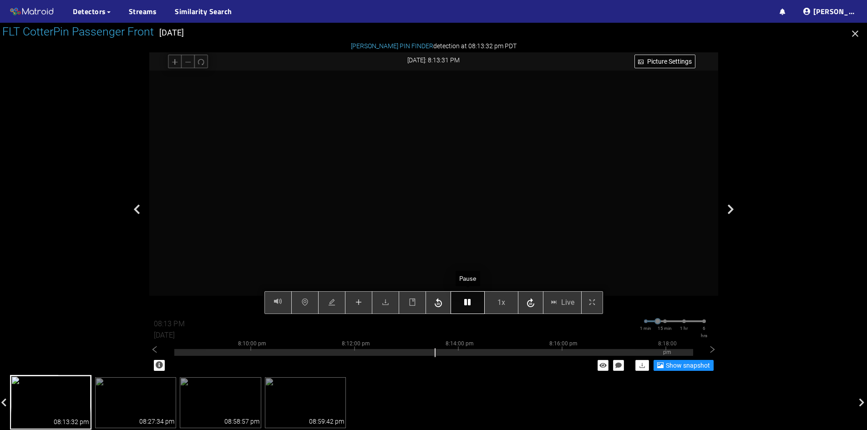
click at [474, 303] on button "button" at bounding box center [468, 302] width 34 height 23
click at [474, 301] on button "button" at bounding box center [468, 302] width 34 height 23
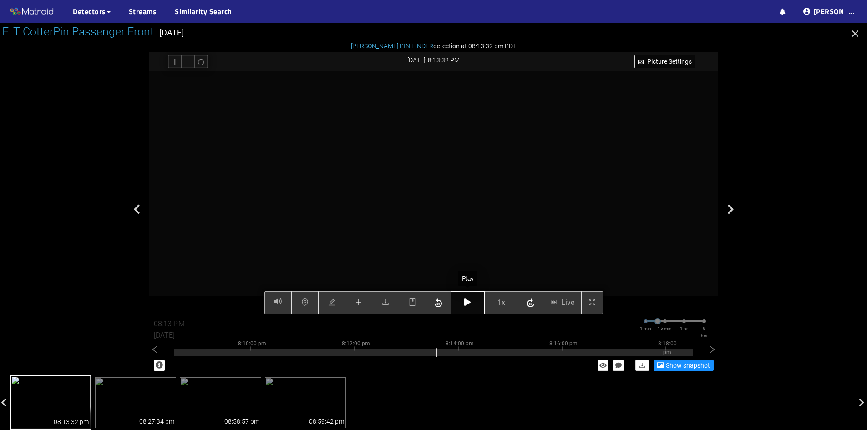
click at [469, 302] on icon "button" at bounding box center [467, 302] width 6 height 7
click at [459, 296] on button "button" at bounding box center [468, 302] width 34 height 23
click at [461, 297] on button "button" at bounding box center [468, 302] width 34 height 23
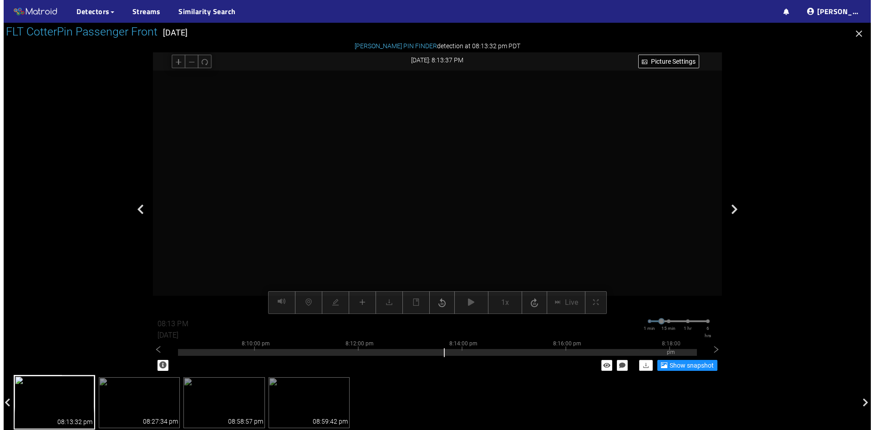
scroll to position [220, 0]
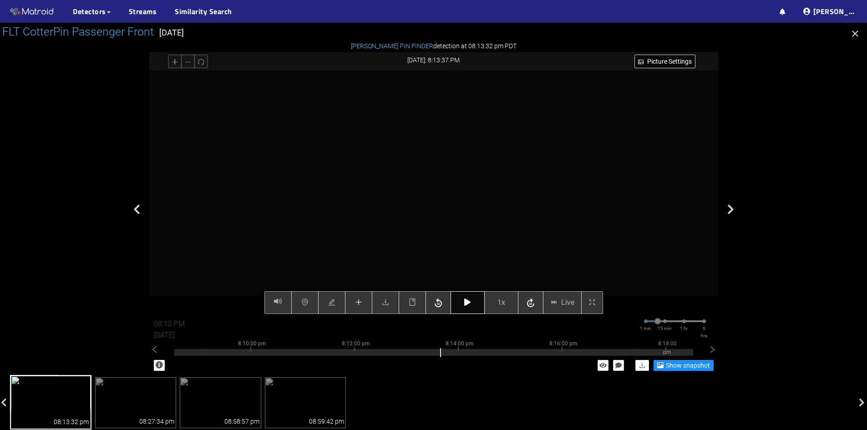
click at [469, 298] on button "button" at bounding box center [468, 302] width 34 height 23
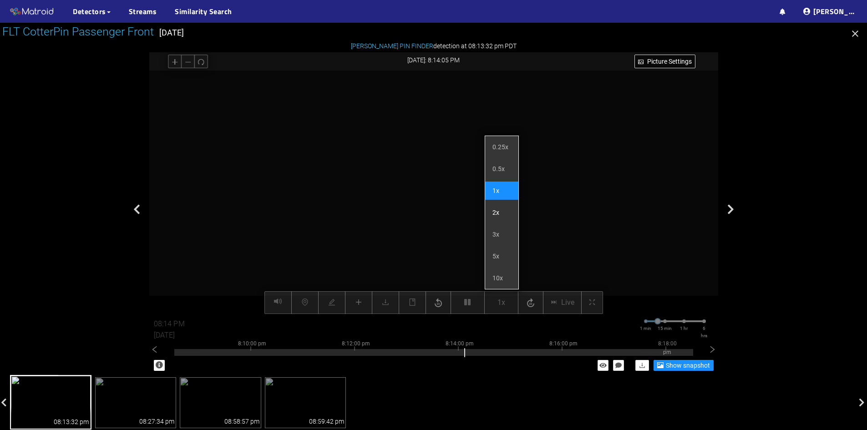
click at [498, 214] on li "2x" at bounding box center [501, 213] width 33 height 18
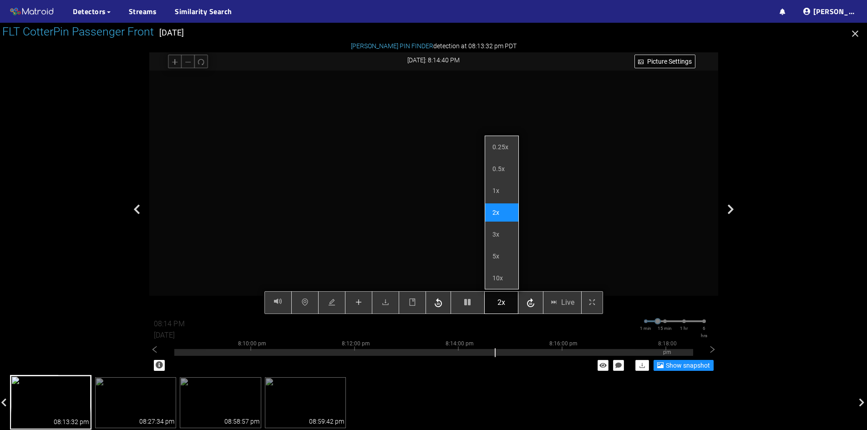
click at [509, 302] on button "2x" at bounding box center [501, 302] width 34 height 23
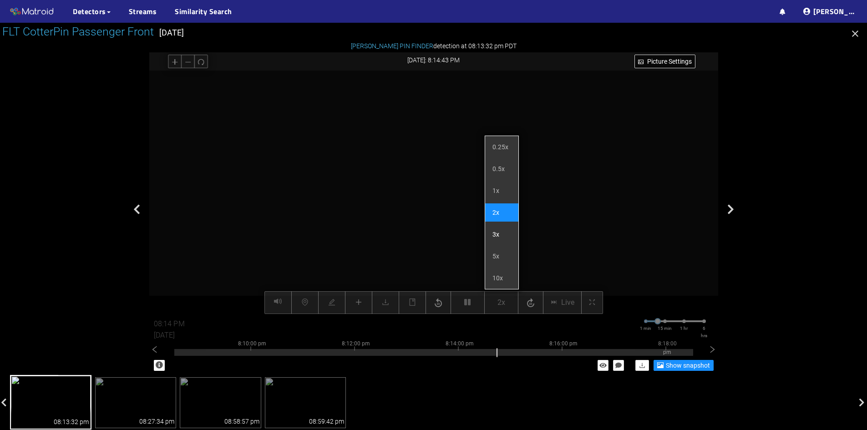
click at [502, 232] on li "3x" at bounding box center [501, 234] width 33 height 18
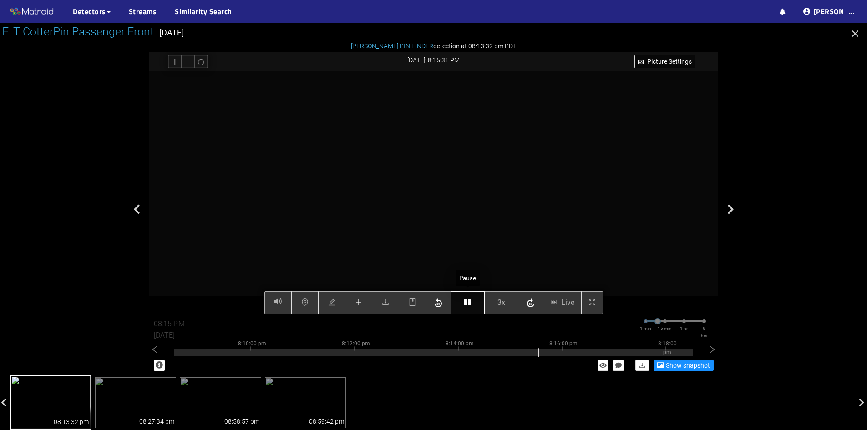
click at [465, 311] on button "button" at bounding box center [468, 302] width 34 height 23
click at [464, 302] on button "button" at bounding box center [468, 302] width 34 height 23
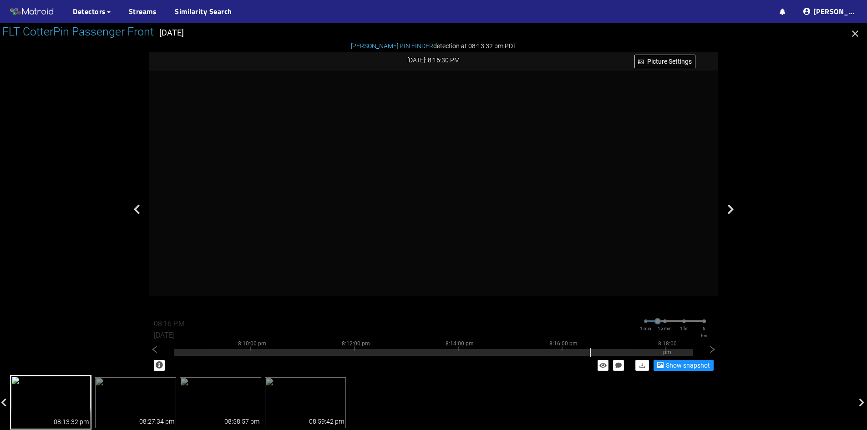
click at [438, 356] on div "Show snapshot" at bounding box center [433, 366] width 569 height 20
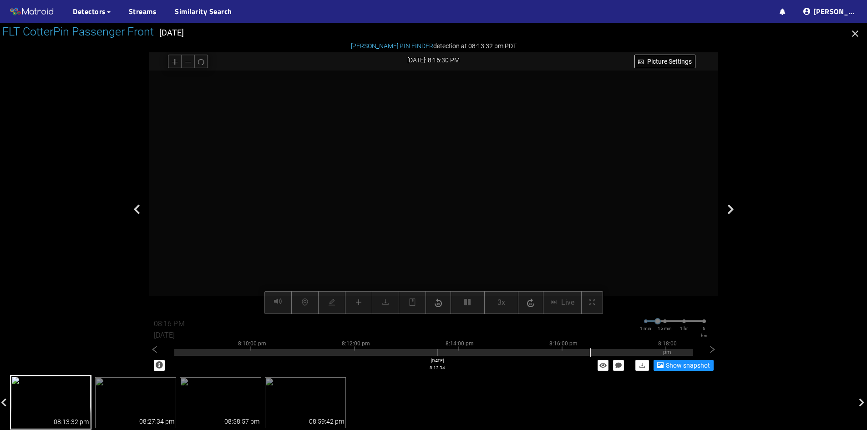
click at [438, 352] on div at bounding box center [433, 352] width 519 height 7
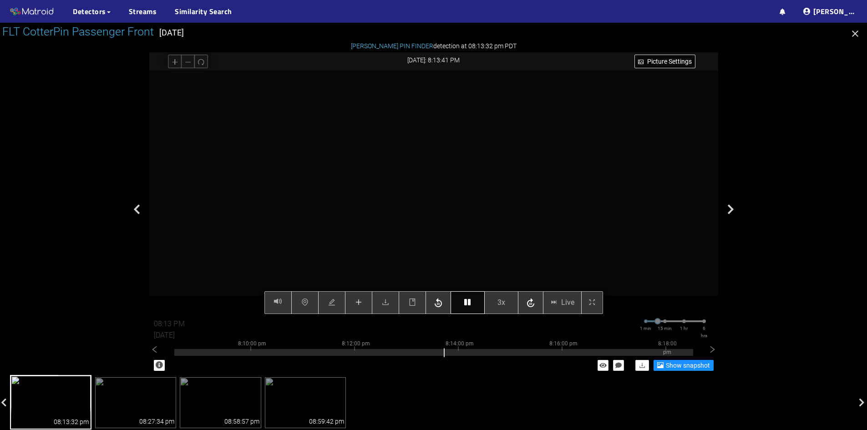
click at [465, 299] on icon "button" at bounding box center [467, 302] width 6 height 7
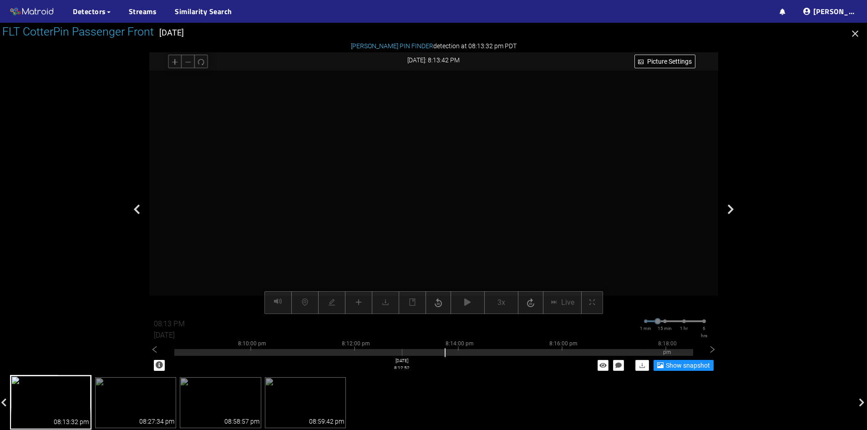
click at [402, 354] on div at bounding box center [433, 352] width 519 height 7
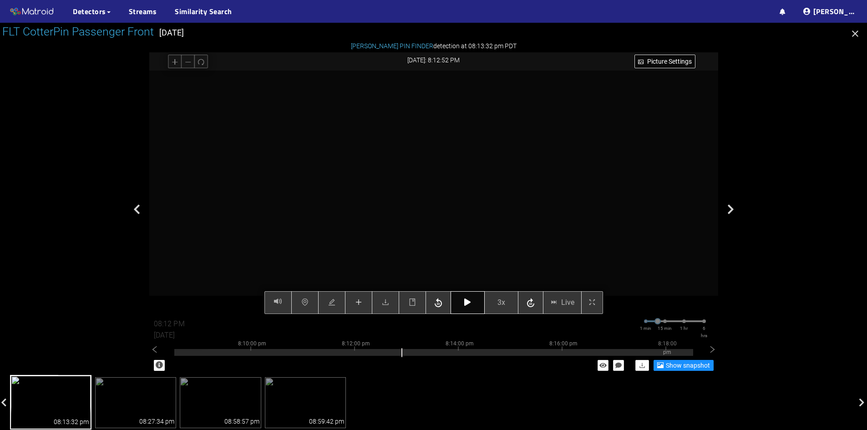
click at [469, 302] on icon "button" at bounding box center [467, 302] width 6 height 7
click at [468, 302] on icon "button" at bounding box center [467, 302] width 6 height 7
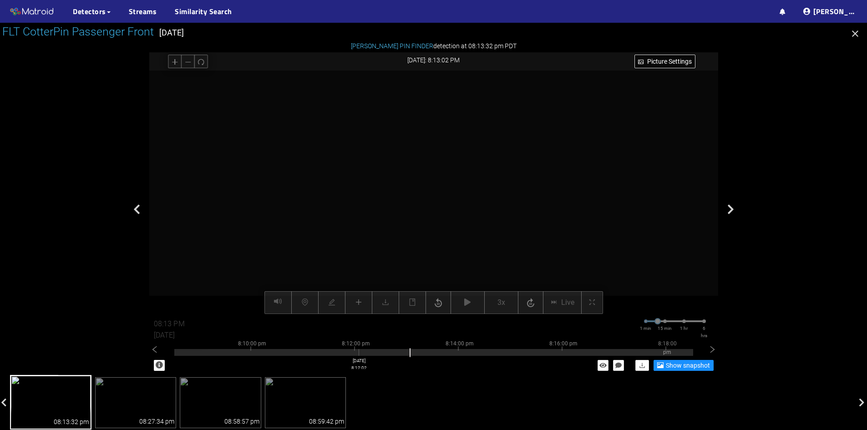
click at [359, 354] on div at bounding box center [433, 352] width 519 height 7
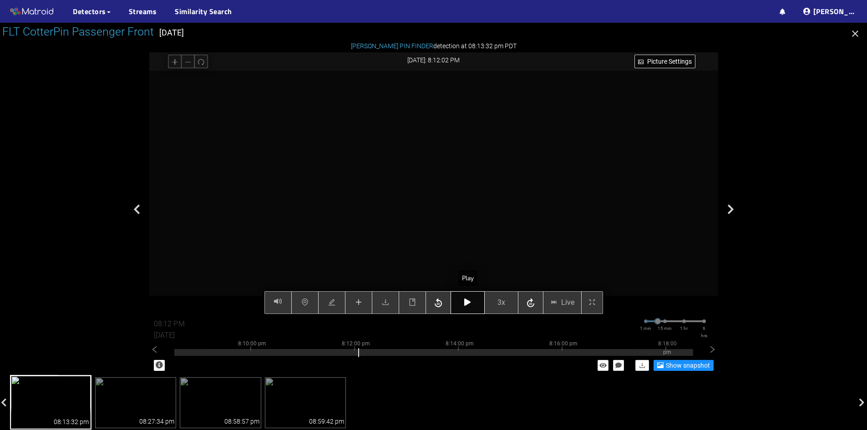
click at [474, 304] on button "button" at bounding box center [468, 302] width 34 height 23
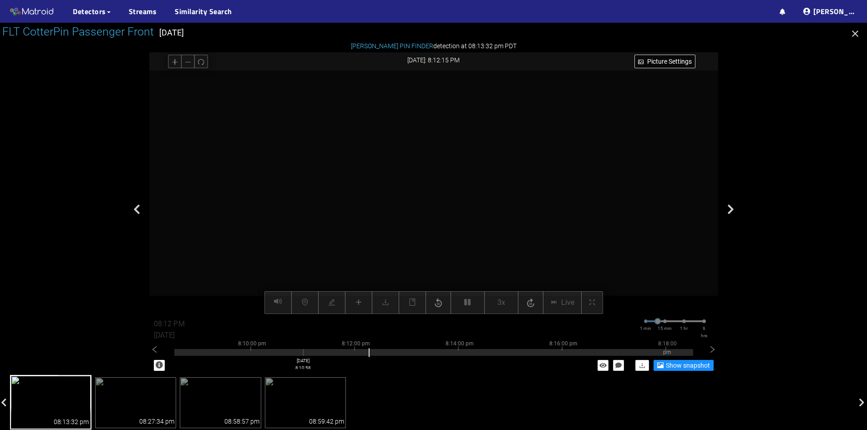
click at [303, 352] on div at bounding box center [433, 352] width 519 height 7
click at [445, 353] on div at bounding box center [433, 352] width 519 height 7
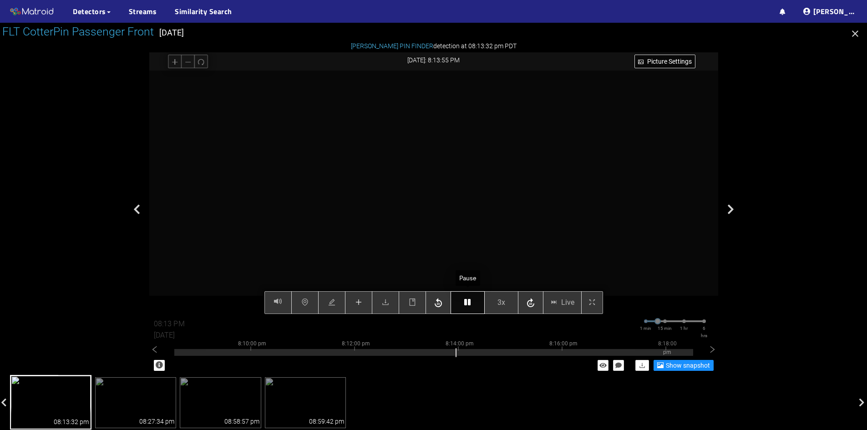
click at [470, 307] on button "button" at bounding box center [468, 302] width 34 height 23
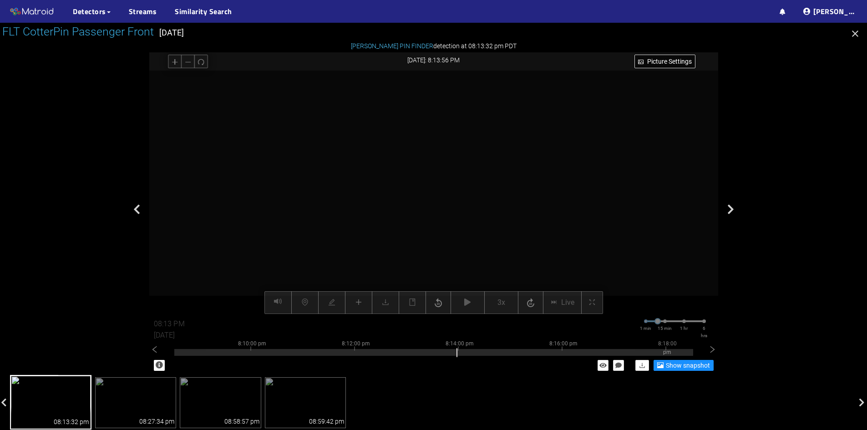
click at [438, 287] on video at bounding box center [433, 193] width 487 height 244
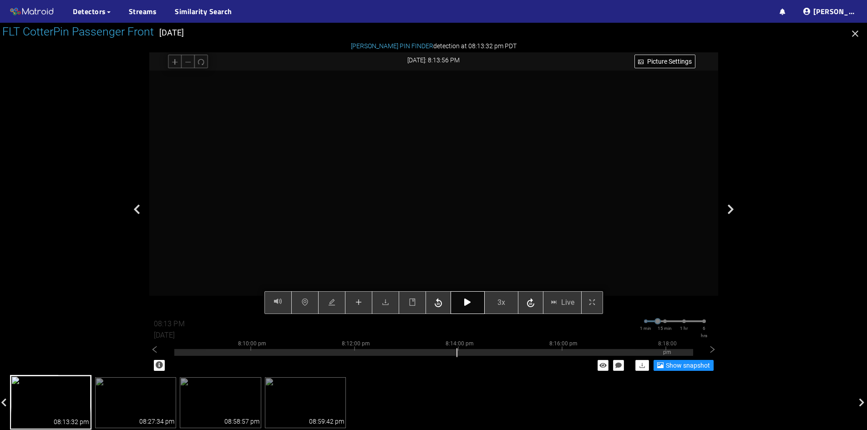
click at [461, 304] on button "button" at bounding box center [468, 302] width 34 height 23
click at [461, 305] on button "button" at bounding box center [468, 302] width 34 height 23
click at [471, 303] on icon "button" at bounding box center [467, 302] width 6 height 7
click at [530, 306] on icon "button" at bounding box center [530, 303] width 11 height 14
type input "08:15 PM"
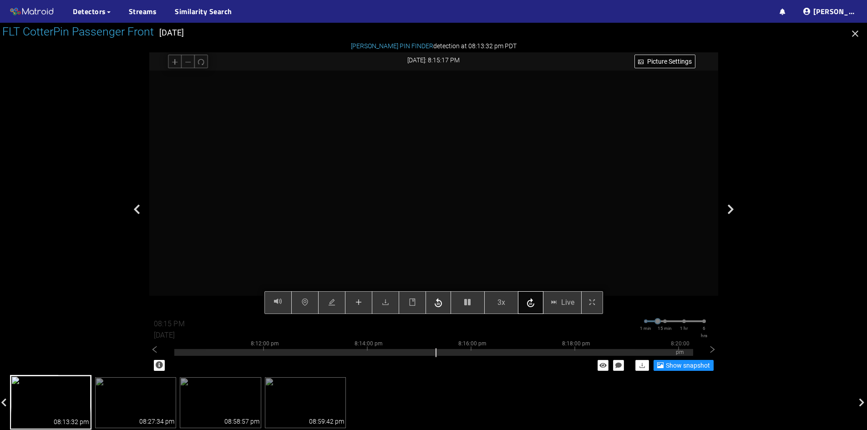
click at [526, 304] on icon "button" at bounding box center [530, 303] width 11 height 14
click at [464, 304] on button "button" at bounding box center [468, 302] width 34 height 23
click at [358, 299] on icon "plus" at bounding box center [358, 302] width 7 height 7
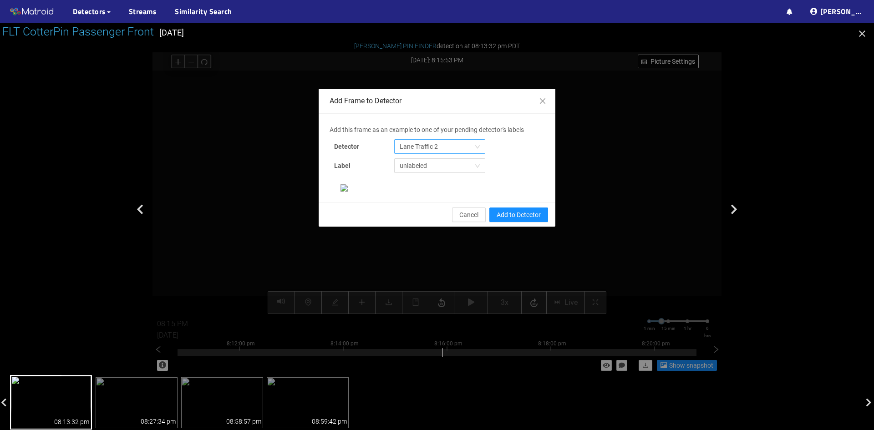
click at [445, 141] on span "Lane Traffic 2" at bounding box center [440, 147] width 80 height 14
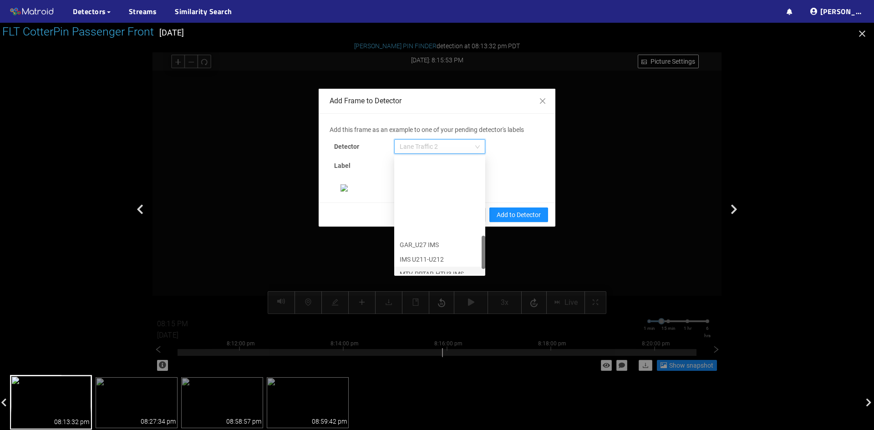
scroll to position [291, 0]
click at [432, 262] on div "[PERSON_NAME] Pin" at bounding box center [440, 267] width 80 height 10
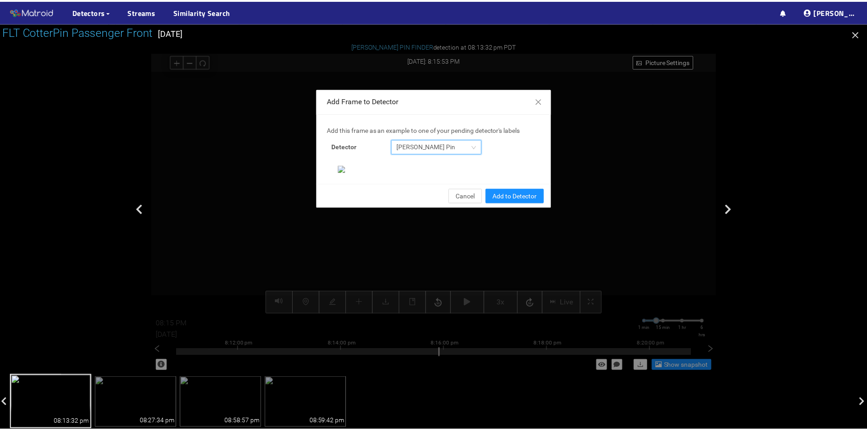
scroll to position [93, 0]
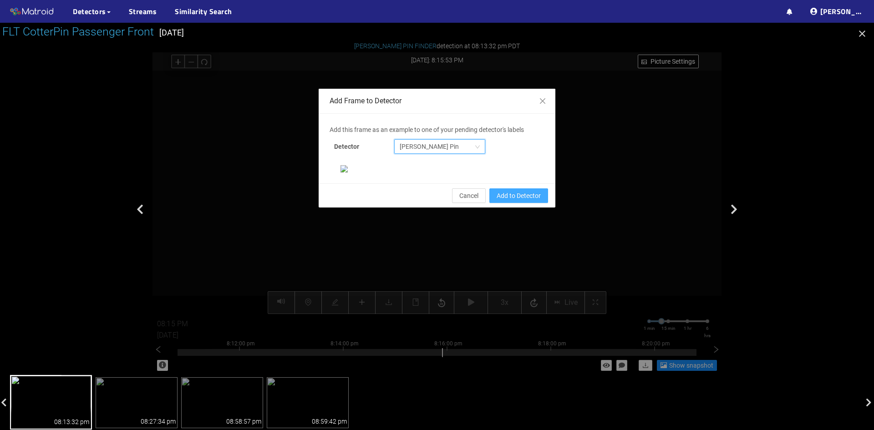
click at [515, 201] on span "Add to Detector" at bounding box center [519, 196] width 44 height 10
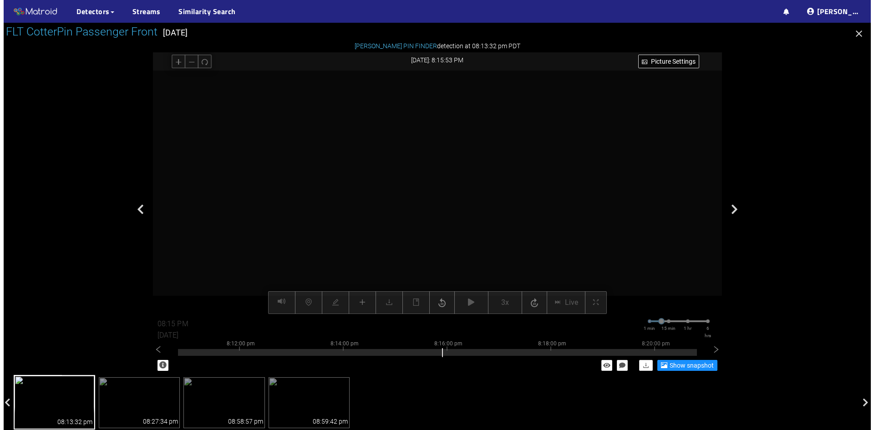
scroll to position [48, 0]
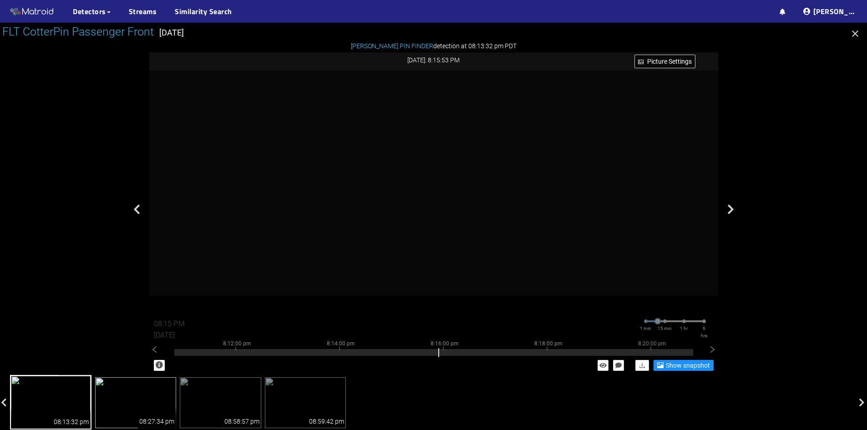
click at [154, 409] on div "08:27:34 pm" at bounding box center [157, 418] width 39 height 22
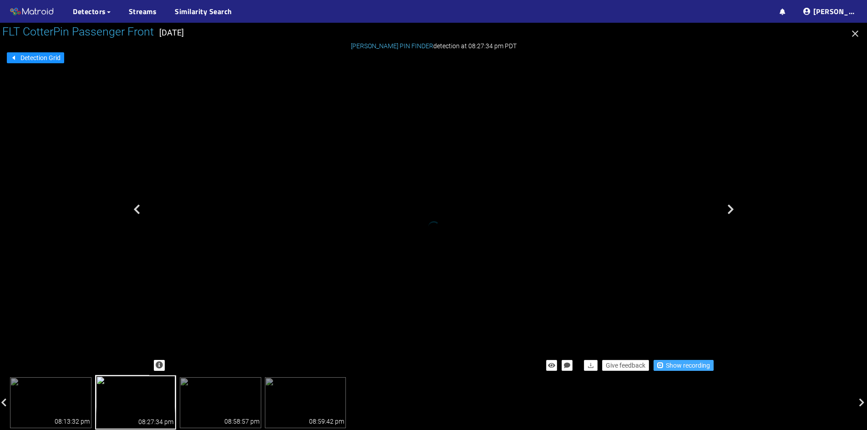
click at [680, 367] on span "Show recording" at bounding box center [688, 366] width 44 height 10
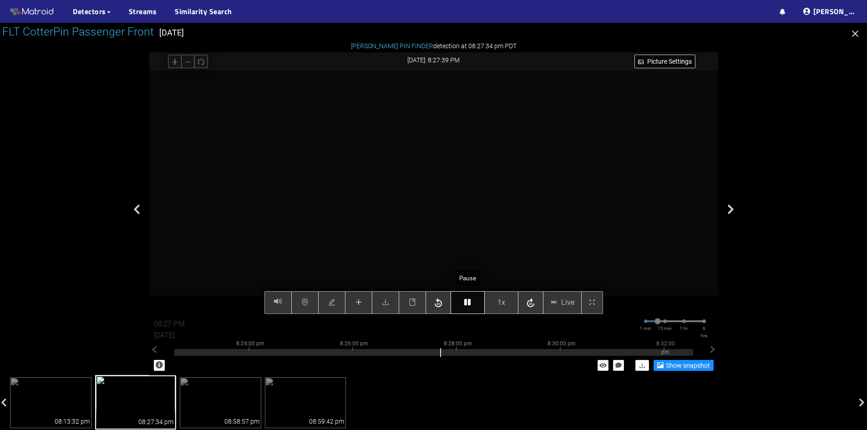
click at [465, 301] on icon "button" at bounding box center [467, 302] width 6 height 7
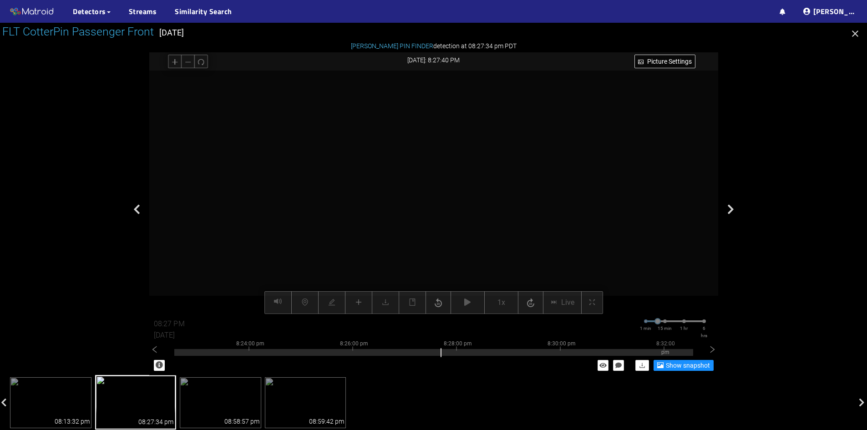
click at [358, 307] on div "Picture Settings 1x Live 08:27 PM 08/07/2025 1 min 15 min 1 hr 6 hrs 8:14:00 pm…" at bounding box center [433, 193] width 569 height 244
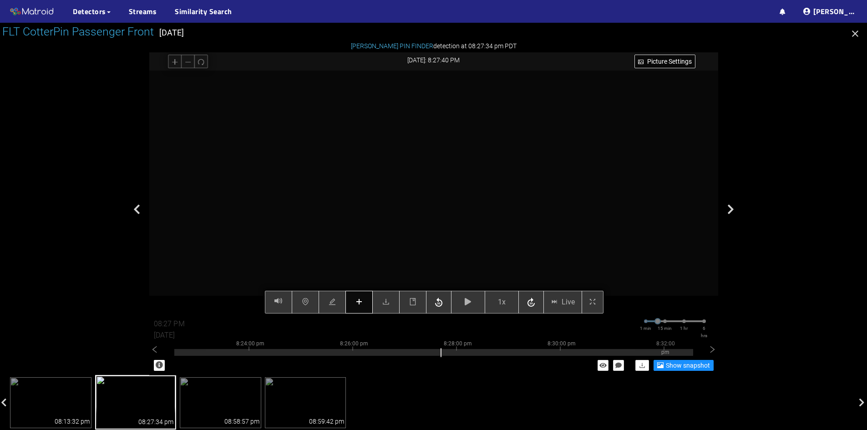
click at [362, 300] on icon "plus" at bounding box center [359, 301] width 7 height 7
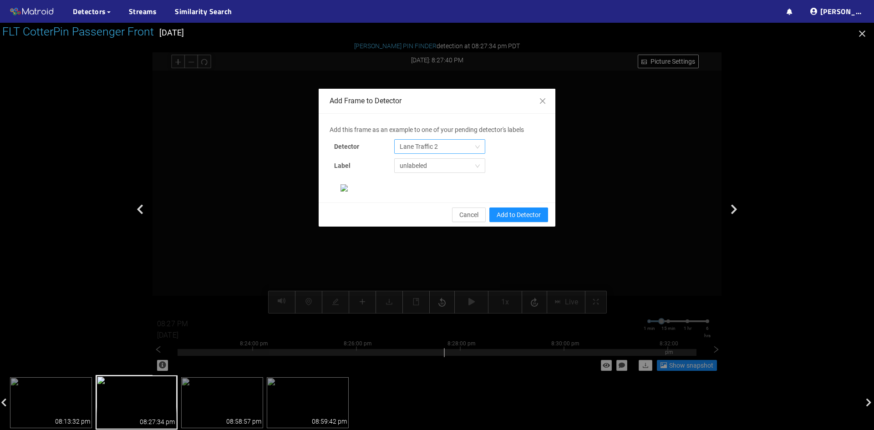
click at [458, 142] on span "Lane Traffic 2" at bounding box center [440, 147] width 80 height 14
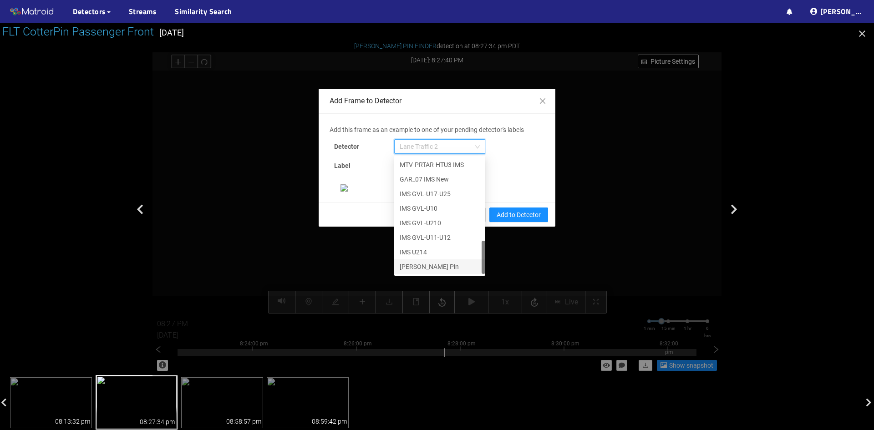
scroll to position [112, 0]
click at [424, 262] on div "[PERSON_NAME] Pin" at bounding box center [440, 267] width 80 height 10
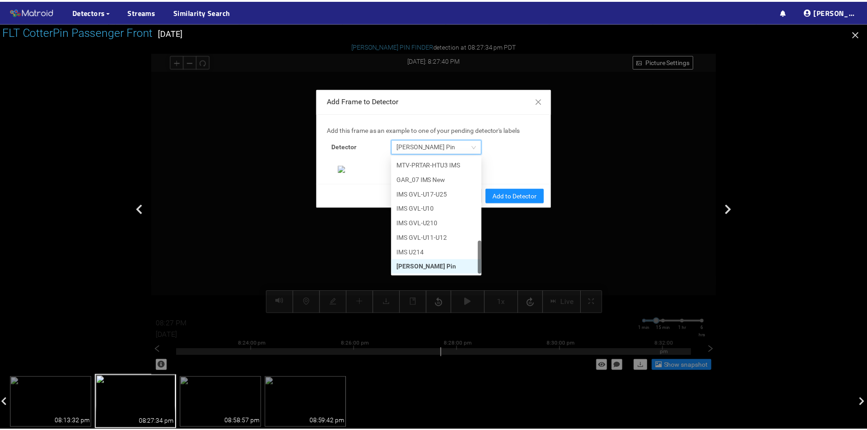
scroll to position [93, 0]
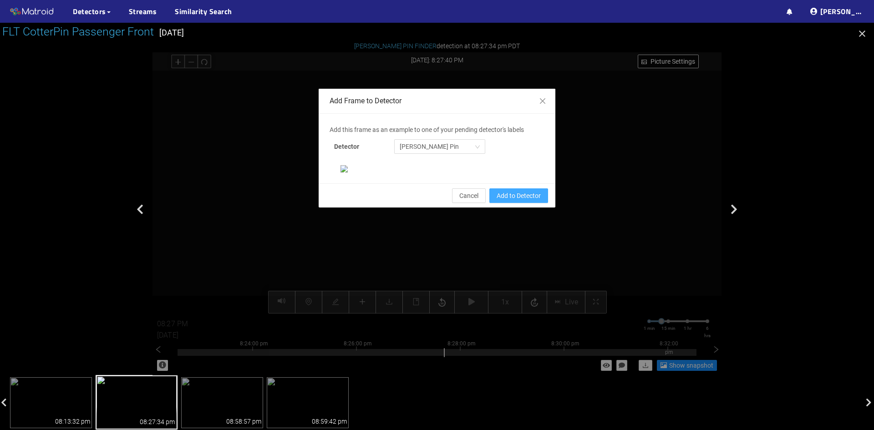
click at [515, 201] on span "Add to Detector" at bounding box center [519, 196] width 44 height 10
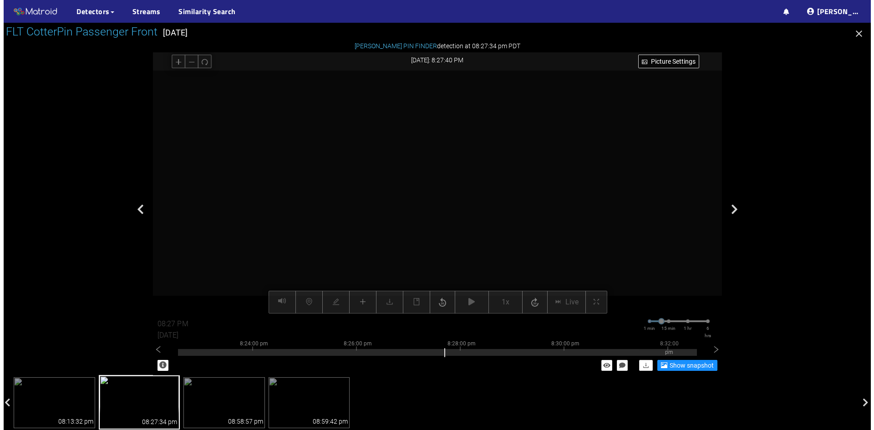
scroll to position [48, 0]
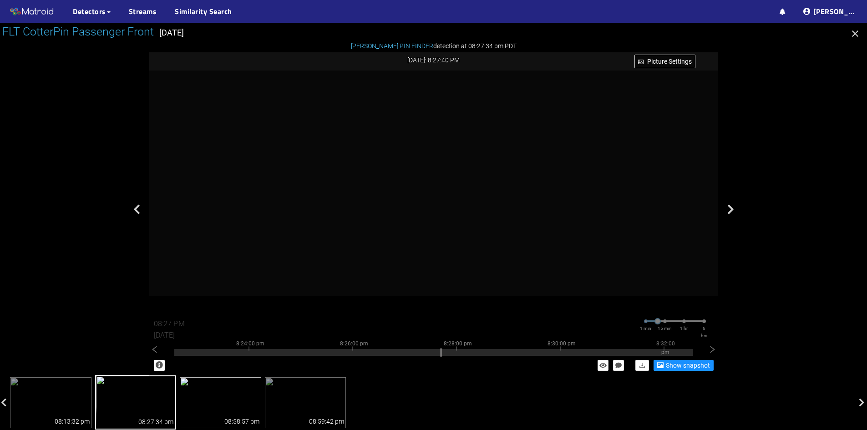
click at [230, 409] on div "08:58:57 pm" at bounding box center [242, 418] width 39 height 22
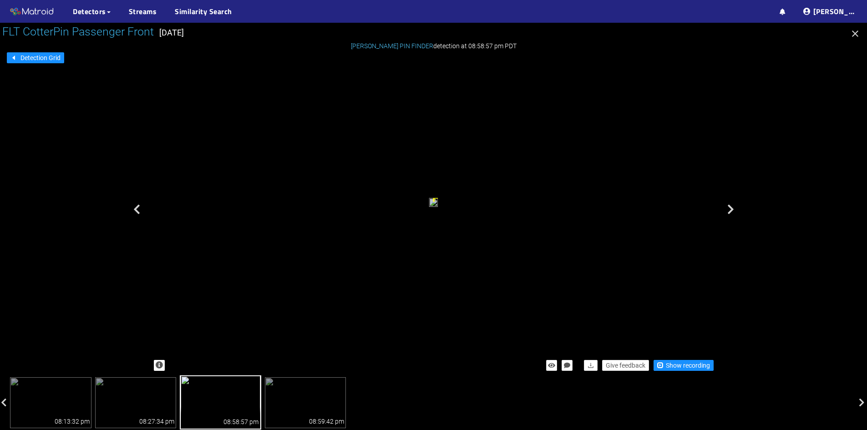
click at [687, 371] on div "Give feedback Show recording" at bounding box center [433, 366] width 569 height 20
click at [688, 370] on span "Show recording" at bounding box center [688, 366] width 44 height 10
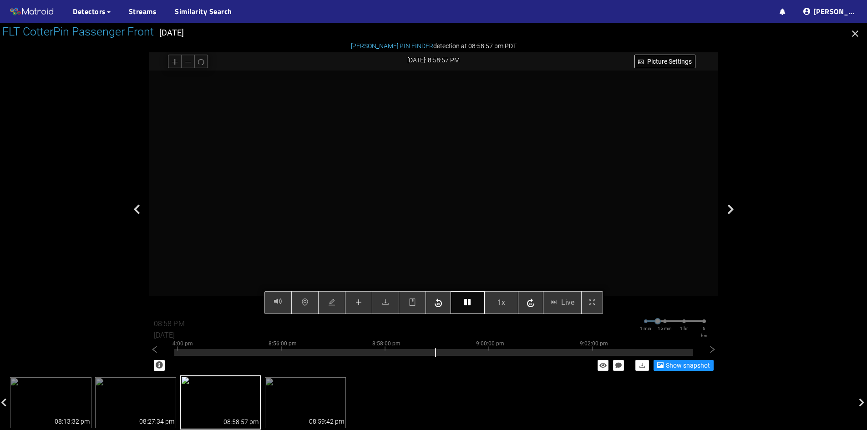
click at [466, 304] on icon "button" at bounding box center [467, 302] width 6 height 7
click at [356, 303] on icon "plus" at bounding box center [358, 302] width 7 height 7
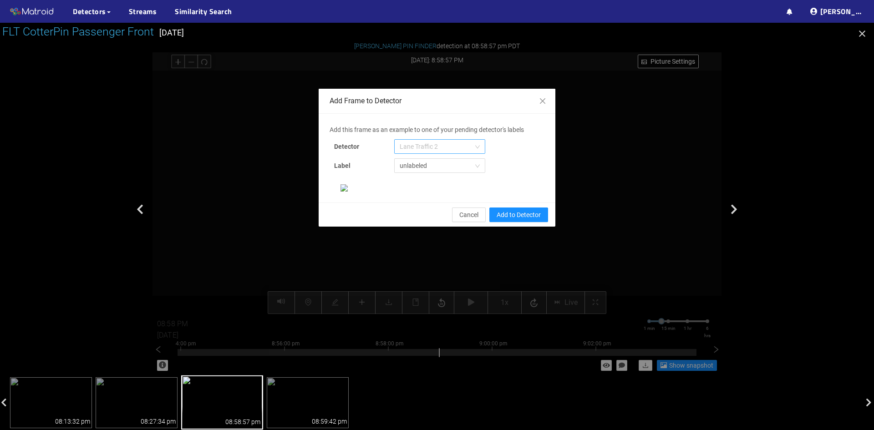
click at [451, 144] on span "Lane Traffic 2" at bounding box center [440, 147] width 80 height 14
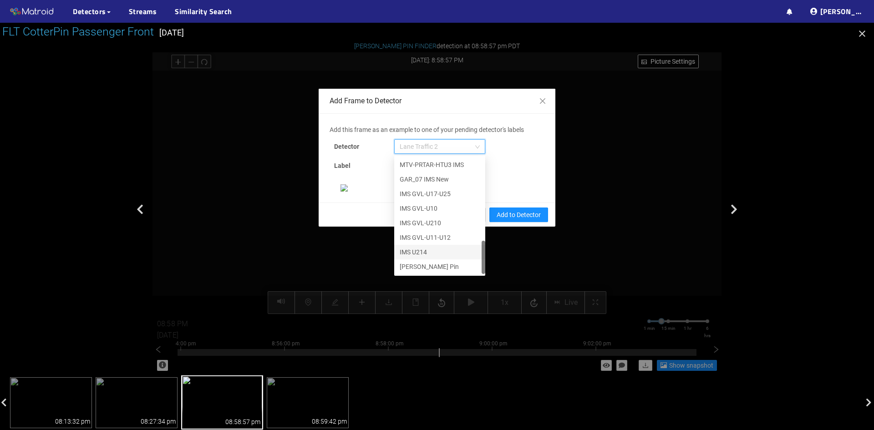
scroll to position [46, 0]
click at [435, 262] on div "[PERSON_NAME] Pin" at bounding box center [440, 267] width 80 height 10
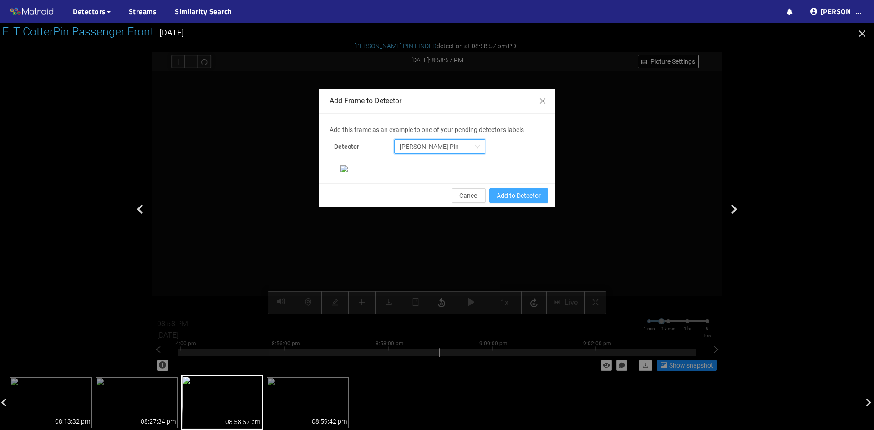
click at [504, 201] on span "Add to Detector" at bounding box center [519, 196] width 44 height 10
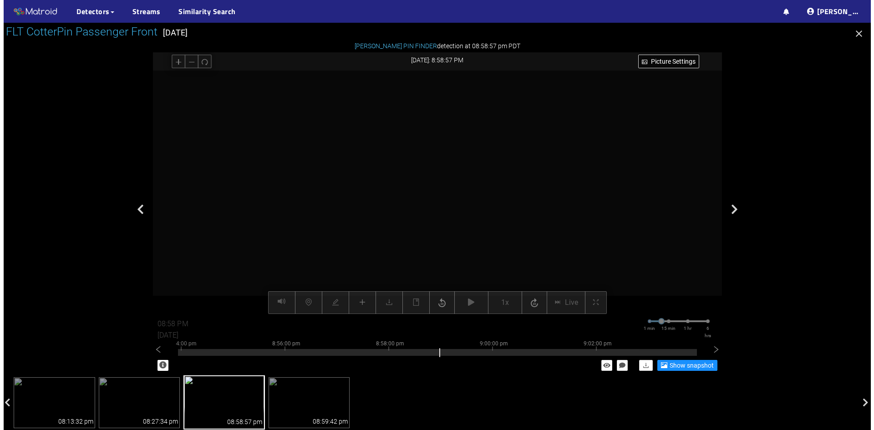
scroll to position [48, 0]
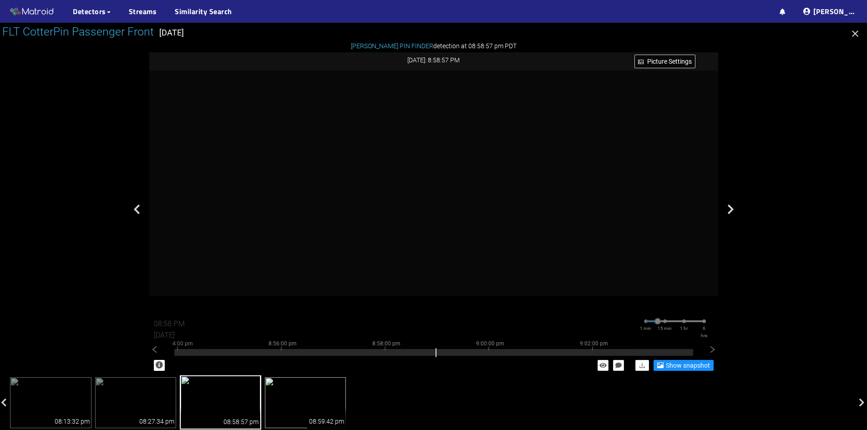
click at [299, 413] on img at bounding box center [306, 402] width 82 height 51
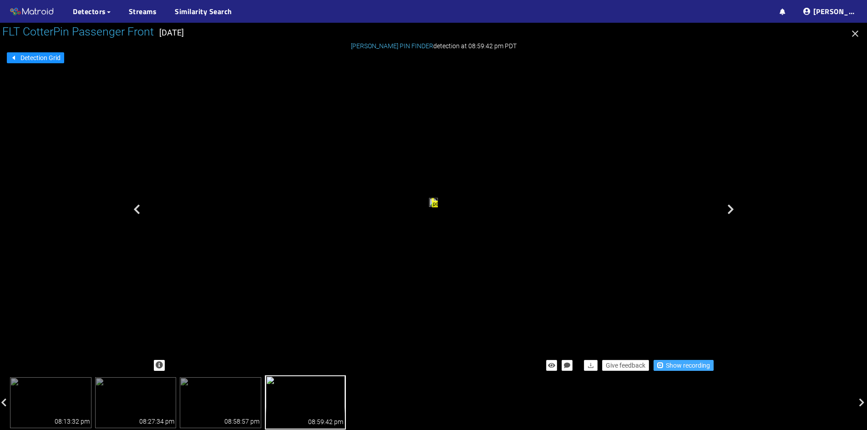
click at [693, 367] on span "Show recording" at bounding box center [688, 366] width 44 height 10
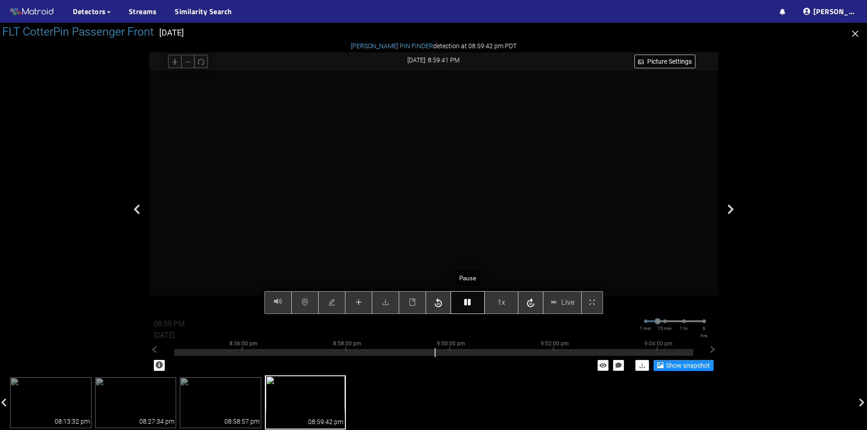
click at [465, 302] on icon "button" at bounding box center [467, 302] width 6 height 7
click at [353, 306] on button "button" at bounding box center [358, 302] width 27 height 23
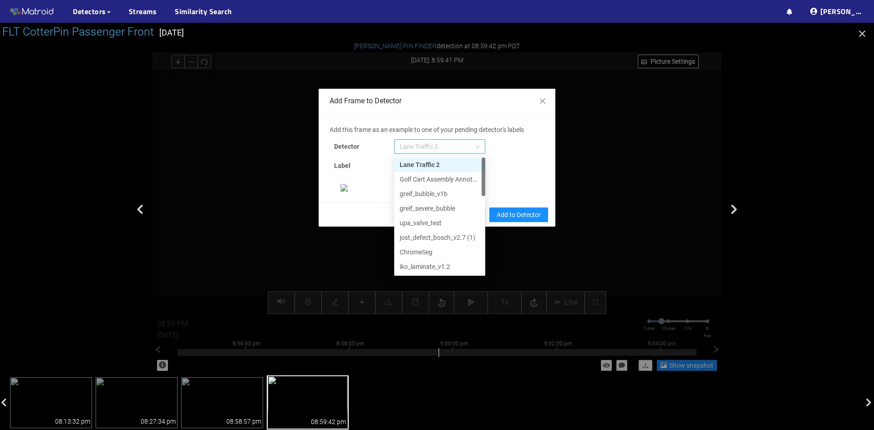
click at [458, 140] on span "Lane Traffic 2" at bounding box center [440, 147] width 80 height 14
click at [428, 262] on div "[PERSON_NAME] Pin" at bounding box center [440, 267] width 80 height 10
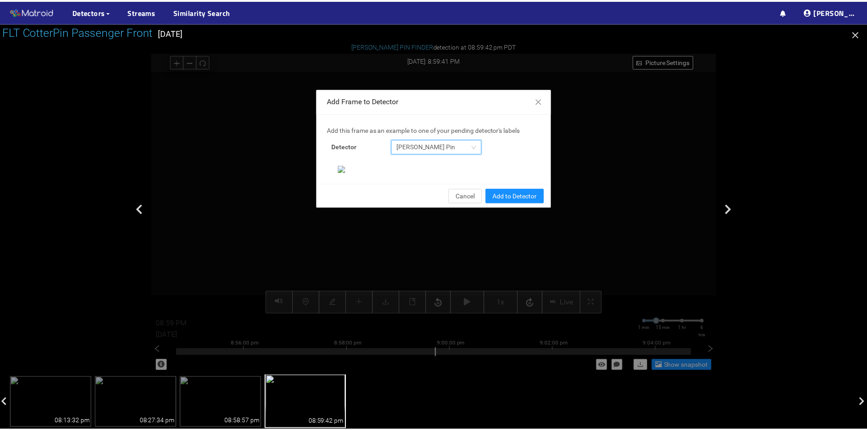
scroll to position [93, 0]
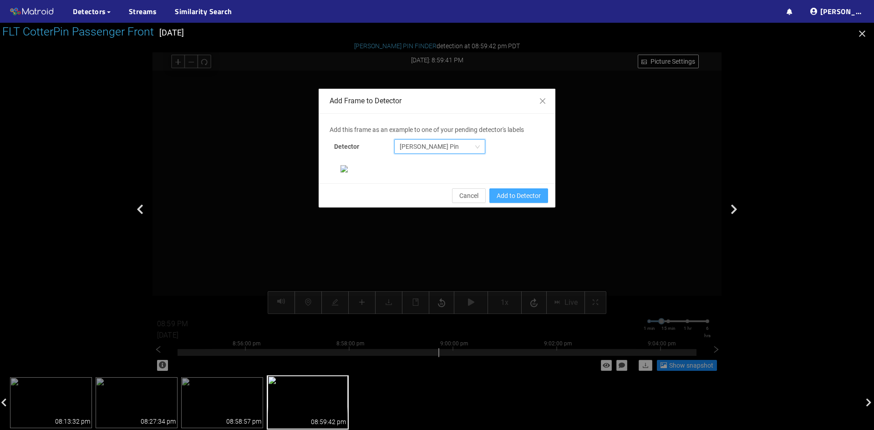
click at [511, 201] on span "Add to Detector" at bounding box center [519, 196] width 44 height 10
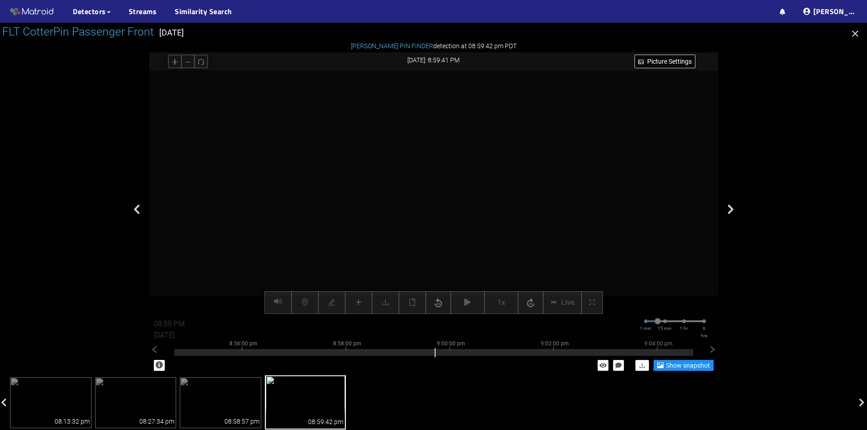
scroll to position [48, 0]
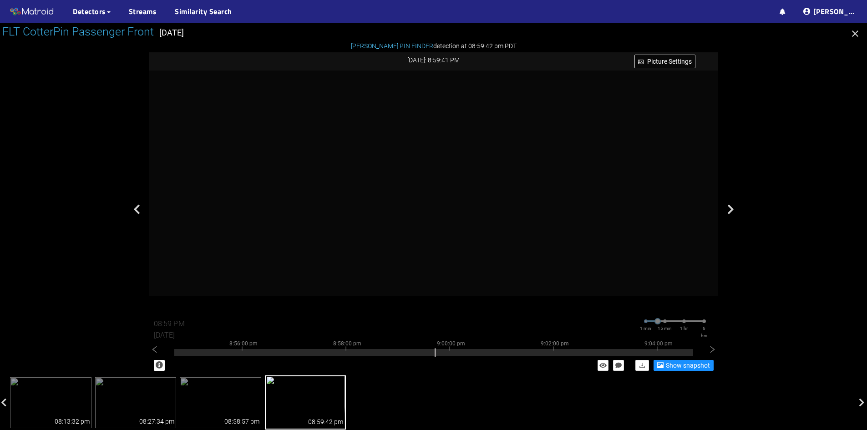
click at [855, 33] on icon "button" at bounding box center [855, 34] width 6 height 6
